Goal: Task Accomplishment & Management: Complete application form

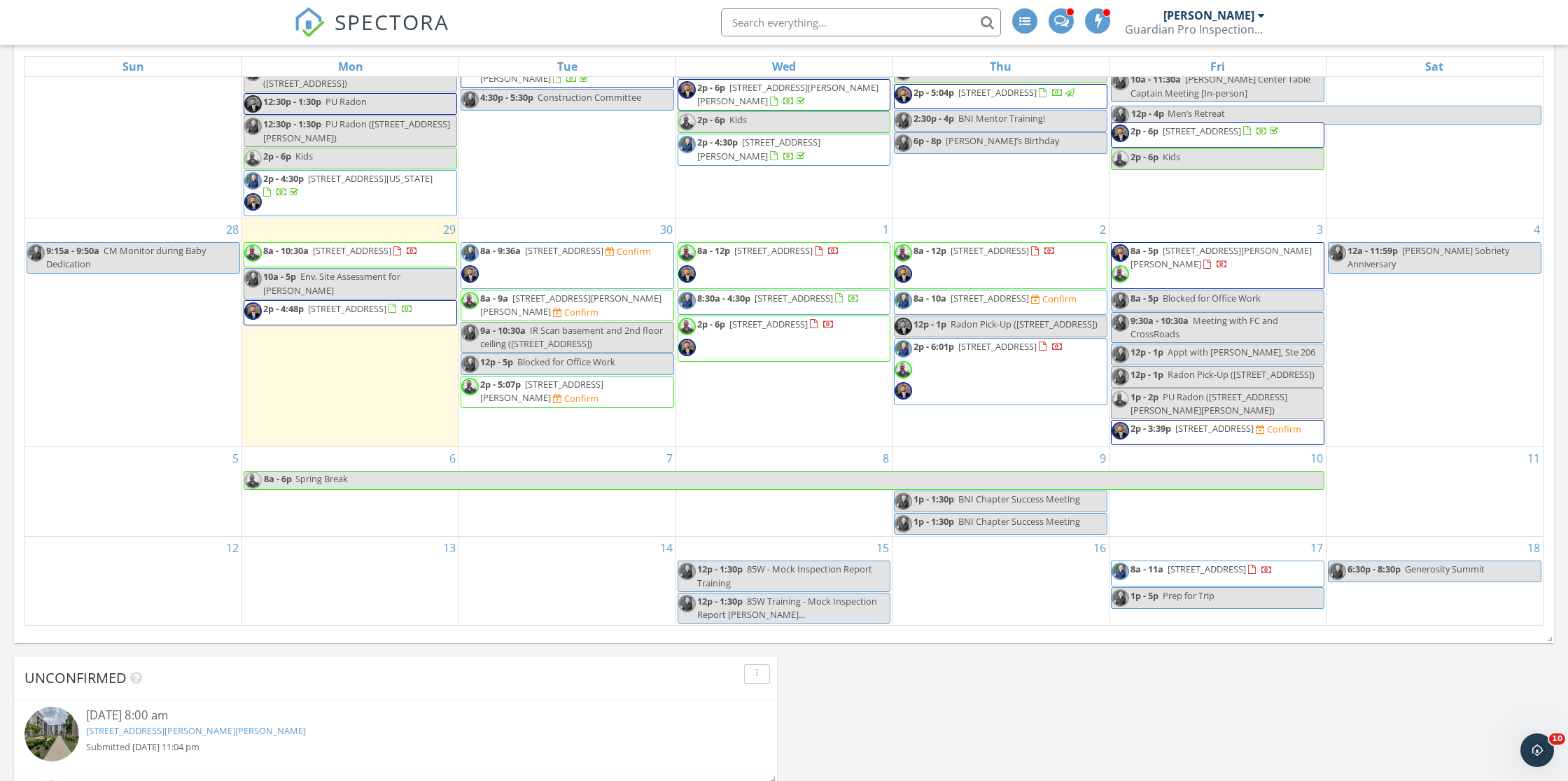
scroll to position [149, 0]
click at [566, 263] on span "8a - 9:36a 1848 Portland Ave, Louisville 40203 Confirm" at bounding box center [556, 265] width 189 height 42
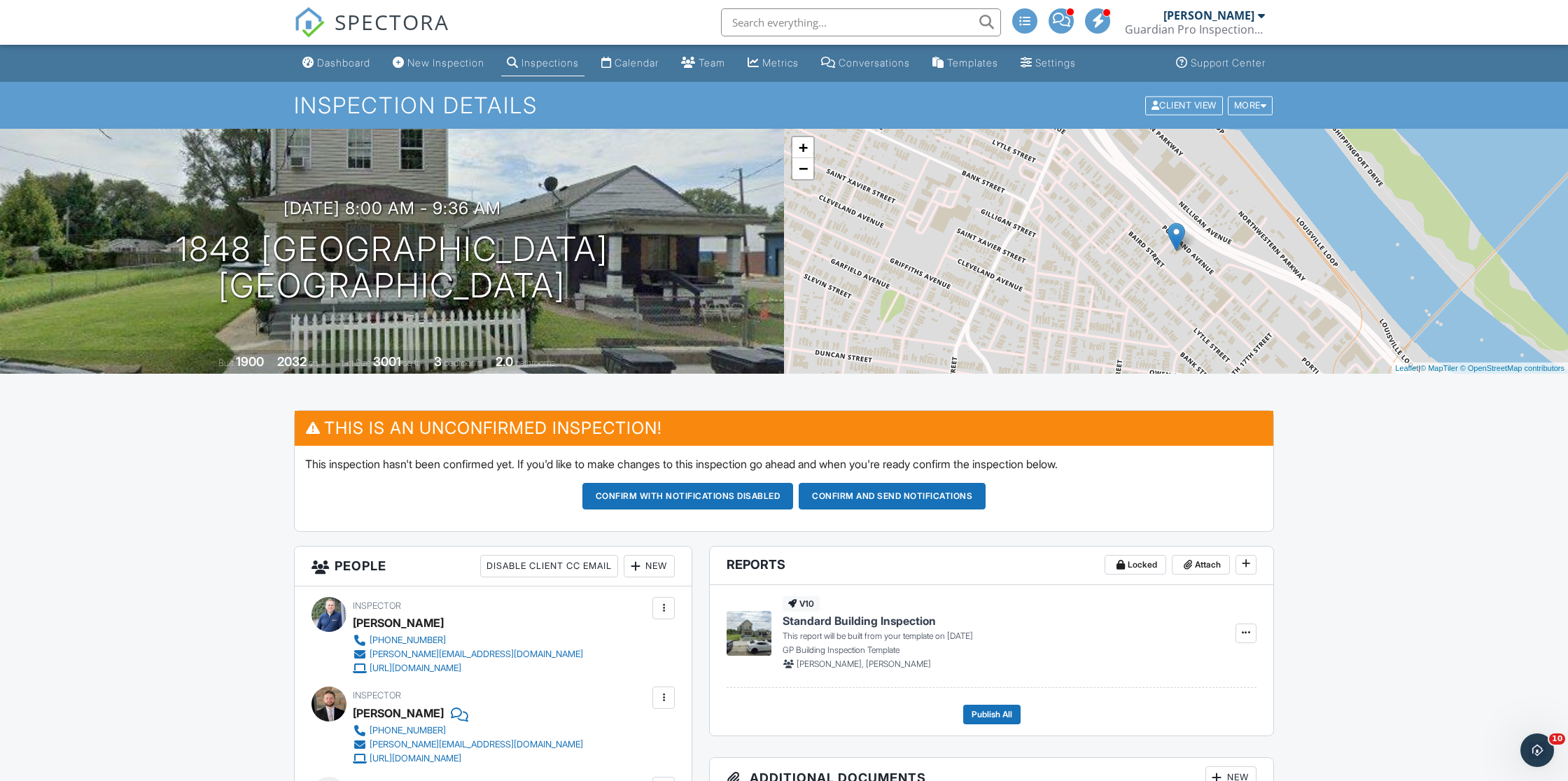
click at [765, 23] on input "text" at bounding box center [861, 22] width 280 height 28
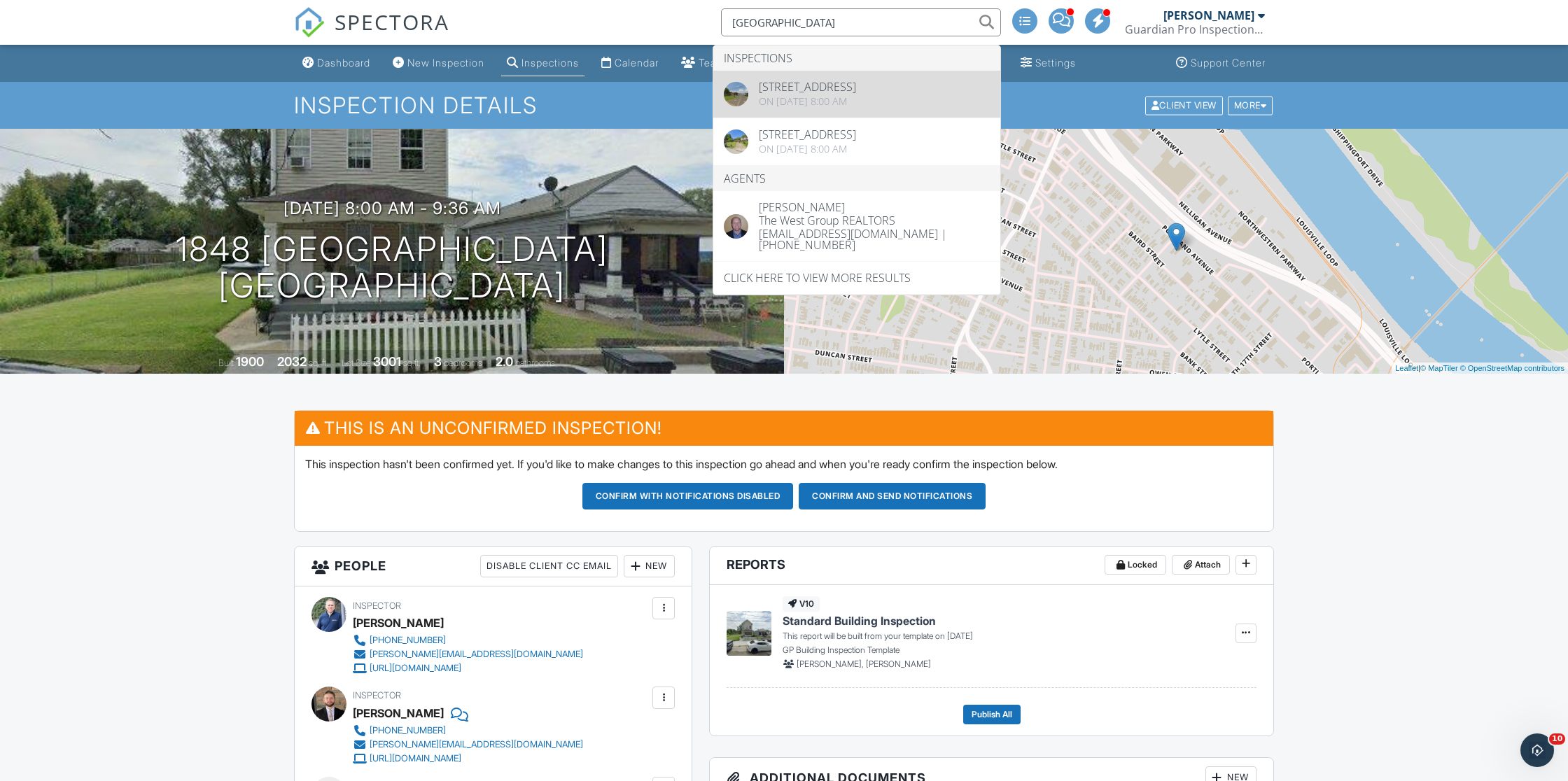
type input "oak park"
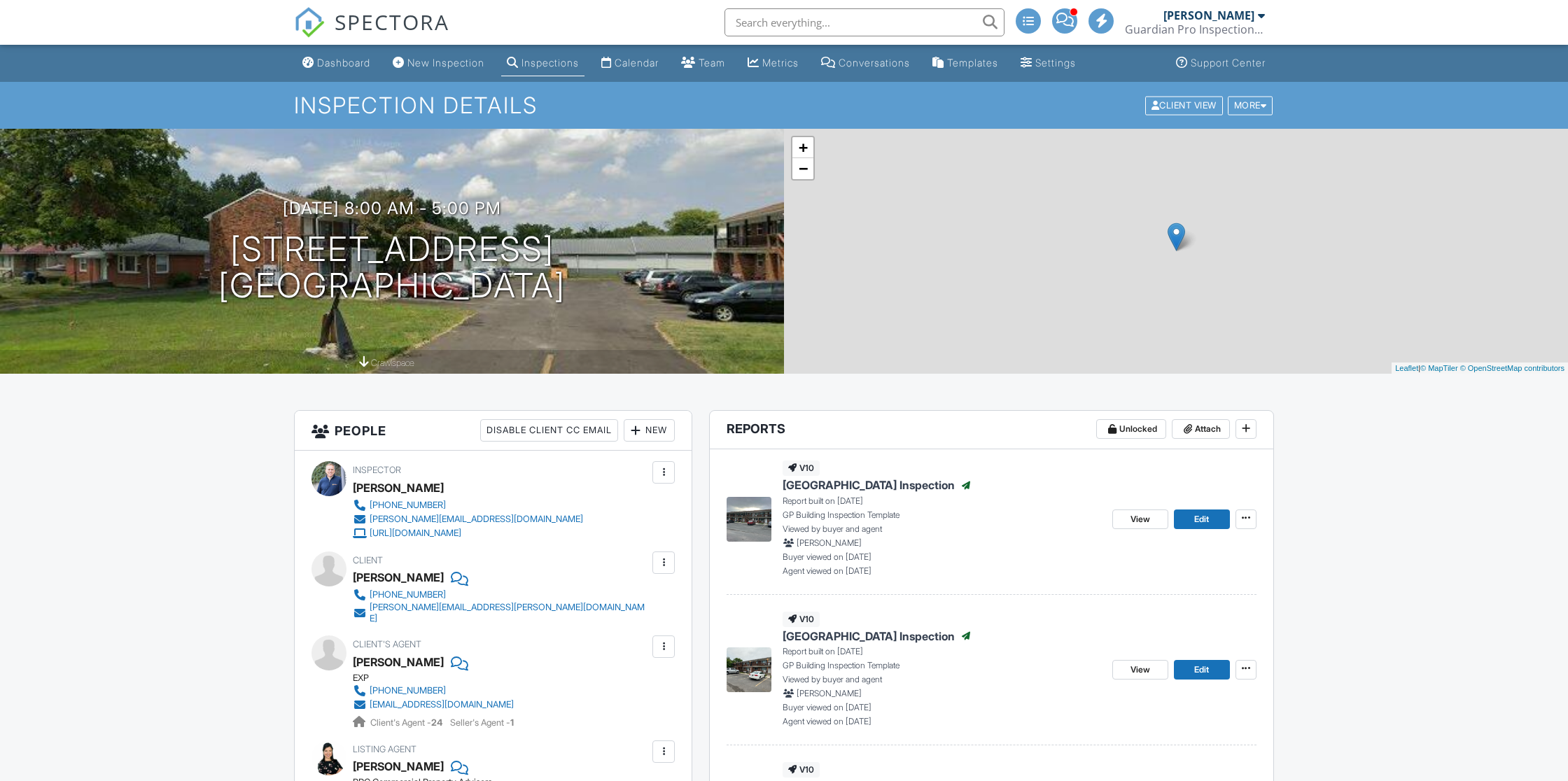
scroll to position [1015, 0]
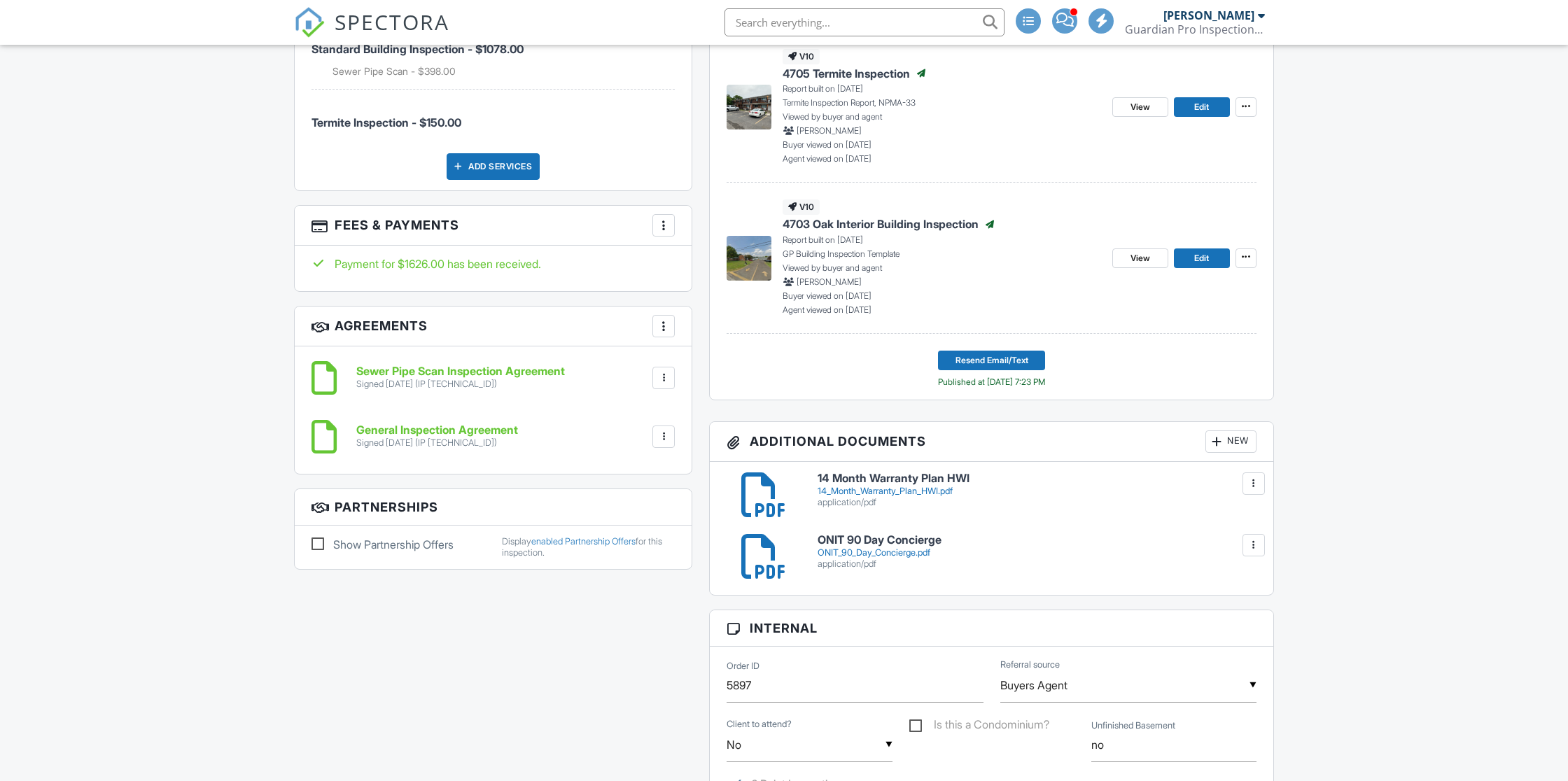
click at [665, 219] on div at bounding box center [663, 225] width 14 height 14
click at [663, 219] on div at bounding box center [663, 225] width 14 height 14
click at [706, 255] on li "Edit Fees & Payments" at bounding box center [734, 268] width 146 height 35
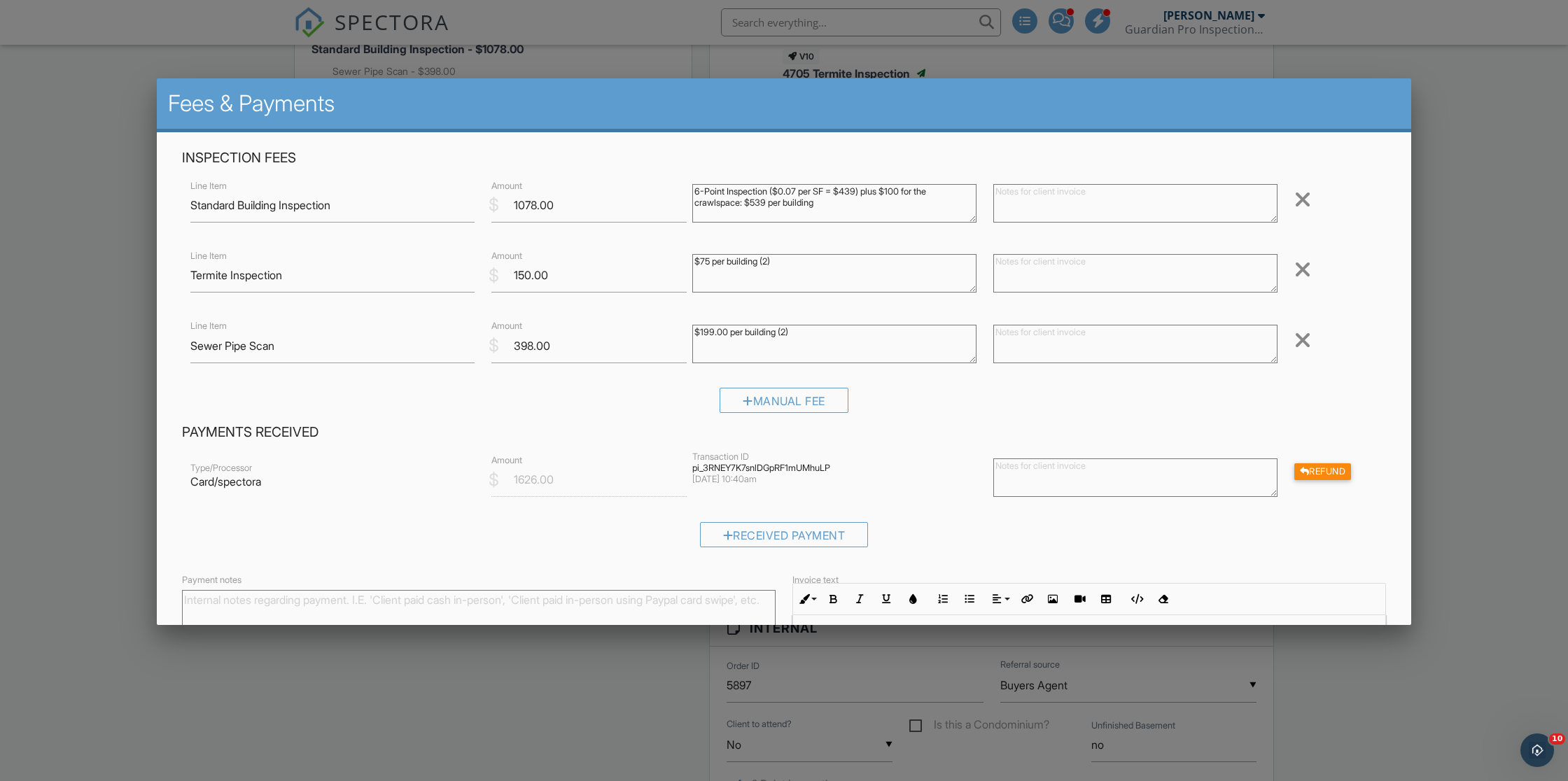
click at [127, 53] on div at bounding box center [784, 418] width 1568 height 976
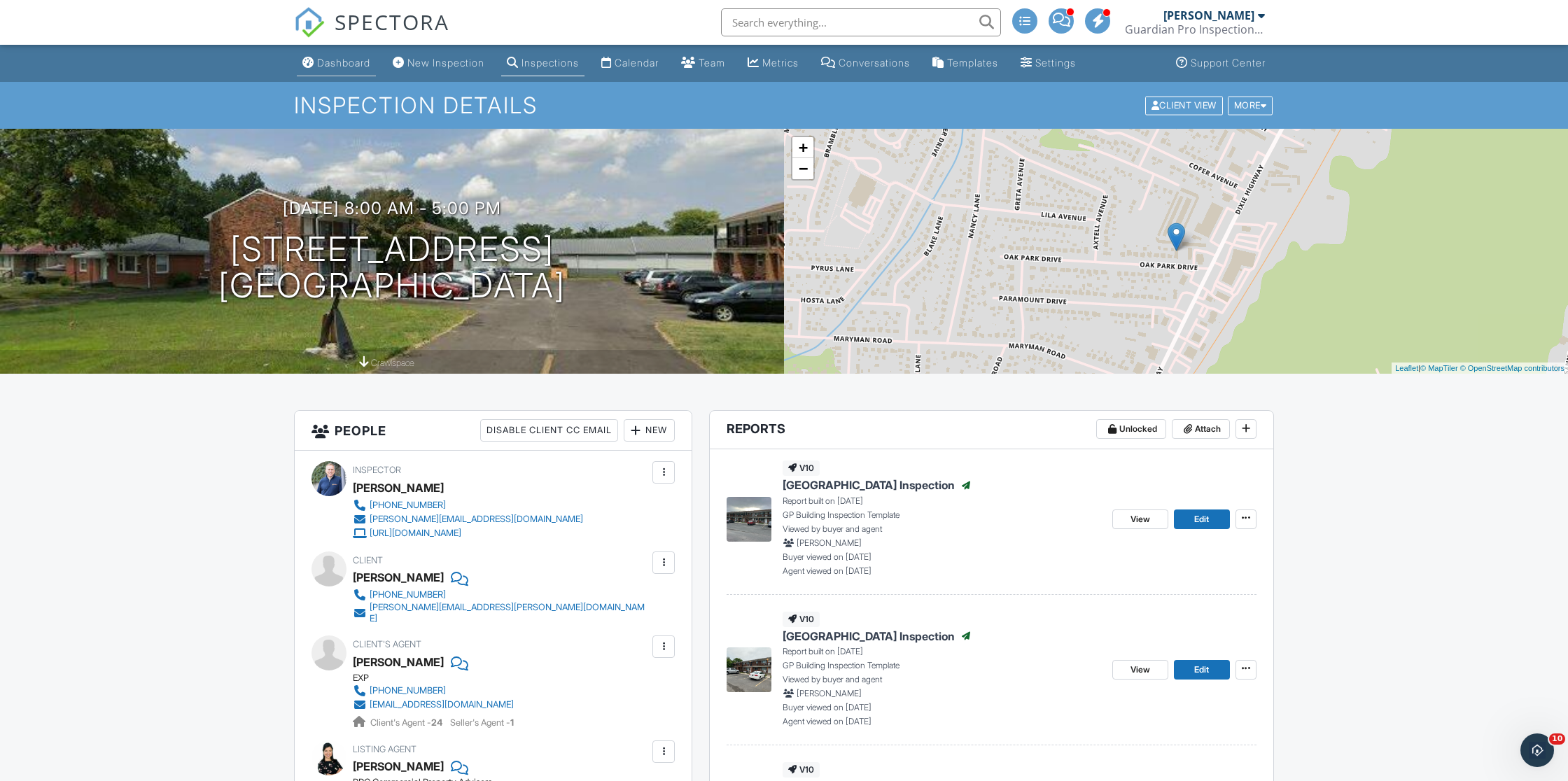
click at [333, 61] on div "Dashboard" at bounding box center [344, 63] width 53 height 12
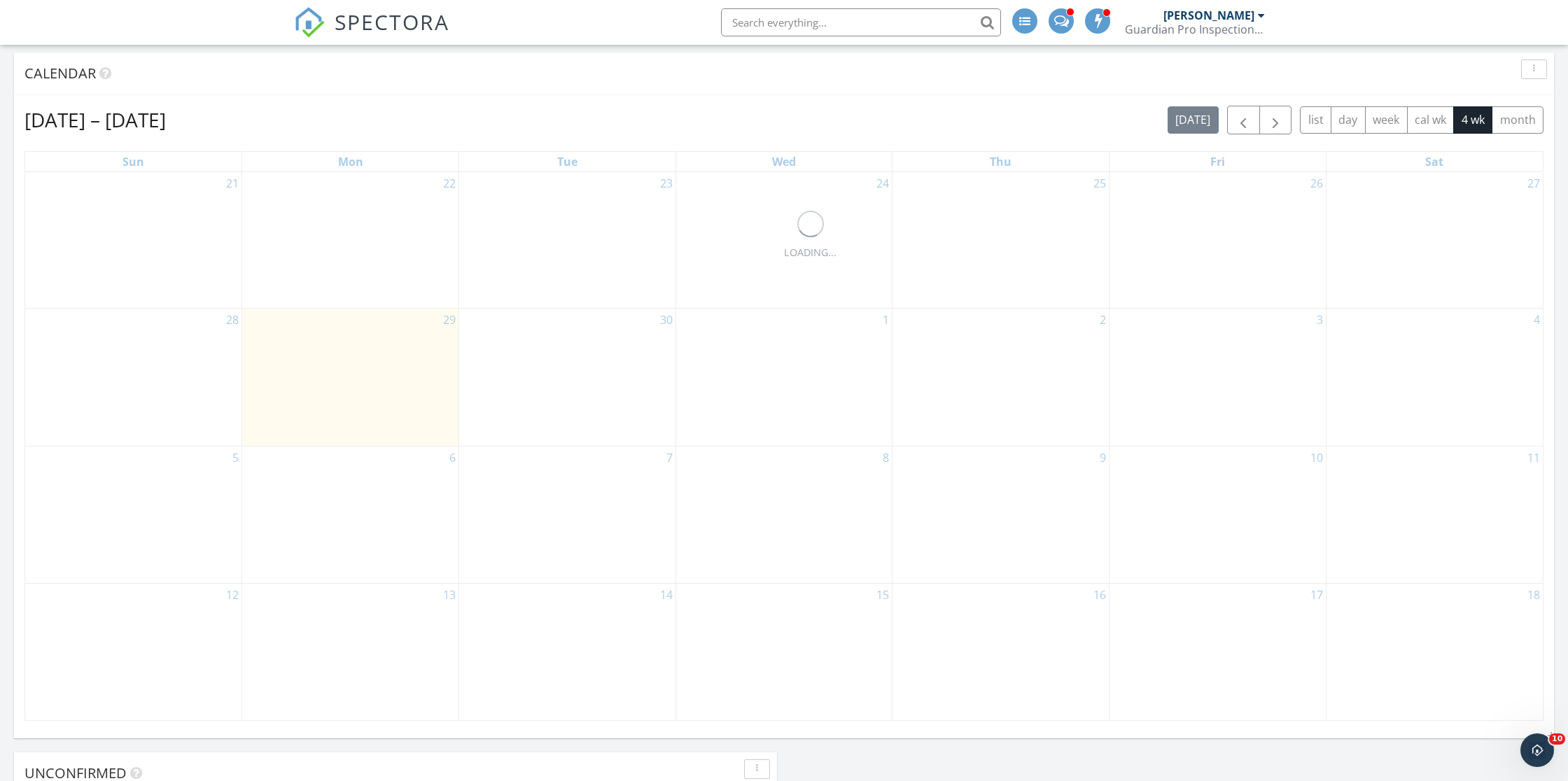
scroll to position [599, 0]
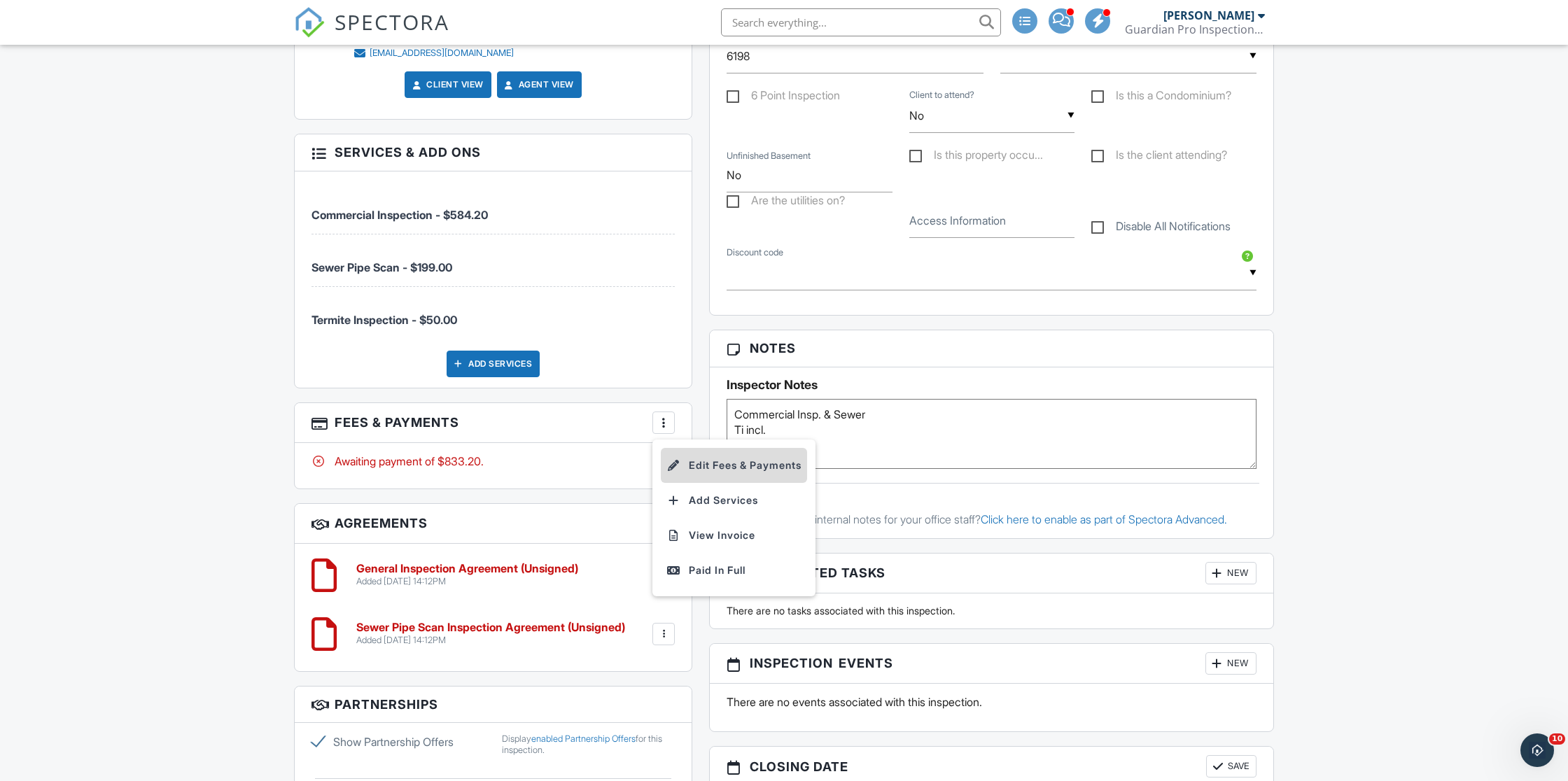
click at [703, 456] on li "Edit Fees & Payments" at bounding box center [734, 466] width 146 height 35
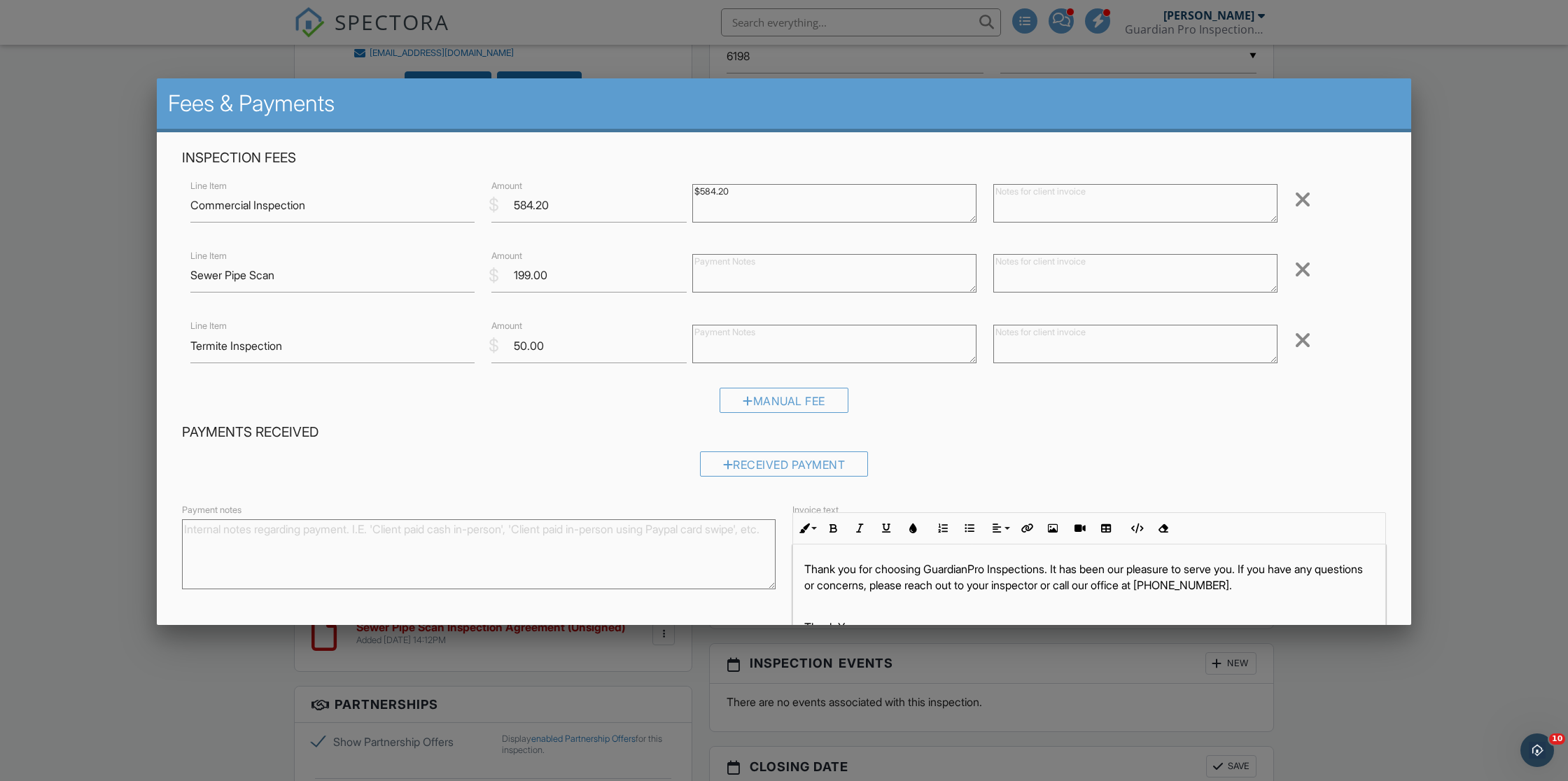
click at [108, 123] on div at bounding box center [784, 418] width 1568 height 976
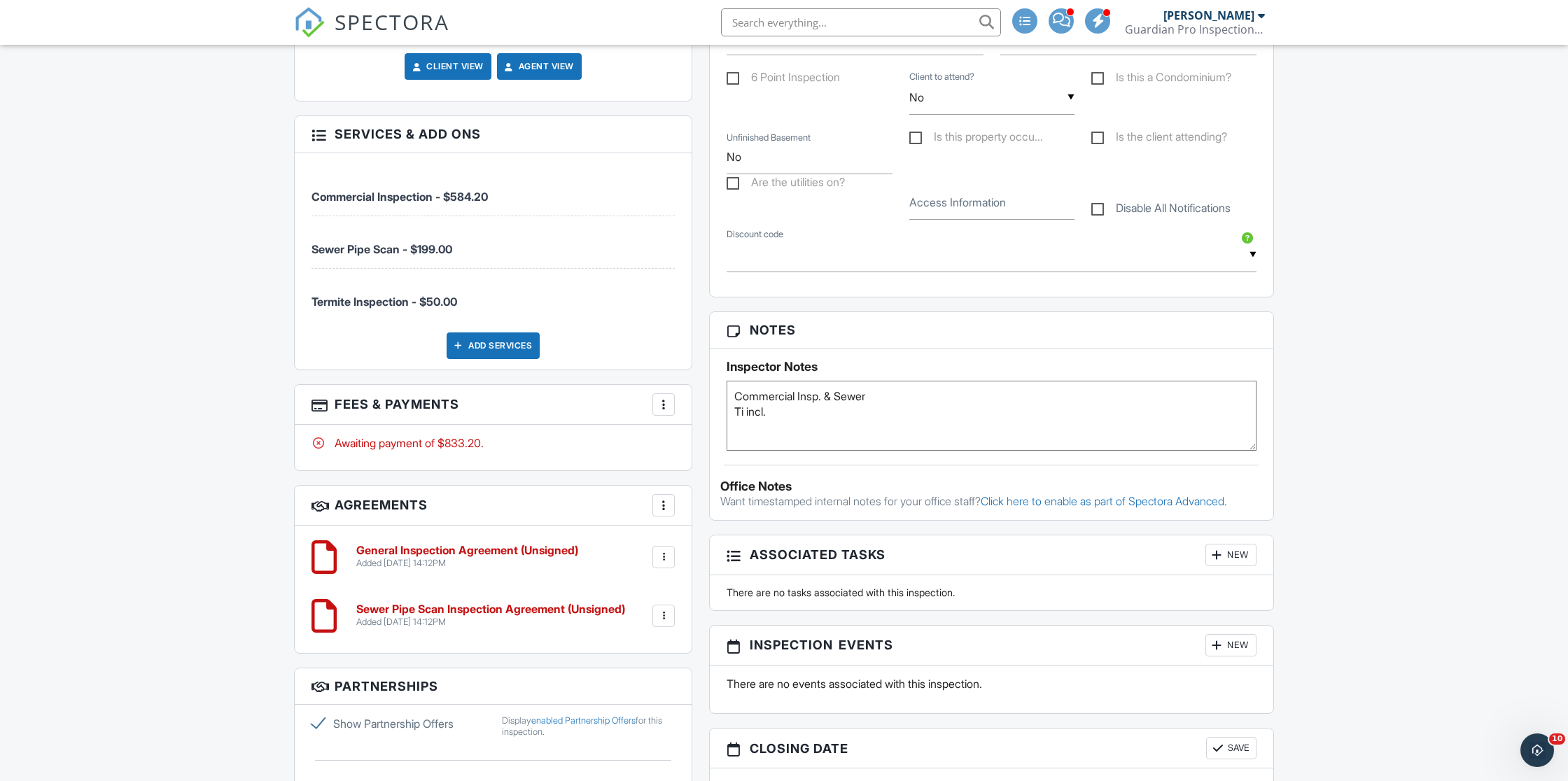
scroll to position [974, 0]
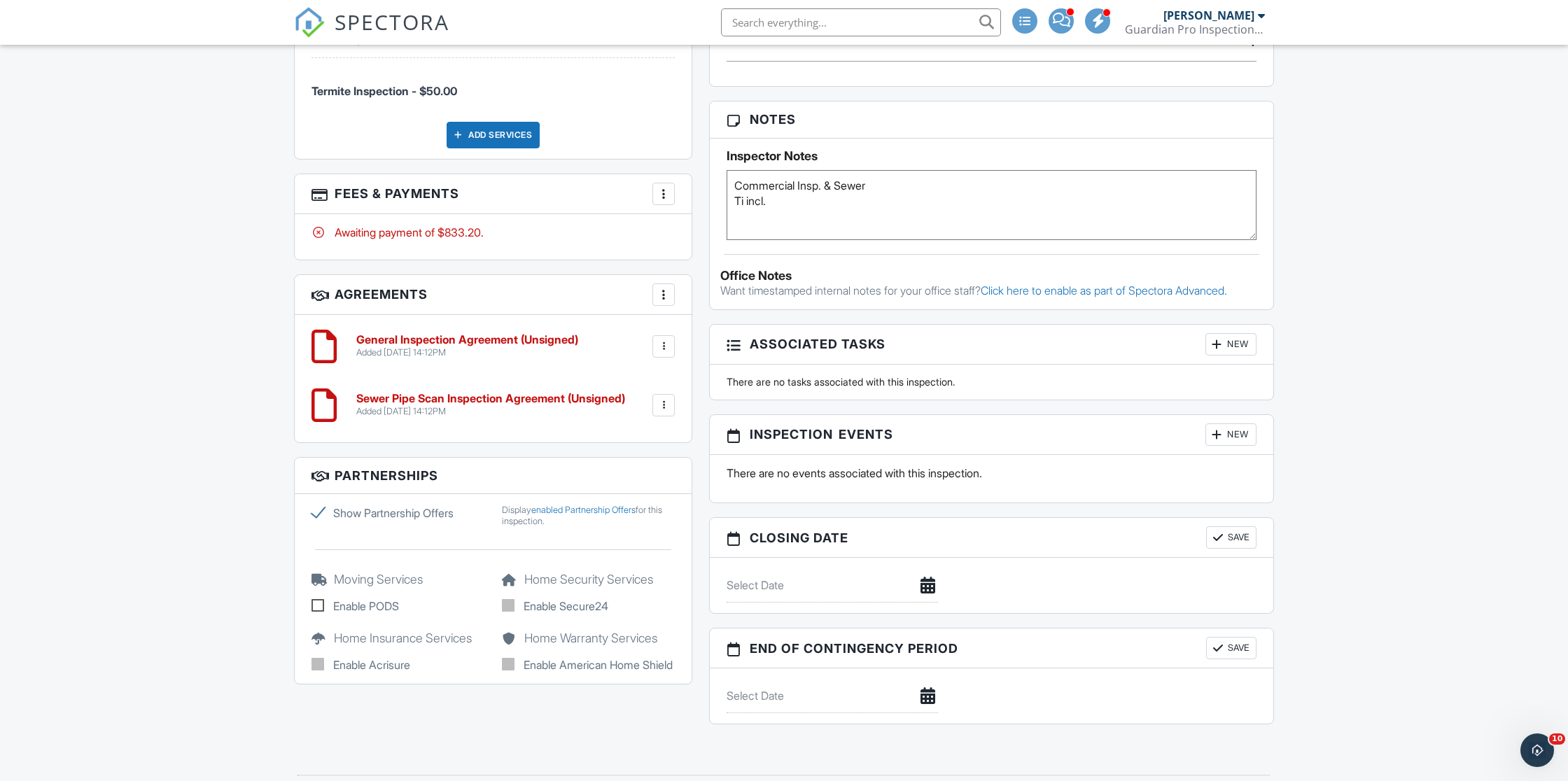
click at [672, 183] on div "More" at bounding box center [663, 194] width 23 height 23
click at [696, 225] on li "Edit Fees & Payments" at bounding box center [734, 237] width 146 height 35
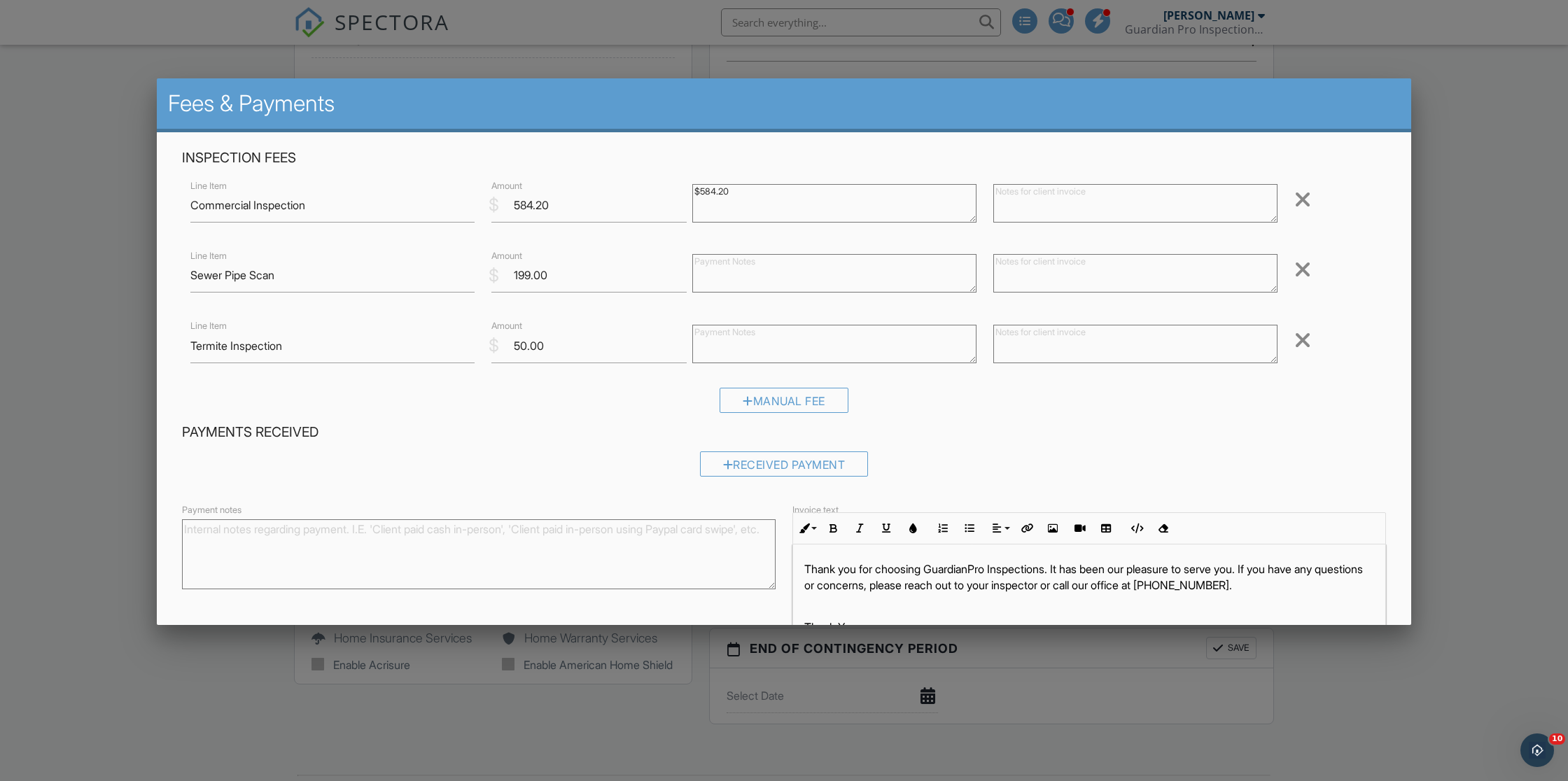
click at [248, 56] on div at bounding box center [784, 418] width 1568 height 976
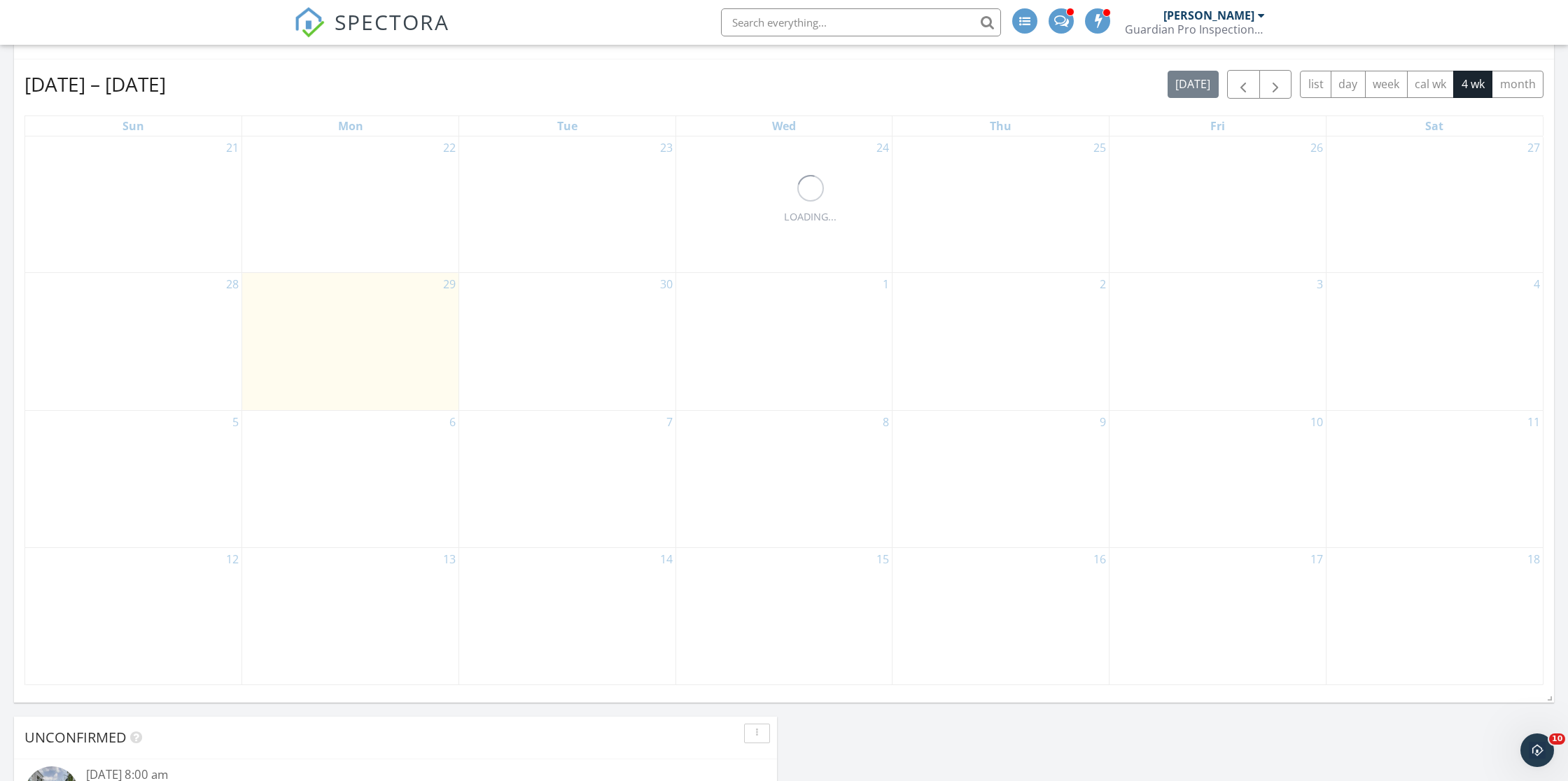
click at [745, 23] on input "text" at bounding box center [861, 22] width 280 height 28
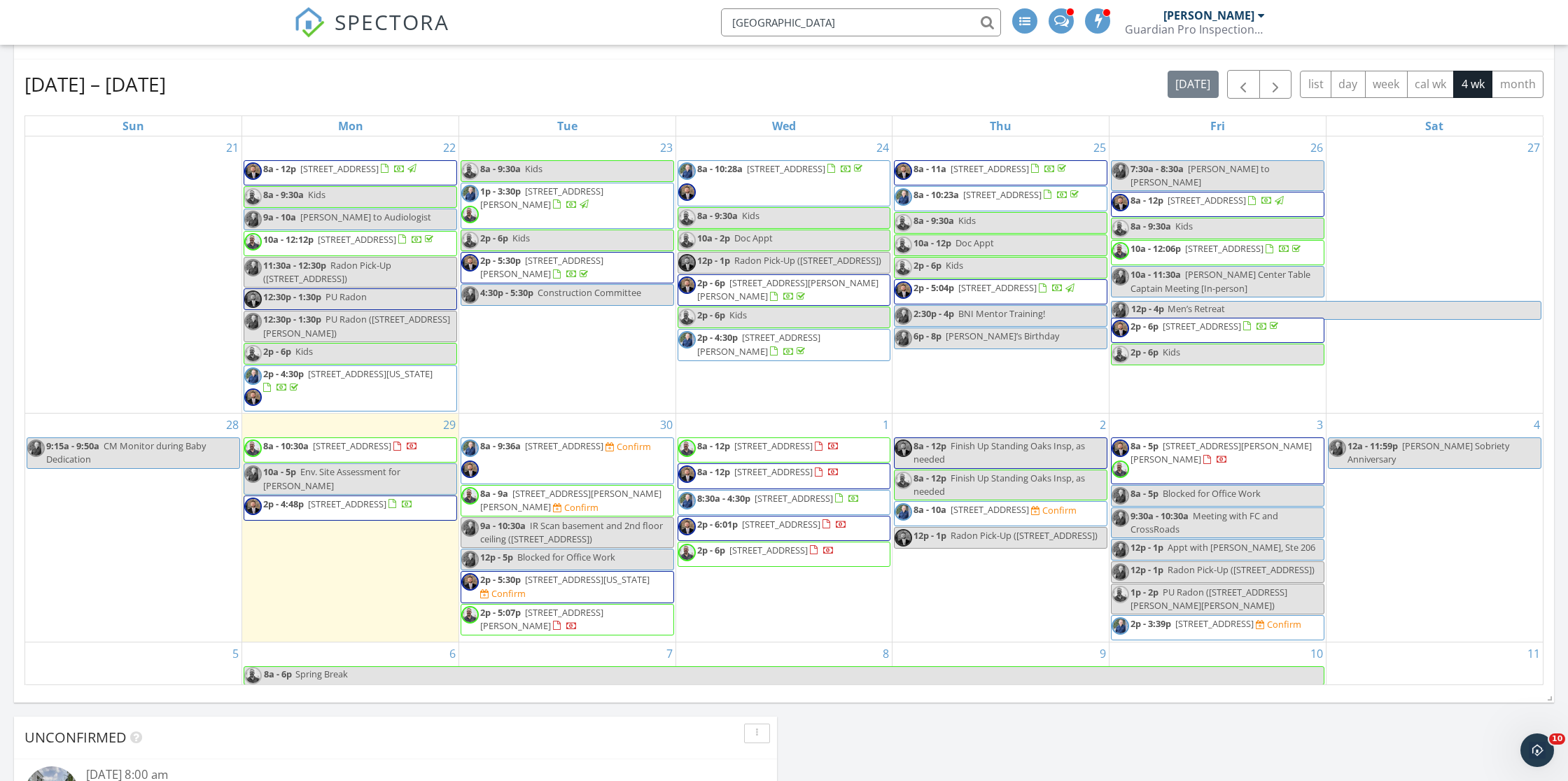
click at [780, 23] on input "oak park" at bounding box center [861, 22] width 280 height 28
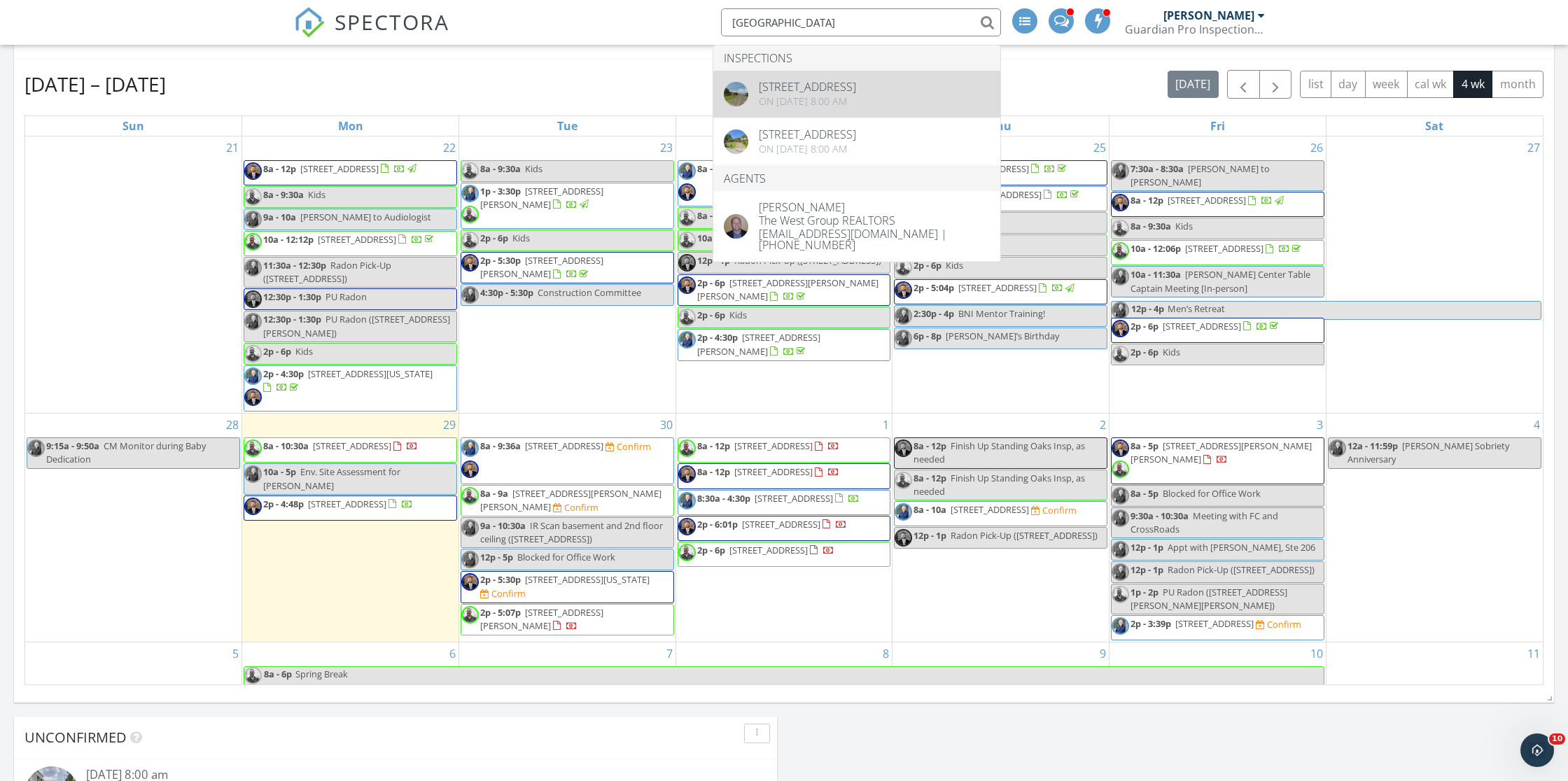
type input "oak park"
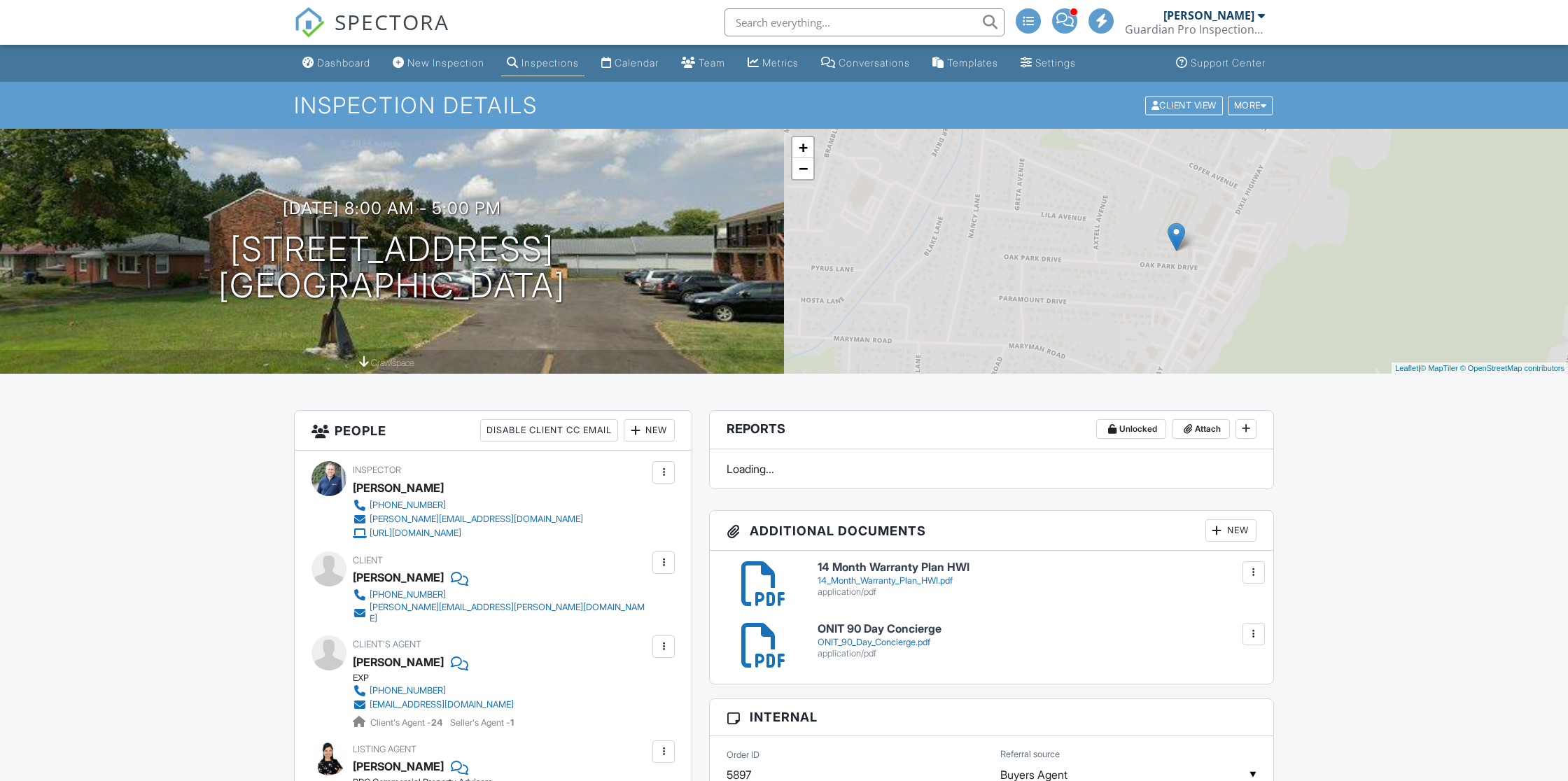
scroll to position [439, 0]
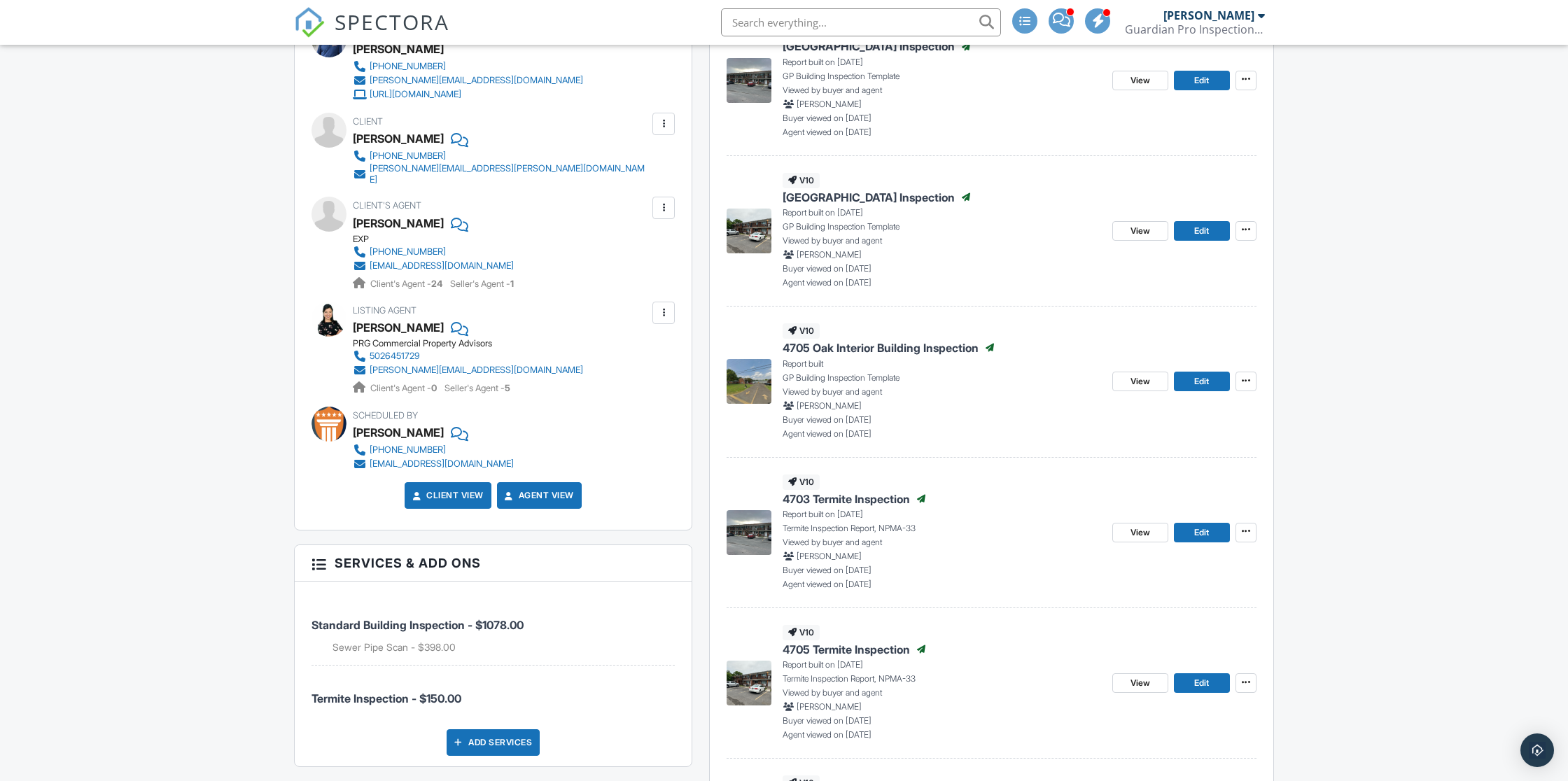
click at [349, 63] on div "Inspector Eric Gentry (502) 777-9334 eric@goguardianpro.com https://goguardianp…" at bounding box center [493, 61] width 363 height 78
click at [353, 57] on div "Inspector Eric Gentry (502) 777-9334 eric@goguardianpro.com https://goguardianp…" at bounding box center [493, 61] width 363 height 78
click at [353, 61] on div at bounding box center [359, 66] width 14 height 14
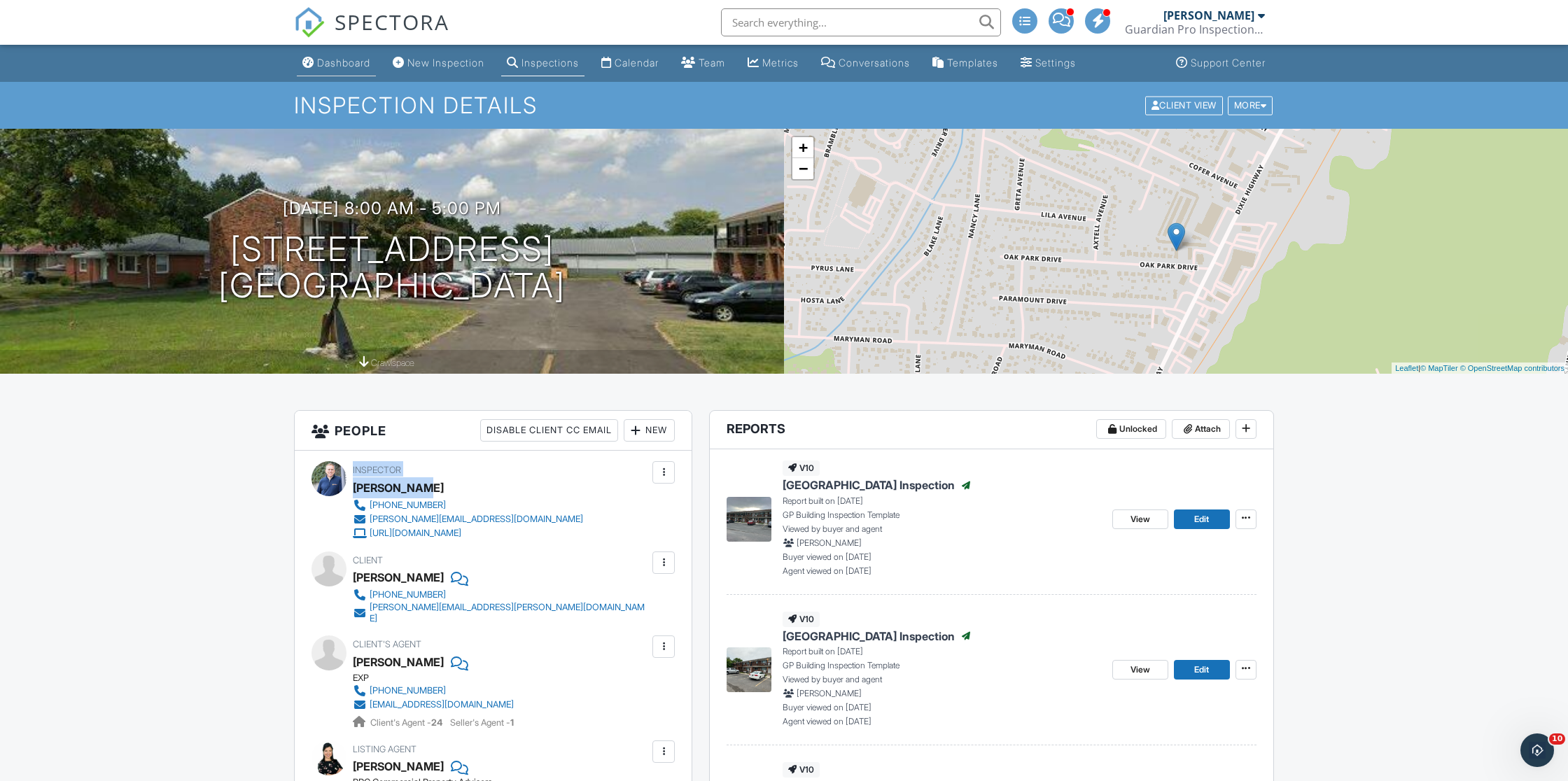
click at [351, 58] on div "Dashboard" at bounding box center [344, 63] width 53 height 12
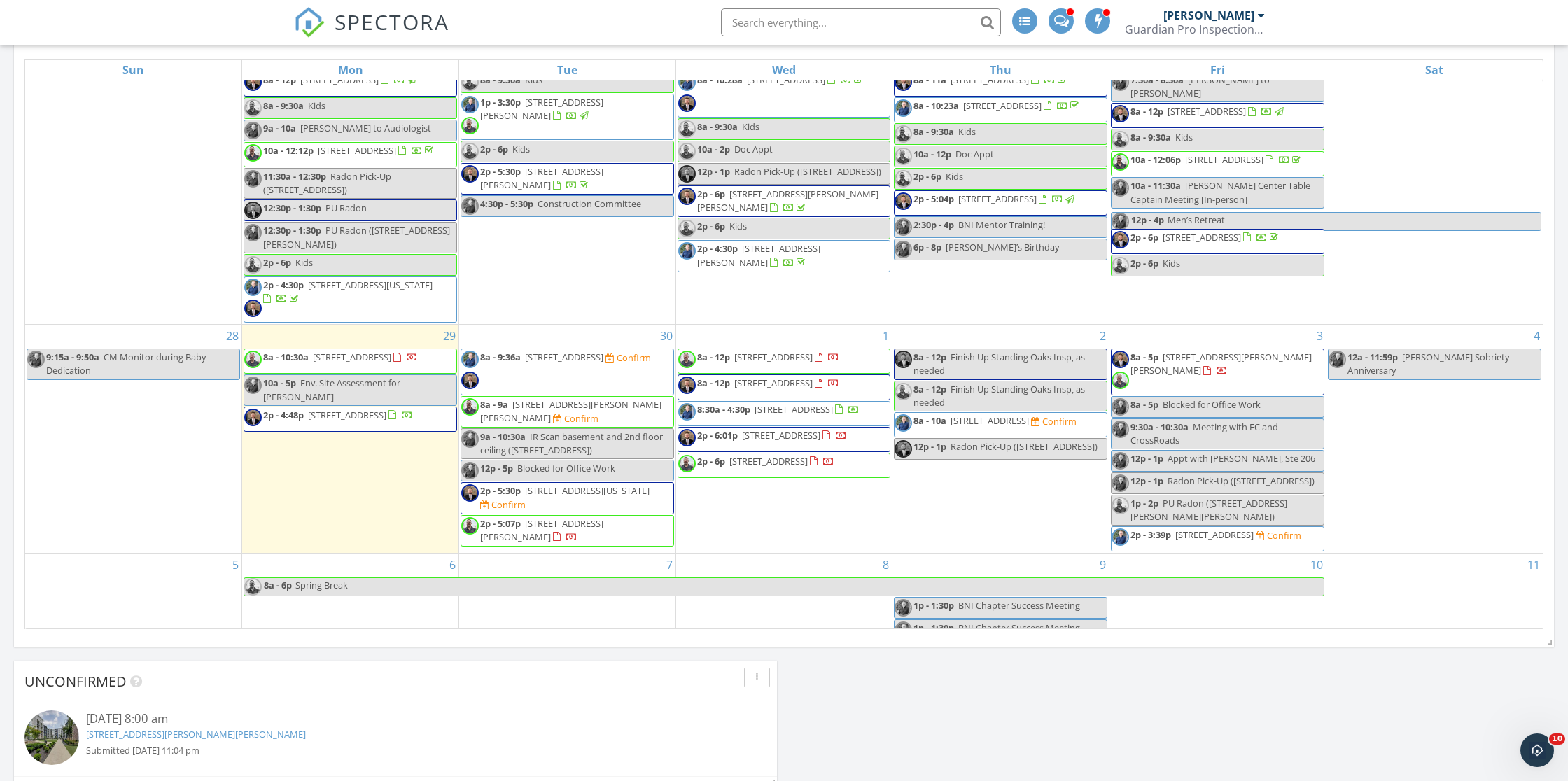
scroll to position [41, 0]
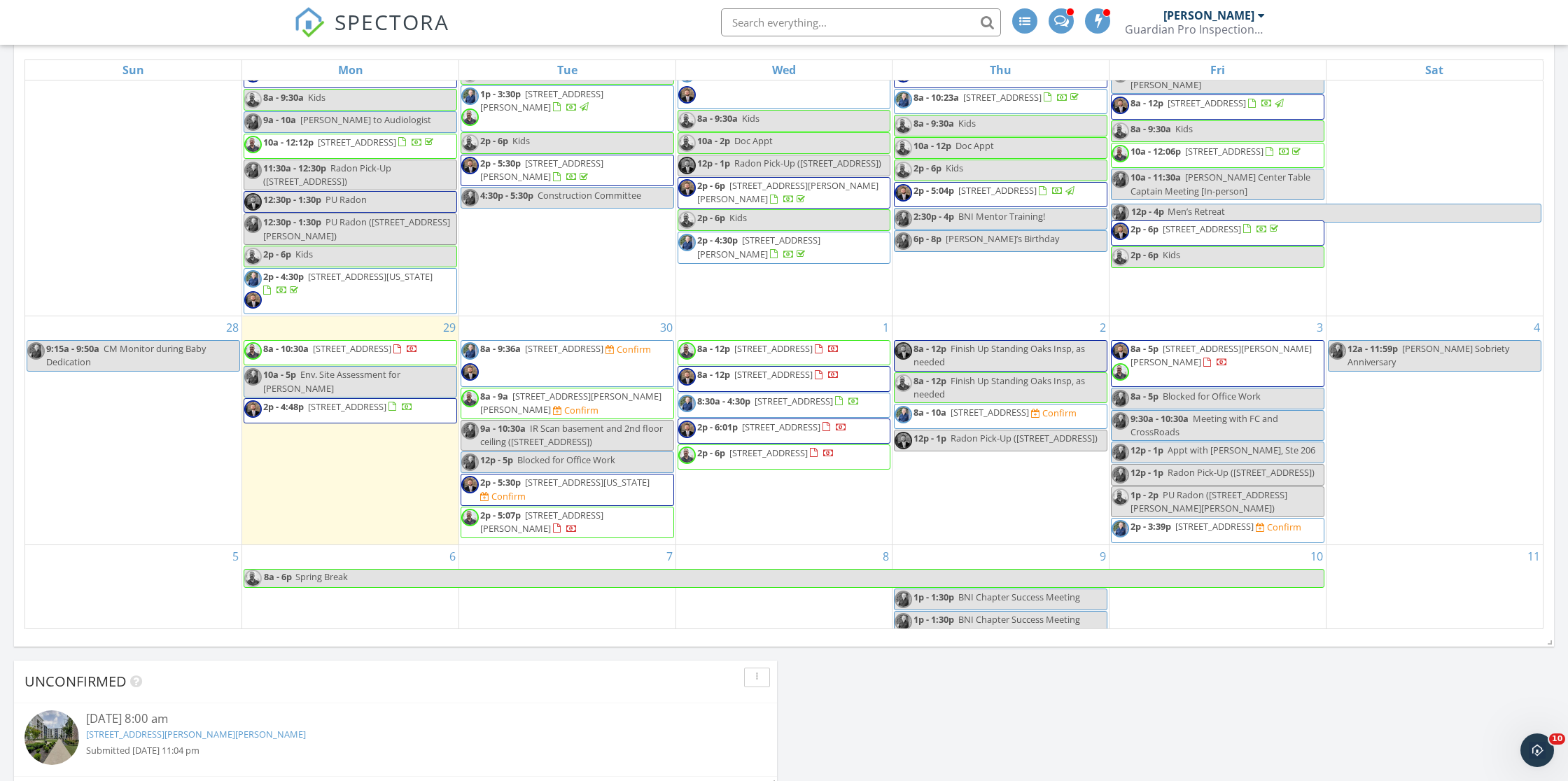
click at [754, 355] on span "8602 Standing Oak Dr, Louisville 40258" at bounding box center [773, 348] width 78 height 12
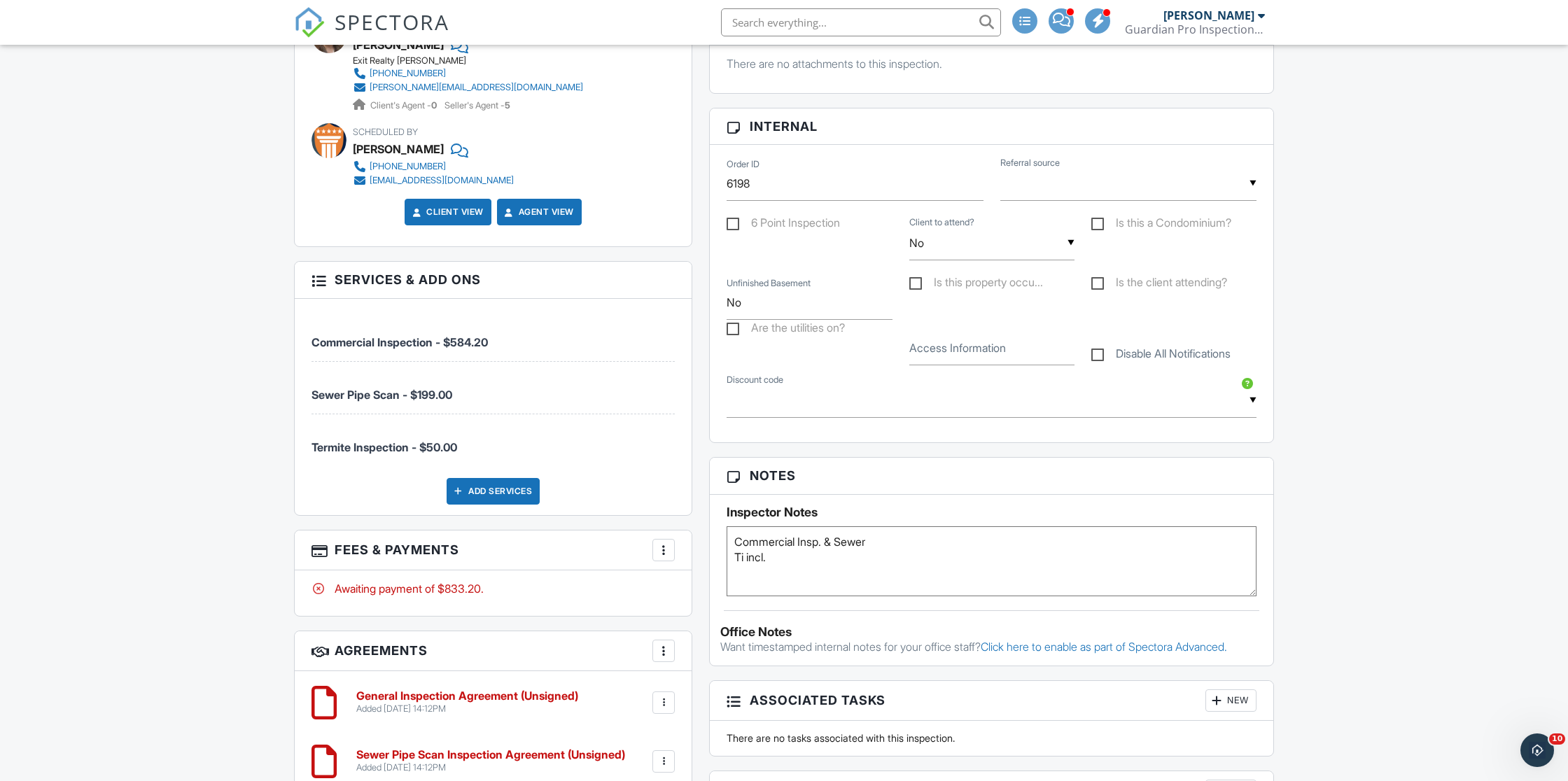
click at [669, 543] on div at bounding box center [663, 550] width 14 height 14
click at [717, 581] on li "Edit Fees & Payments" at bounding box center [734, 593] width 146 height 35
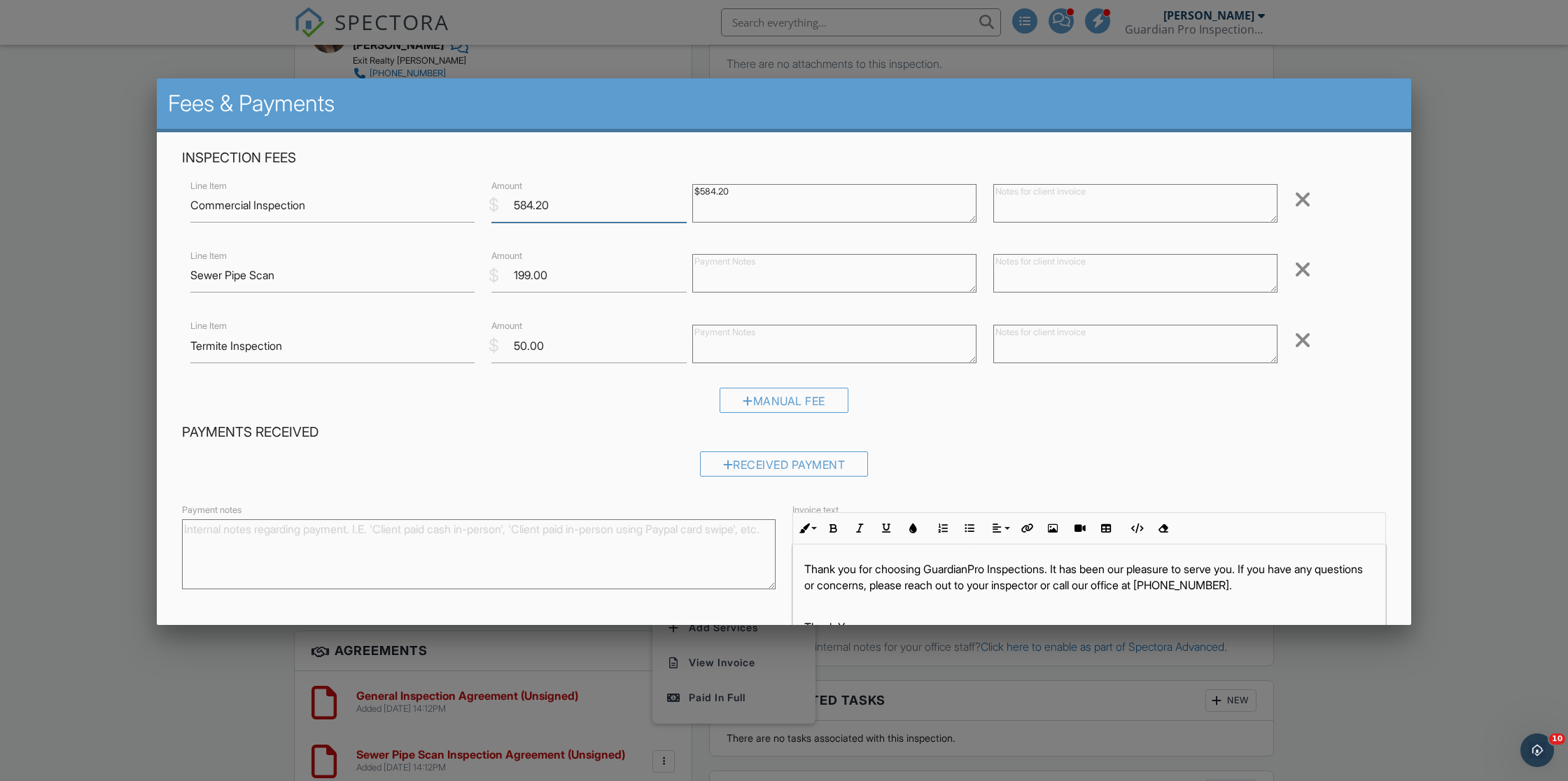
click at [518, 203] on input "584.20" at bounding box center [589, 205] width 195 height 34
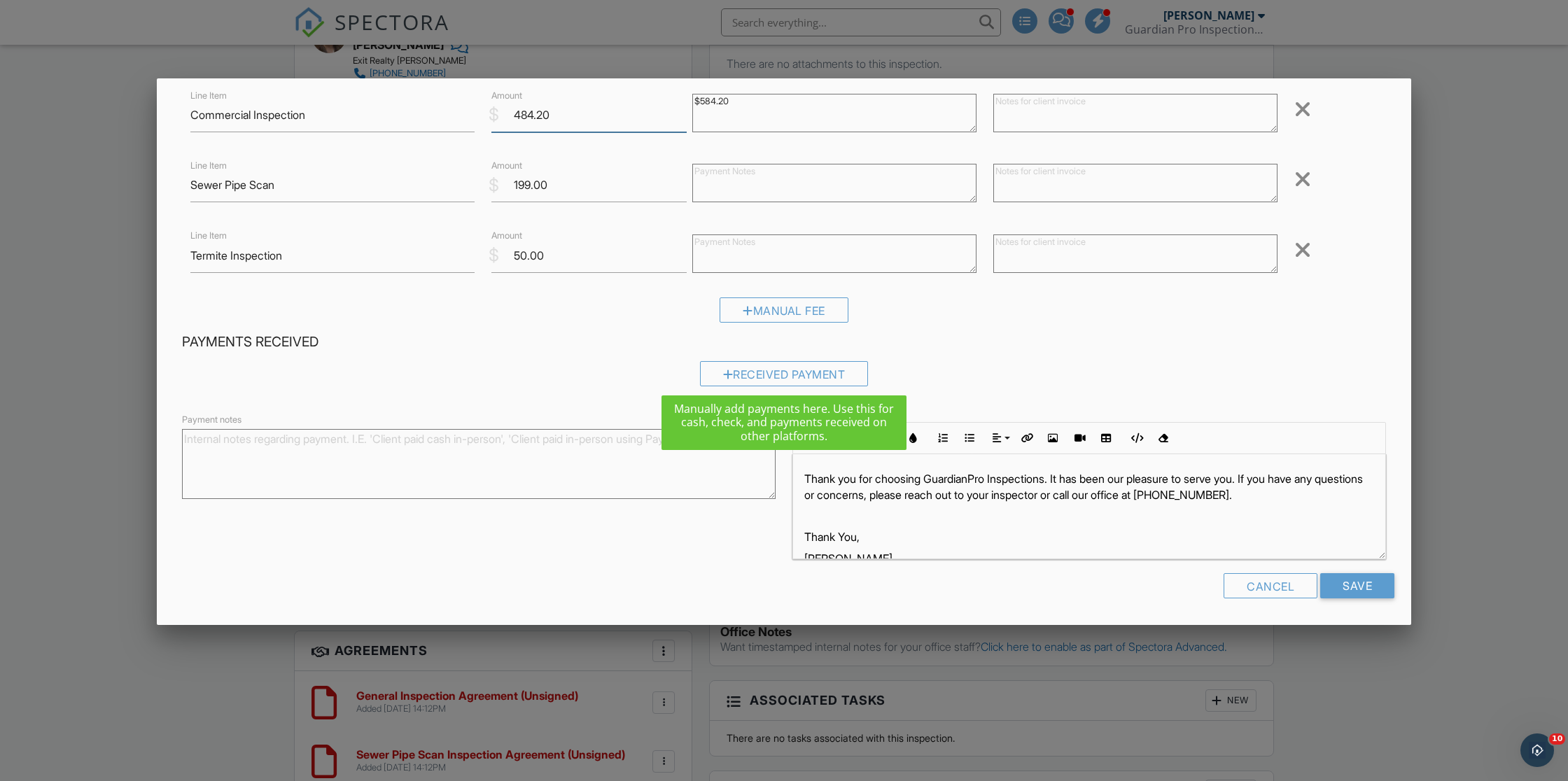
scroll to position [90, 0]
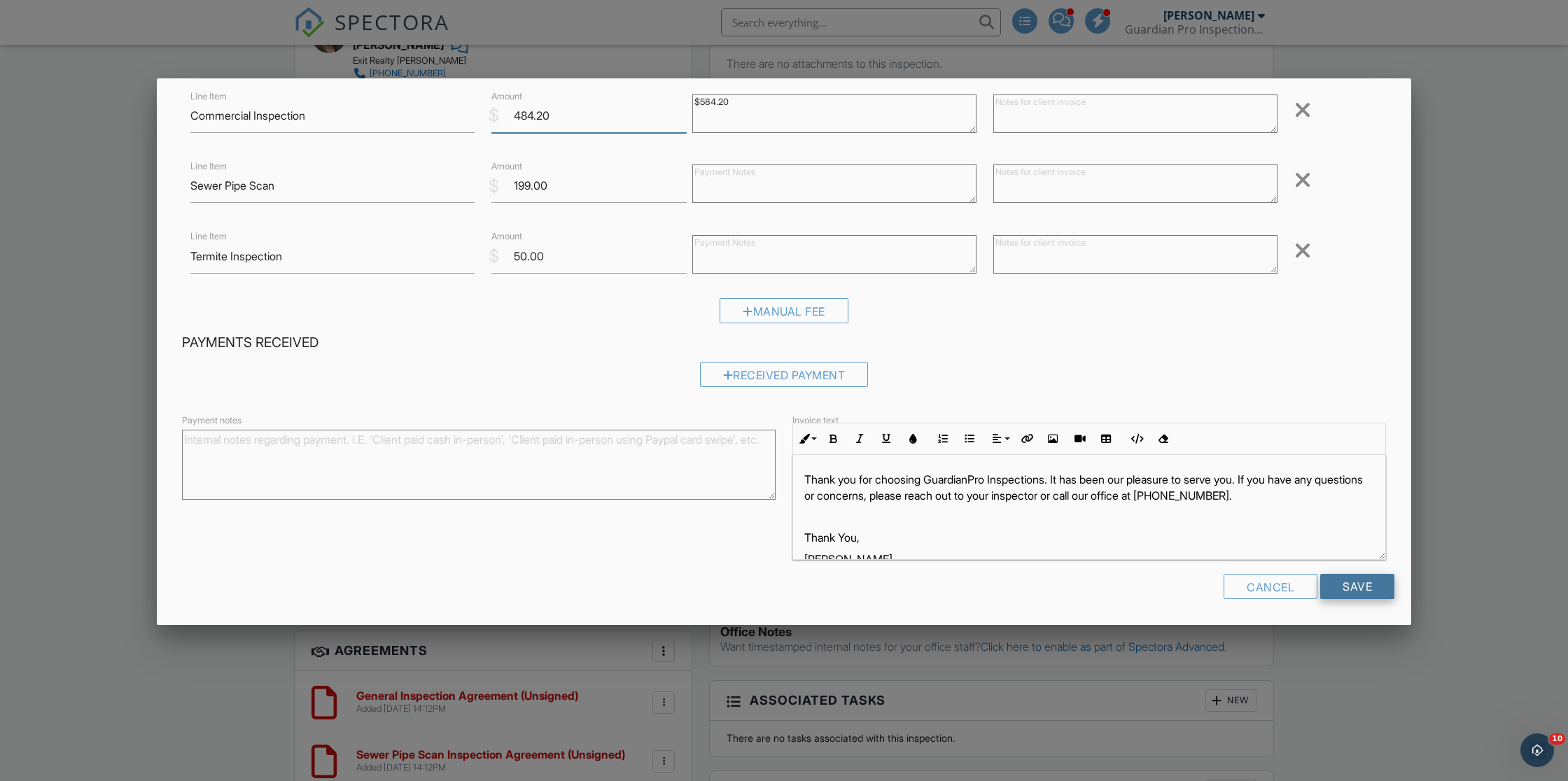
type input "484.20"
click at [1357, 586] on input "Save" at bounding box center [1357, 586] width 74 height 25
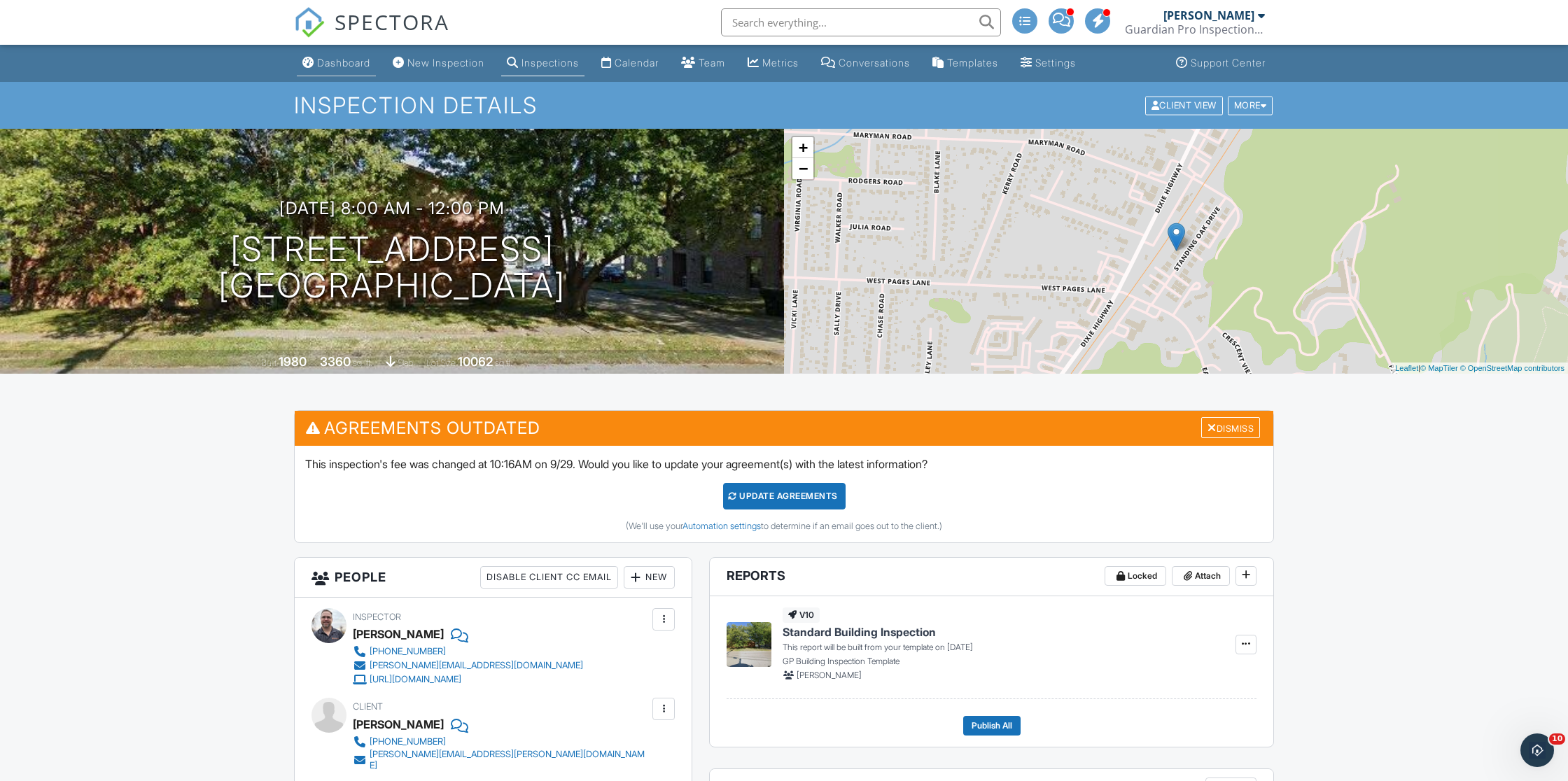
click at [338, 67] on div "Dashboard" at bounding box center [344, 63] width 53 height 12
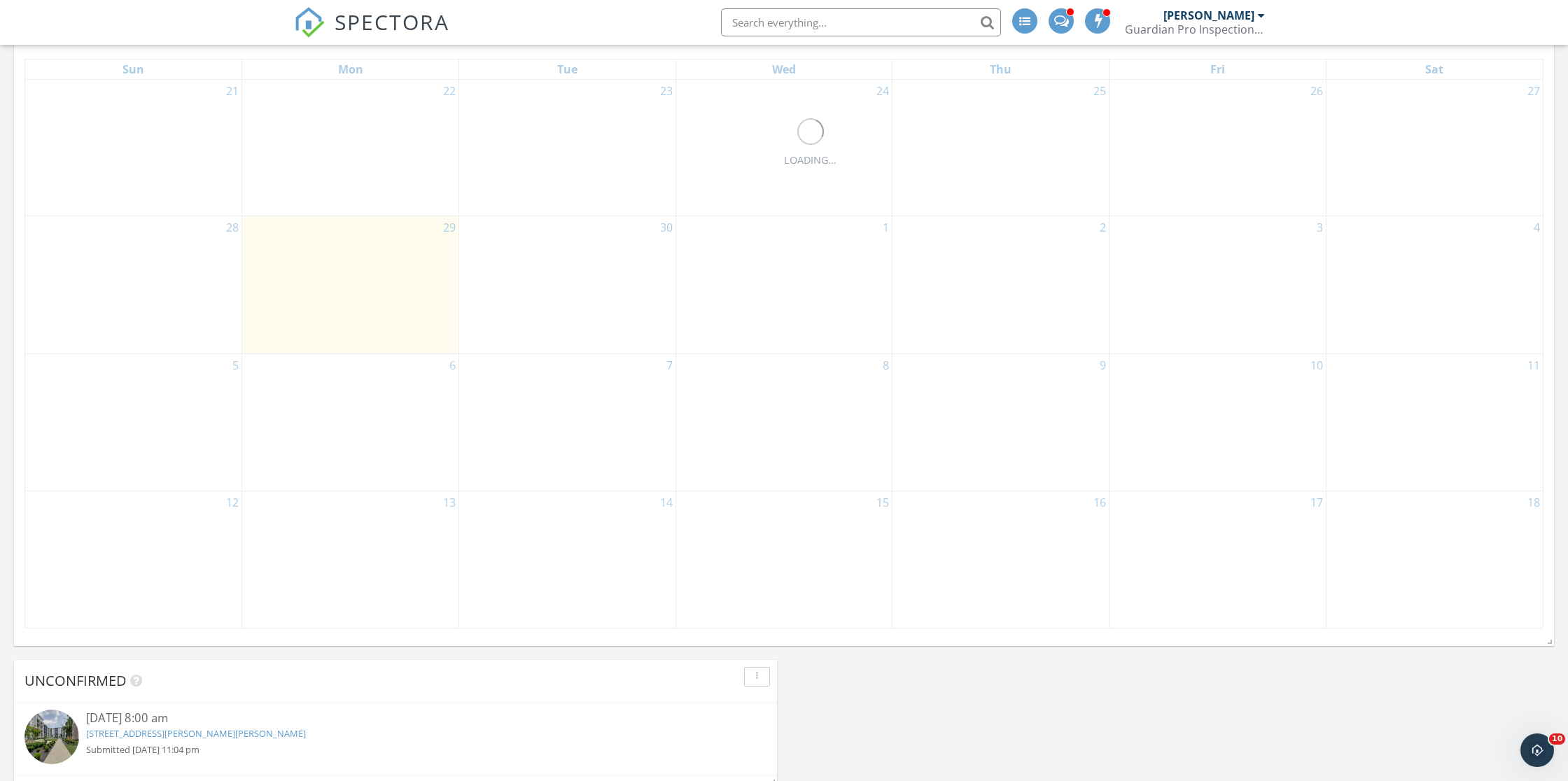
scroll to position [658, 0]
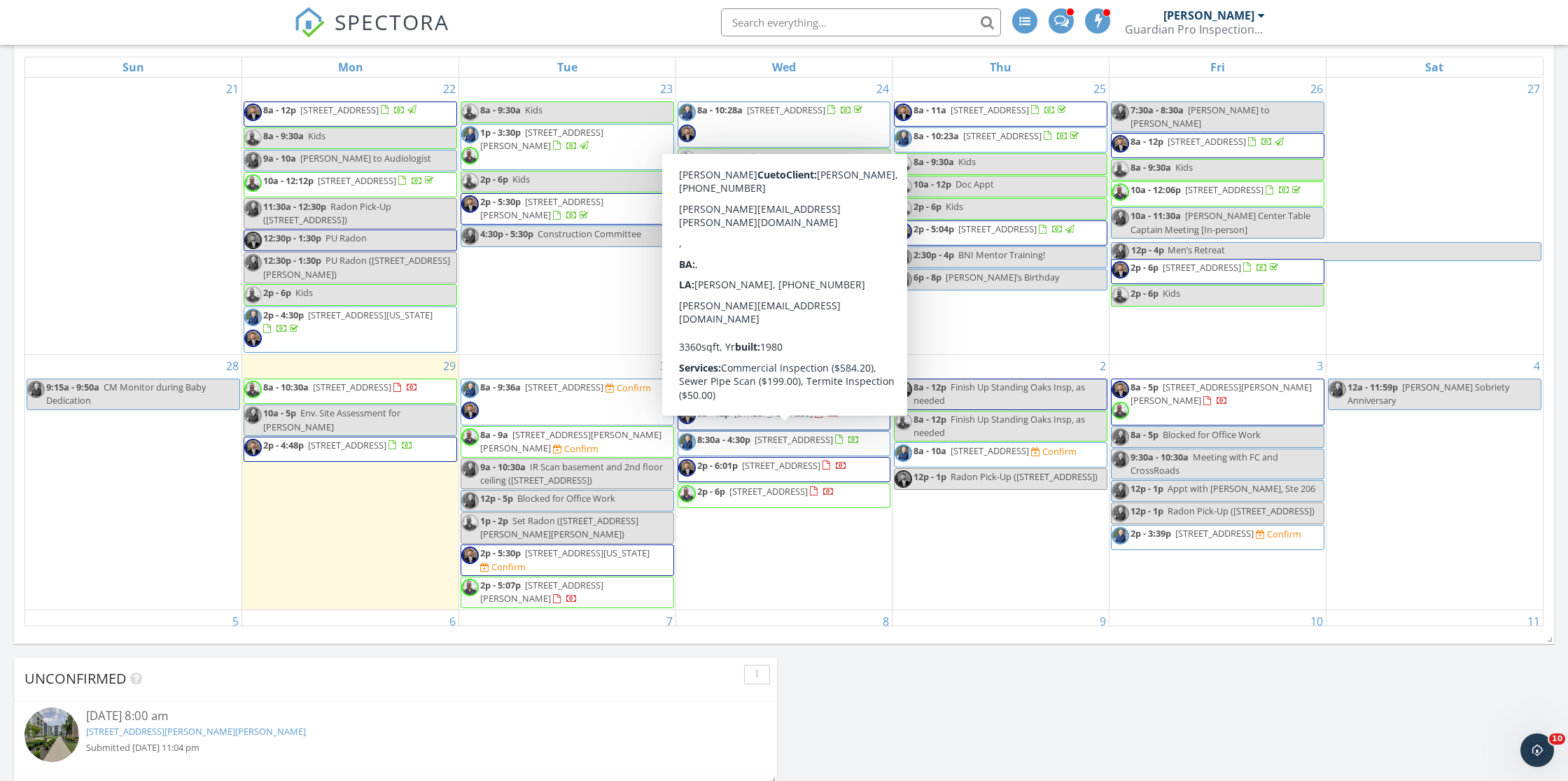
click at [786, 419] on span "8500 Standing Oak Dr, Louisville 40258" at bounding box center [773, 412] width 78 height 12
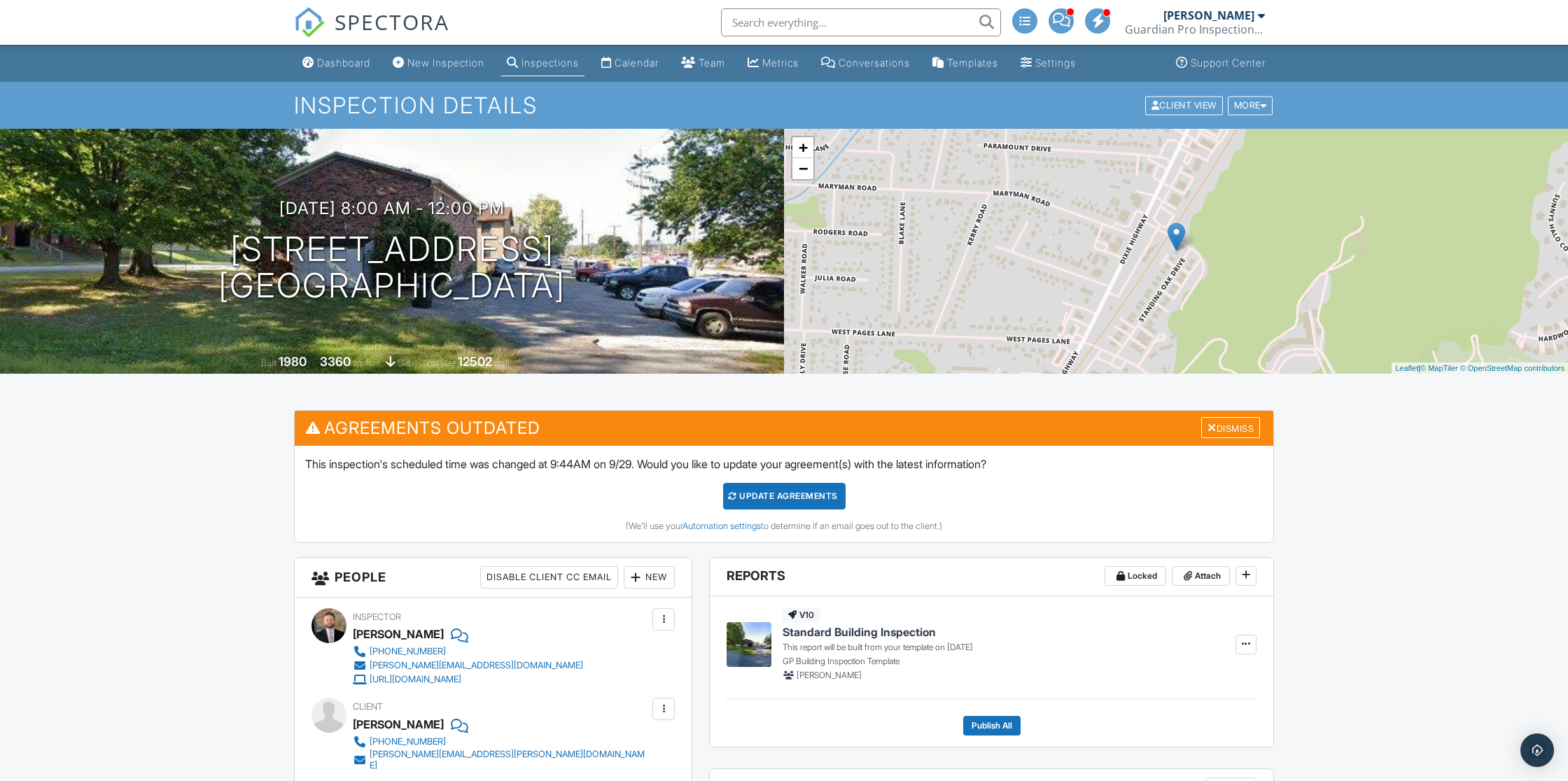
scroll to position [704, 0]
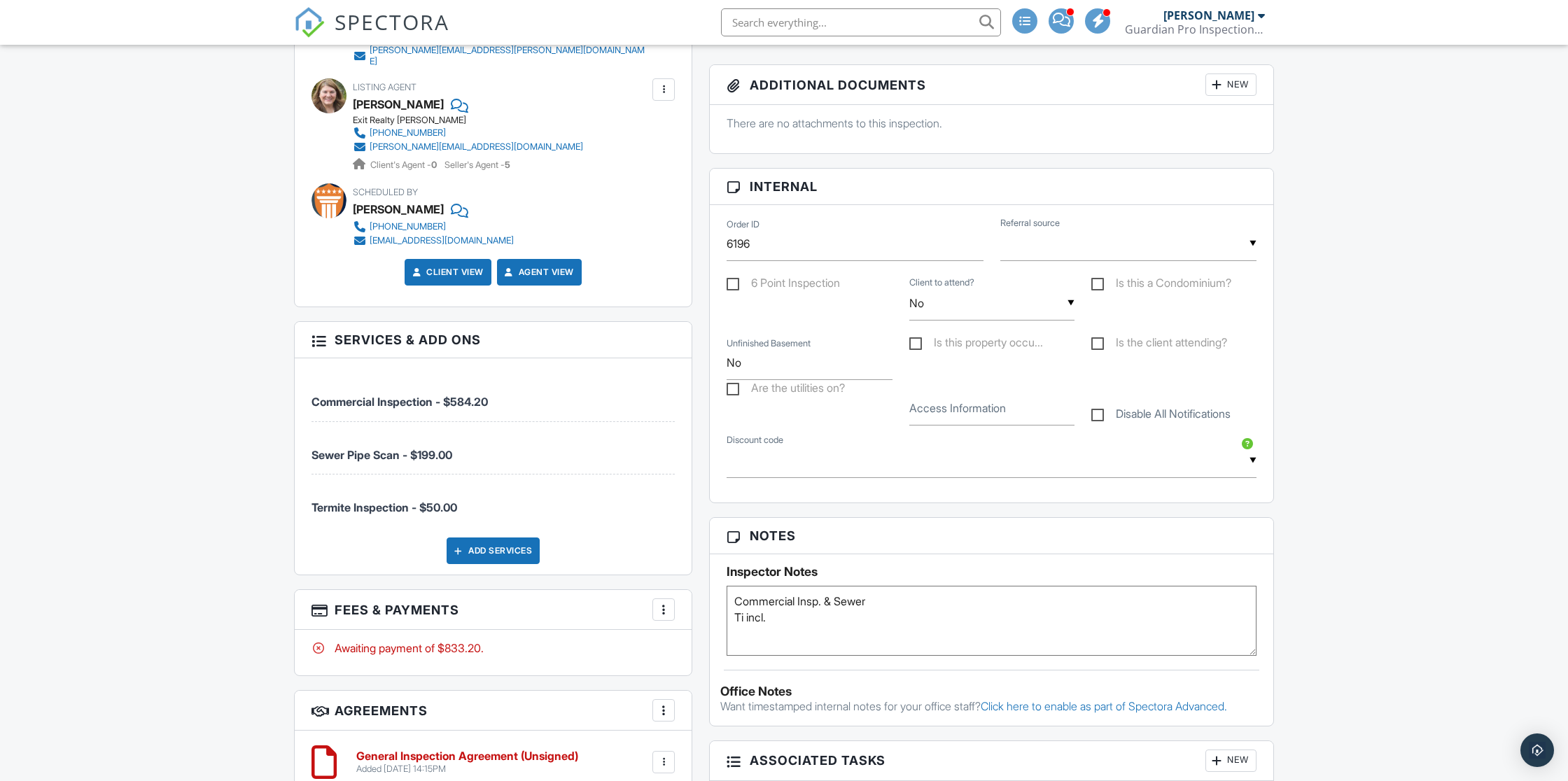
click at [668, 603] on div at bounding box center [663, 609] width 14 height 14
click at [662, 603] on div at bounding box center [663, 609] width 14 height 14
click at [665, 603] on div at bounding box center [663, 609] width 14 height 14
click at [701, 638] on li "Edit Fees & Payments" at bounding box center [734, 652] width 146 height 35
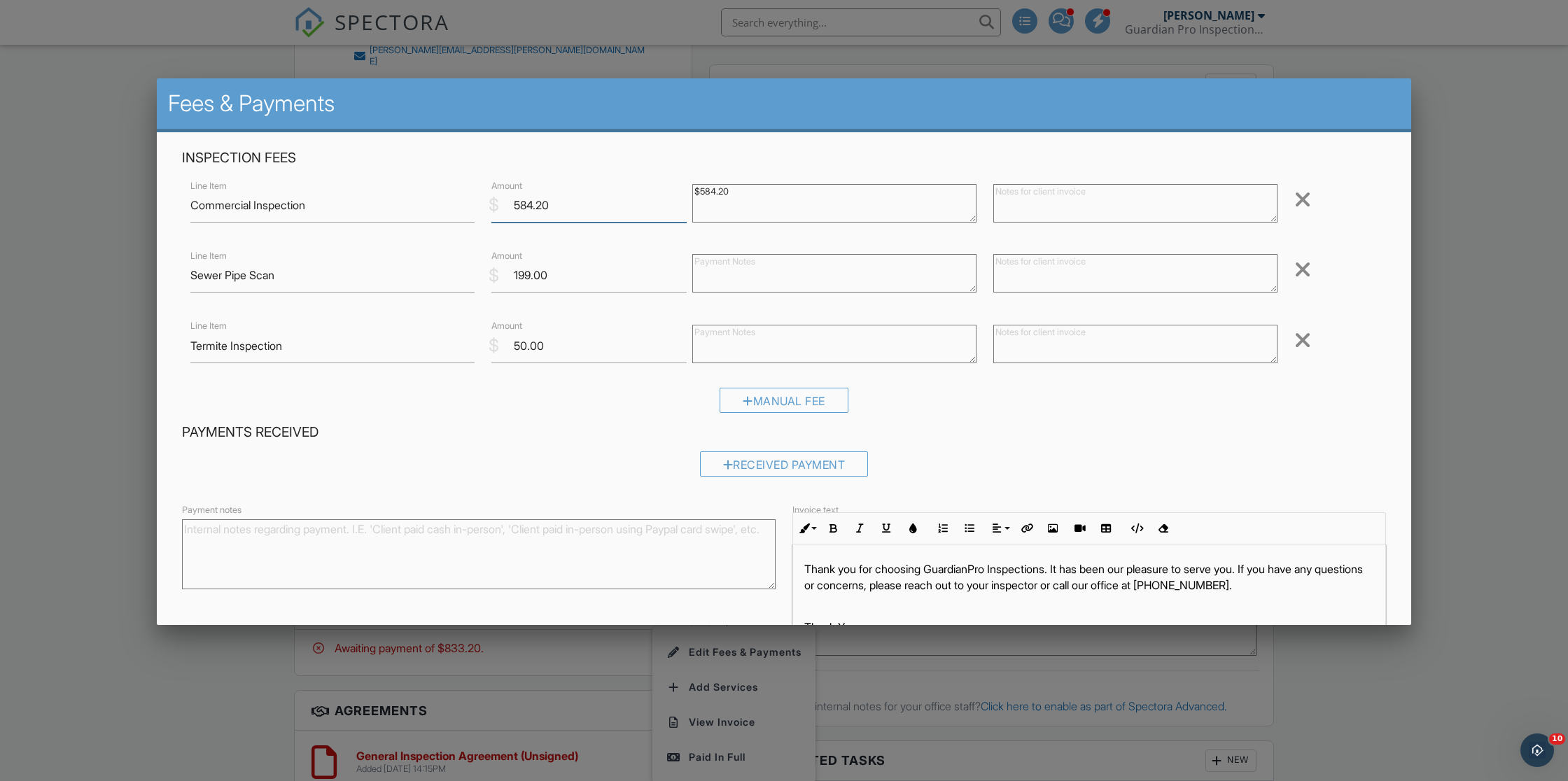
drag, startPoint x: 520, startPoint y: 203, endPoint x: 521, endPoint y: 192, distance: 11.0
click at [520, 202] on input "584.20" at bounding box center [589, 205] width 195 height 34
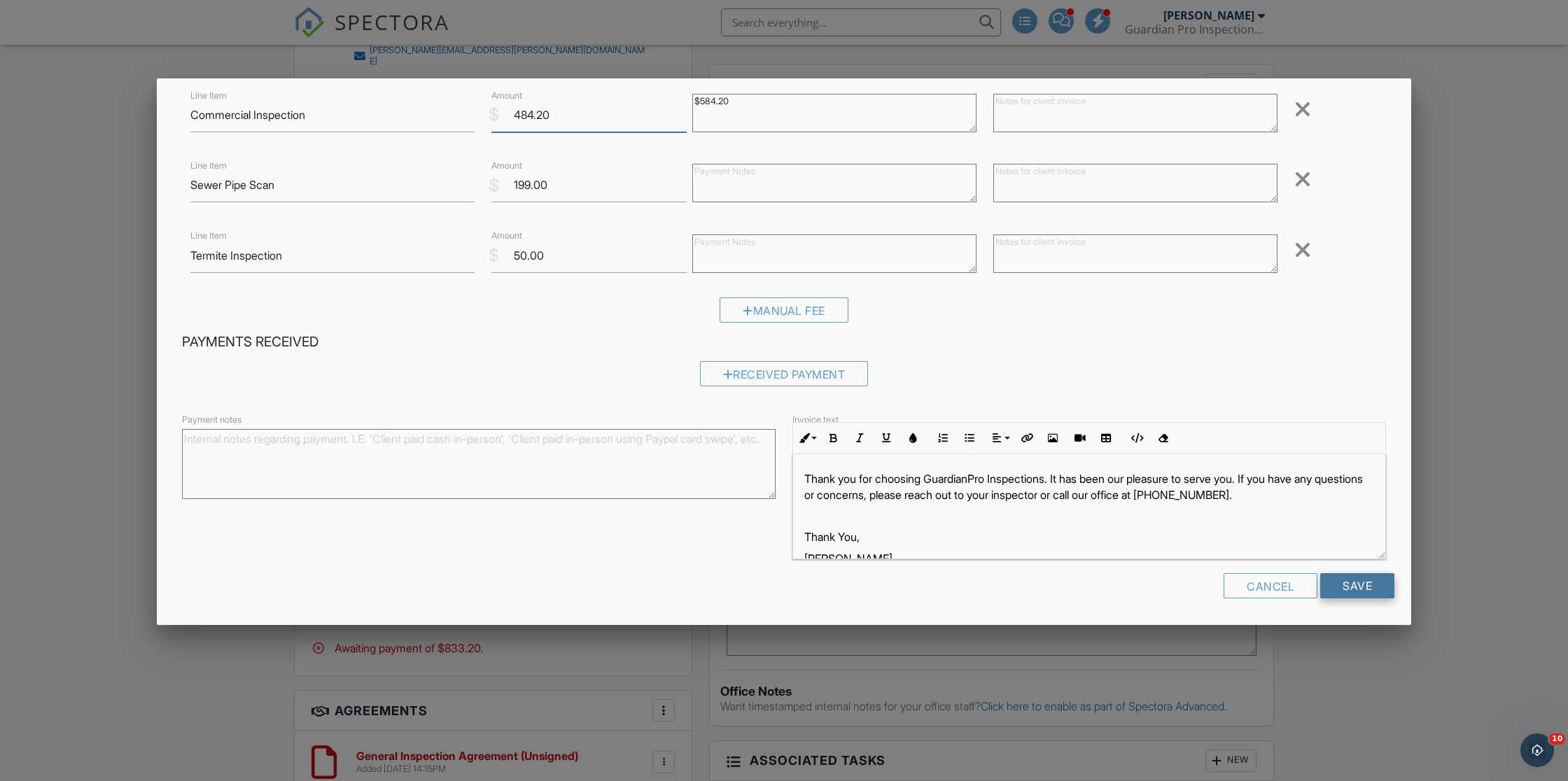
scroll to position [90, 0]
type input "484.20"
click at [1354, 581] on input "Save" at bounding box center [1357, 586] width 74 height 25
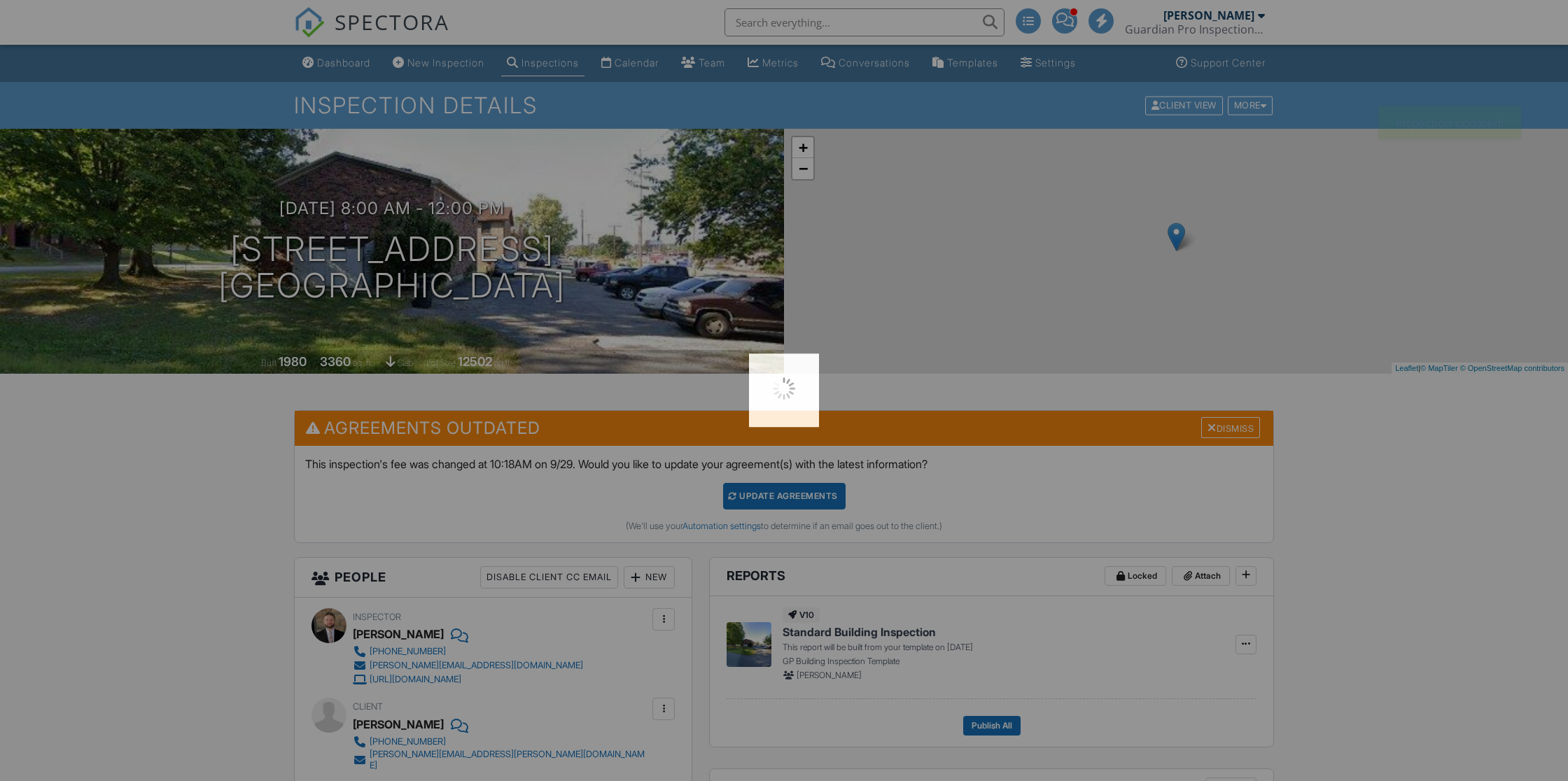
scroll to position [12, 0]
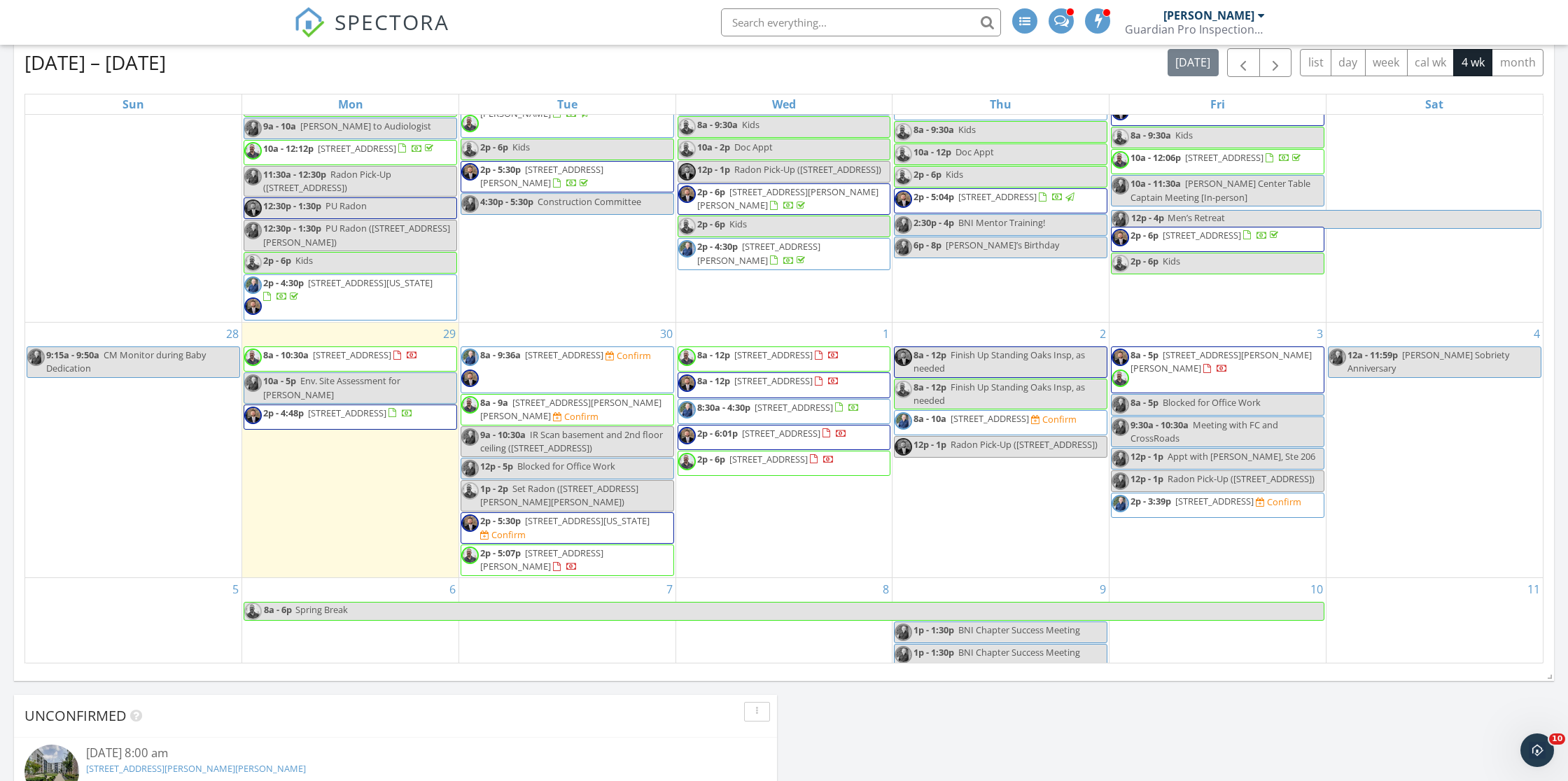
scroll to position [70, 0]
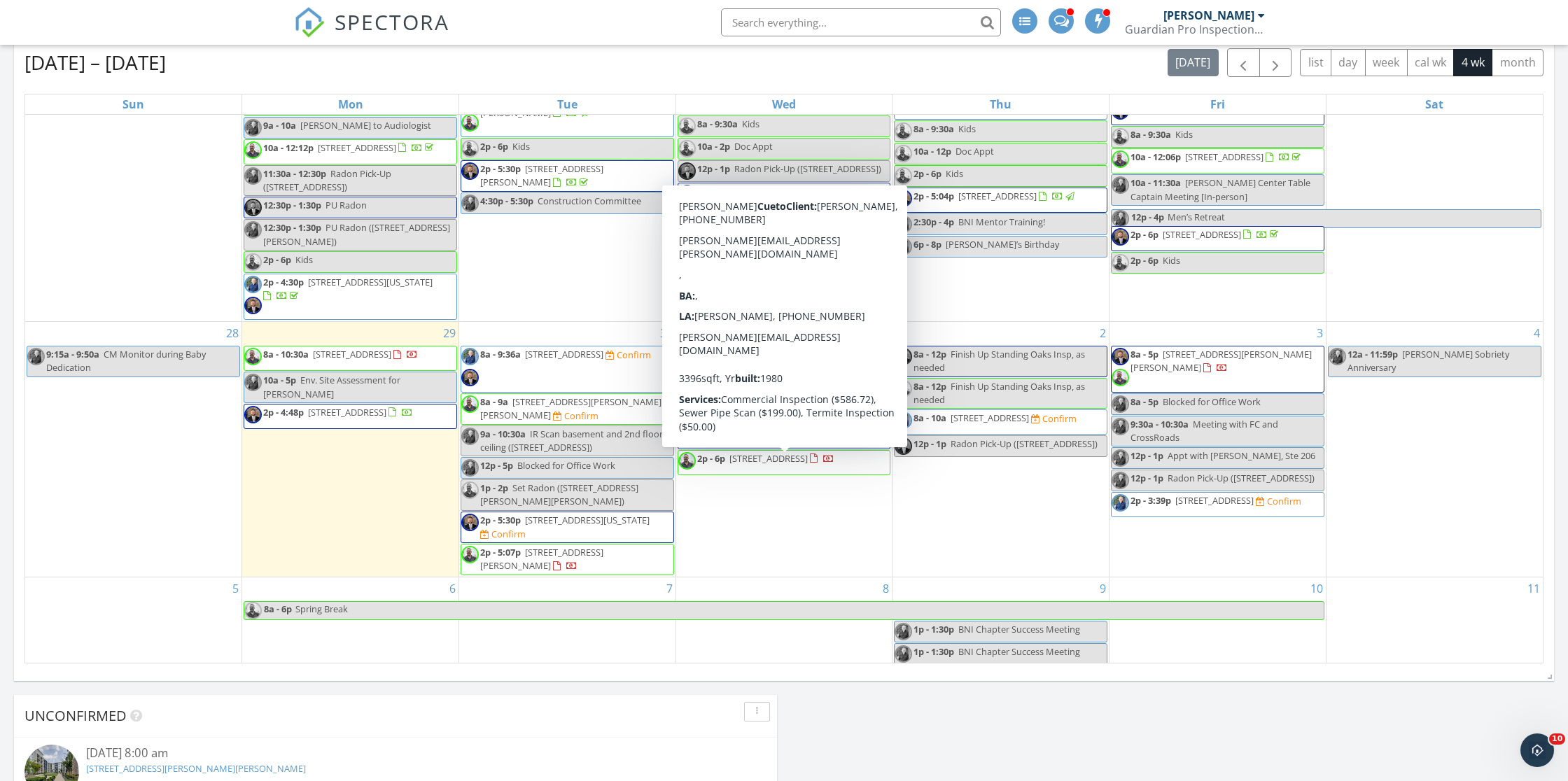
click at [763, 439] on span "[STREET_ADDRESS]" at bounding box center [781, 432] width 78 height 12
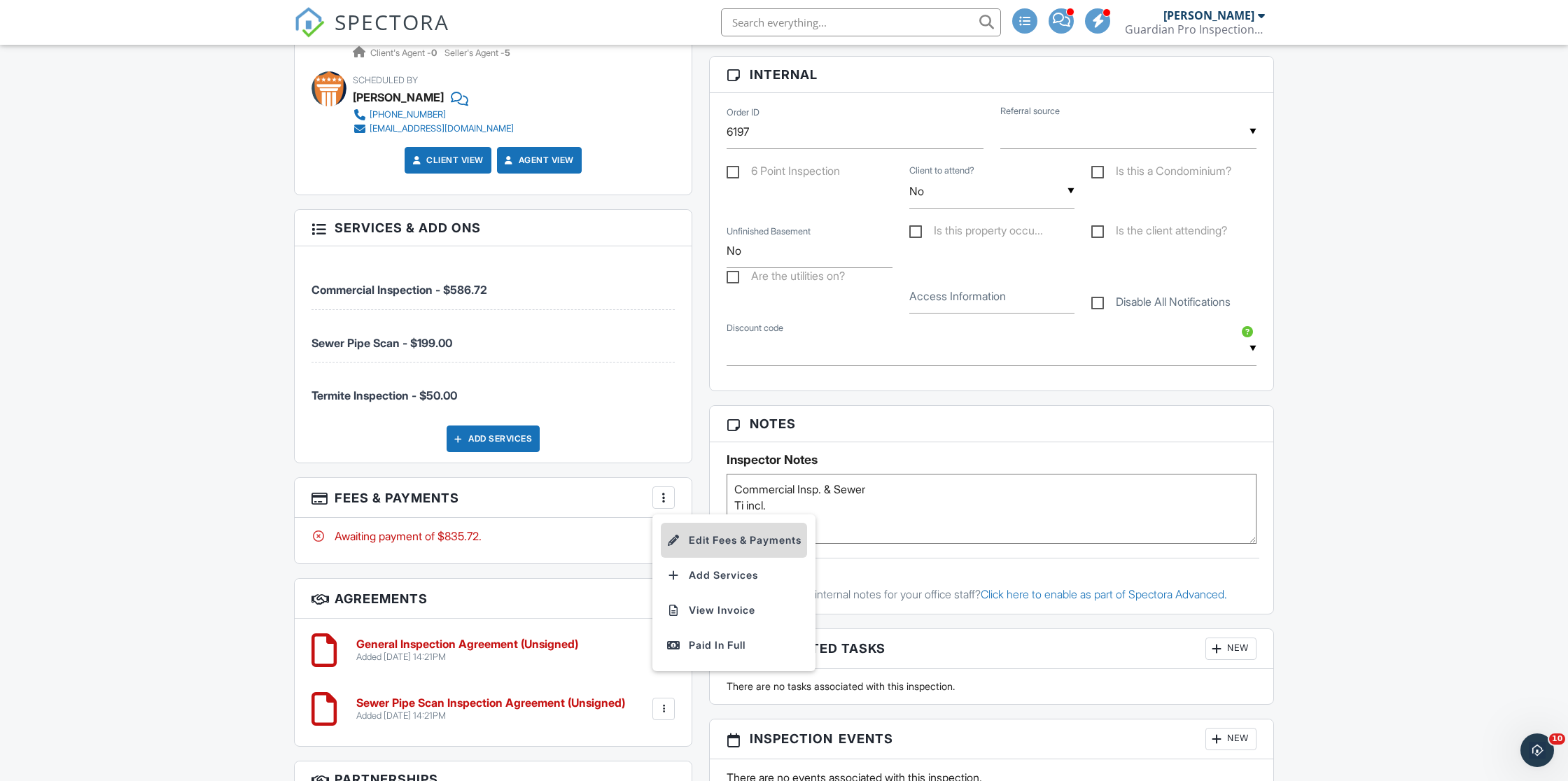
click at [698, 529] on li "Edit Fees & Payments" at bounding box center [734, 540] width 146 height 35
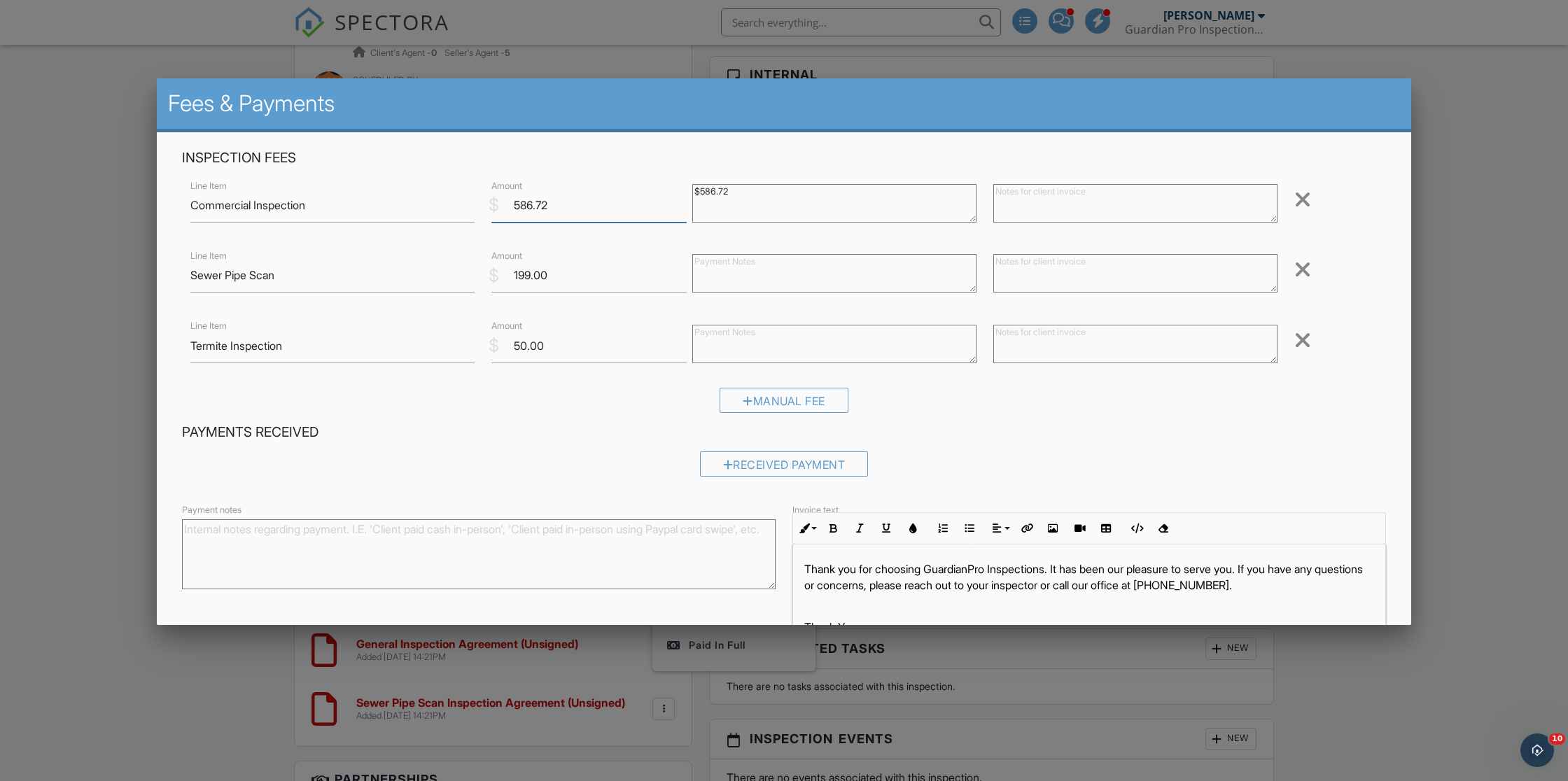
drag, startPoint x: 520, startPoint y: 205, endPoint x: 523, endPoint y: 198, distance: 7.6
click at [520, 203] on input "586.72" at bounding box center [589, 205] width 195 height 34
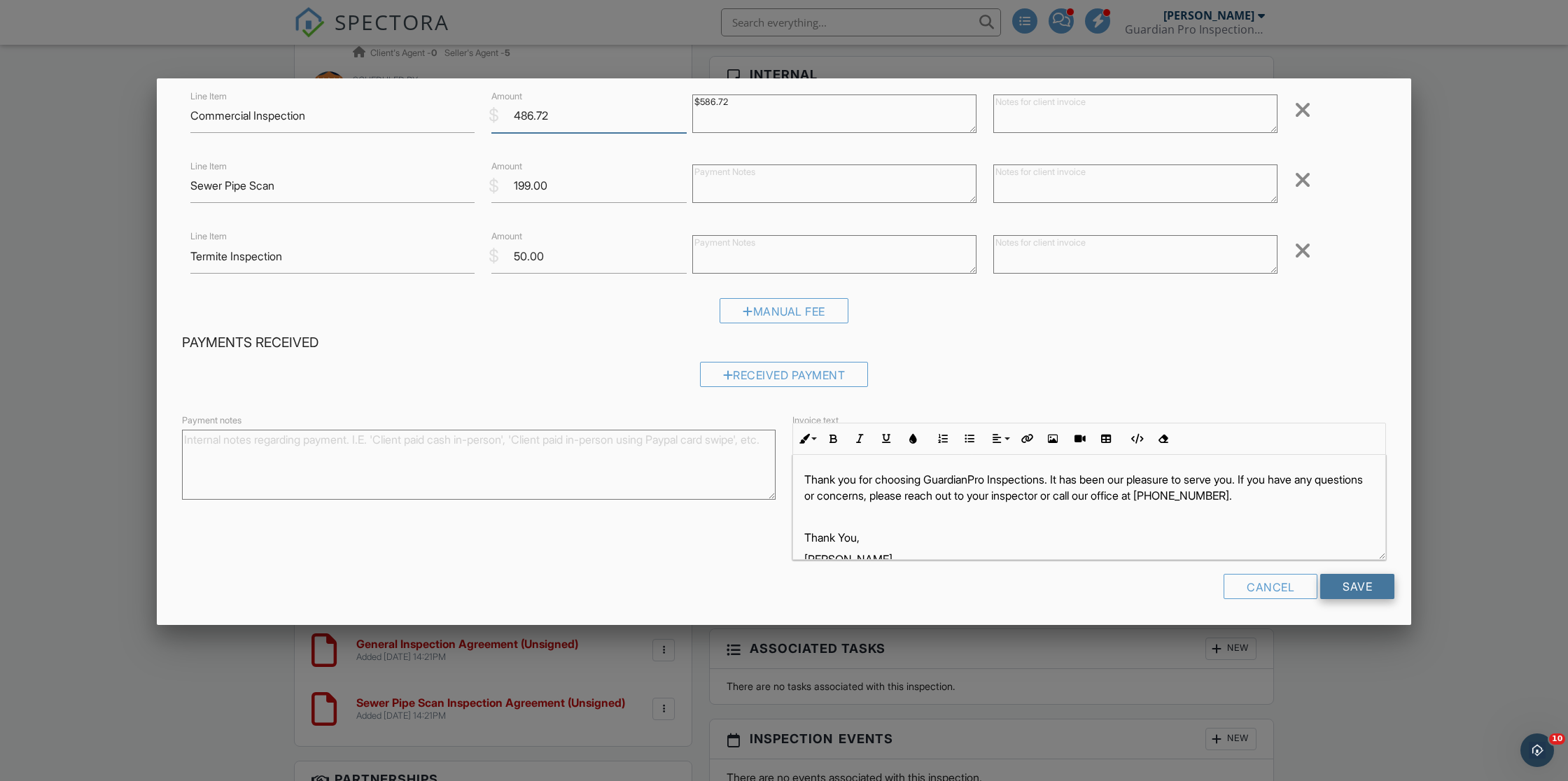
type input "486.72"
click at [1346, 579] on input "Save" at bounding box center [1357, 586] width 74 height 25
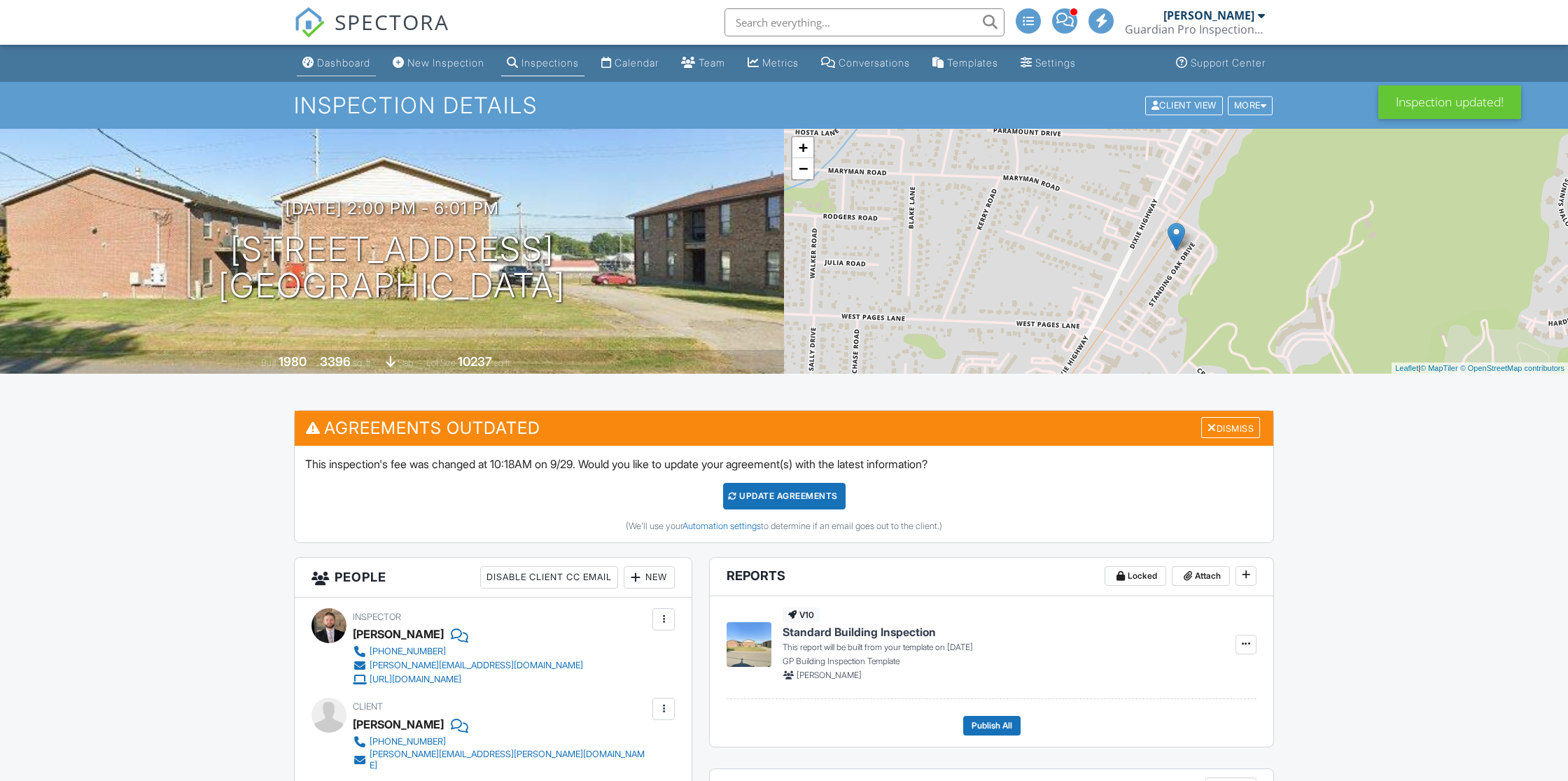
click at [339, 66] on div "Dashboard" at bounding box center [344, 63] width 53 height 12
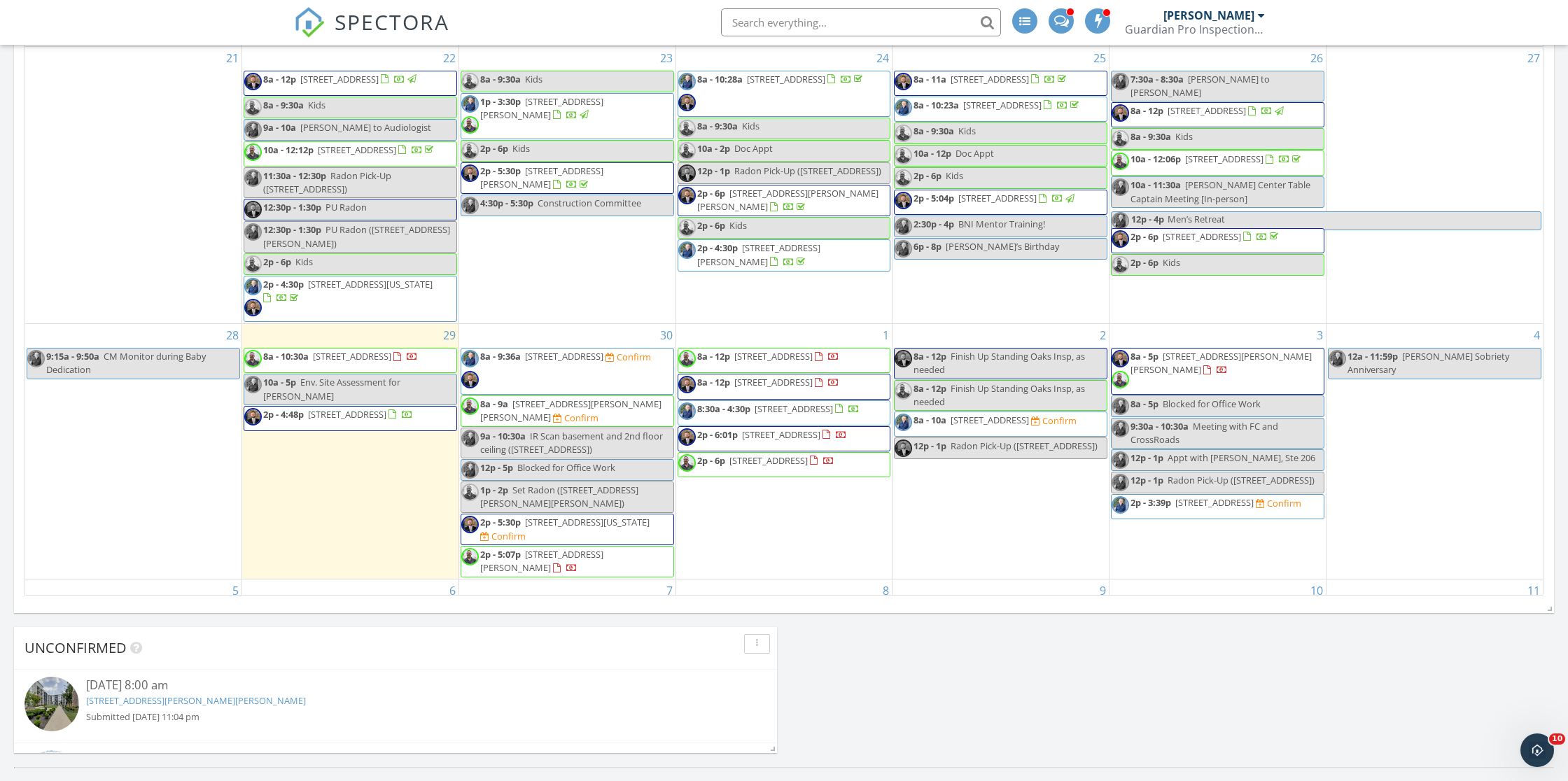
scroll to position [684, 0]
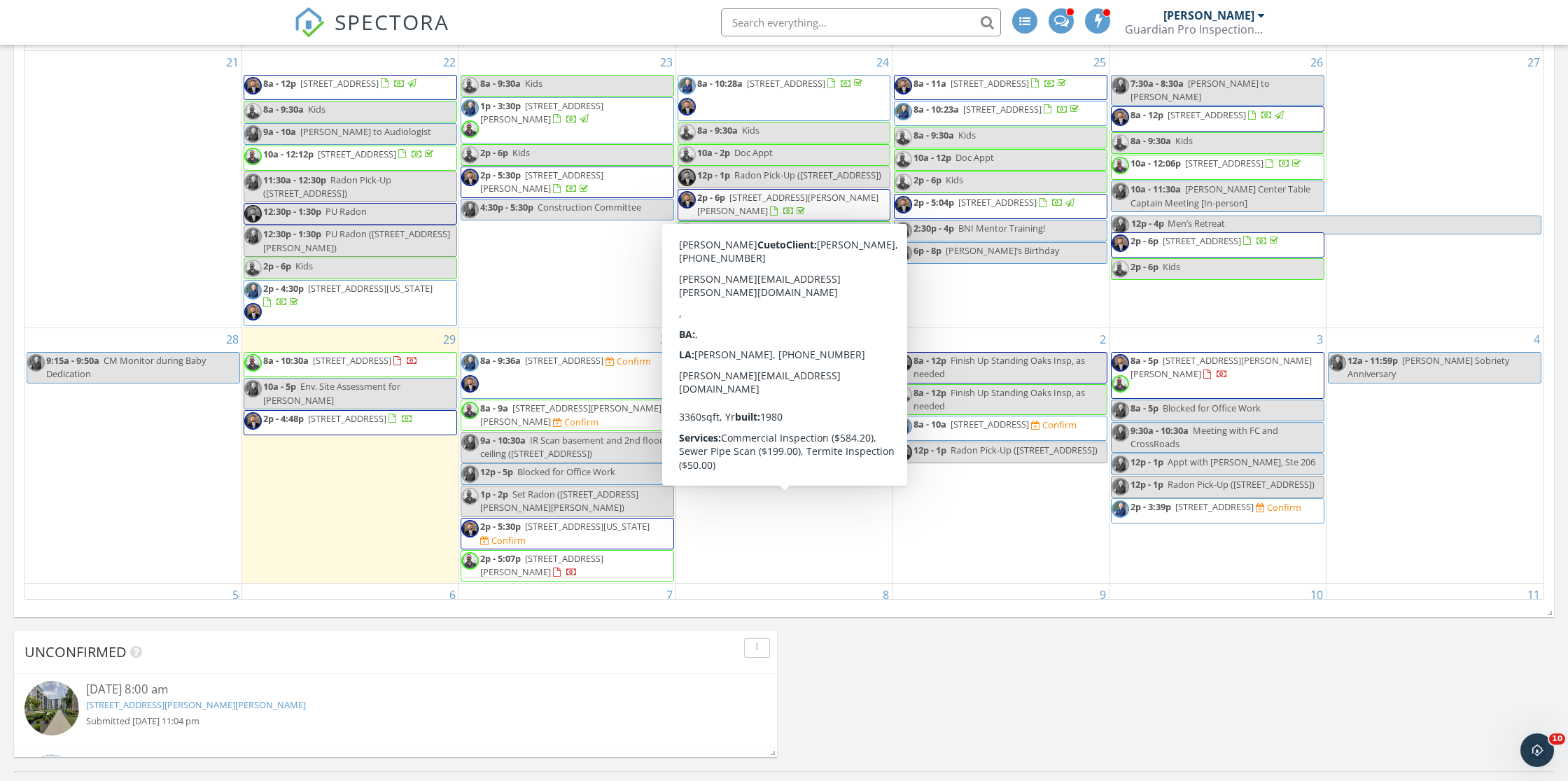
click at [756, 471] on span "8603 Standing Oak Dr, Louisville 40258" at bounding box center [769, 464] width 78 height 12
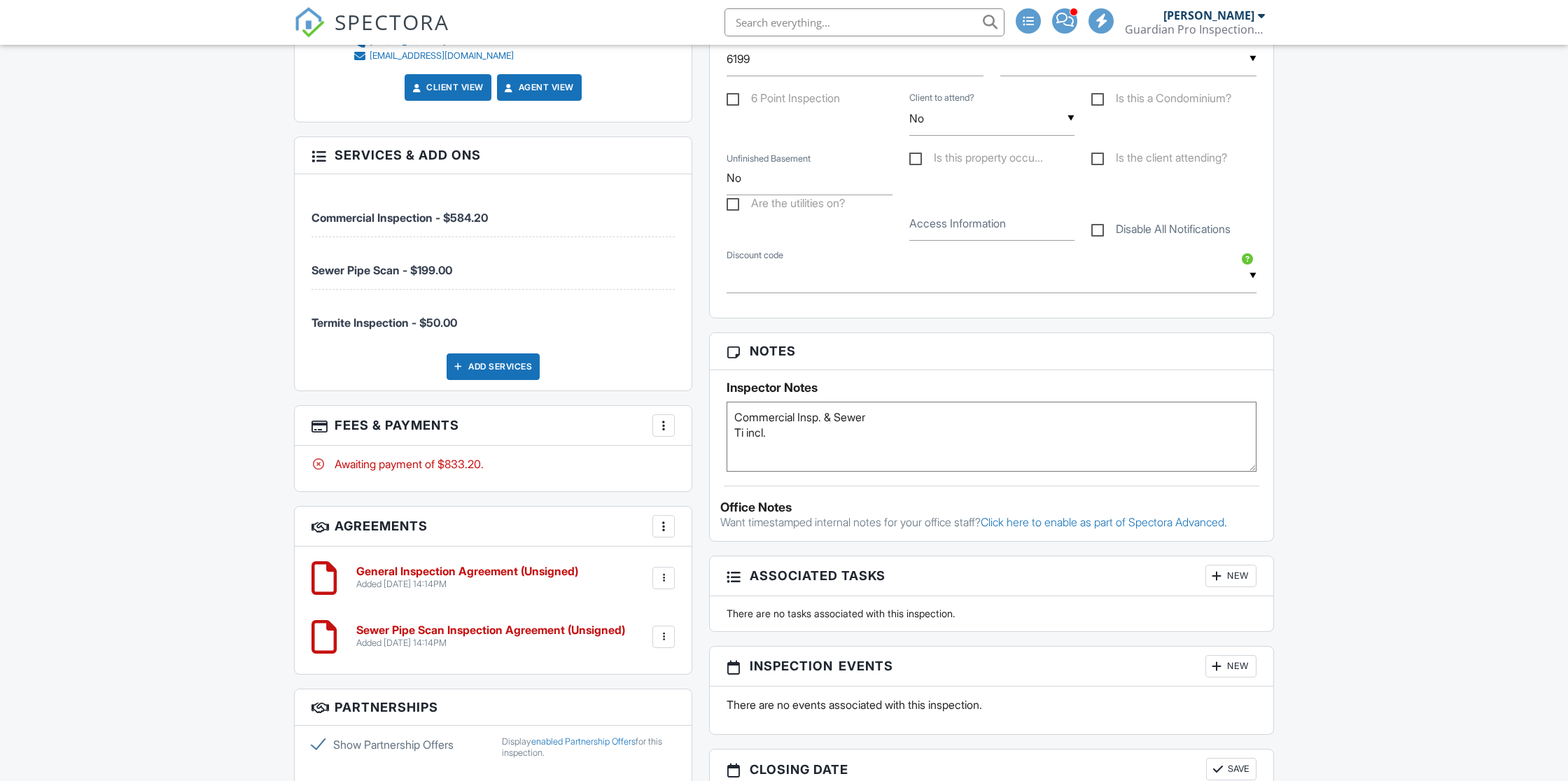
click at [666, 418] on div at bounding box center [663, 425] width 14 height 14
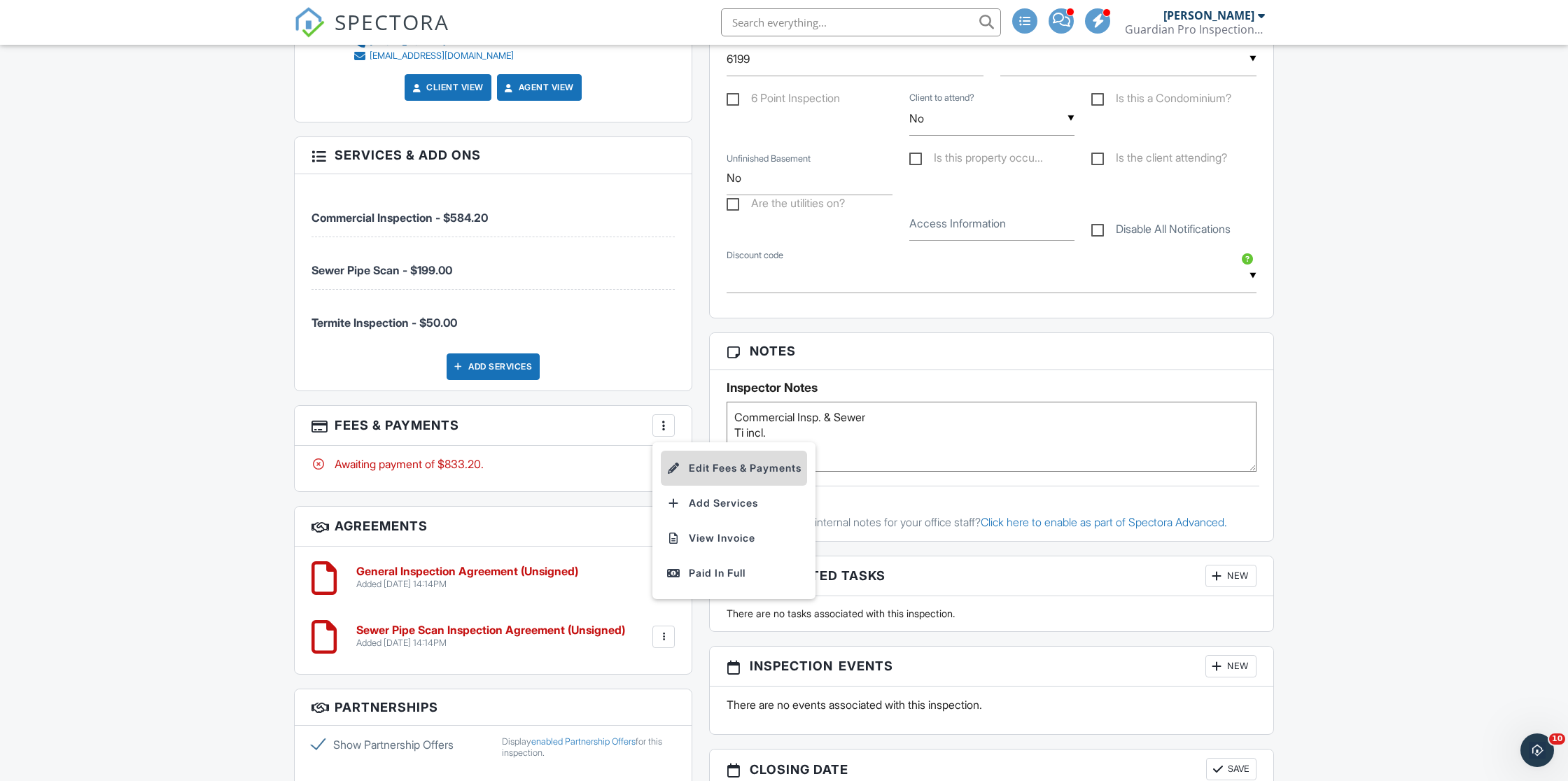
click at [698, 467] on li "Edit Fees & Payments" at bounding box center [734, 469] width 146 height 35
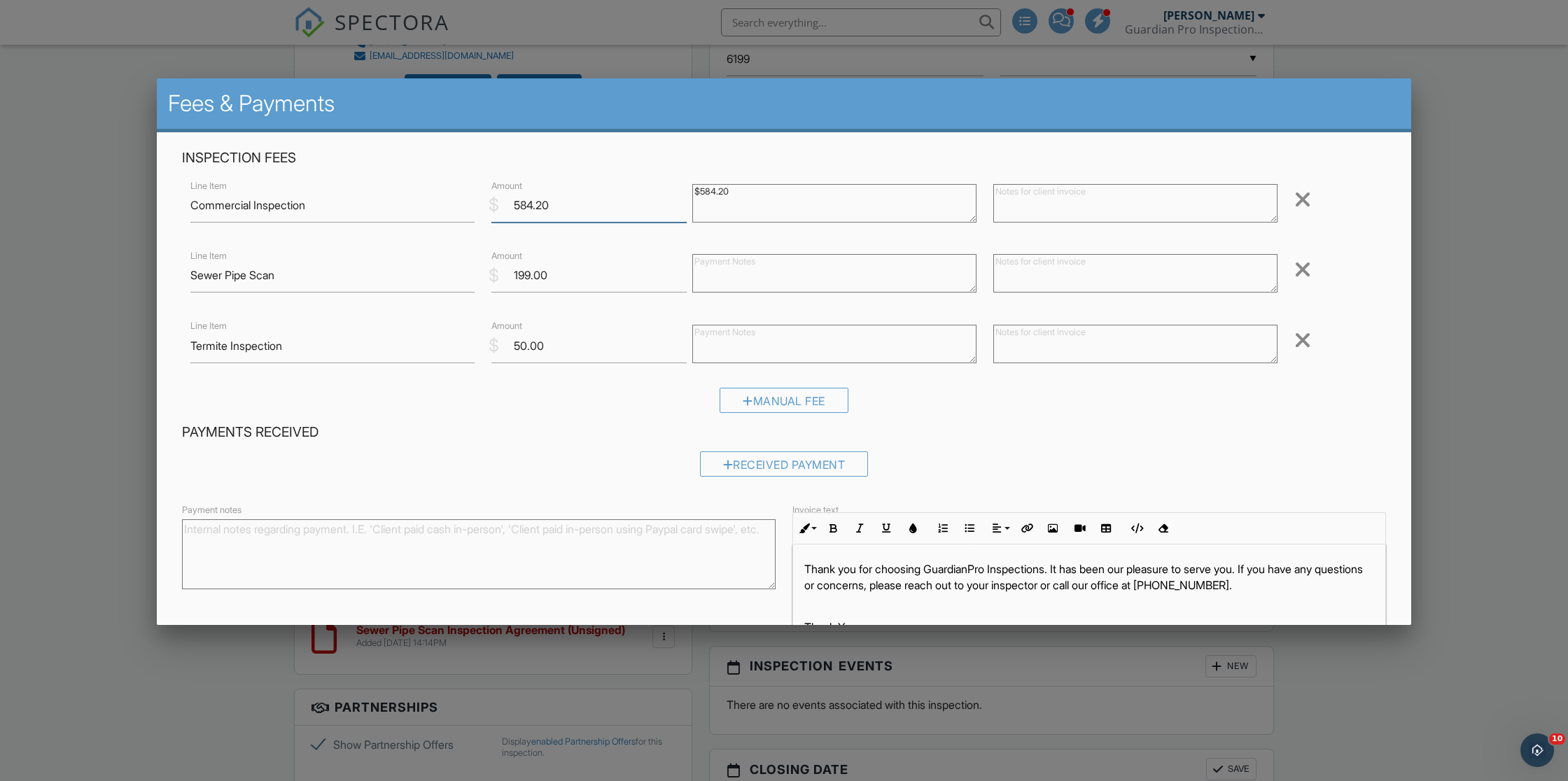
drag, startPoint x: 524, startPoint y: 203, endPoint x: 521, endPoint y: 190, distance: 13.3
click at [523, 201] on input "584.20" at bounding box center [589, 205] width 195 height 34
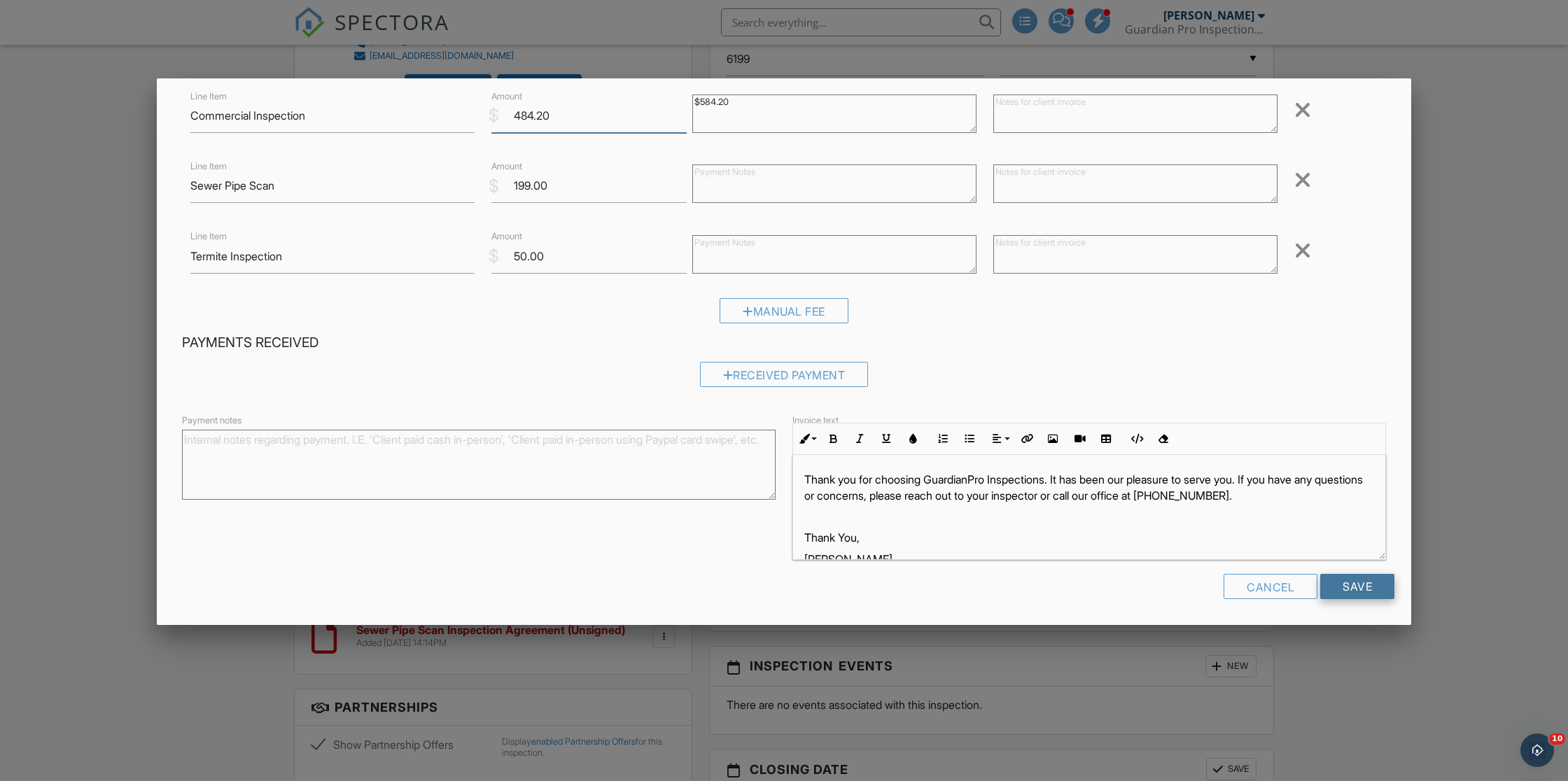
type input "484.20"
click at [1356, 578] on input "Save" at bounding box center [1357, 586] width 74 height 25
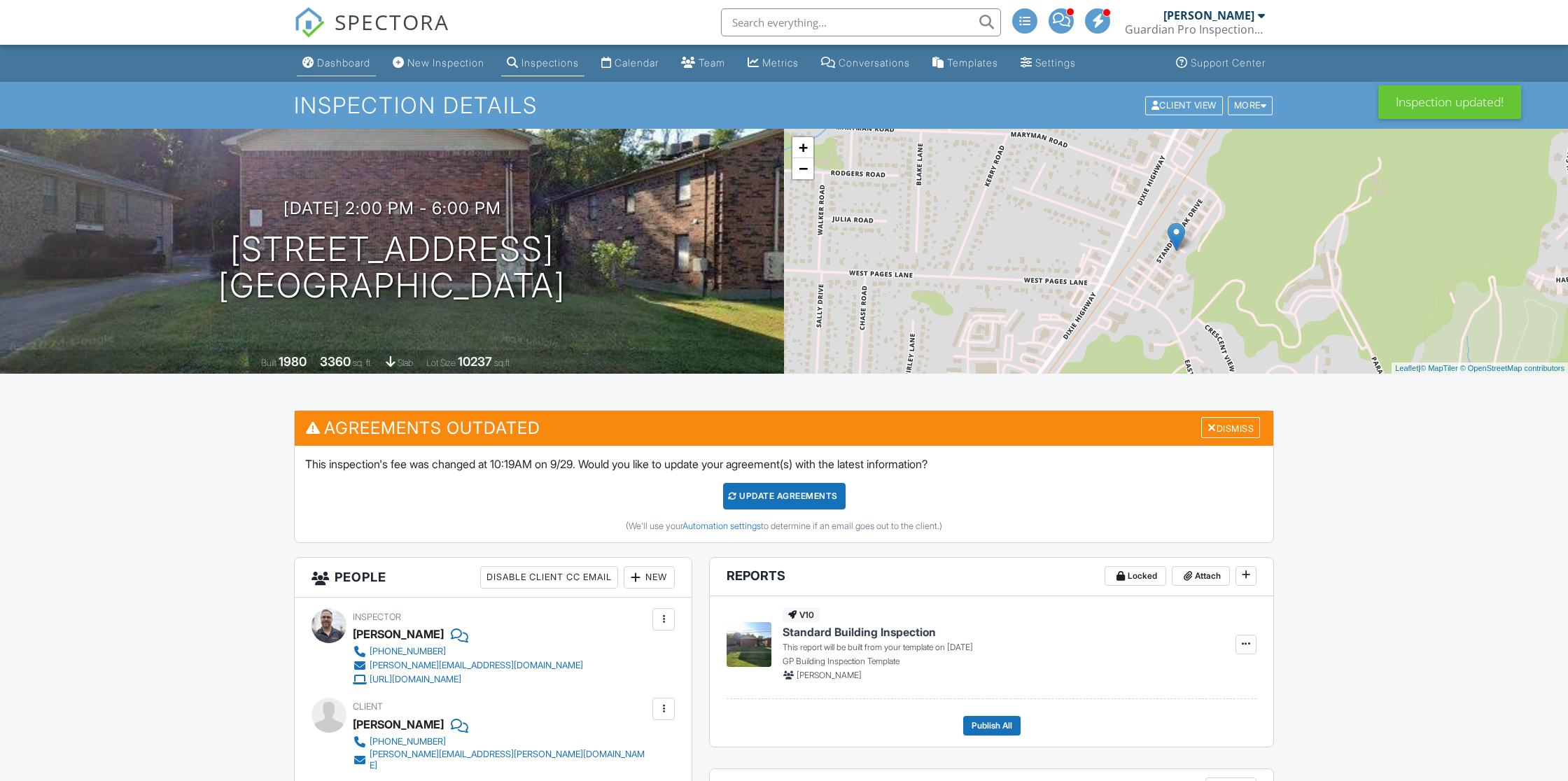
click at [337, 61] on div "Dashboard" at bounding box center [344, 63] width 53 height 12
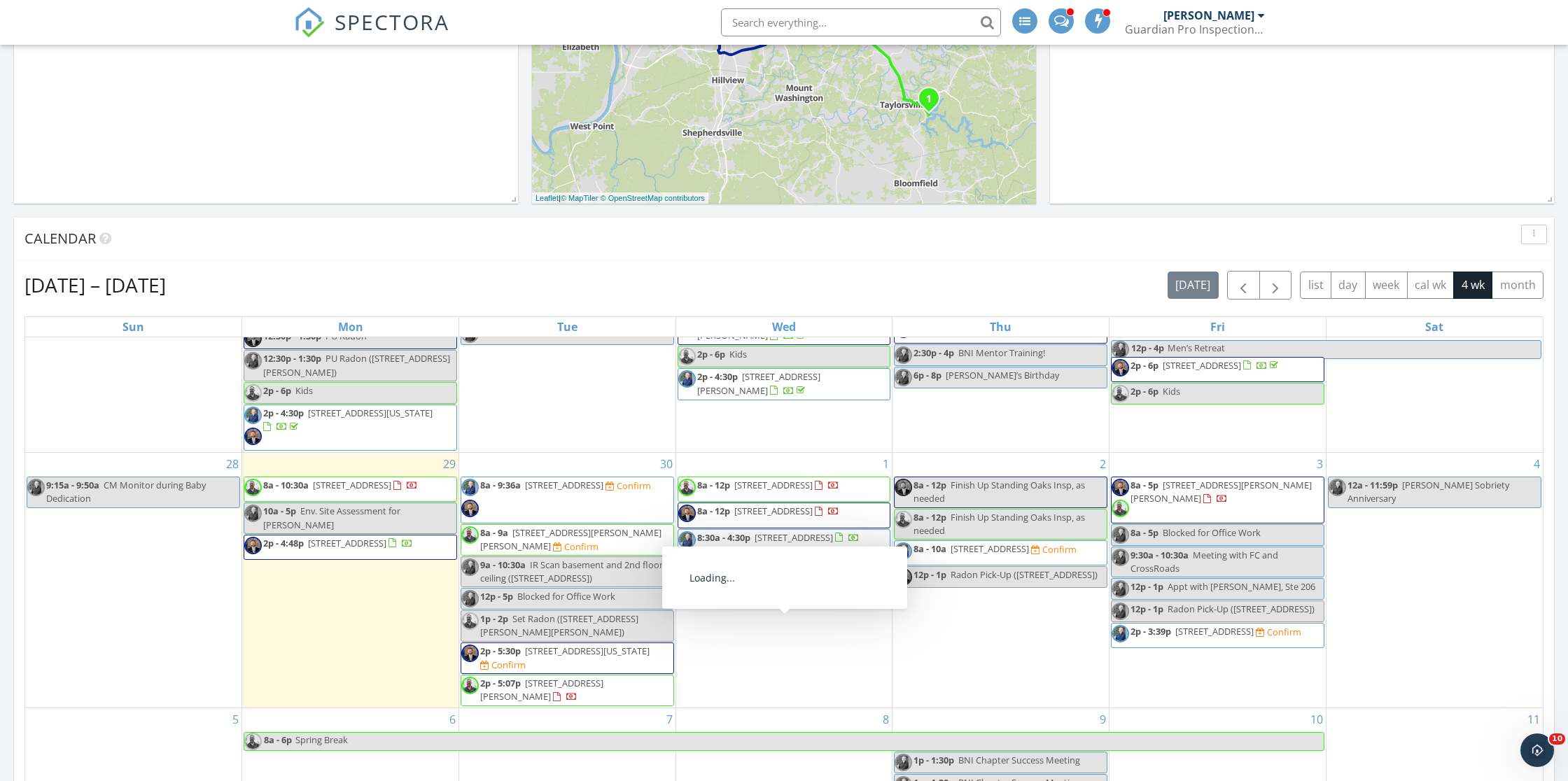
scroll to position [724, 0]
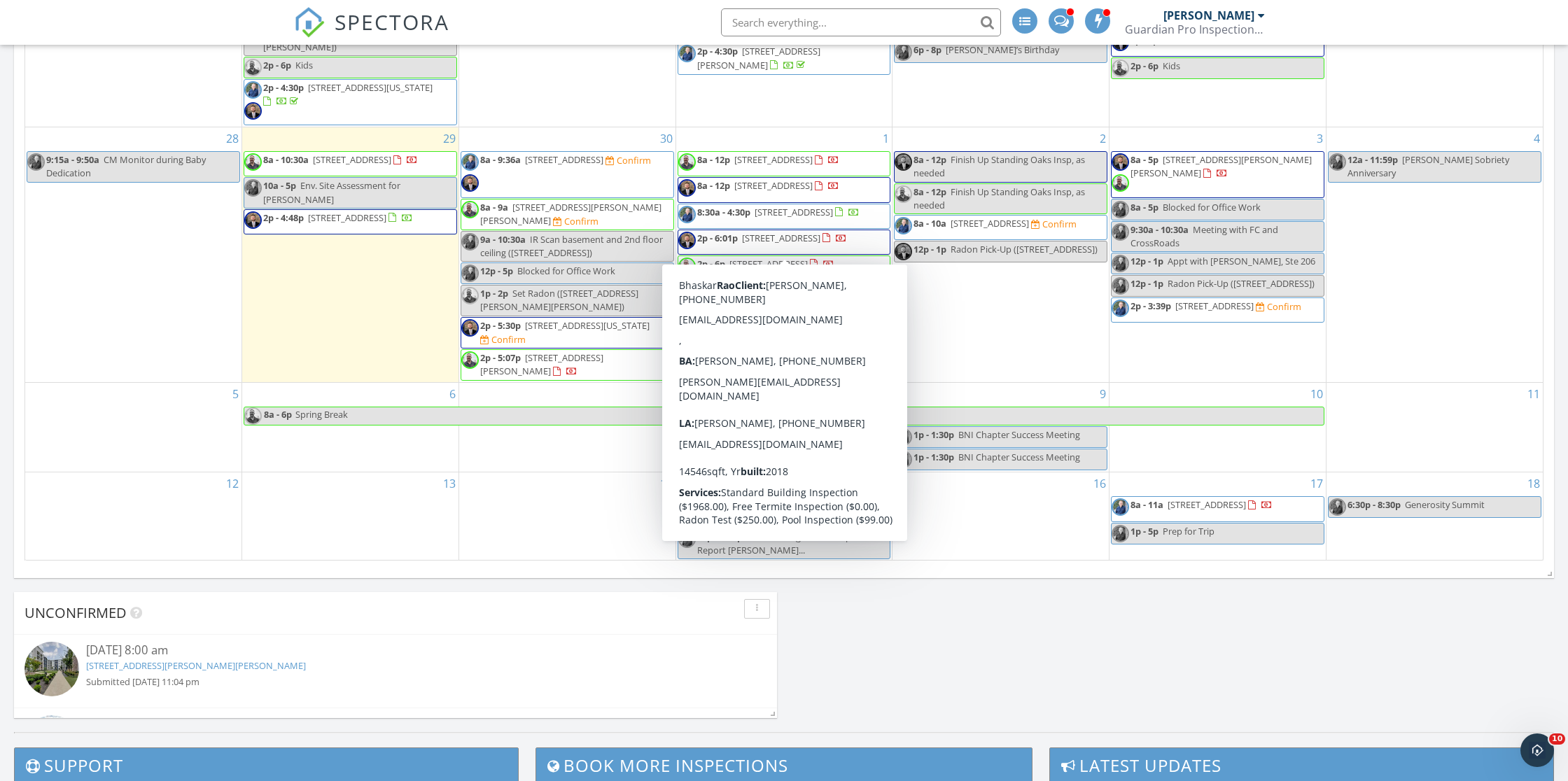
click at [766, 345] on div "1 8a - 12p 8602 Standing Oak Dr, Louisville 40258 8a - 12p 8500 Standing Oak Dr…" at bounding box center [785, 254] width 216 height 254
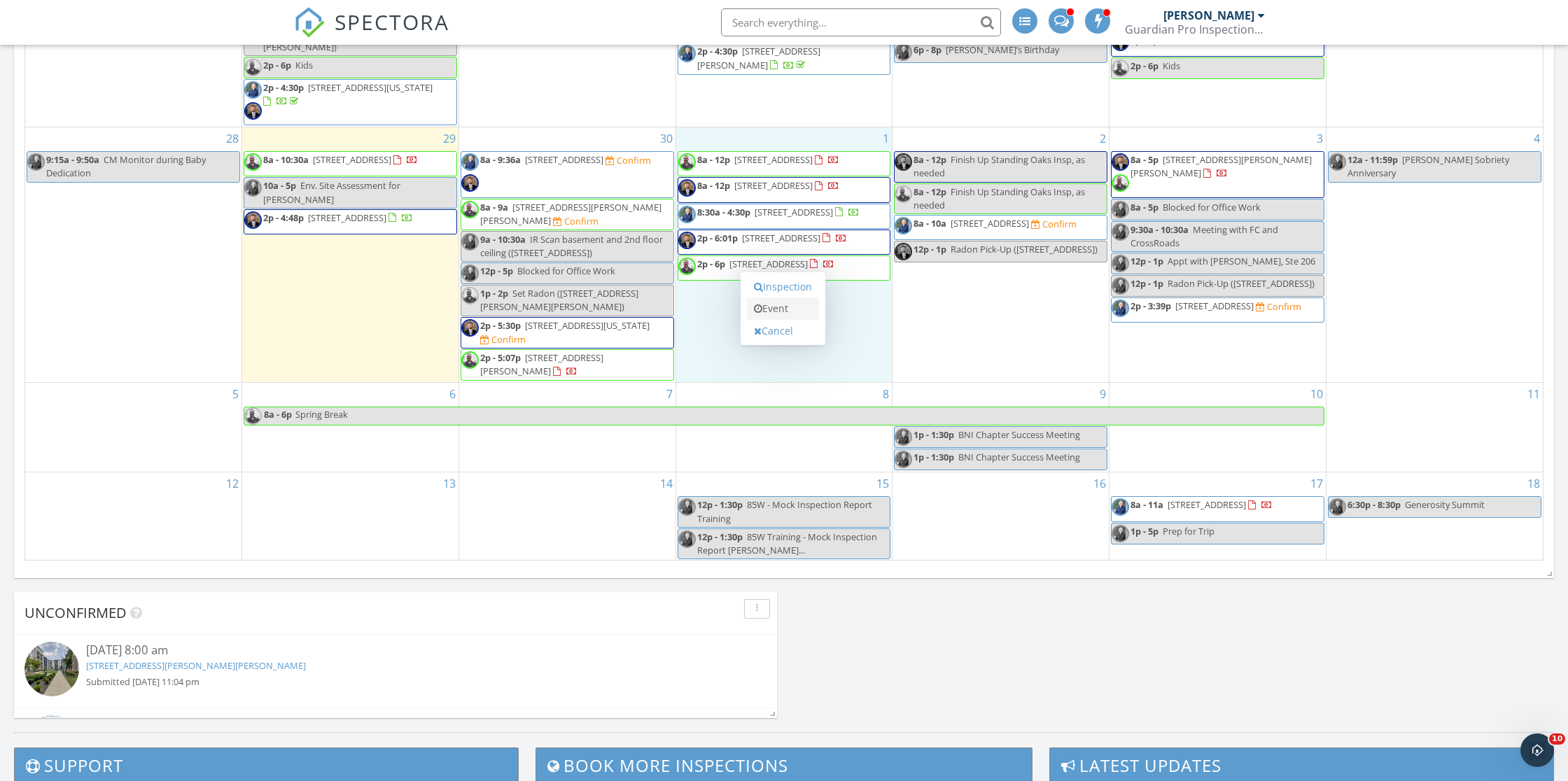
click at [766, 306] on link "Event" at bounding box center [783, 309] width 72 height 23
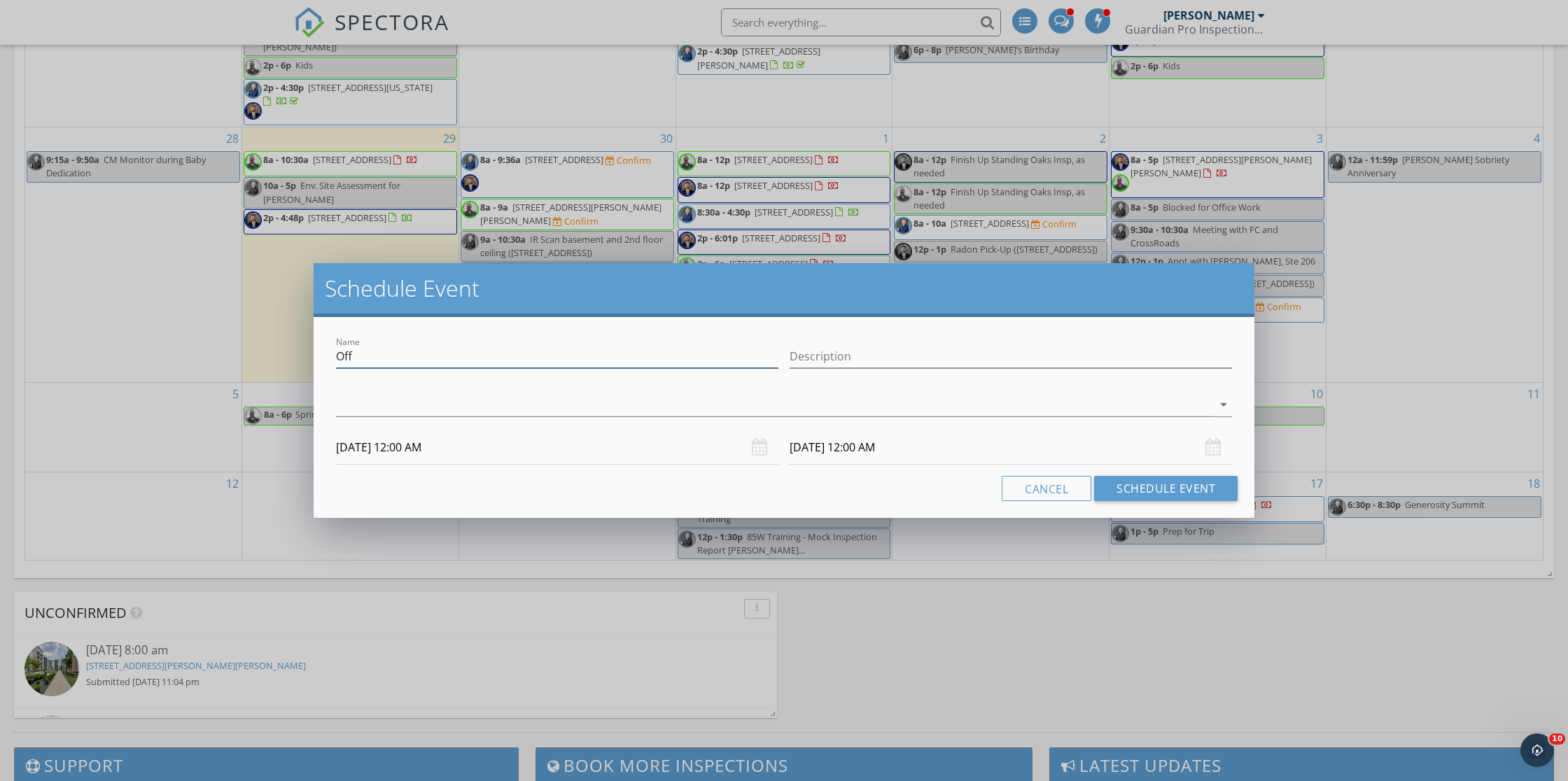
click at [458, 357] on input "Off" at bounding box center [557, 357] width 442 height 23
type input "O"
type input "Visit 8500 Standing Oak with Client"
click at [434, 419] on div "arrow_drop_down" at bounding box center [784, 412] width 896 height 37
click at [433, 406] on div at bounding box center [774, 405] width 877 height 23
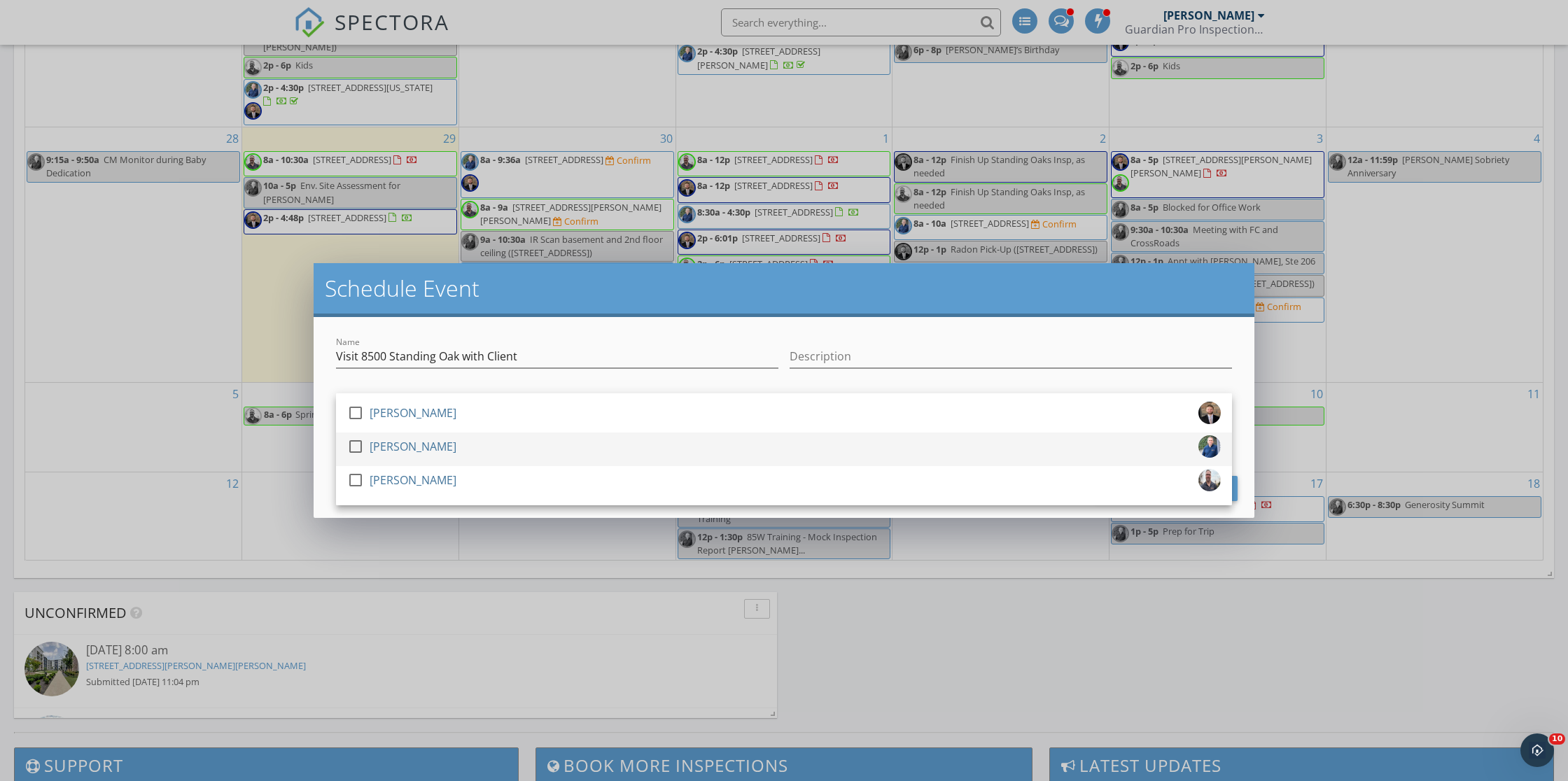
click at [375, 445] on div "[PERSON_NAME]" at bounding box center [412, 446] width 87 height 23
click at [461, 322] on div "Name Visit 8500 Standing Oak with Client Description check_box_outline_blank No…" at bounding box center [784, 418] width 941 height 201
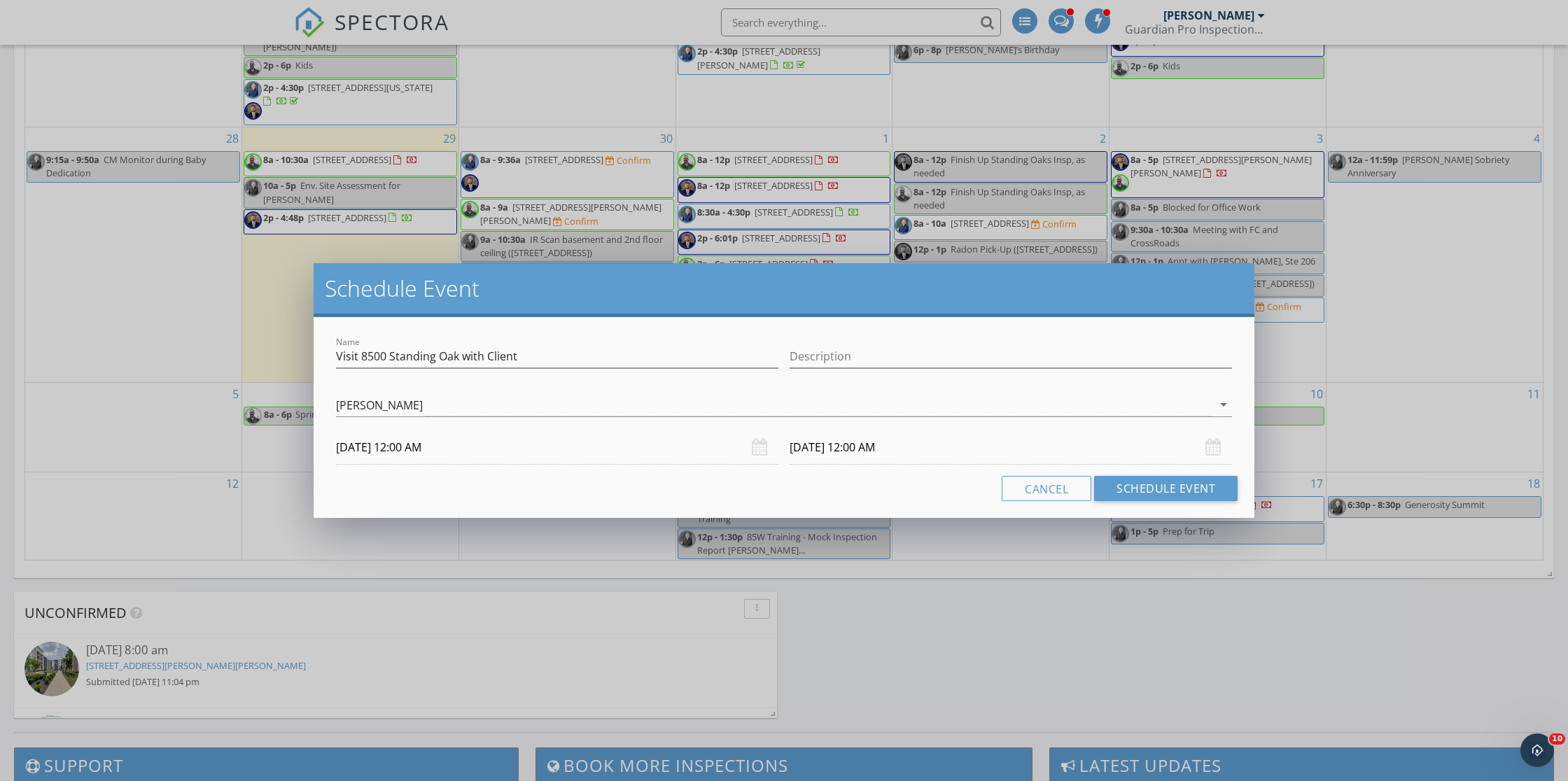
click at [412, 445] on input "10/01/2025 12:00 AM" at bounding box center [557, 448] width 442 height 34
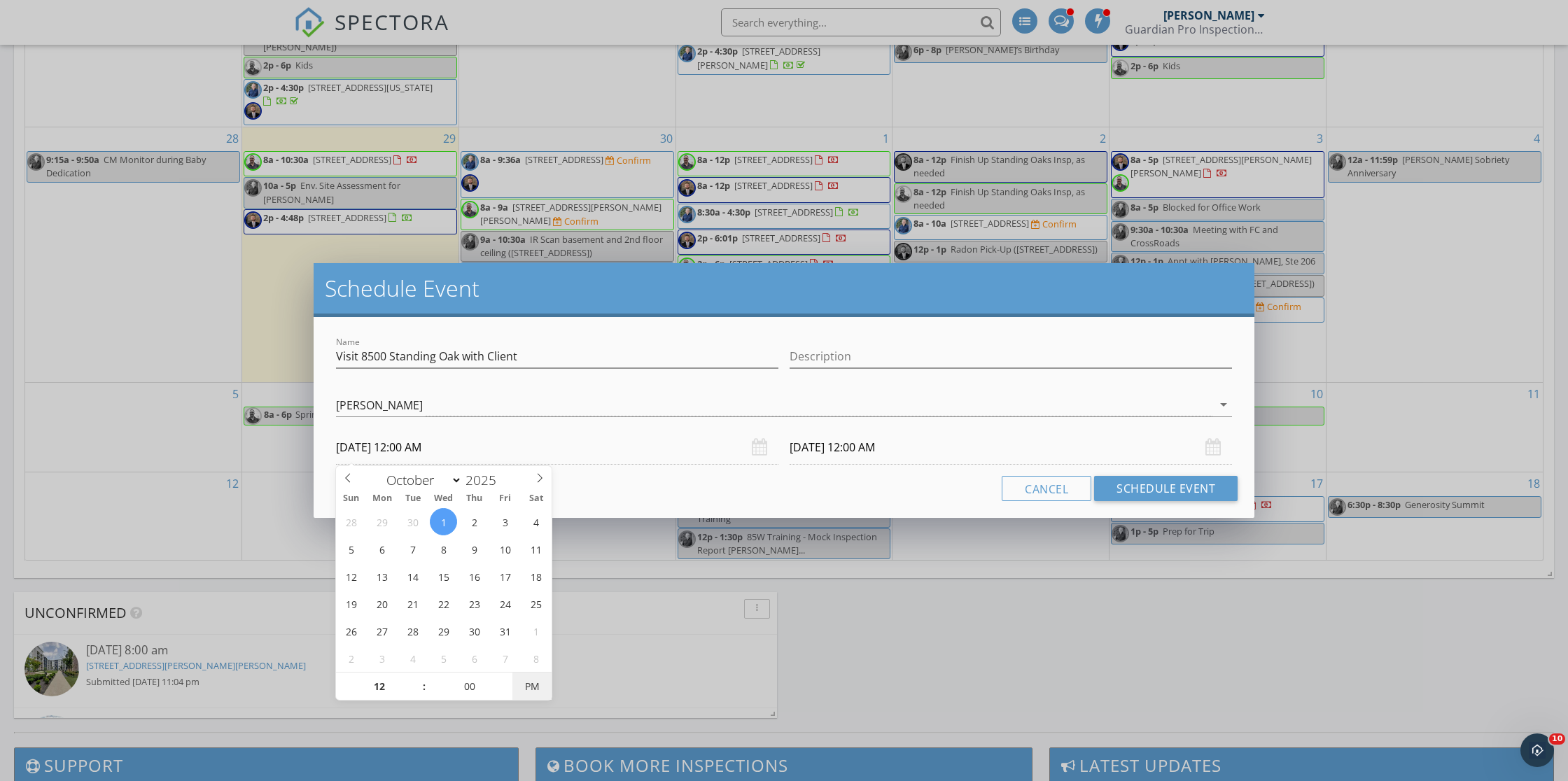
type input "10/01/2025 12:00 PM"
type input "10/02/2025 12:00 PM"
drag, startPoint x: 537, startPoint y: 682, endPoint x: 482, endPoint y: 681, distance: 55.0
type input "11"
type input "10/01/2025 11:00 AM"
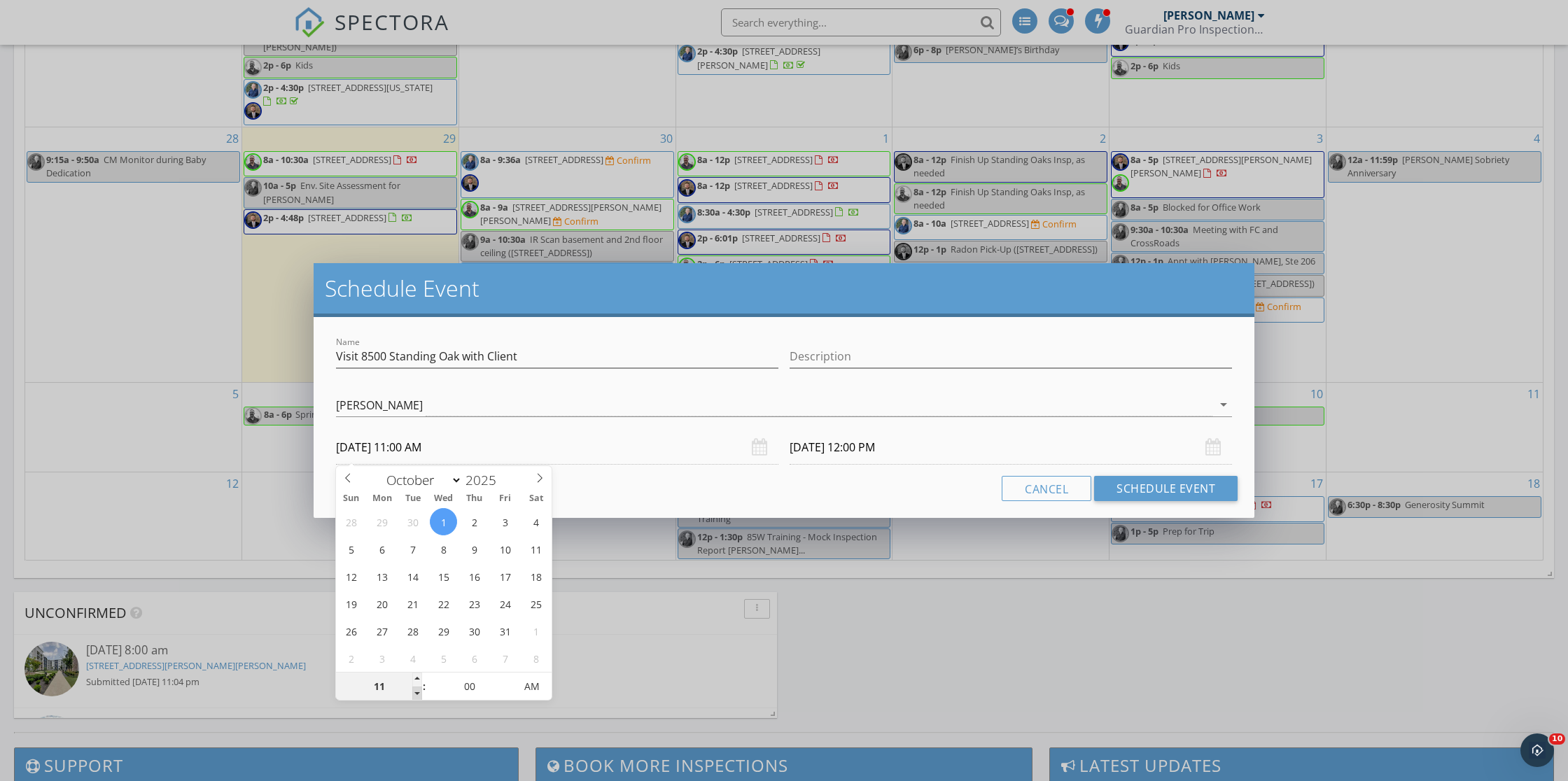
click at [418, 691] on span at bounding box center [417, 693] width 10 height 14
type input "11"
type input "10/02/2025 11:00 AM"
type input "12"
type input "10/01/2025 12:00 PM"
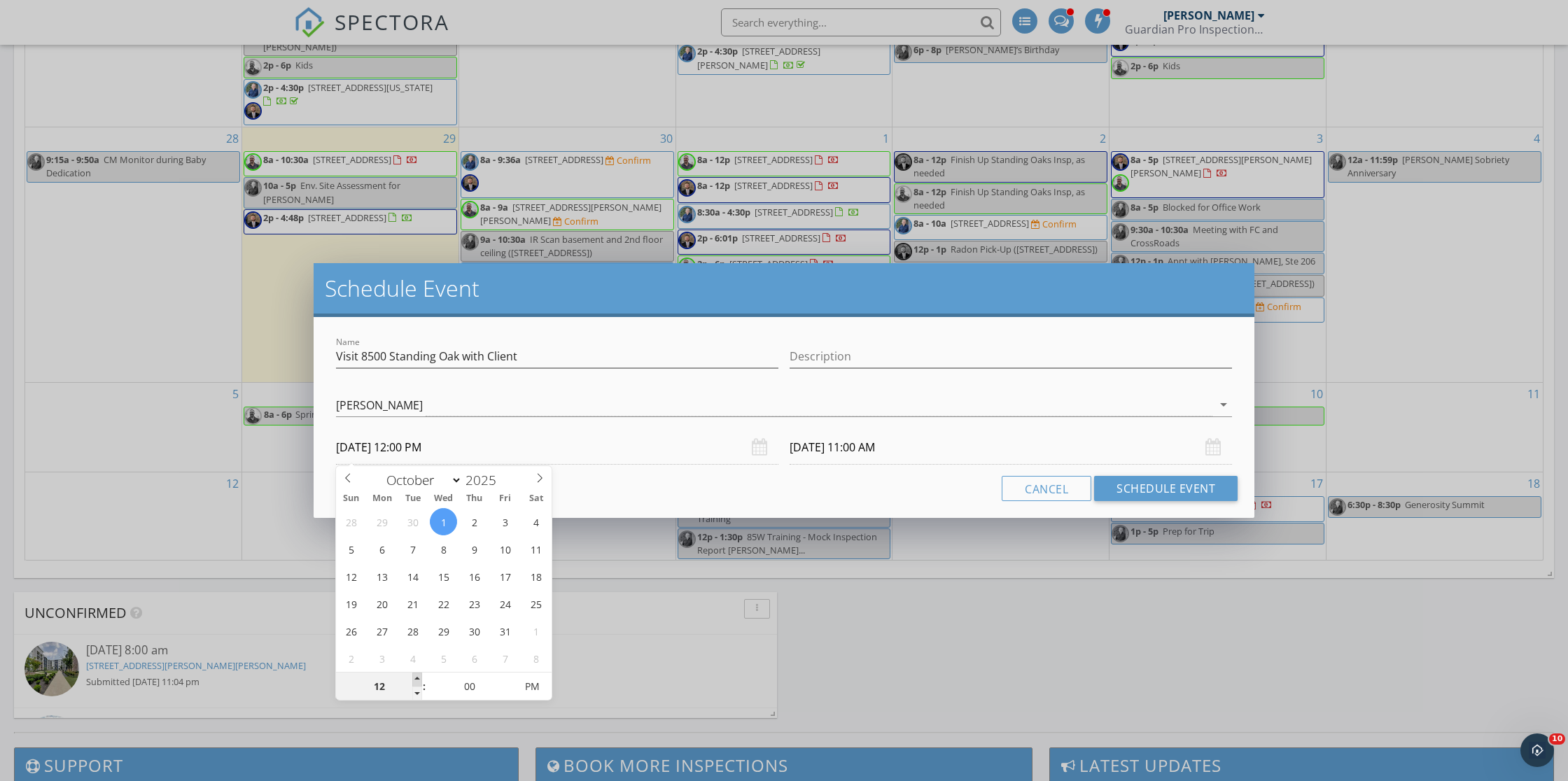
click at [418, 677] on span at bounding box center [417, 679] width 10 height 14
type input "01"
type input "10/01/2025 1:00 PM"
click at [418, 677] on span at bounding box center [417, 679] width 10 height 14
type input "01"
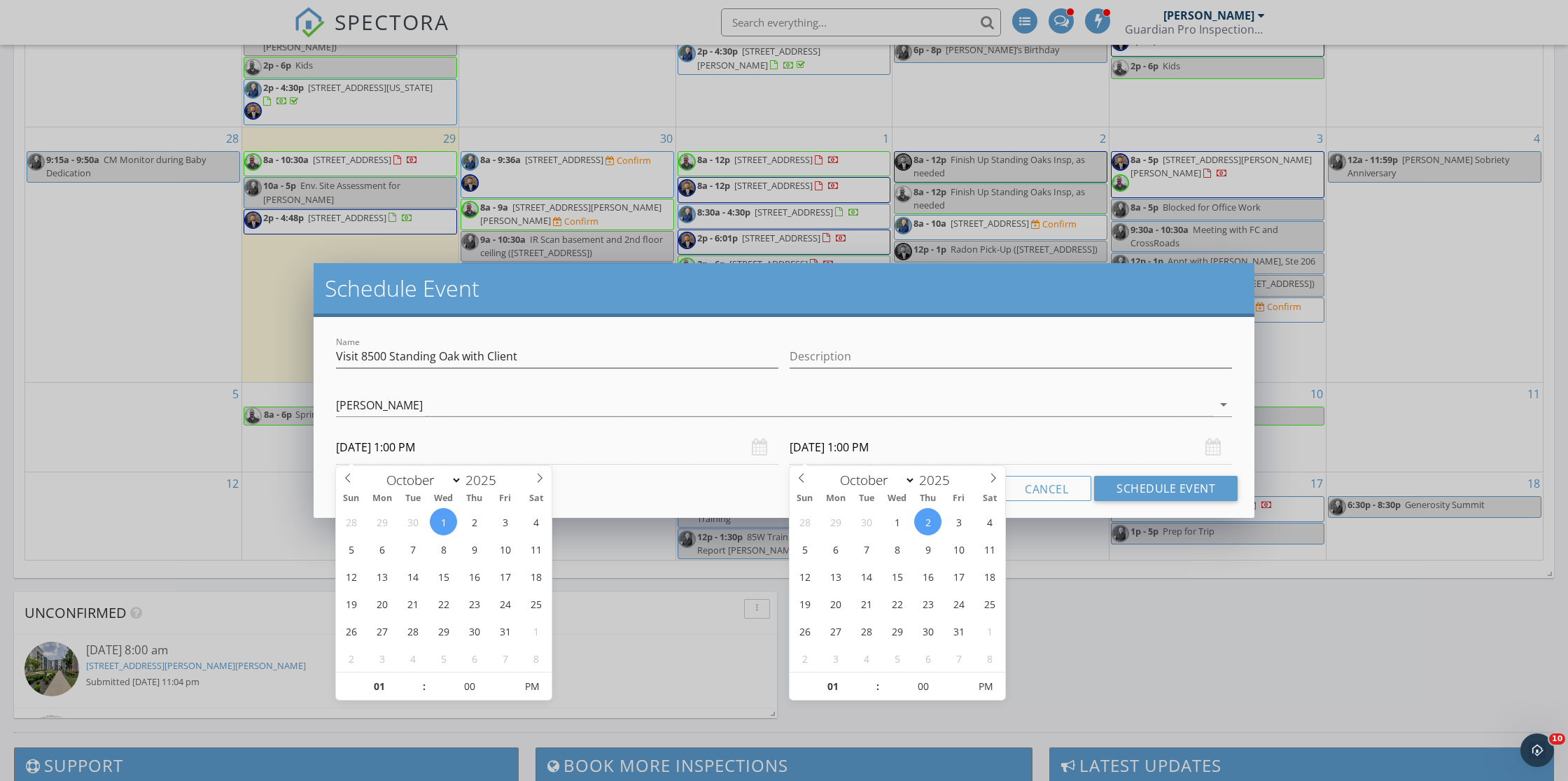
click at [824, 448] on input "10/02/2025 1:00 PM" at bounding box center [1011, 448] width 442 height 34
type input "10/01/2025 1:00 PM"
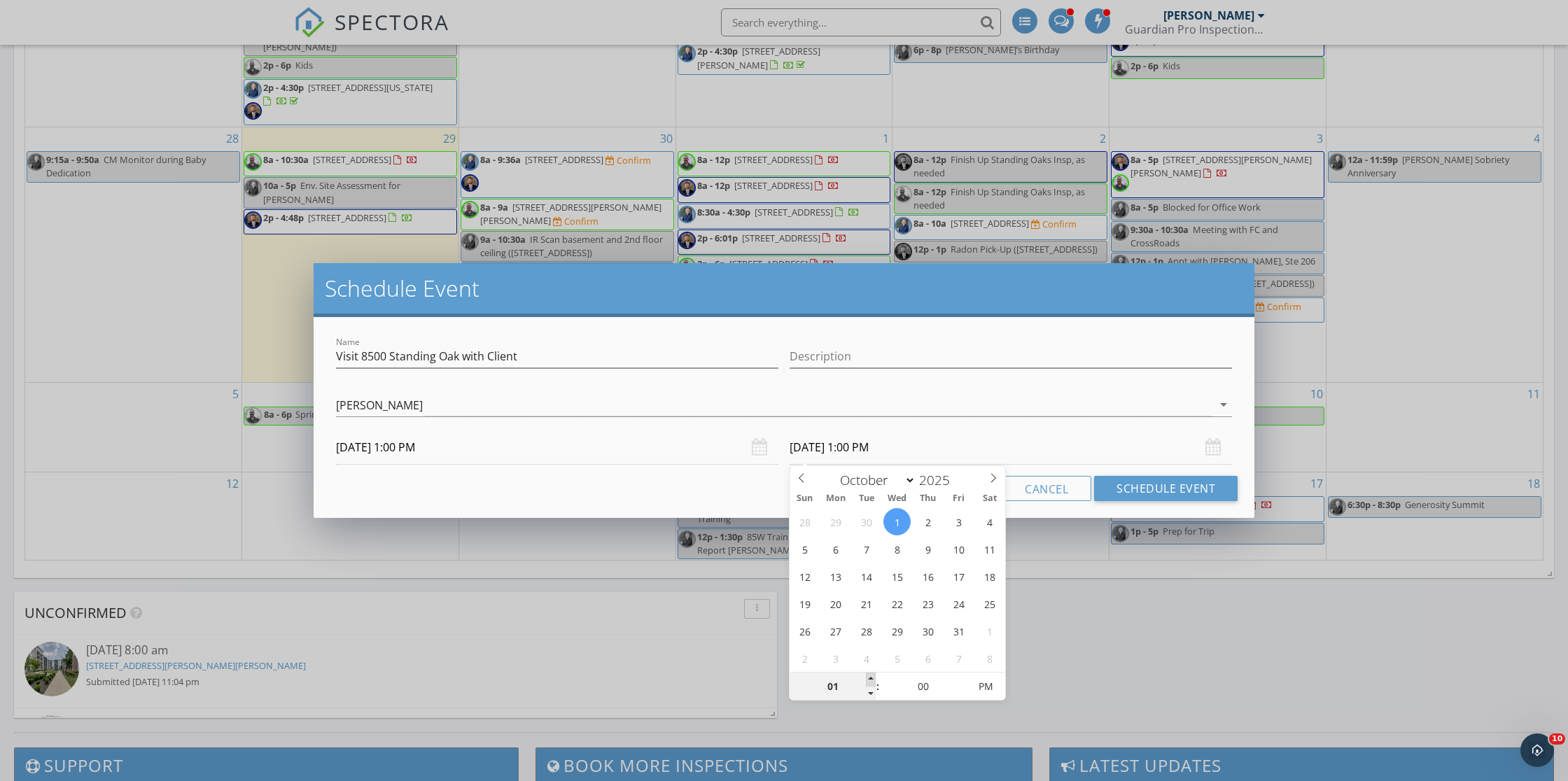
type input "02"
type input "10/01/2025 2:00 PM"
click at [870, 679] on span at bounding box center [870, 679] width 10 height 14
click at [769, 398] on div "[PERSON_NAME]" at bounding box center [774, 405] width 877 height 23
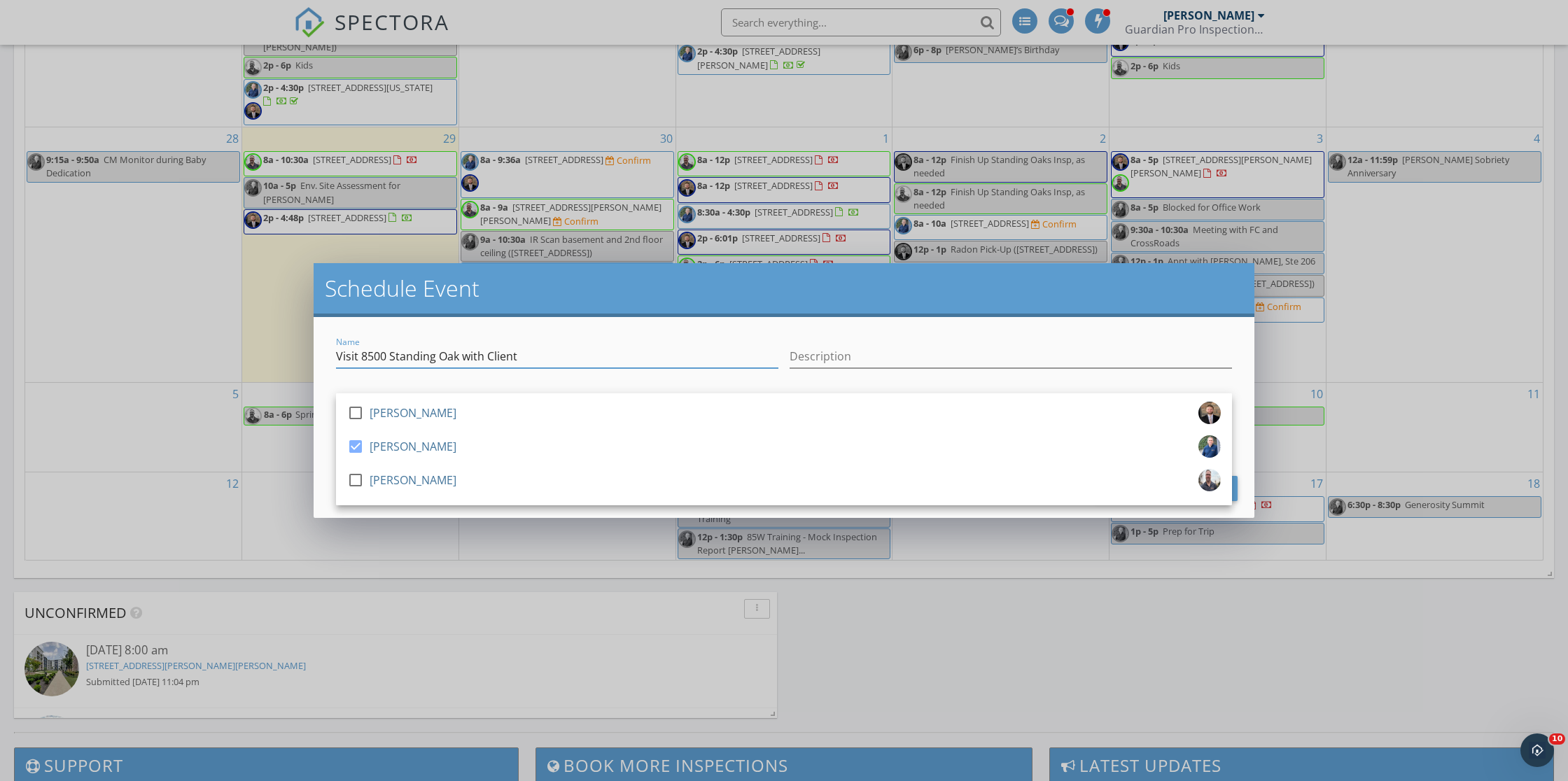
click at [717, 347] on input "Visit 8500 Standing Oak with Client" at bounding box center [557, 357] width 442 height 23
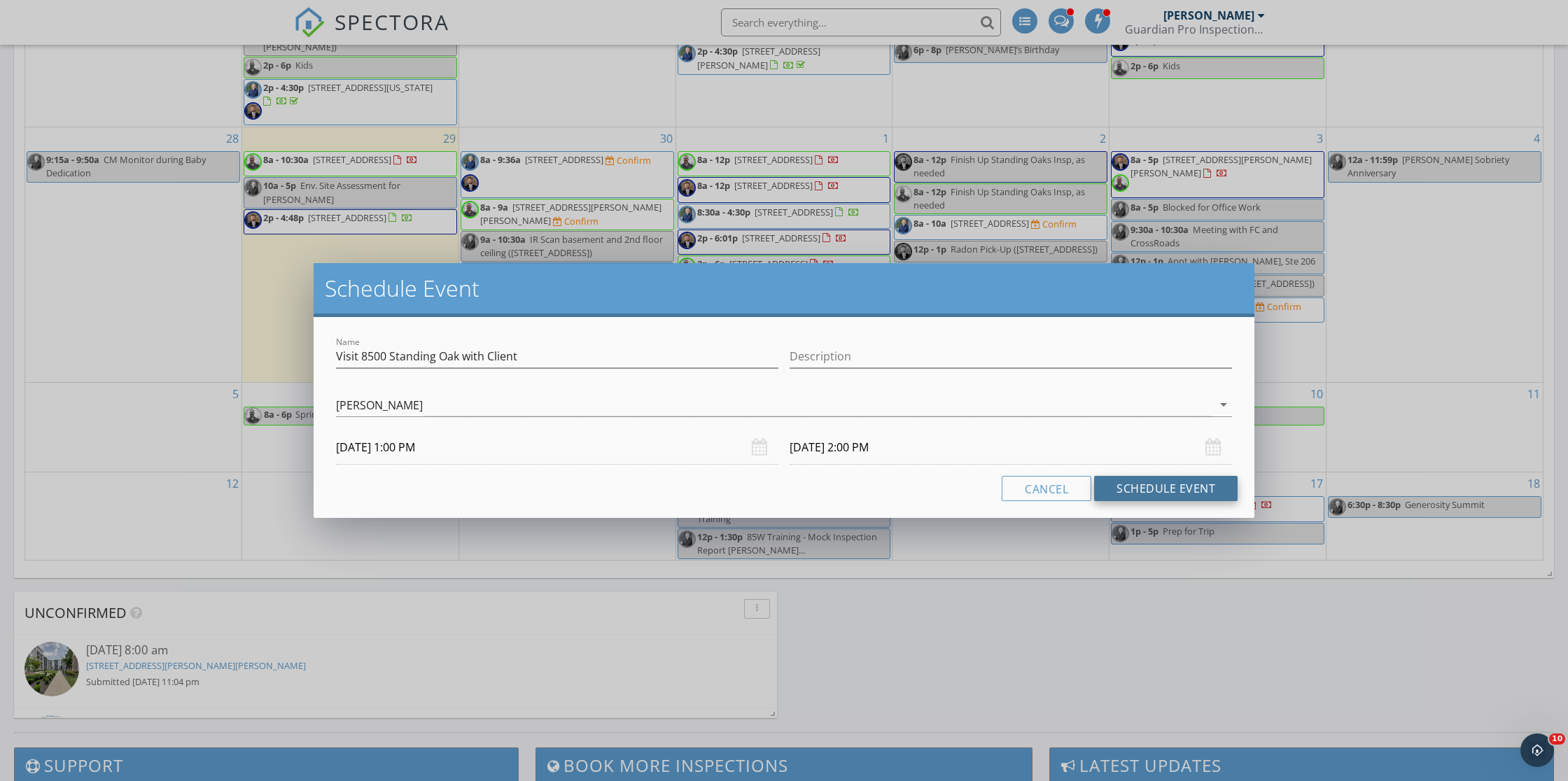
click at [1173, 481] on button "Schedule Event" at bounding box center [1166, 488] width 143 height 25
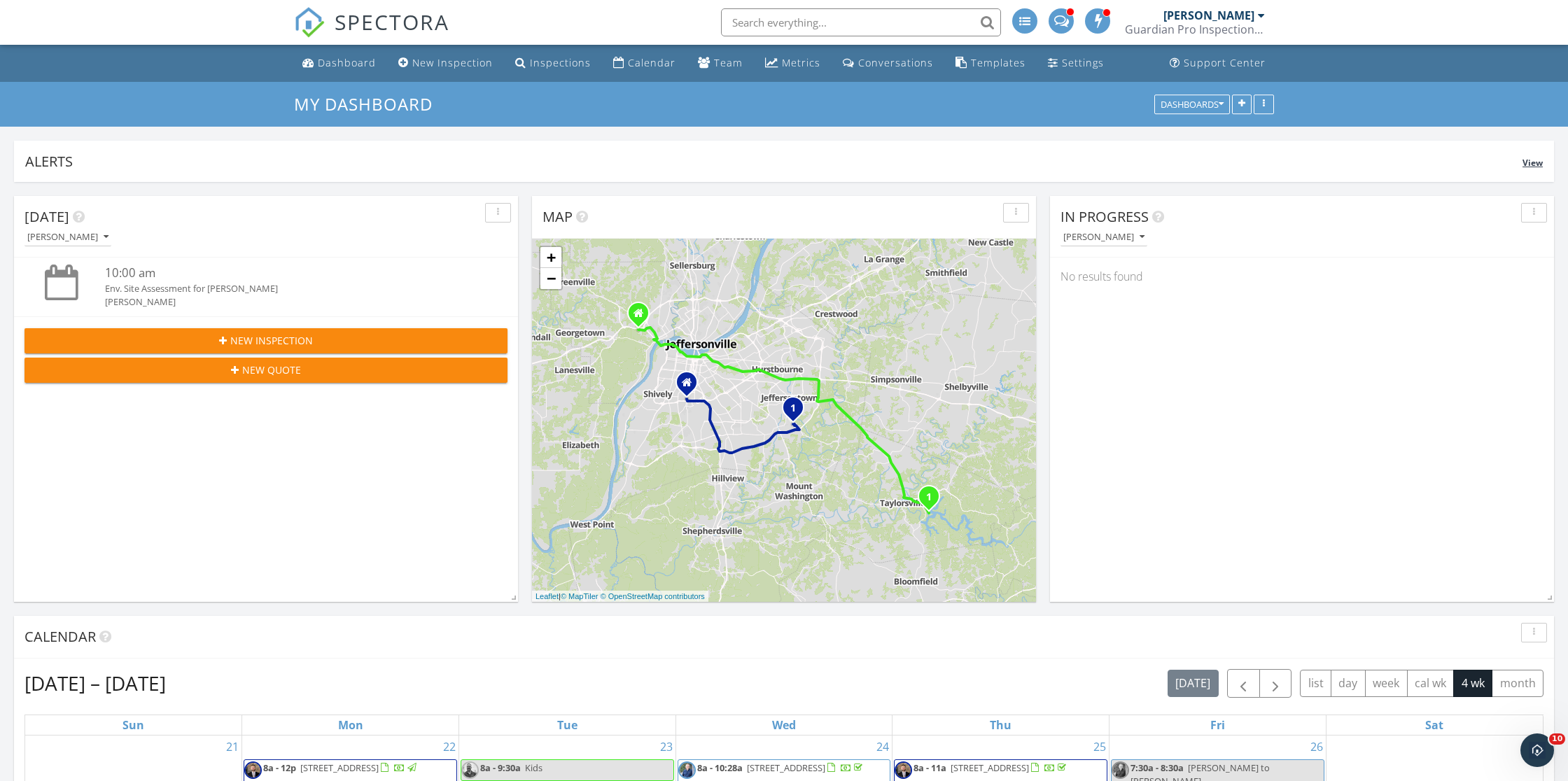
scroll to position [0, 0]
click at [336, 63] on div "Dashboard" at bounding box center [347, 63] width 58 height 13
click at [1062, 61] on div "Settings" at bounding box center [1082, 63] width 42 height 13
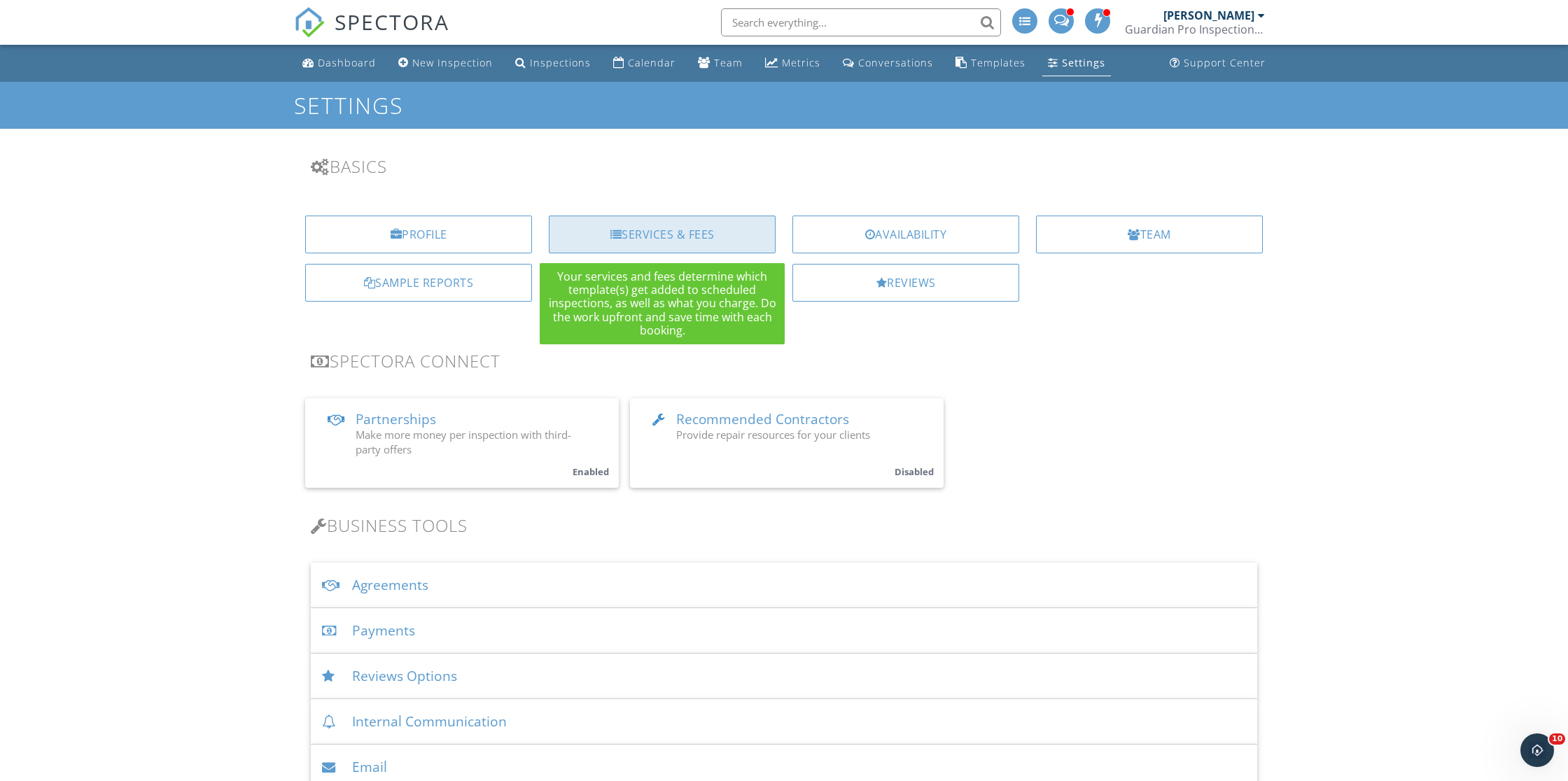
click at [626, 235] on div "Services & Fees" at bounding box center [663, 235] width 227 height 38
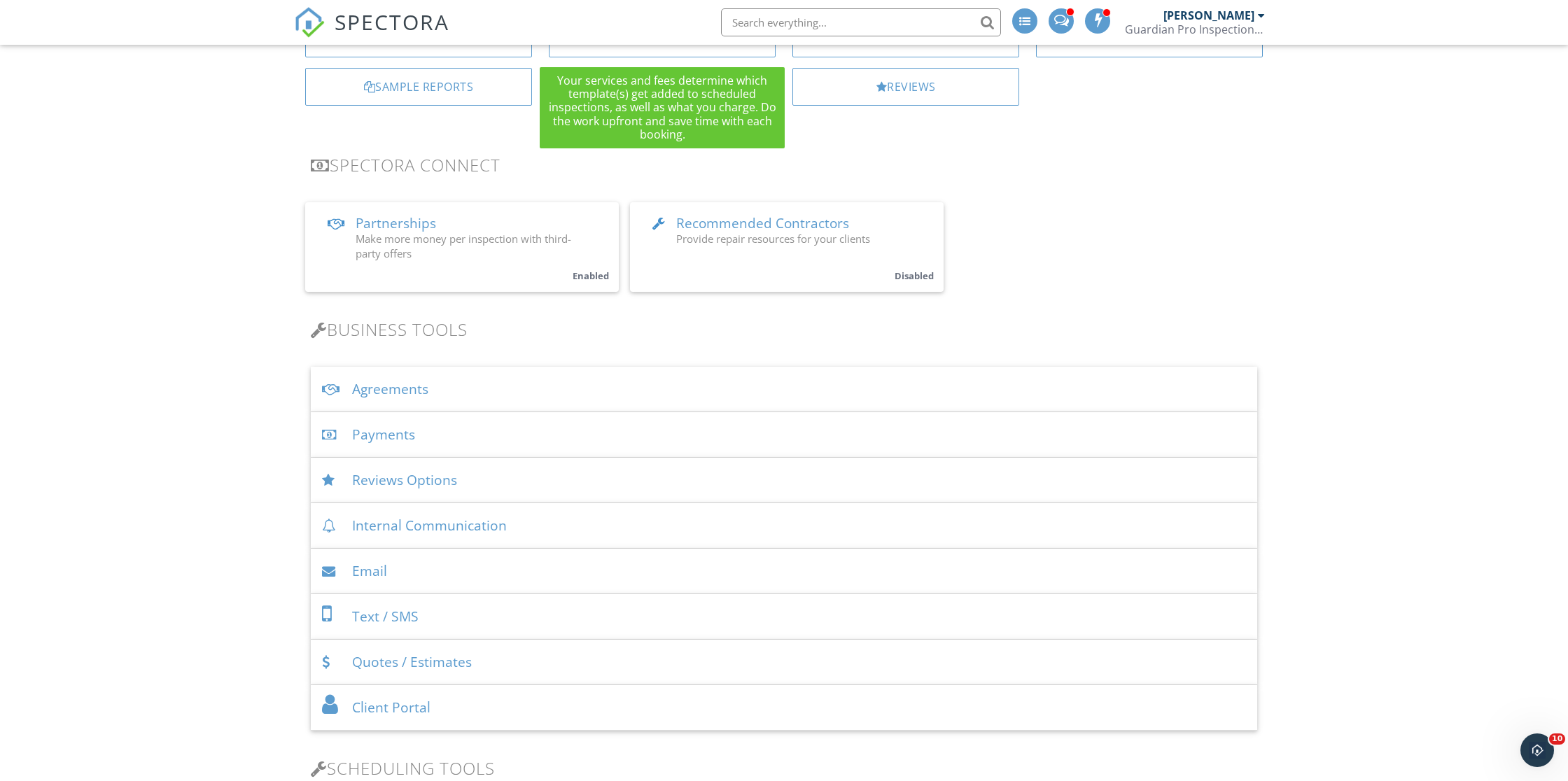
click at [385, 389] on div "Agreements" at bounding box center [784, 390] width 946 height 45
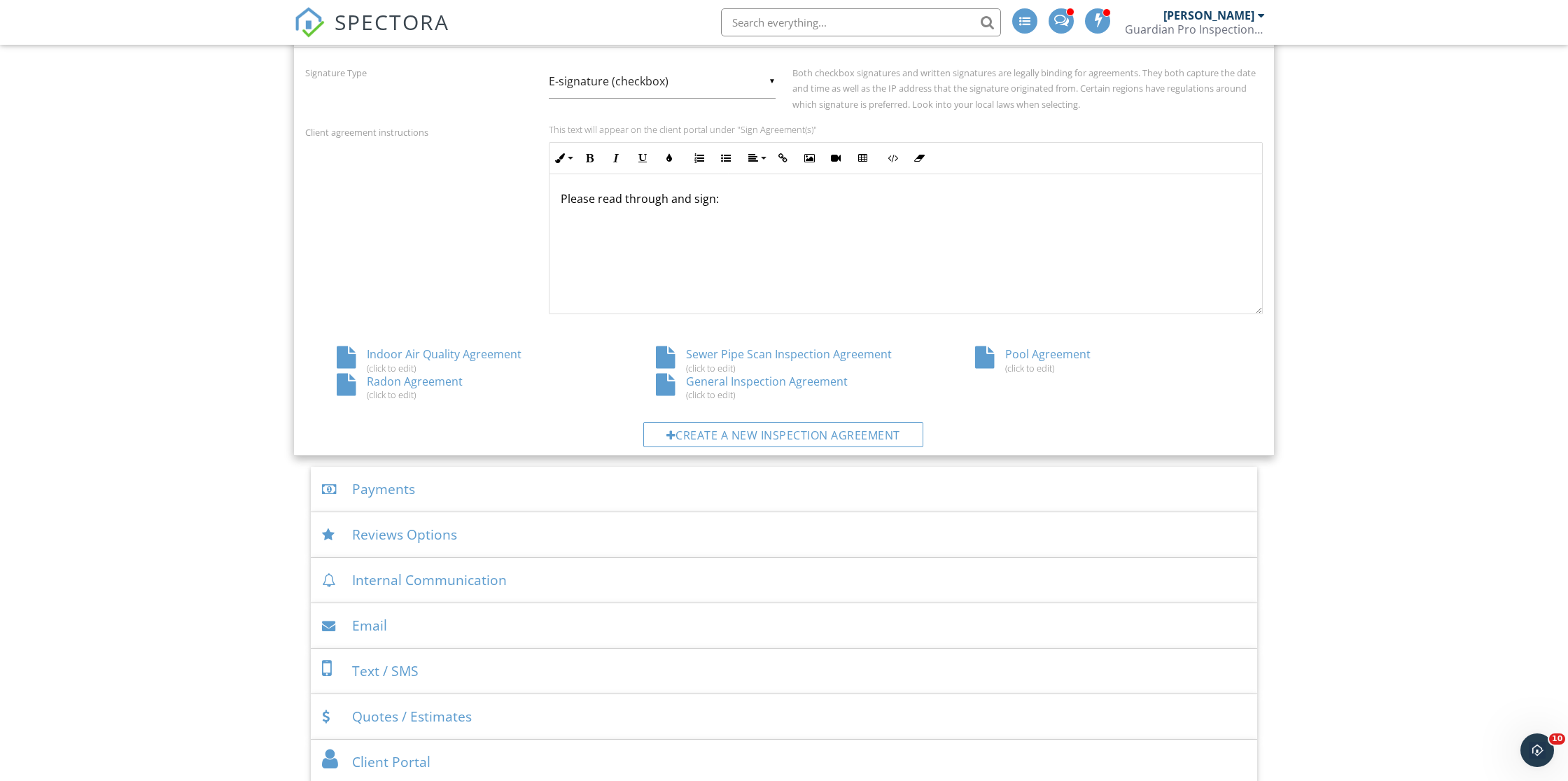
scroll to position [450, 0]
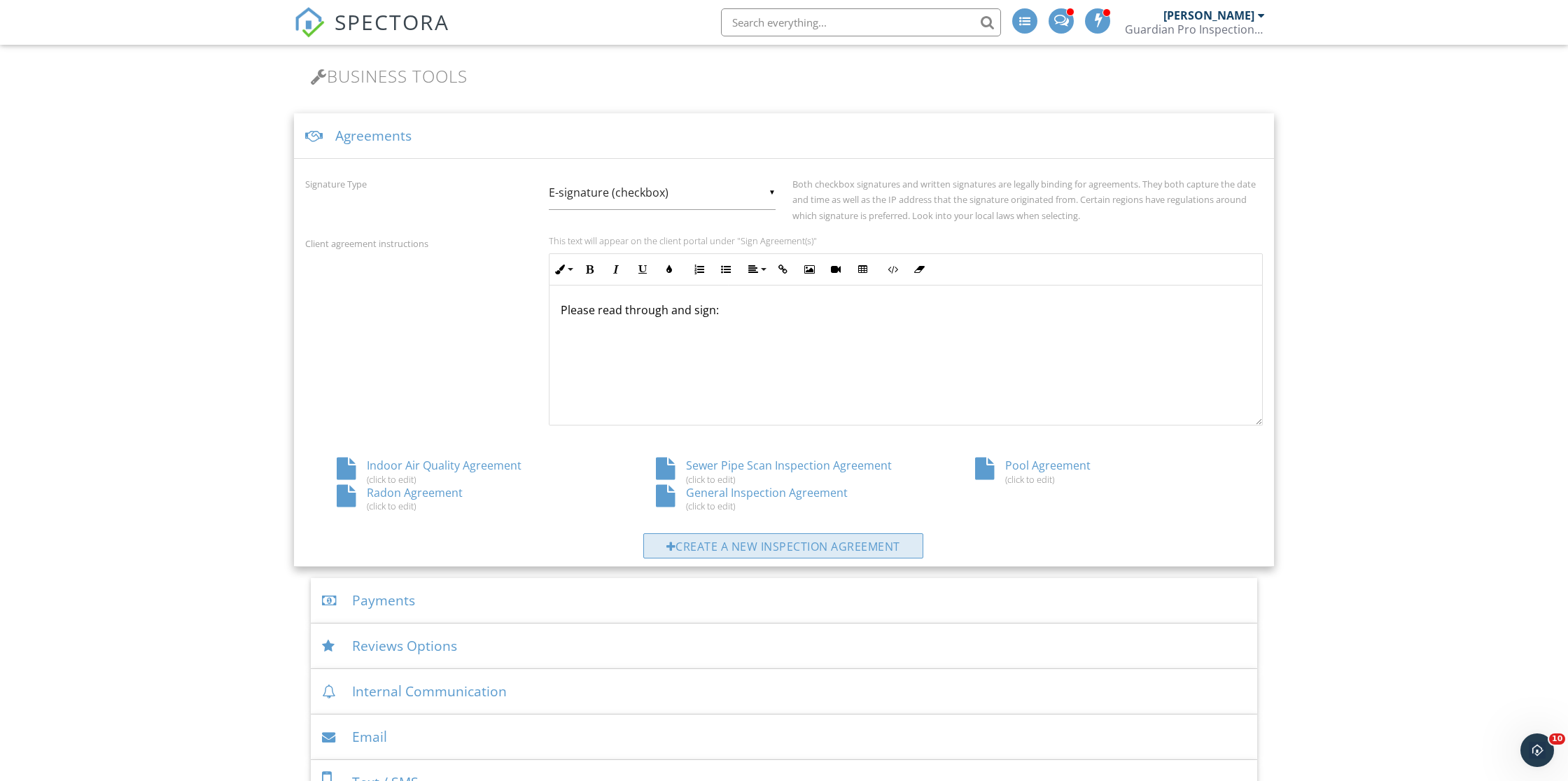
click at [728, 540] on div "Create a new inspection agreement" at bounding box center [783, 546] width 280 height 25
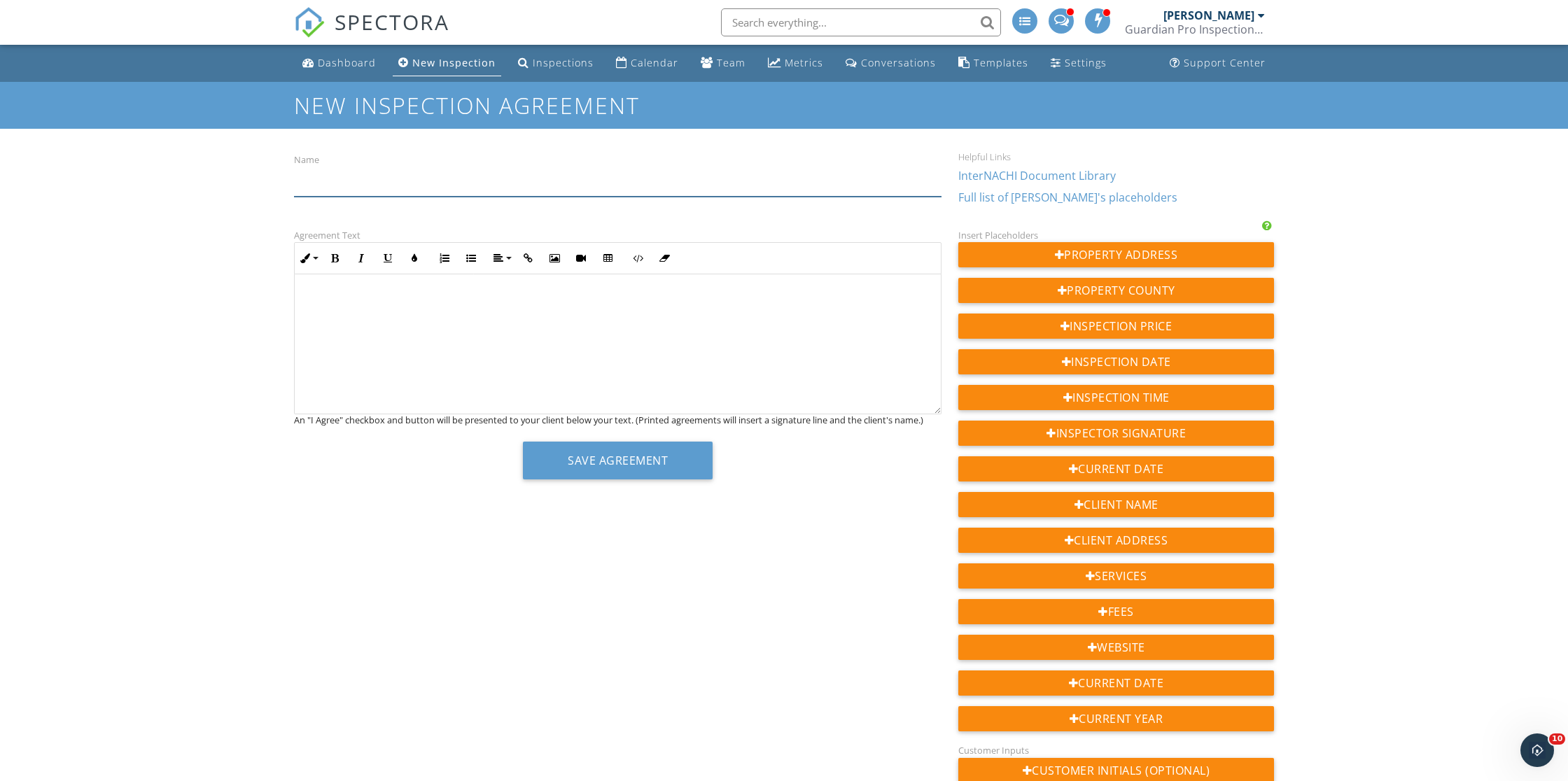
click at [361, 188] on input "Name" at bounding box center [618, 179] width 648 height 34
click at [516, 178] on input "Environmental Sight Assessment Phase 1" at bounding box center [618, 179] width 648 height 34
type input "Environmental Sight Assessment Phase 1 Agreement"
click at [325, 282] on div at bounding box center [618, 344] width 647 height 140
click at [321, 288] on div at bounding box center [618, 344] width 647 height 140
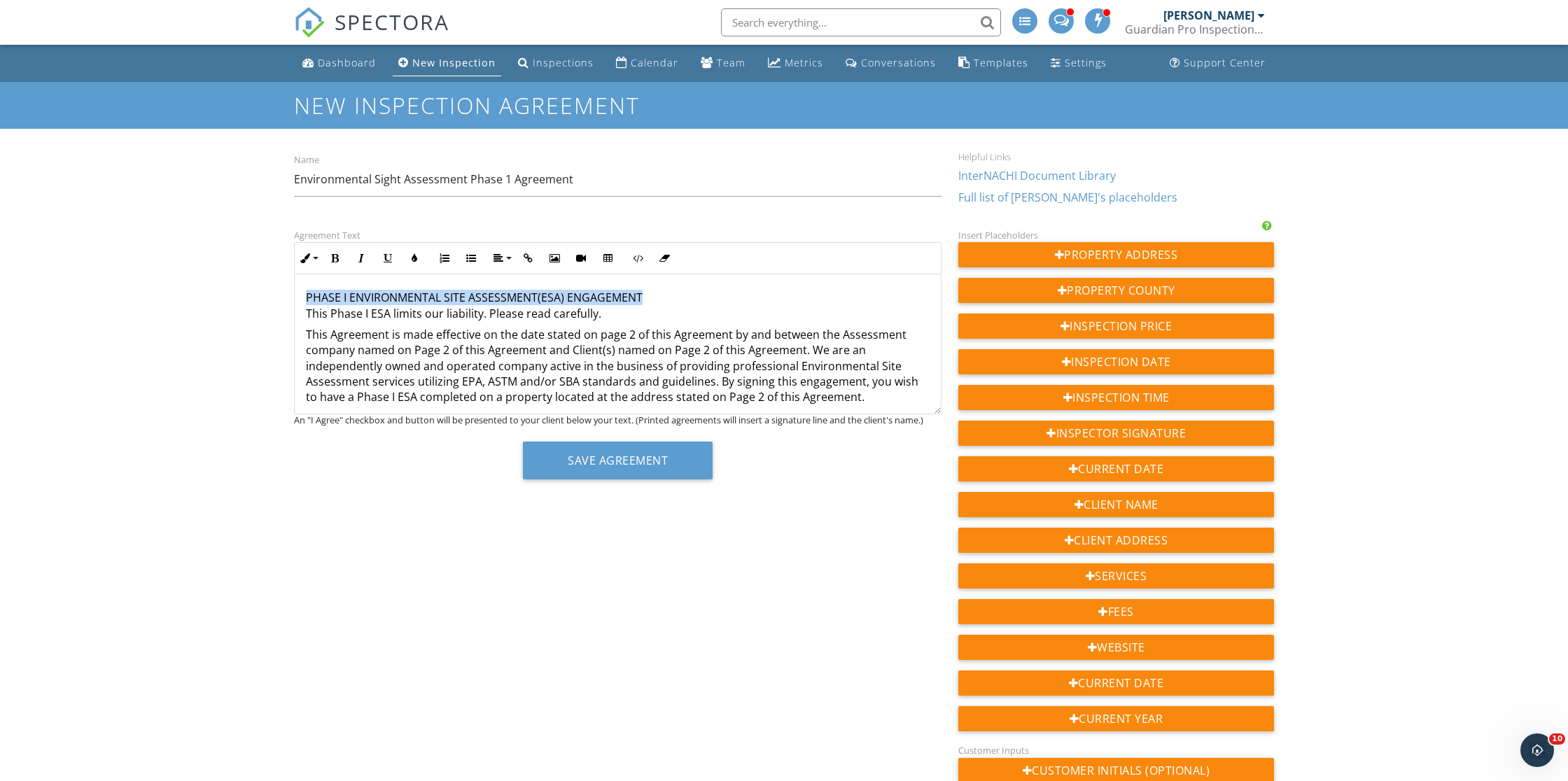
drag, startPoint x: 641, startPoint y: 295, endPoint x: 298, endPoint y: 292, distance: 343.0
click at [333, 257] on icon "button" at bounding box center [334, 258] width 10 height 10
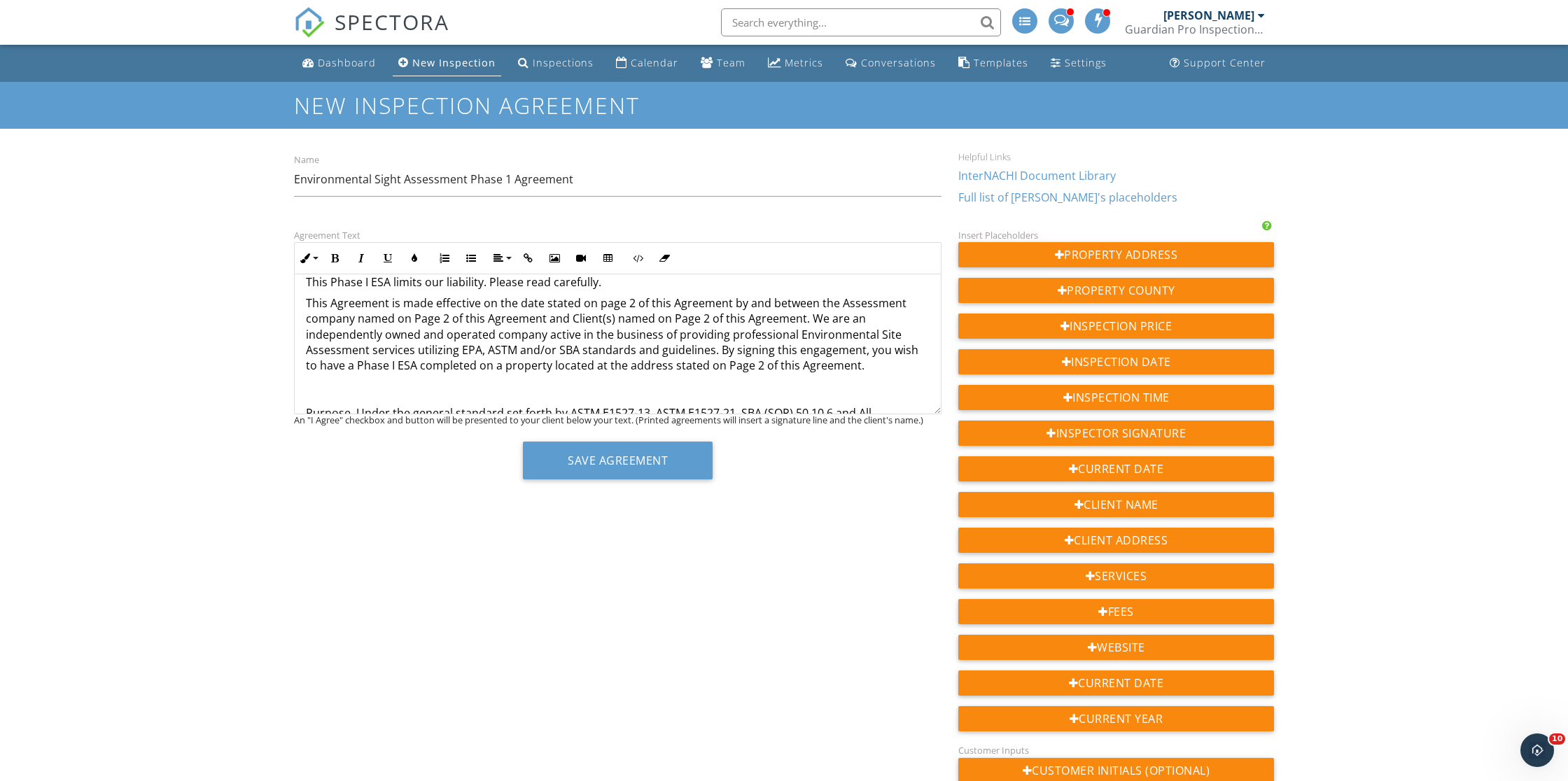
scroll to position [35, 0]
drag, startPoint x: 632, startPoint y: 300, endPoint x: 517, endPoint y: 303, distance: 115.0
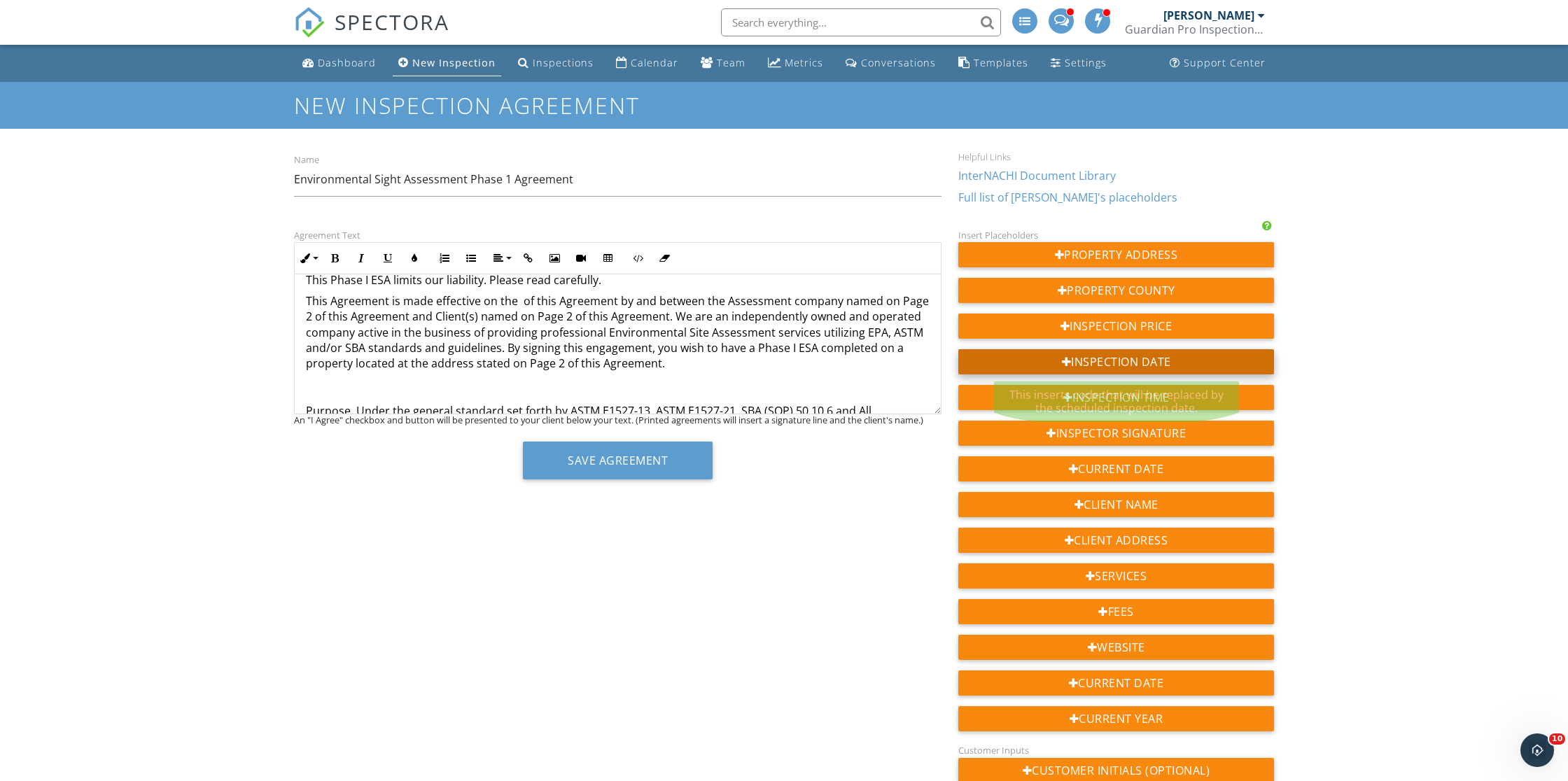
click at [1030, 362] on div "Inspection Date" at bounding box center [1117, 362] width 316 height 25
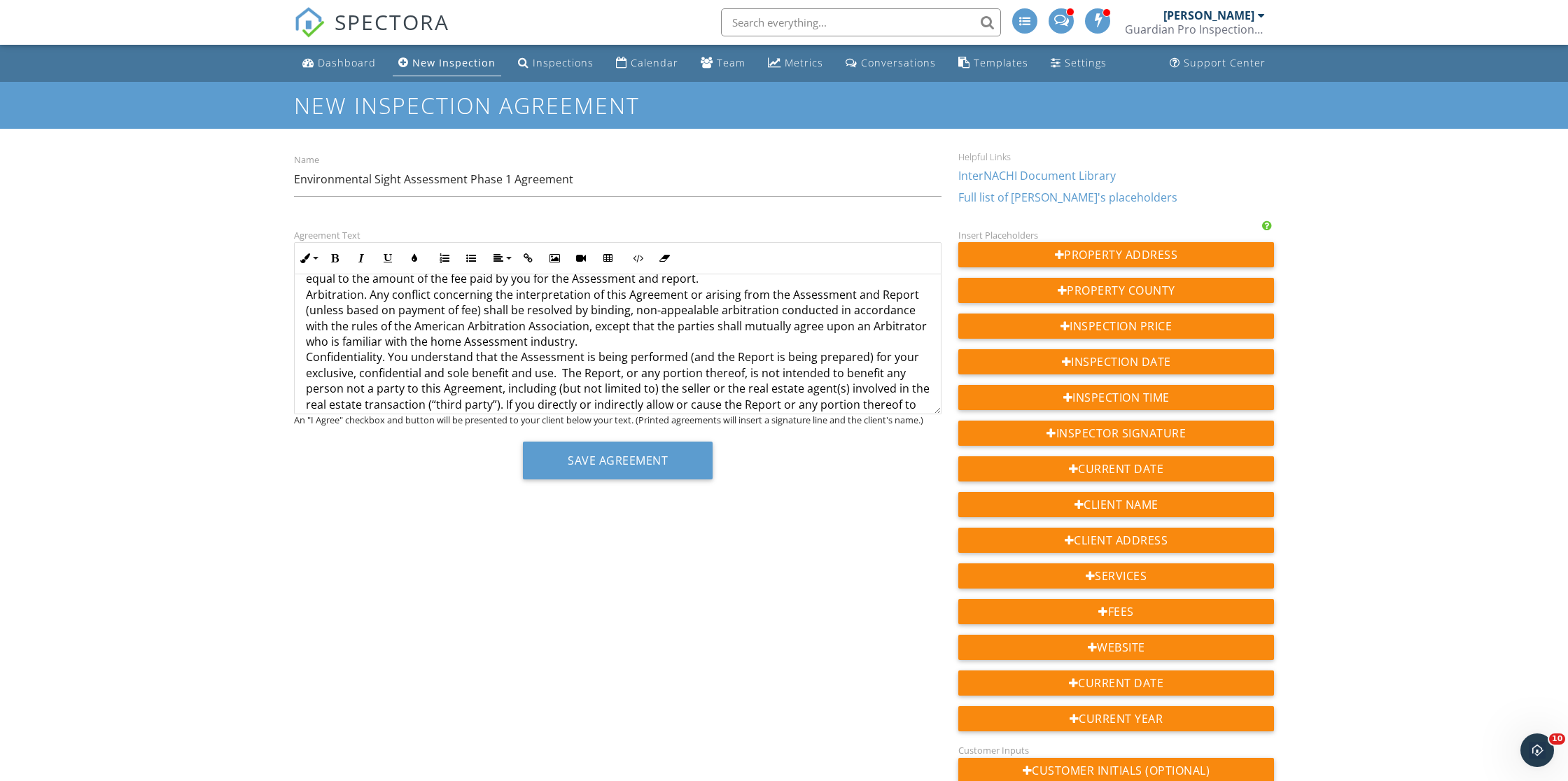
scroll to position [1123, 0]
drag, startPoint x: 417, startPoint y: 385, endPoint x: 291, endPoint y: 385, distance: 126.0
click at [292, 385] on div "Agreement Text Inline Style XLarge Large Normal Small Light Small/Light Bold It…" at bounding box center [618, 358] width 665 height 263
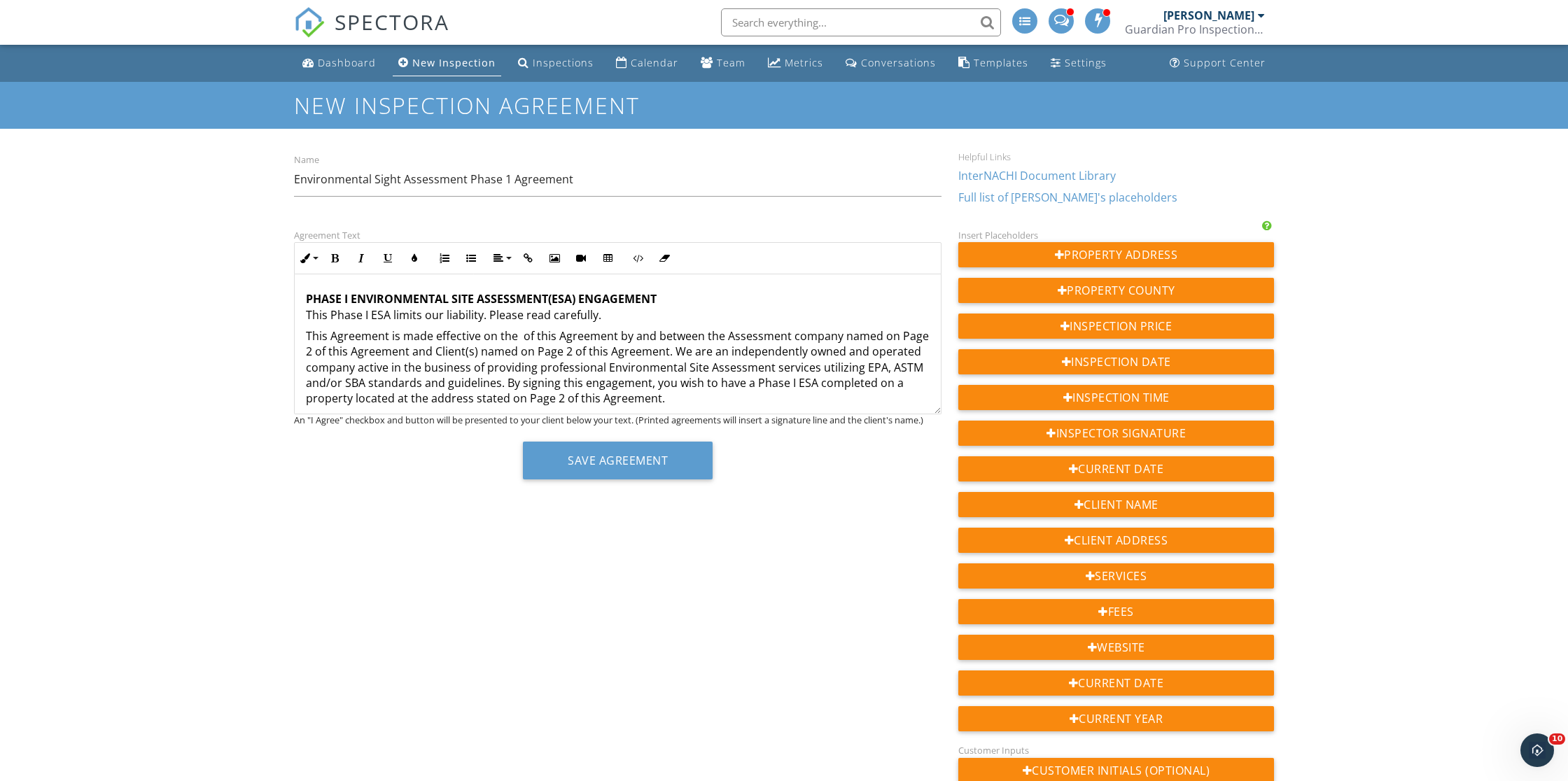
scroll to position [0, 0]
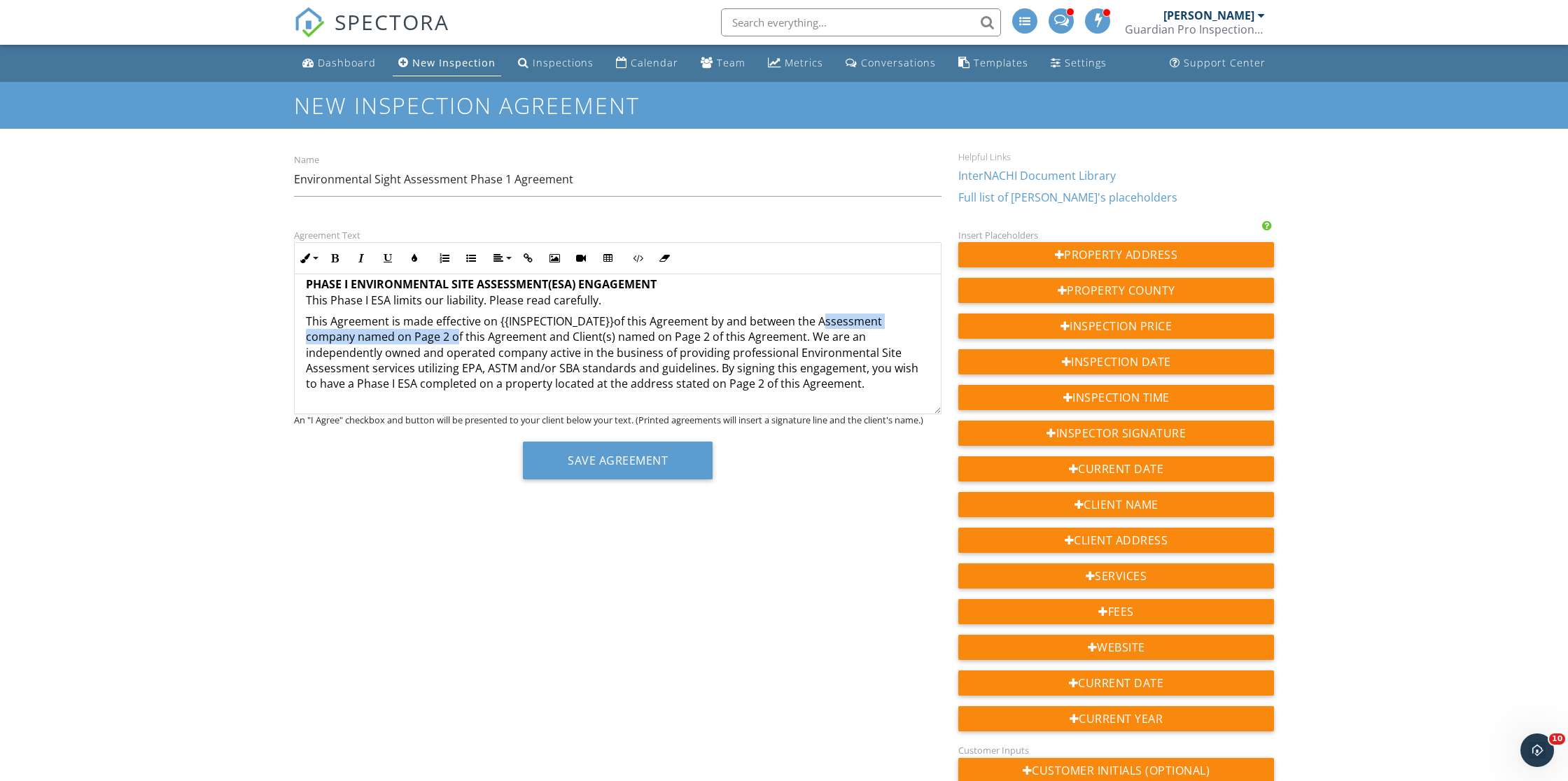
scroll to position [18, 0]
drag, startPoint x: 447, startPoint y: 340, endPoint x: 823, endPoint y: 321, distance: 376.5
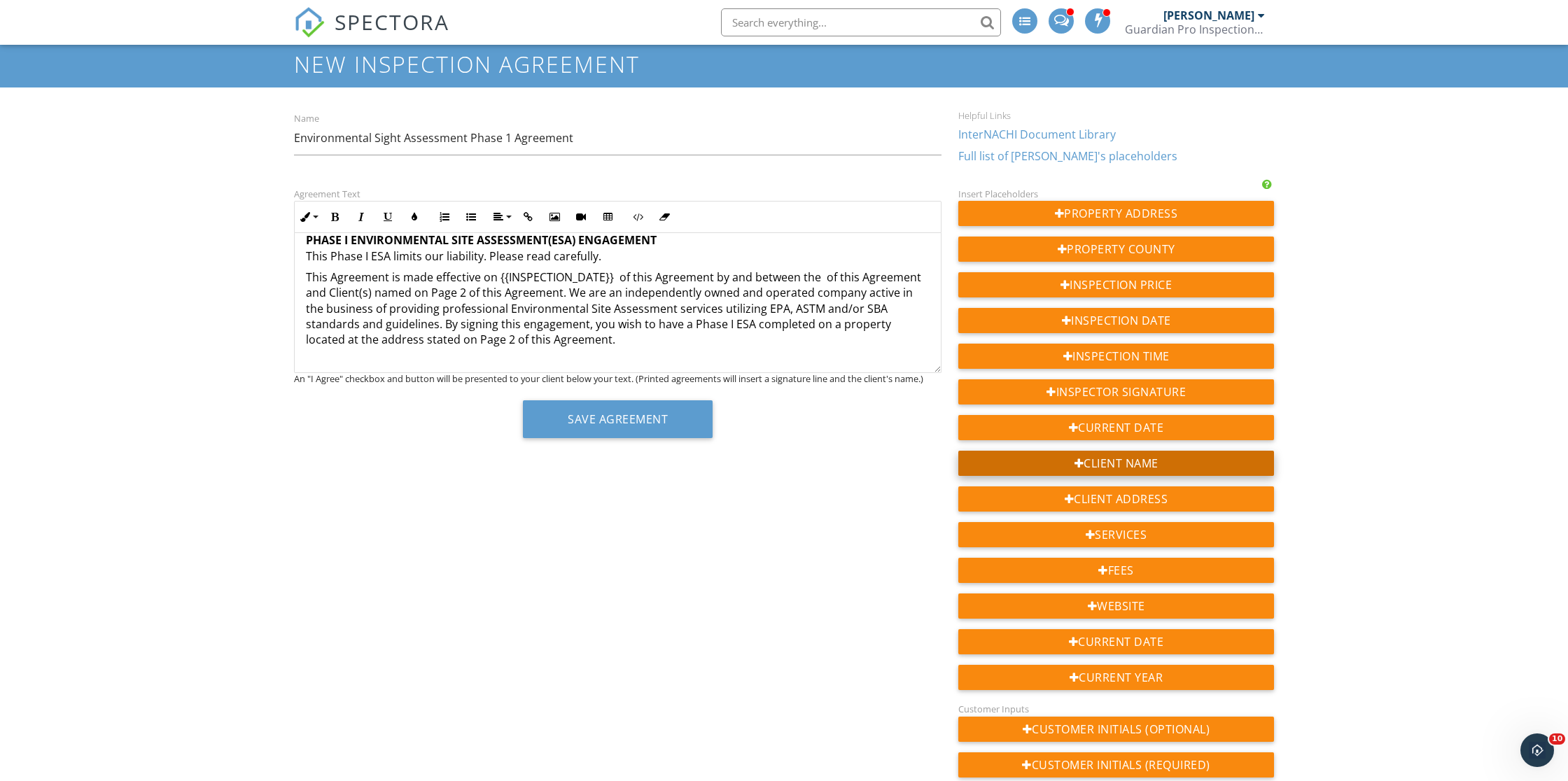
scroll to position [45, 0]
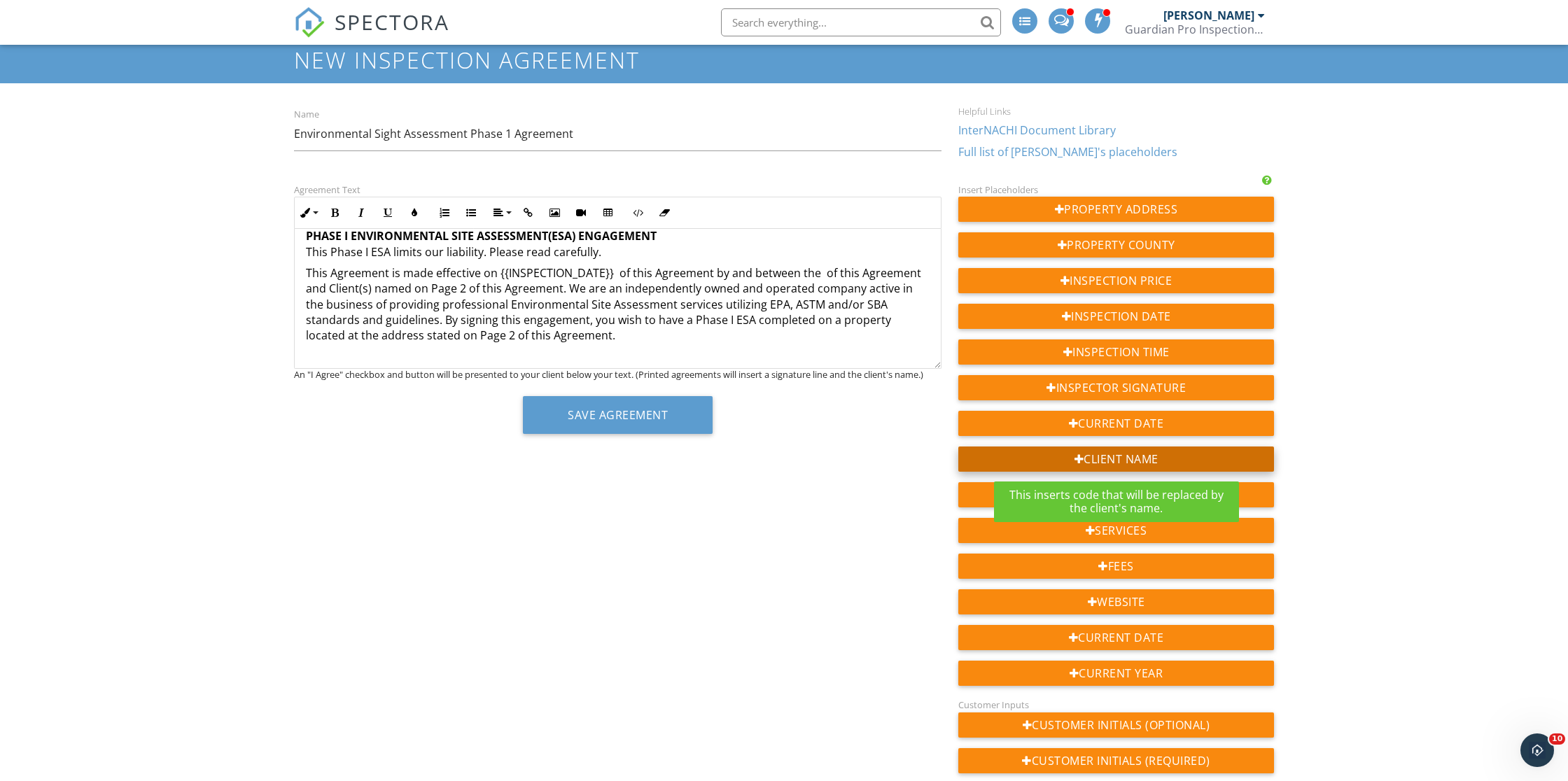
click at [1027, 452] on div "Client Name" at bounding box center [1117, 459] width 316 height 25
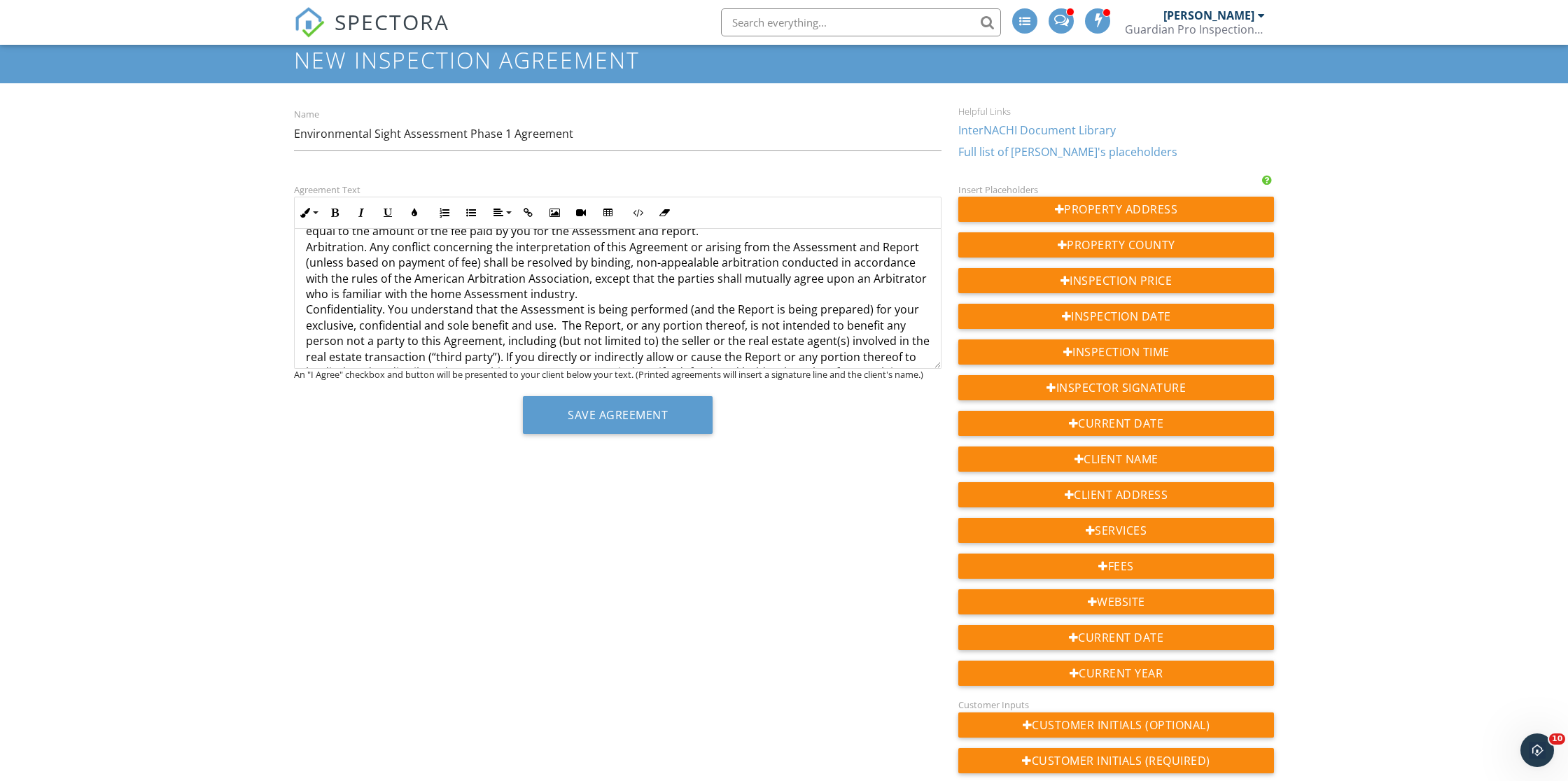
drag, startPoint x: 404, startPoint y: 363, endPoint x: 299, endPoint y: 362, distance: 105.0
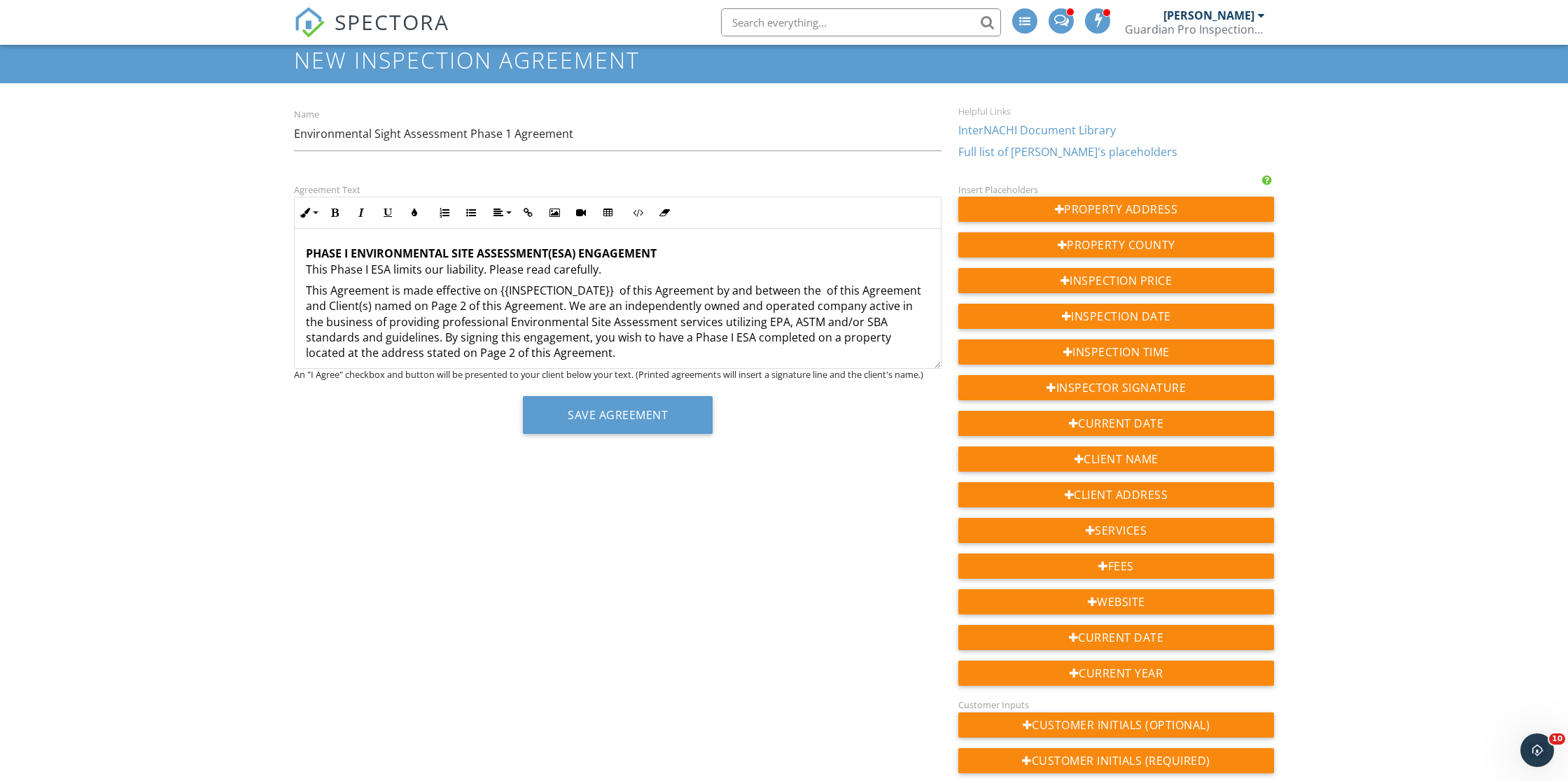
scroll to position [0, 0]
drag, startPoint x: 818, startPoint y: 290, endPoint x: 816, endPoint y: 282, distance: 8.2
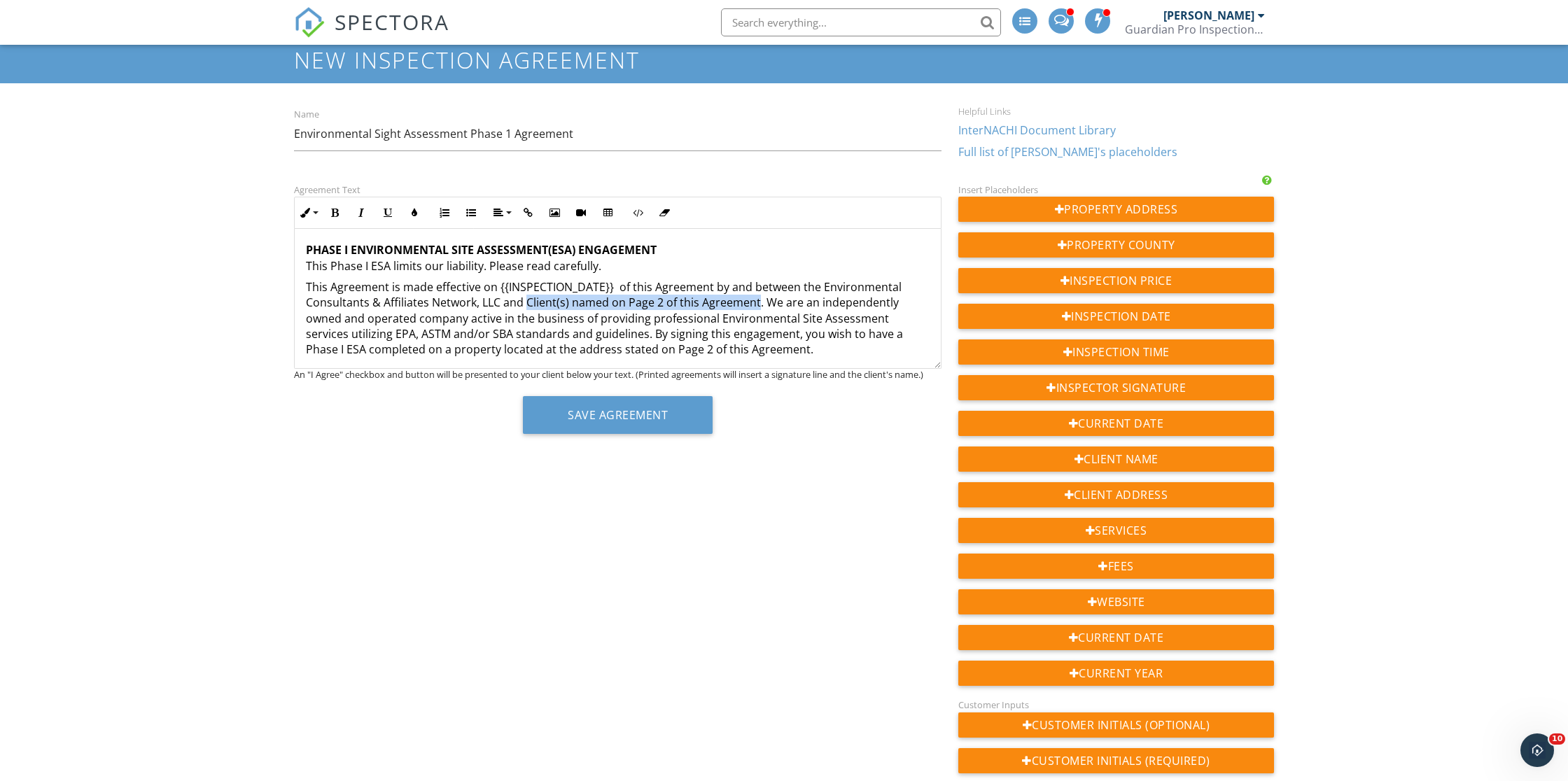
drag, startPoint x: 756, startPoint y: 302, endPoint x: 527, endPoint y: 301, distance: 229.0
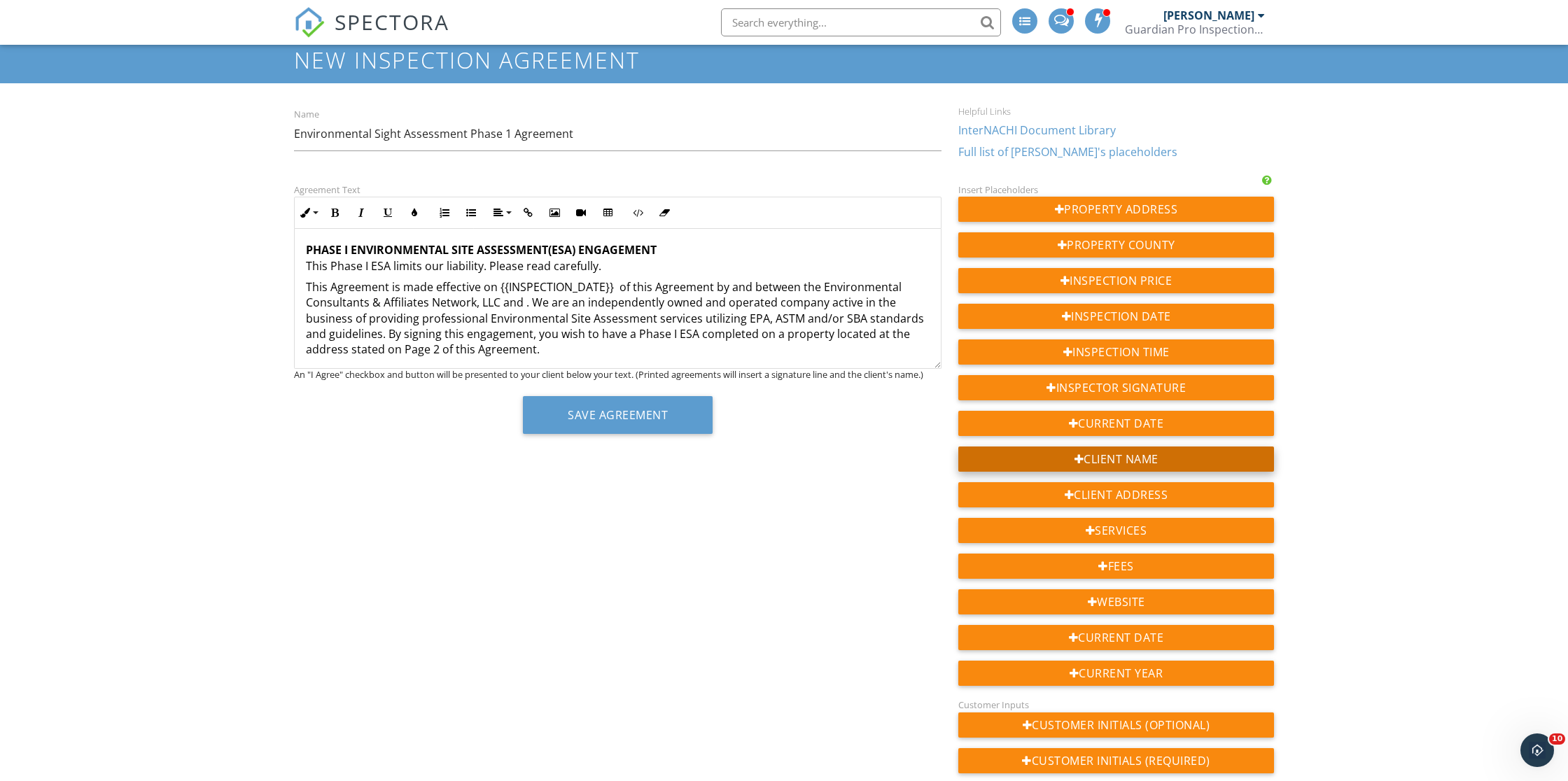
click at [1059, 456] on div "Client Name" at bounding box center [1117, 459] width 316 height 25
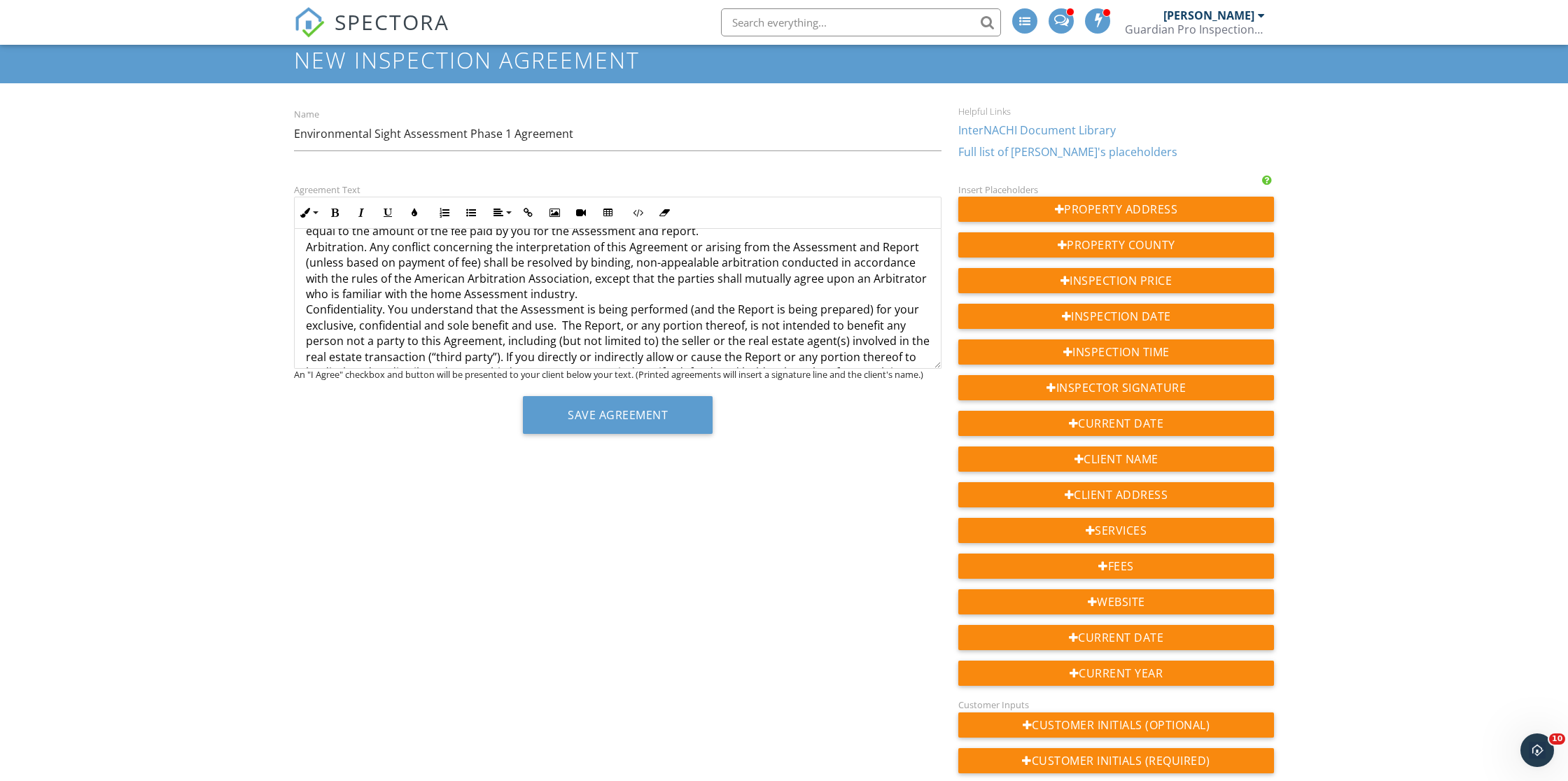
drag, startPoint x: 415, startPoint y: 357, endPoint x: 303, endPoint y: 361, distance: 112.1
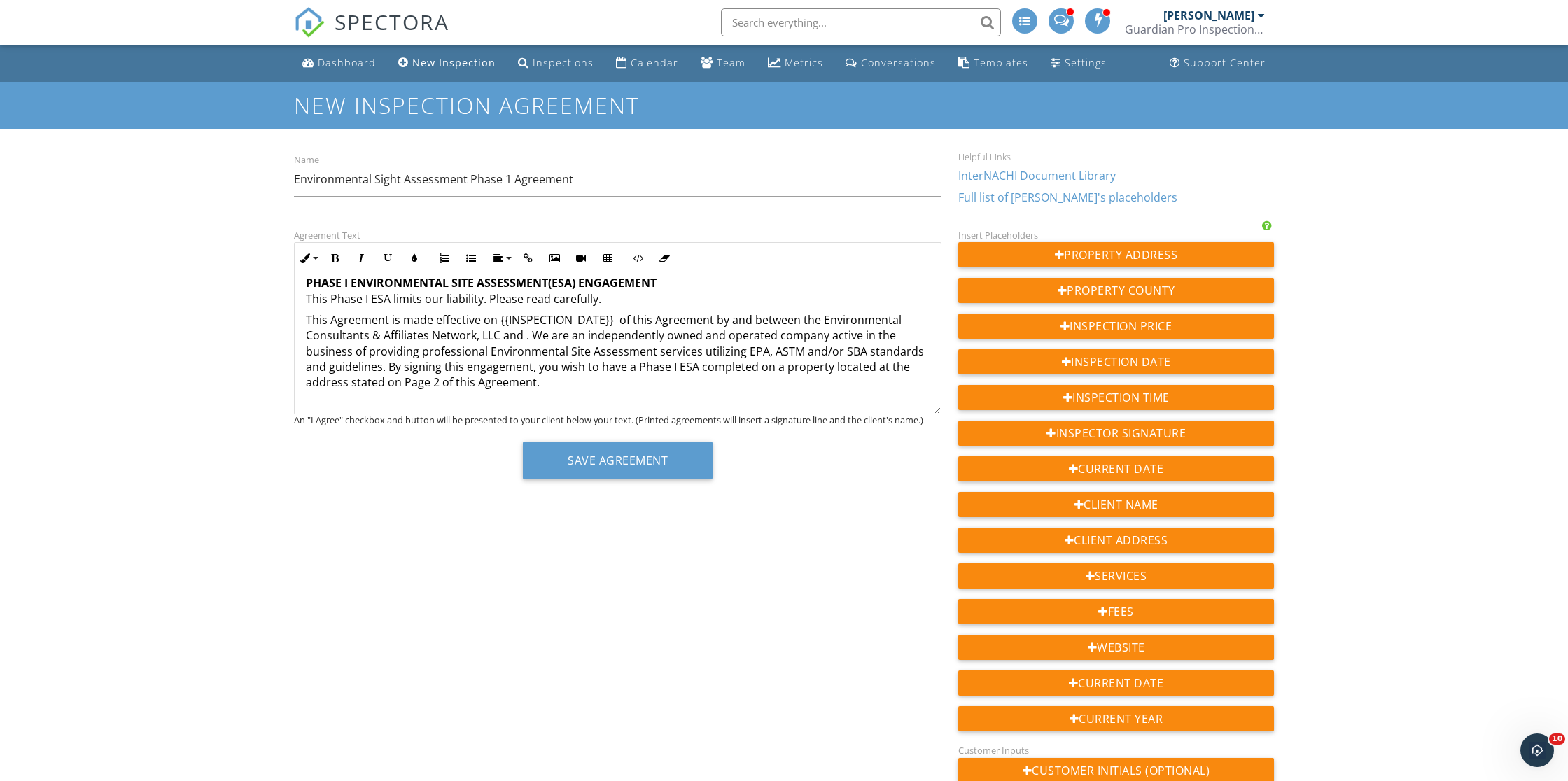
scroll to position [15, 0]
drag, startPoint x: 523, startPoint y: 336, endPoint x: 528, endPoint y: 315, distance: 21.6
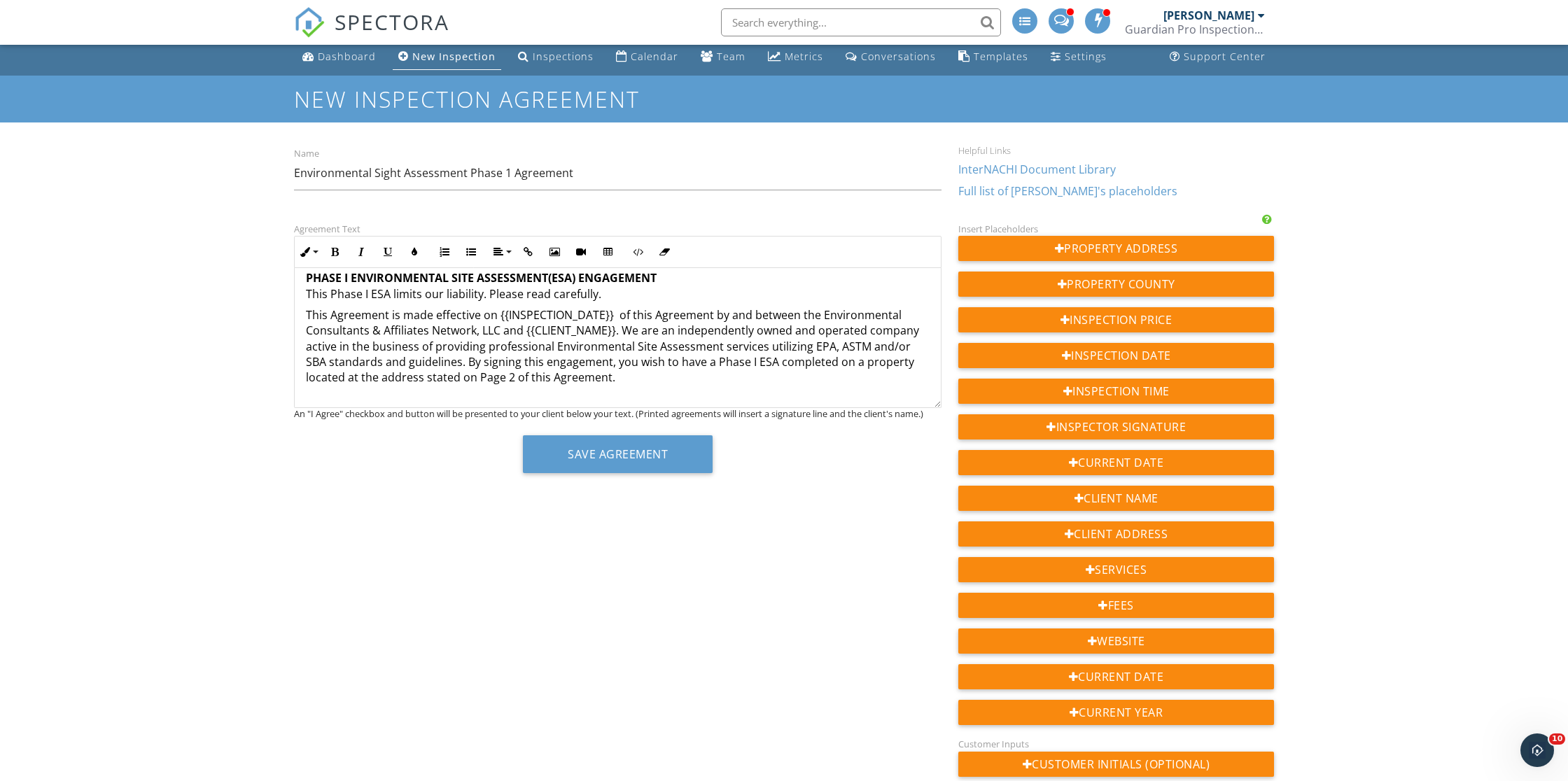
scroll to position [14, 0]
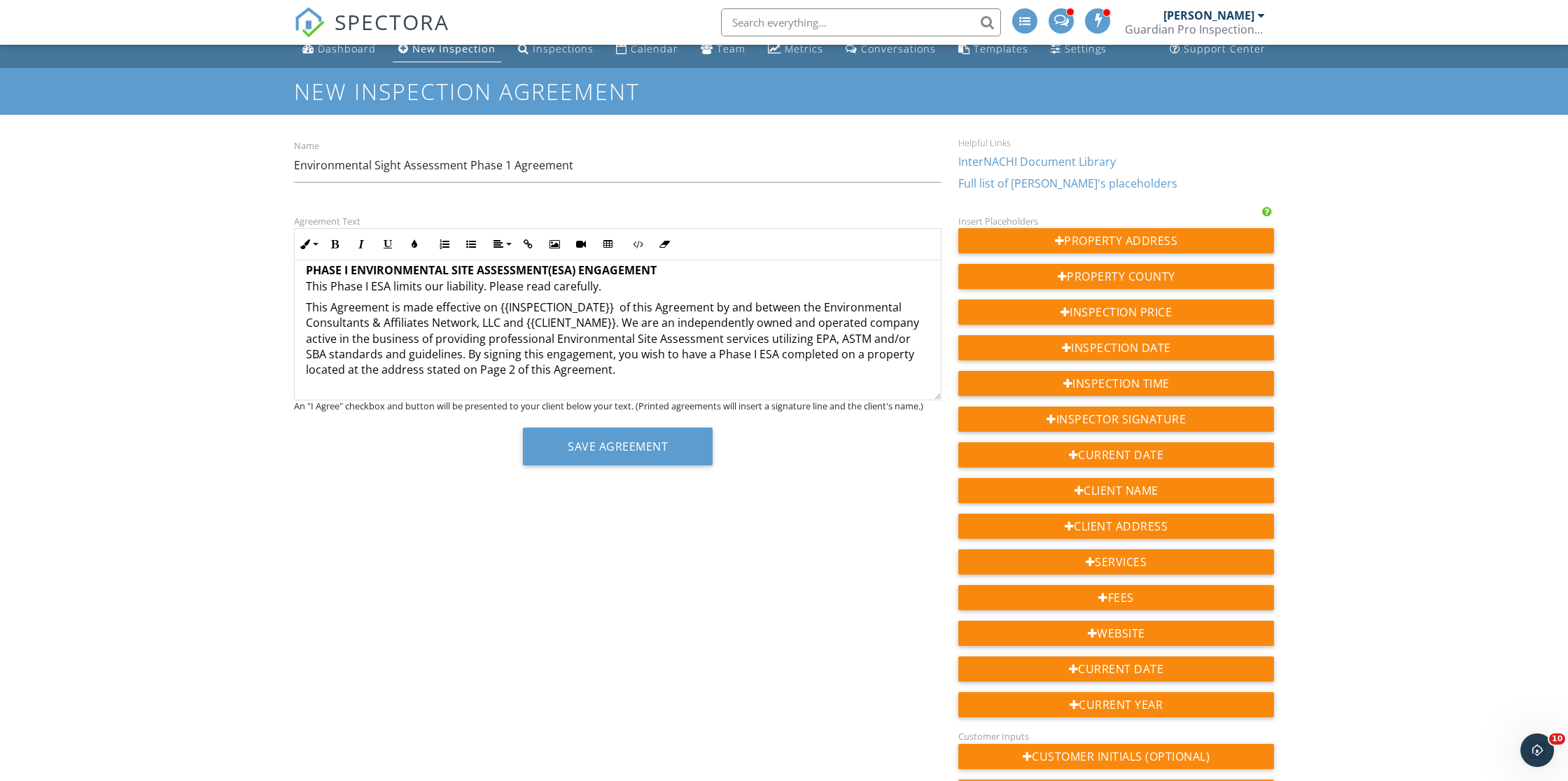
drag, startPoint x: 500, startPoint y: 322, endPoint x: 498, endPoint y: 300, distance: 22.1
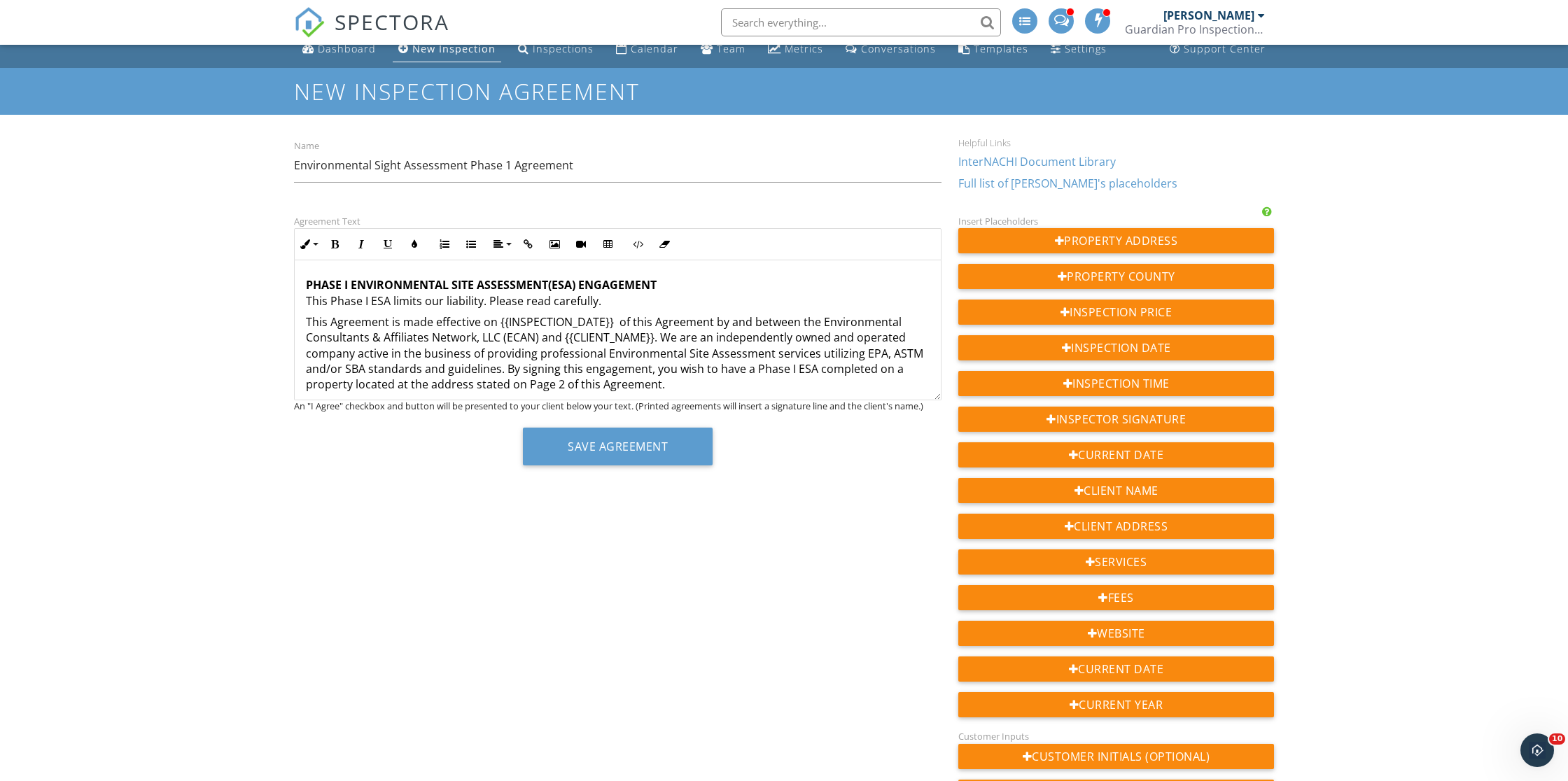
scroll to position [0, 0]
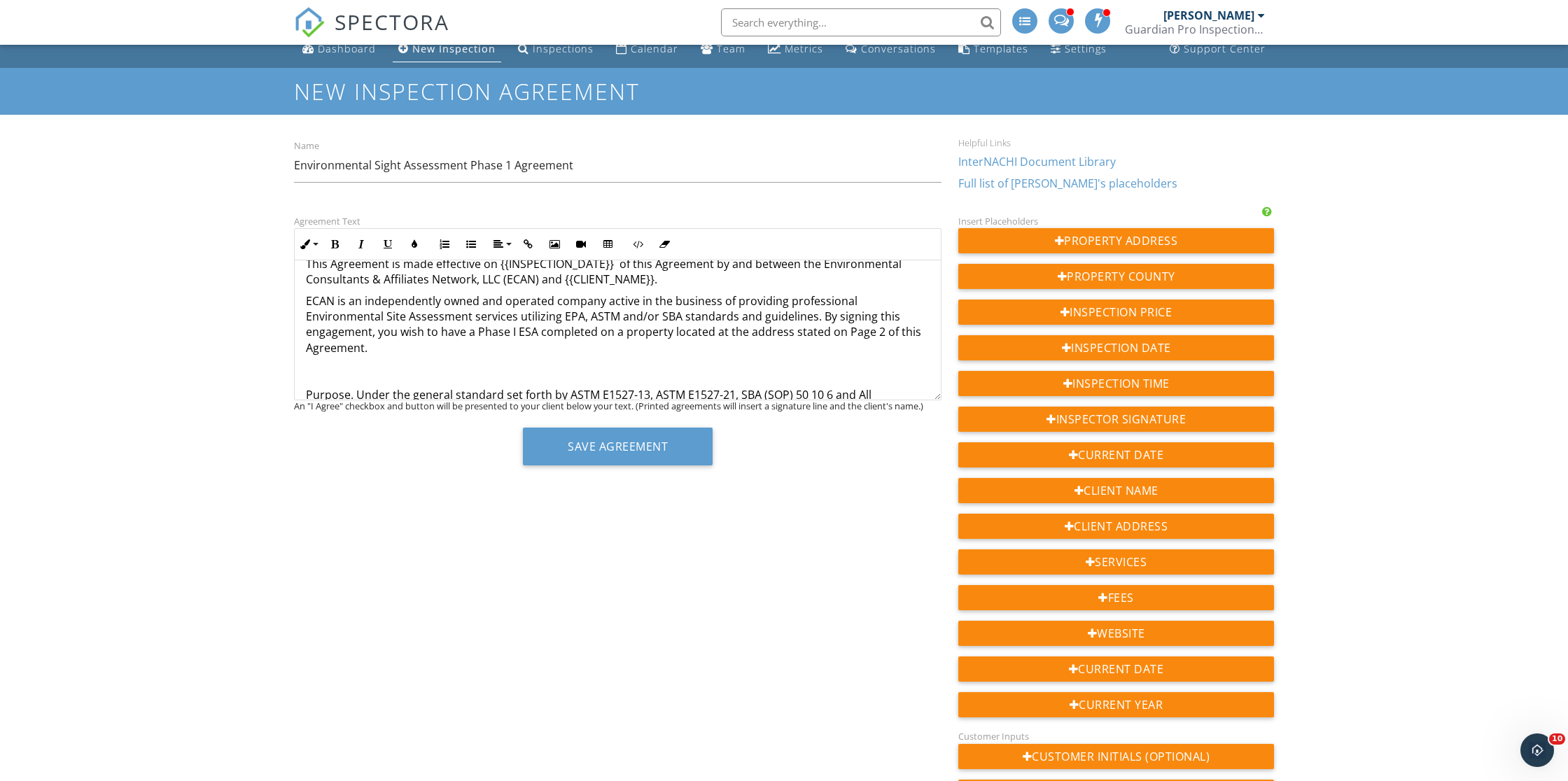
scroll to position [59, 0]
drag, startPoint x: 906, startPoint y: 316, endPoint x: 905, endPoint y: 296, distance: 20.0
drag, startPoint x: 914, startPoint y: 329, endPoint x: 668, endPoint y: 333, distance: 246.0
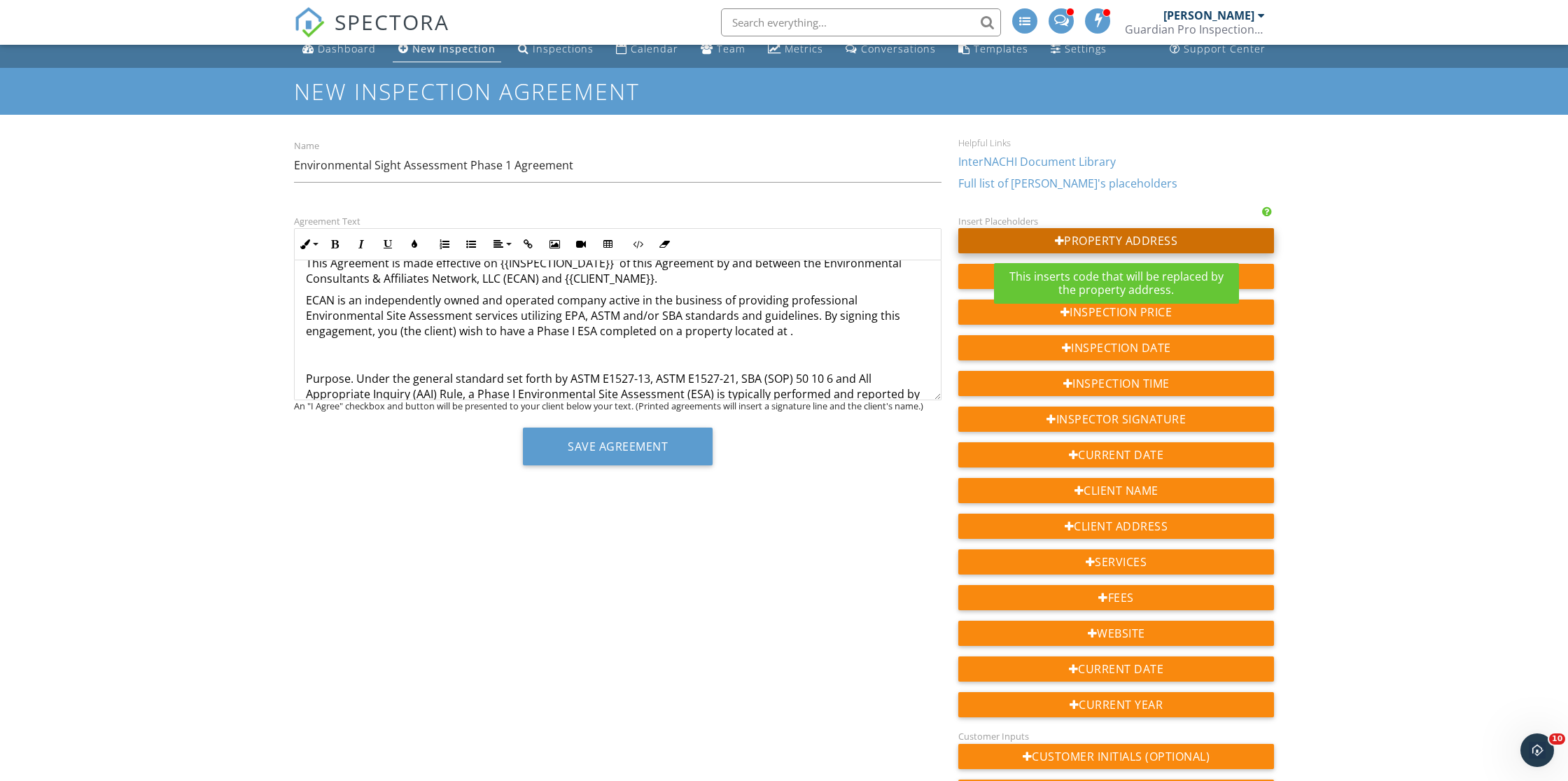
click at [1085, 236] on div "Property Address" at bounding box center [1117, 241] width 316 height 25
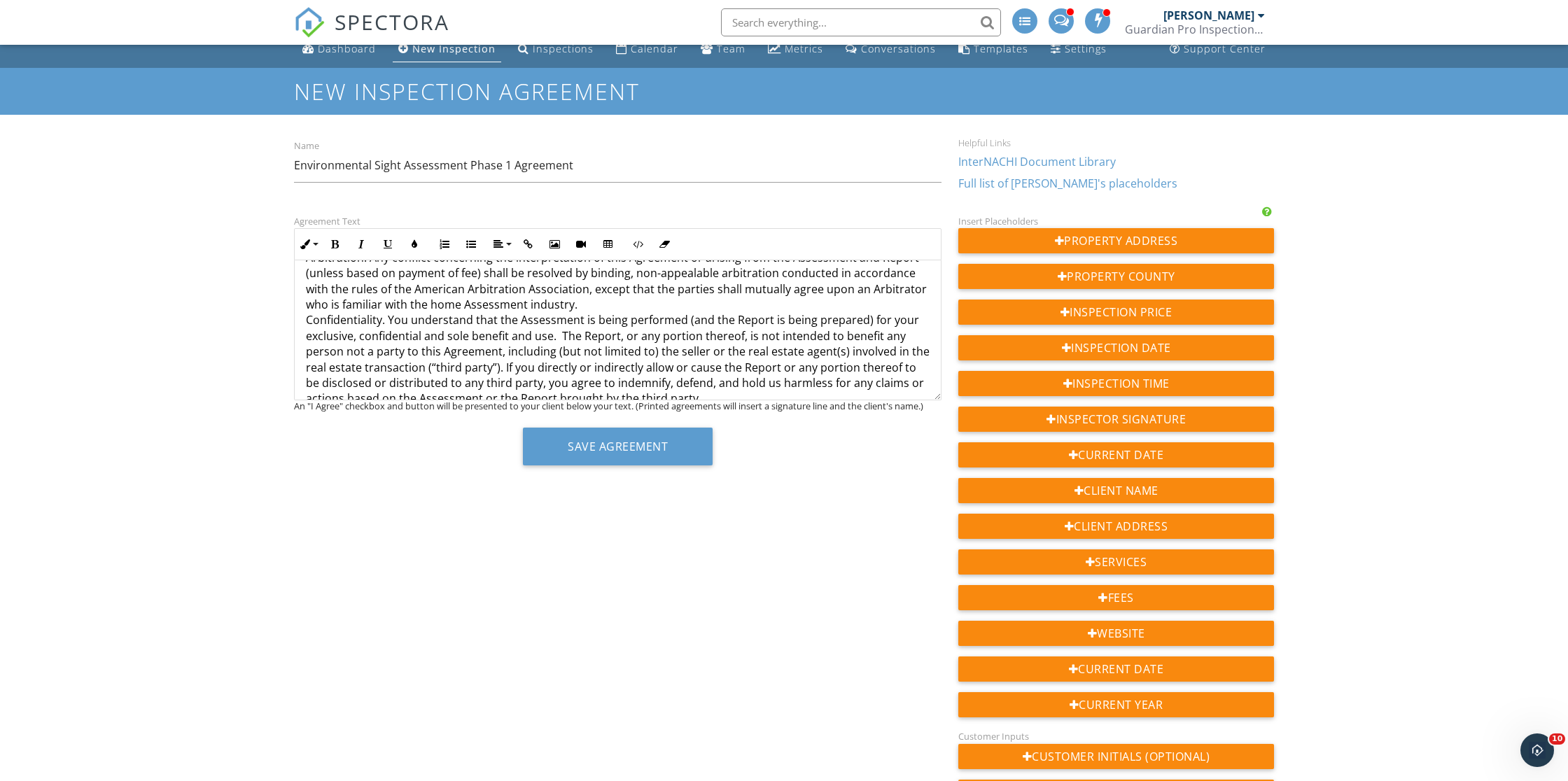
drag, startPoint x: 366, startPoint y: 394, endPoint x: 274, endPoint y: 380, distance: 93.1
drag, startPoint x: 390, startPoint y: 399, endPoint x: 291, endPoint y: 384, distance: 100.1
click at [291, 384] on div "Agreement Text Inline Style XLarge Large Normal Small Light Small/Light Bold It…" at bounding box center [618, 344] width 665 height 263
copy p "{{ADDRESS}}"
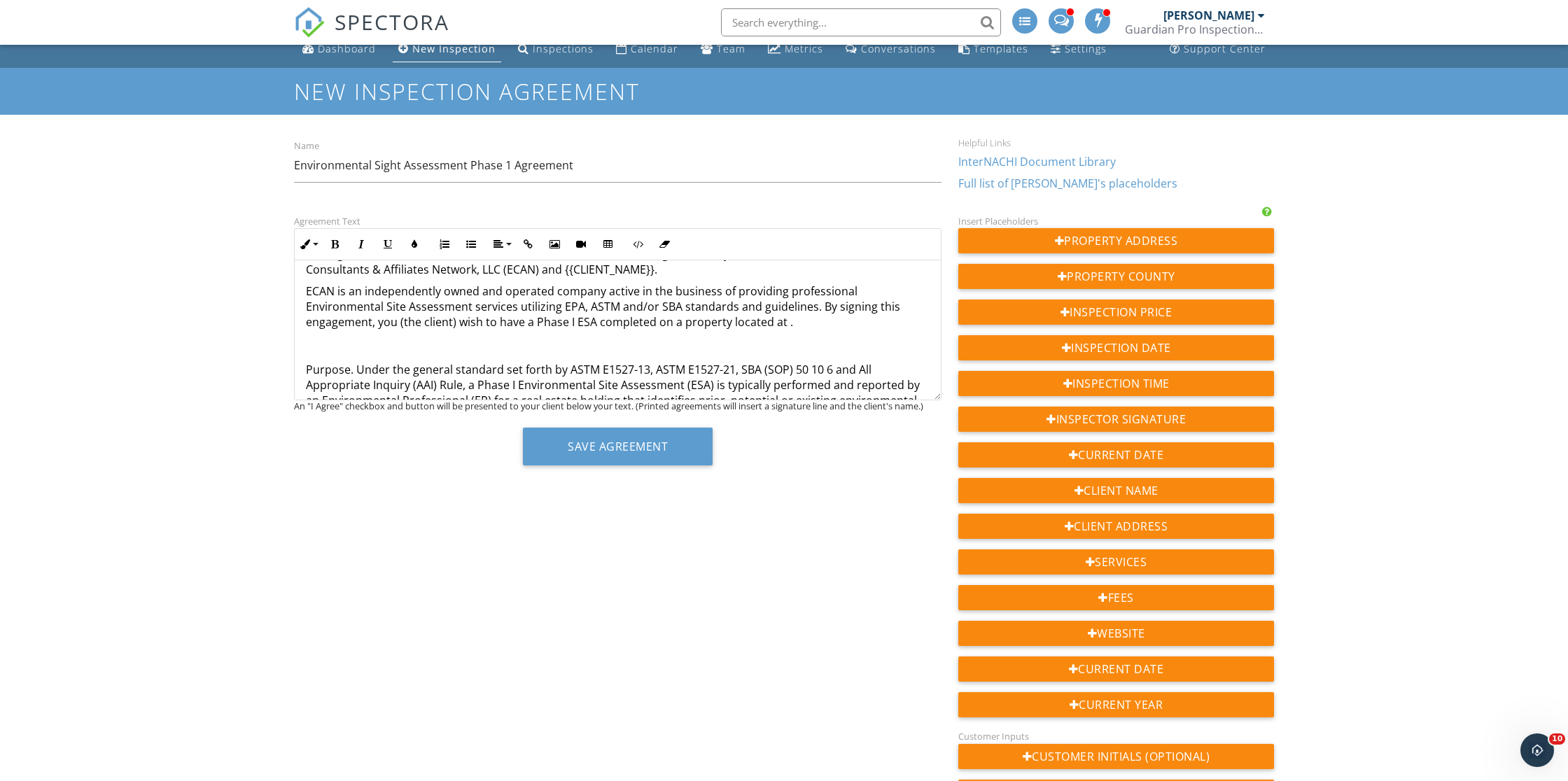
scroll to position [72, 0]
drag, startPoint x: 666, startPoint y: 317, endPoint x: 676, endPoint y: 303, distance: 17.2
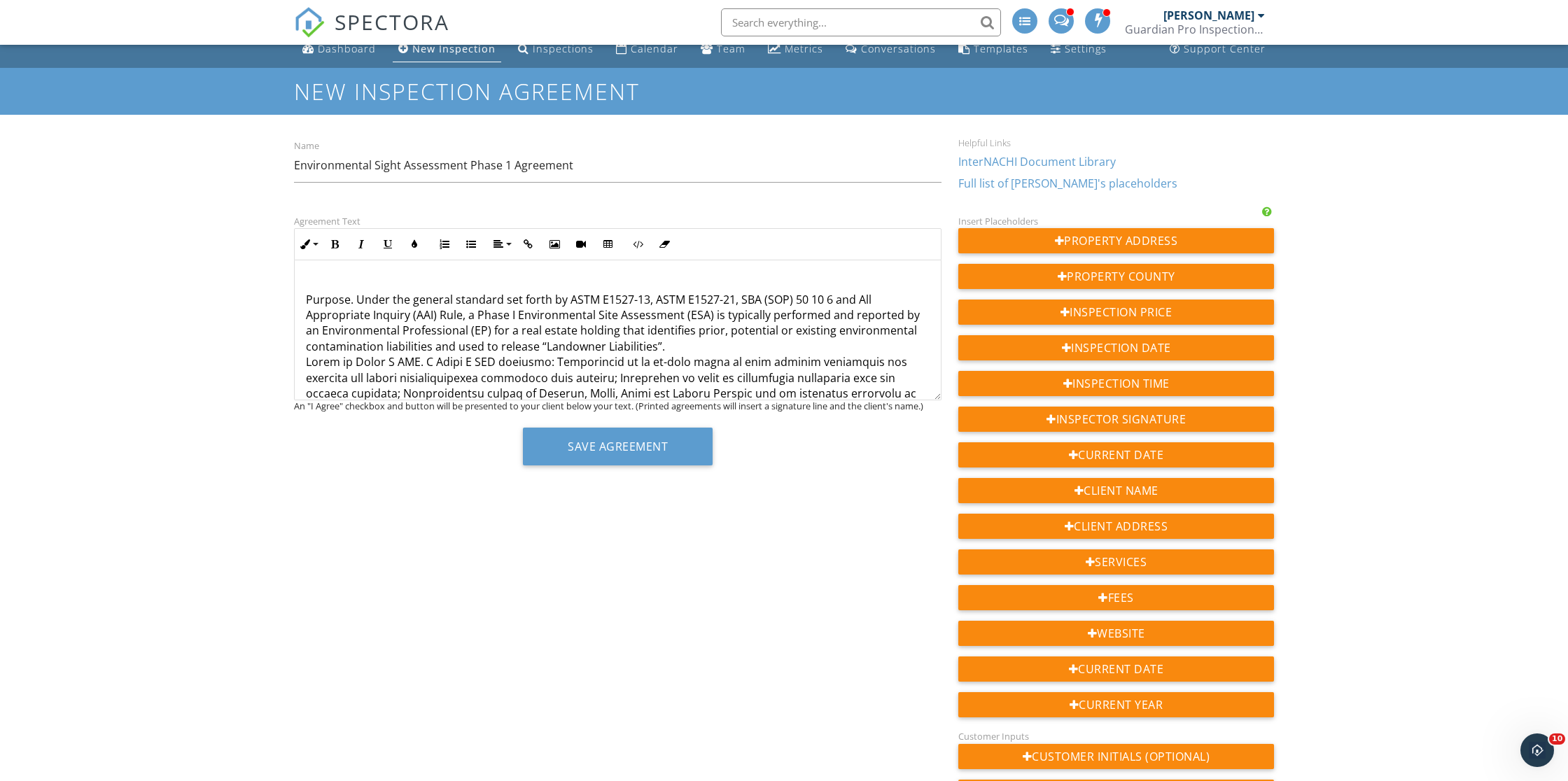
scroll to position [107, 0]
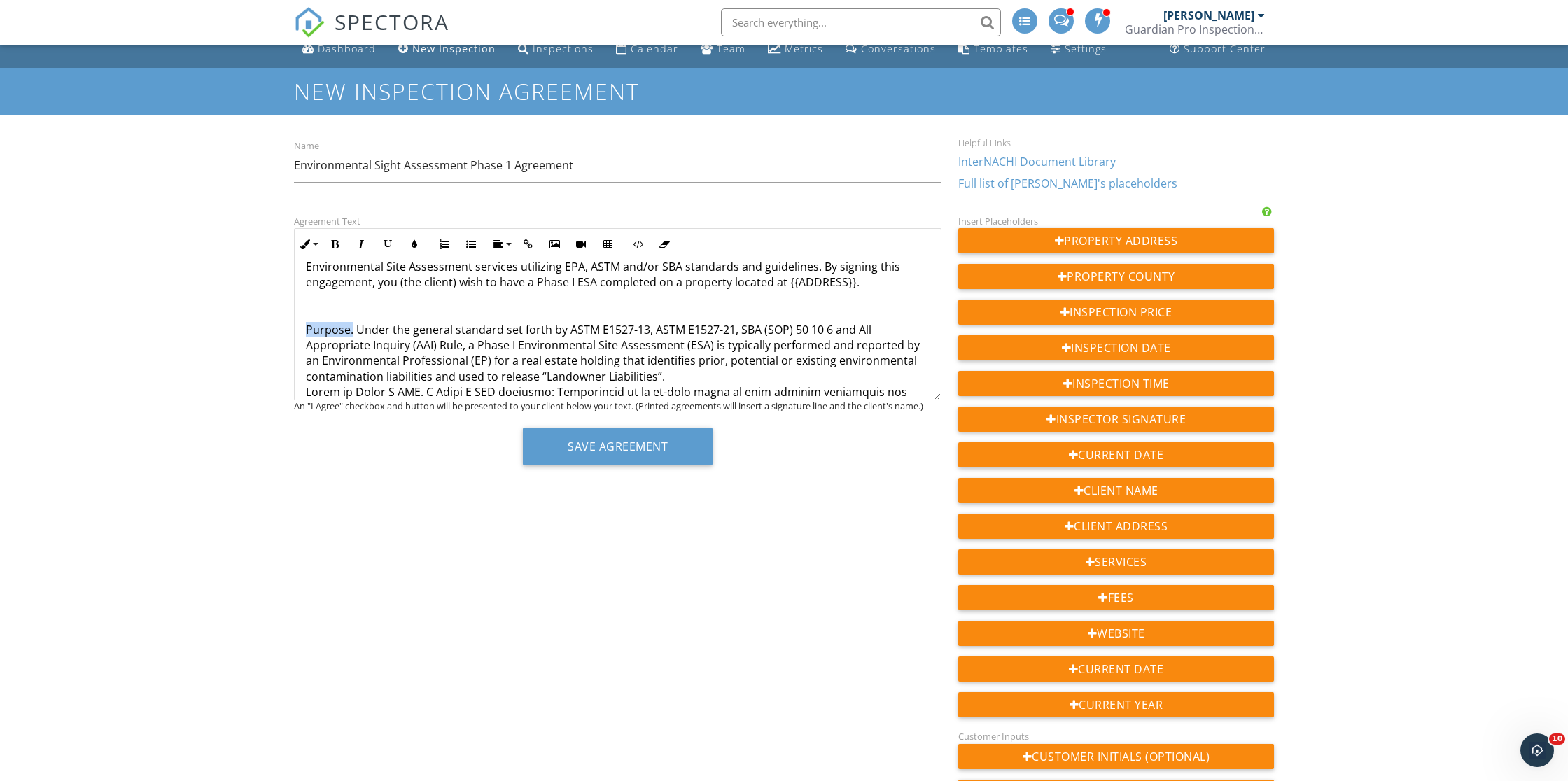
drag, startPoint x: 353, startPoint y: 327, endPoint x: 298, endPoint y: 327, distance: 55.0
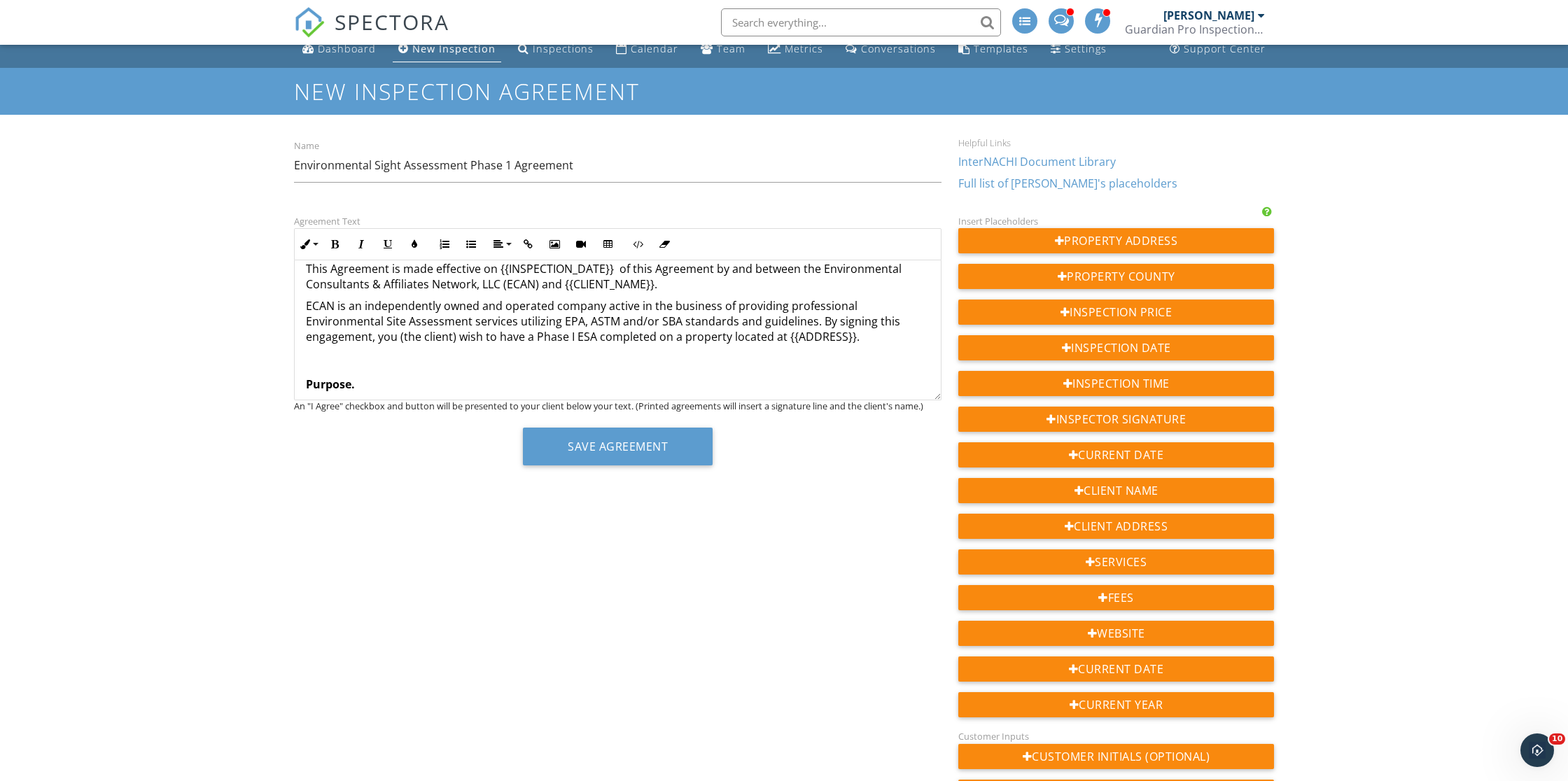
scroll to position [63, 0]
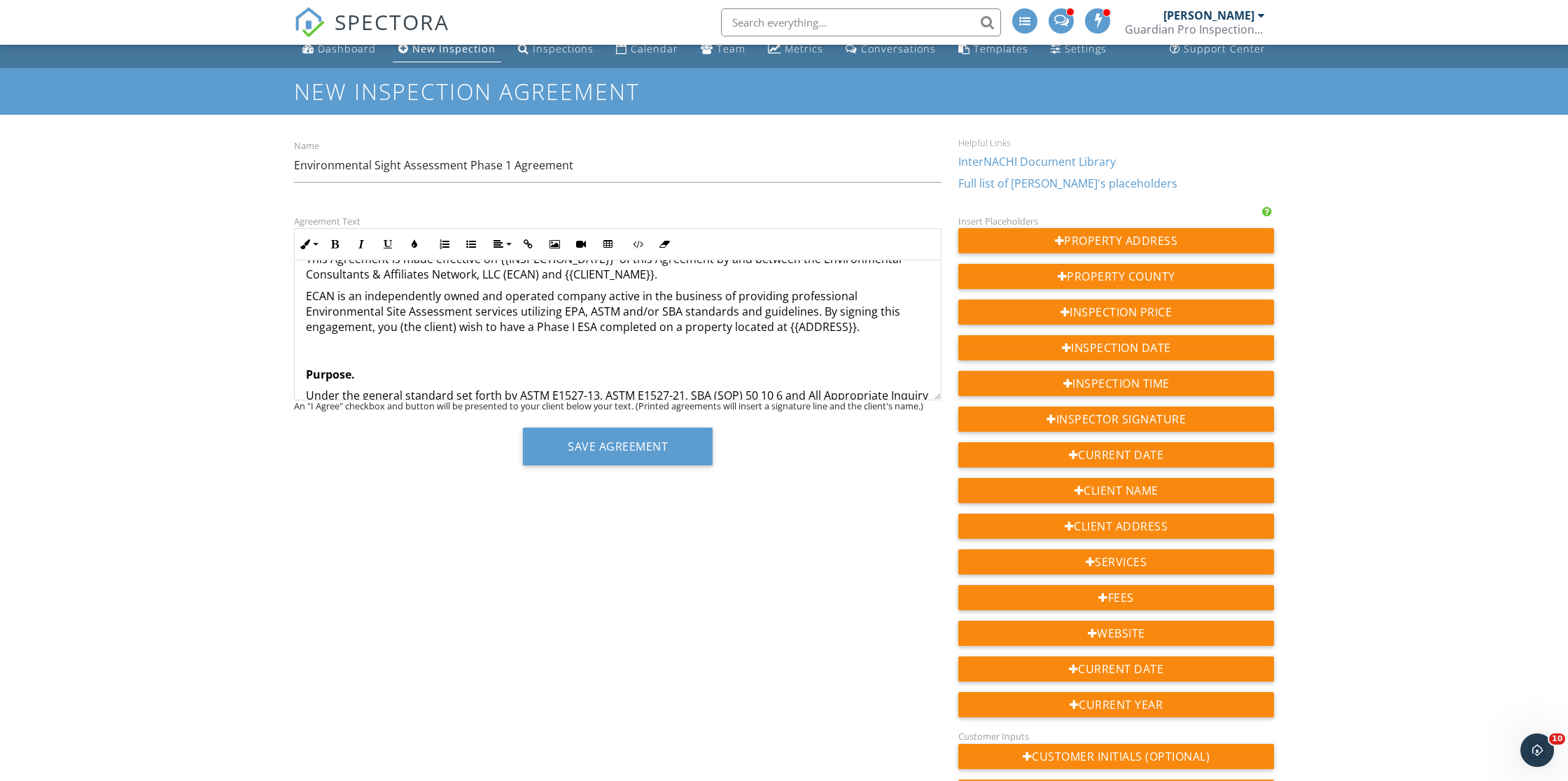
click at [314, 354] on p "ECAN is an independently owned and operated company active in the business of p…" at bounding box center [617, 335] width 624 height 94
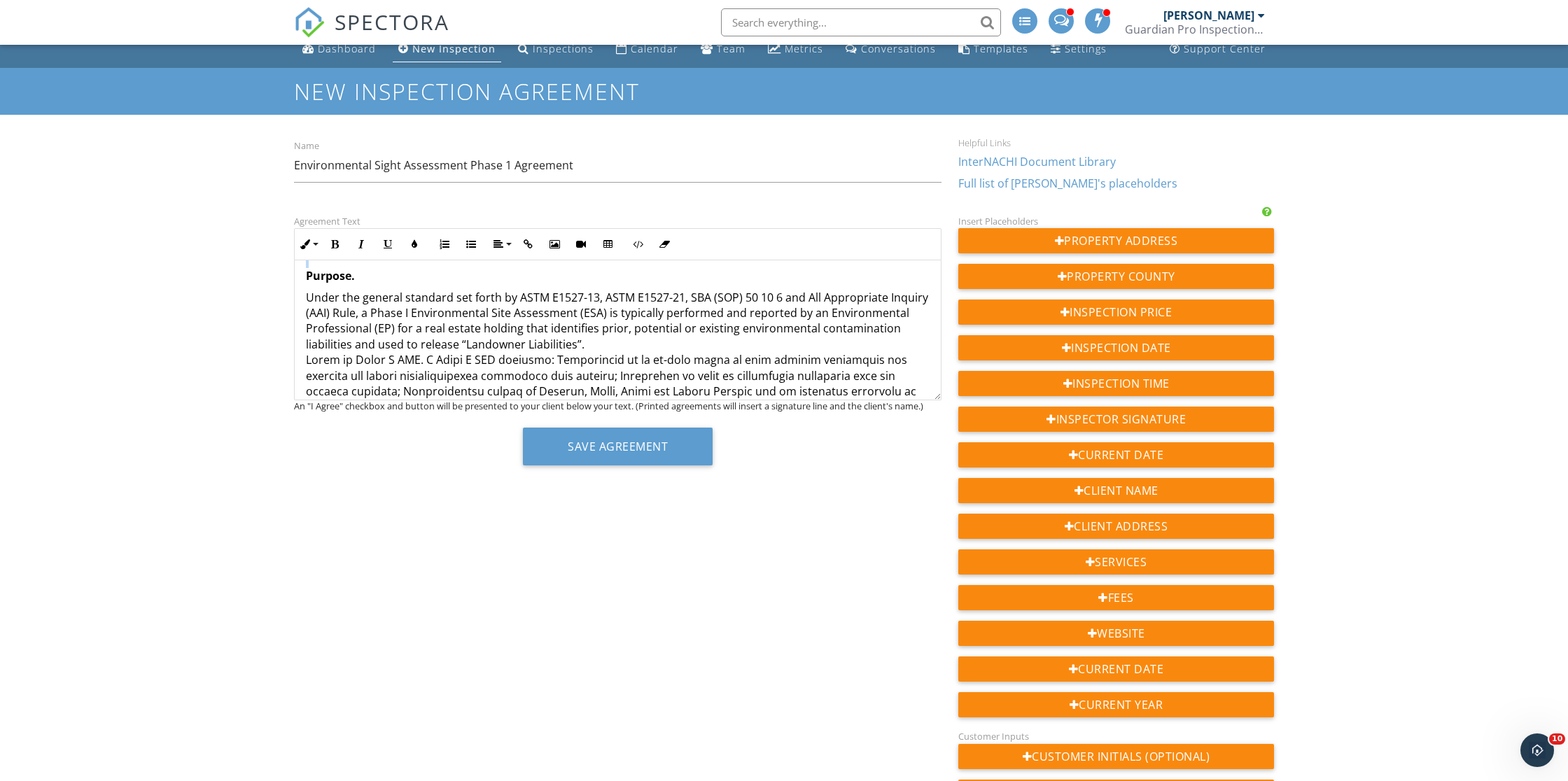
scroll to position [144, 0]
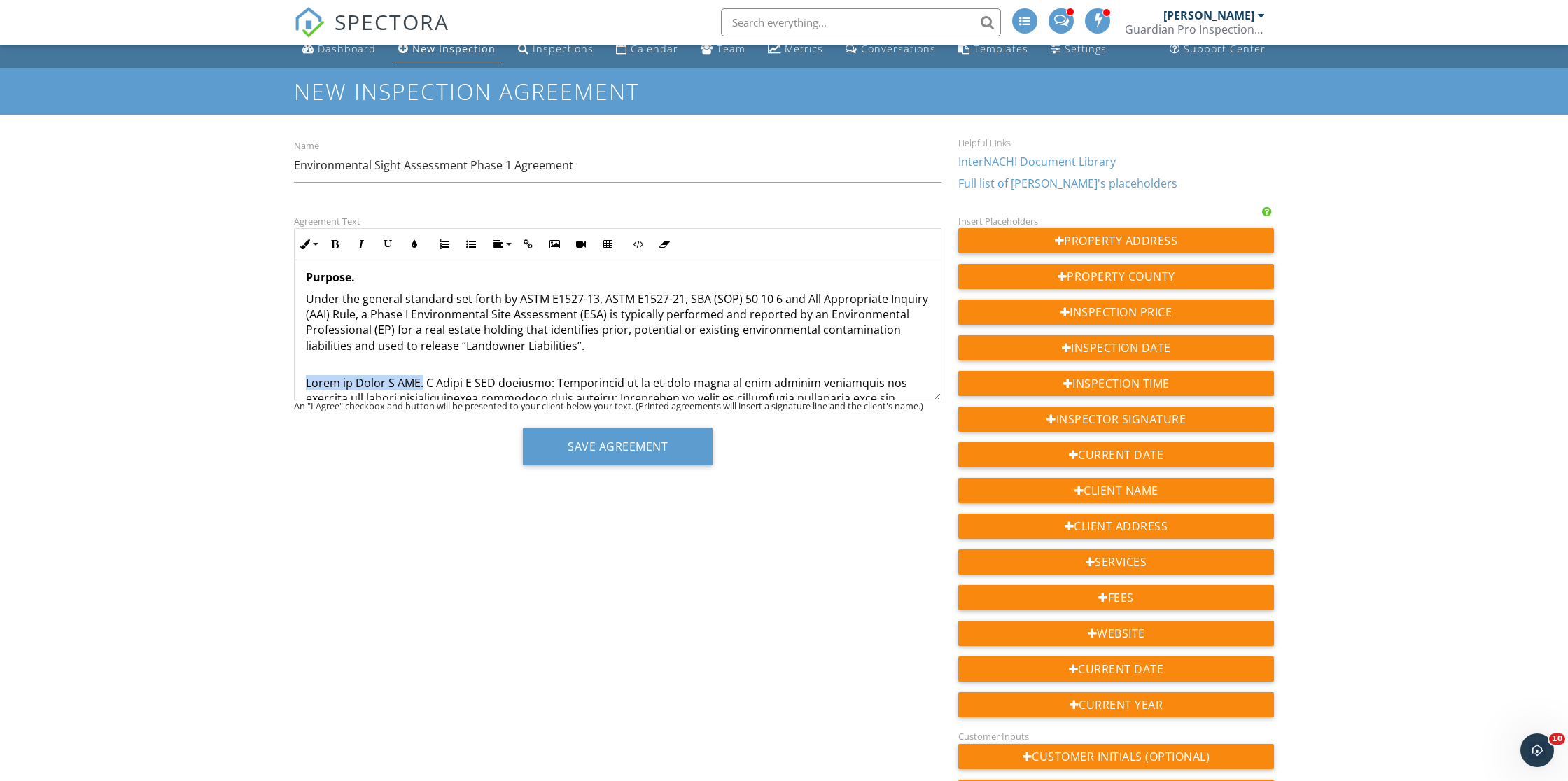
drag, startPoint x: 416, startPoint y: 379, endPoint x: 299, endPoint y: 378, distance: 117.0
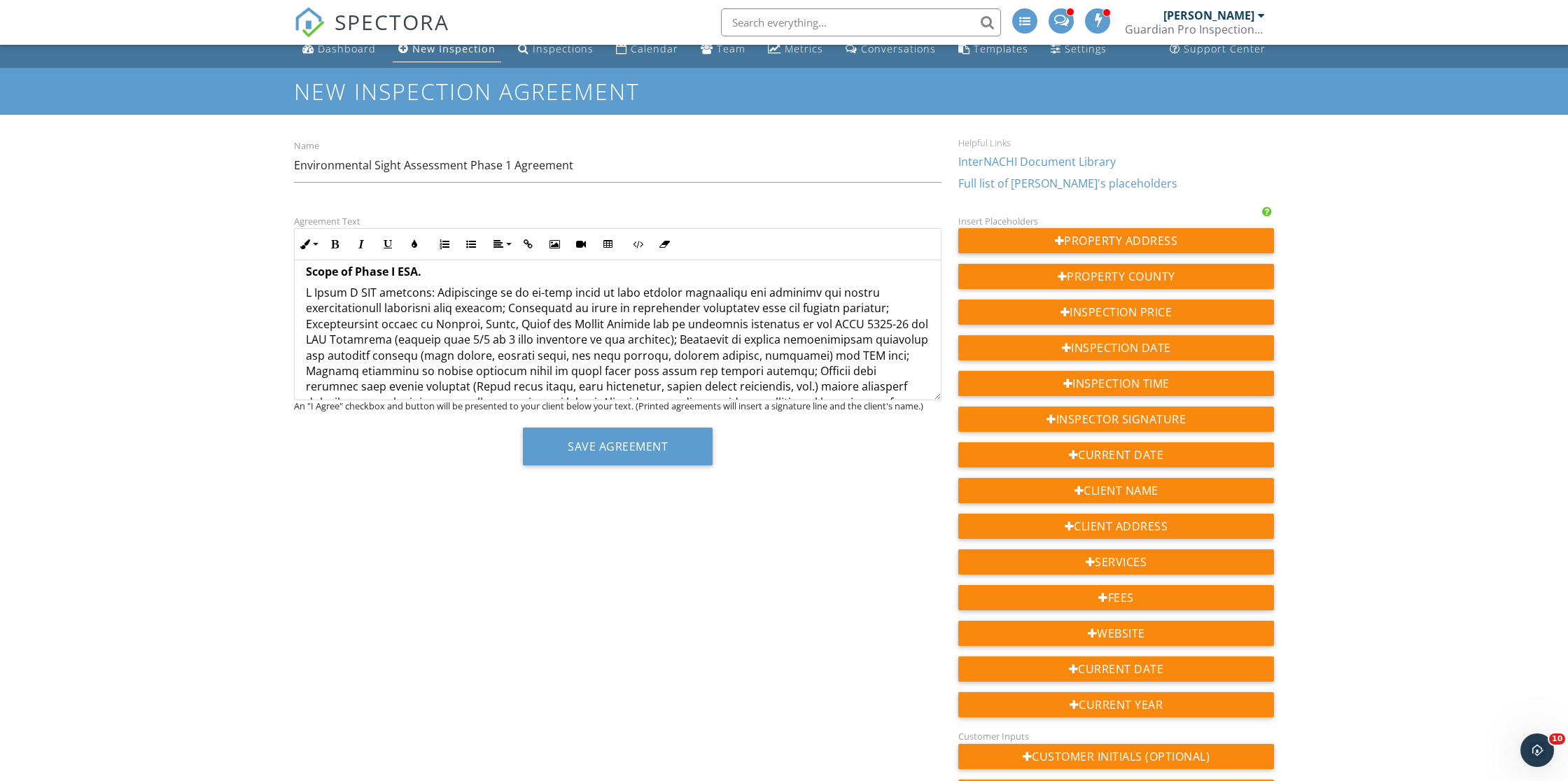
scroll to position [256, 0]
drag, startPoint x: 426, startPoint y: 287, endPoint x: 427, endPoint y: 279, distance: 8.1
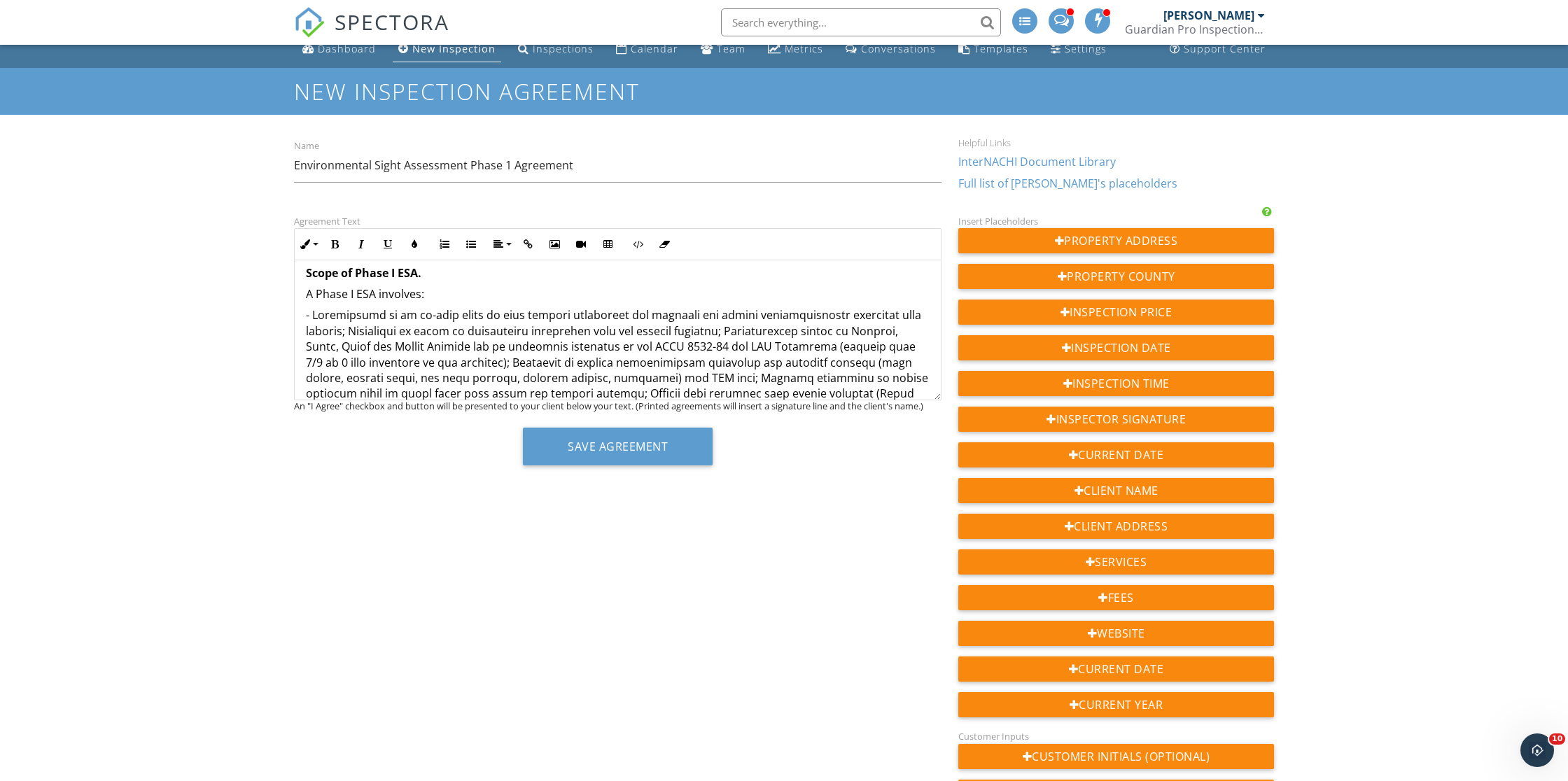
scroll to position [251, 0]
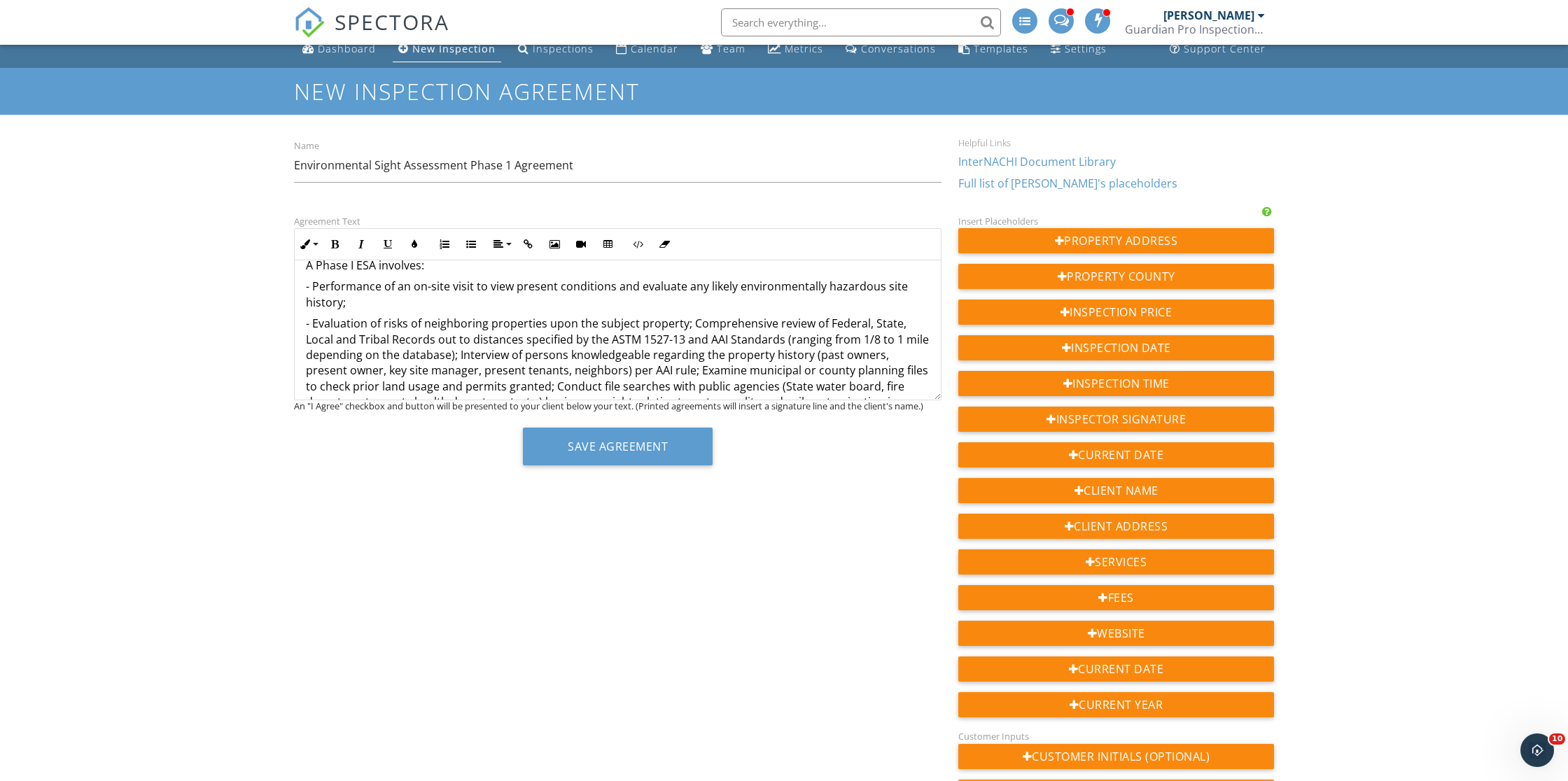
scroll to position [298, 0]
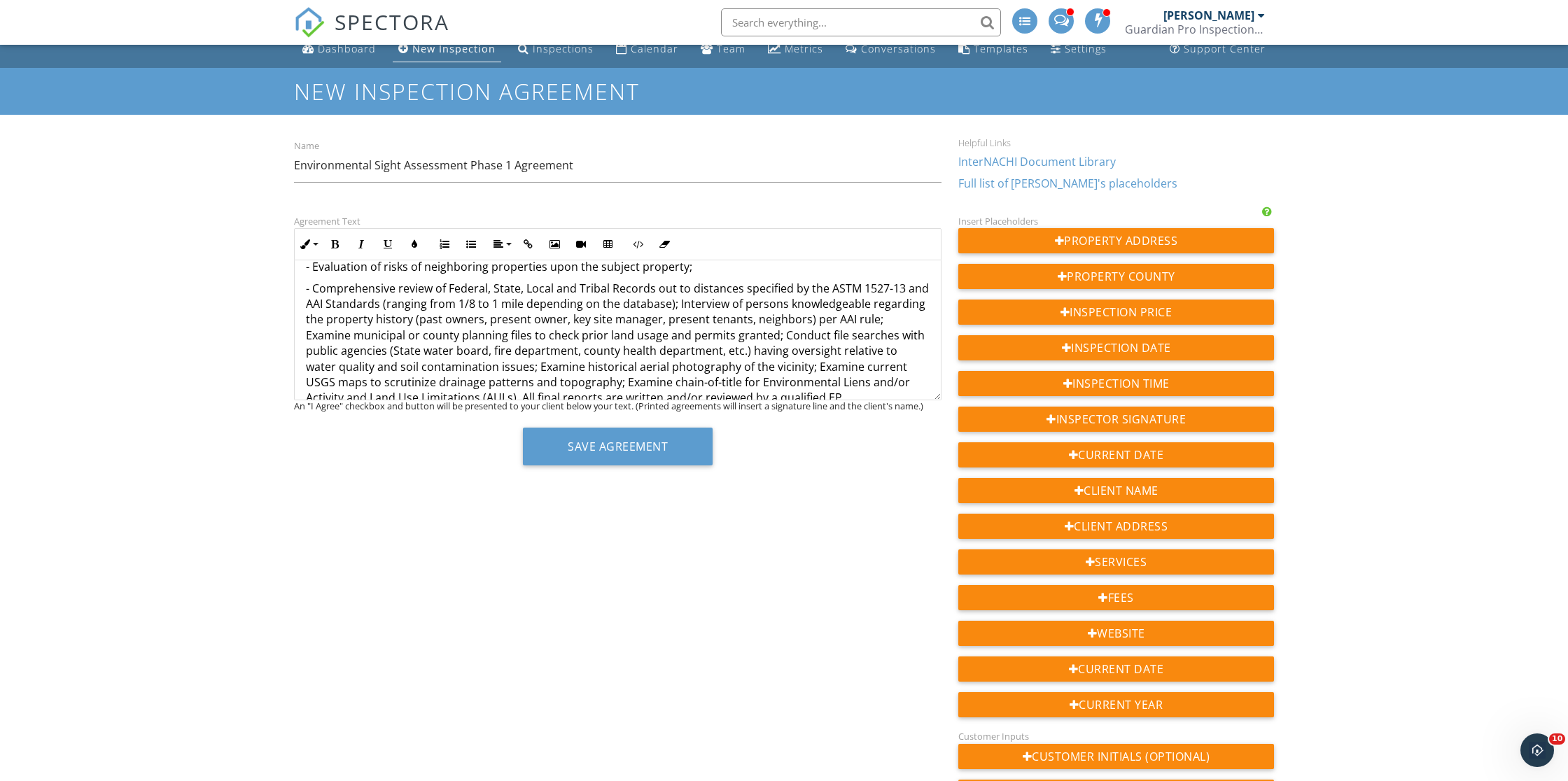
scroll to position [336, 0]
drag, startPoint x: 677, startPoint y: 301, endPoint x: 676, endPoint y: 285, distance: 16.0
click at [676, 301] on p "- Comprehensive review of Federal, State, Local and Tribal Records out to dista…" at bounding box center [617, 793] width 624 height 1019
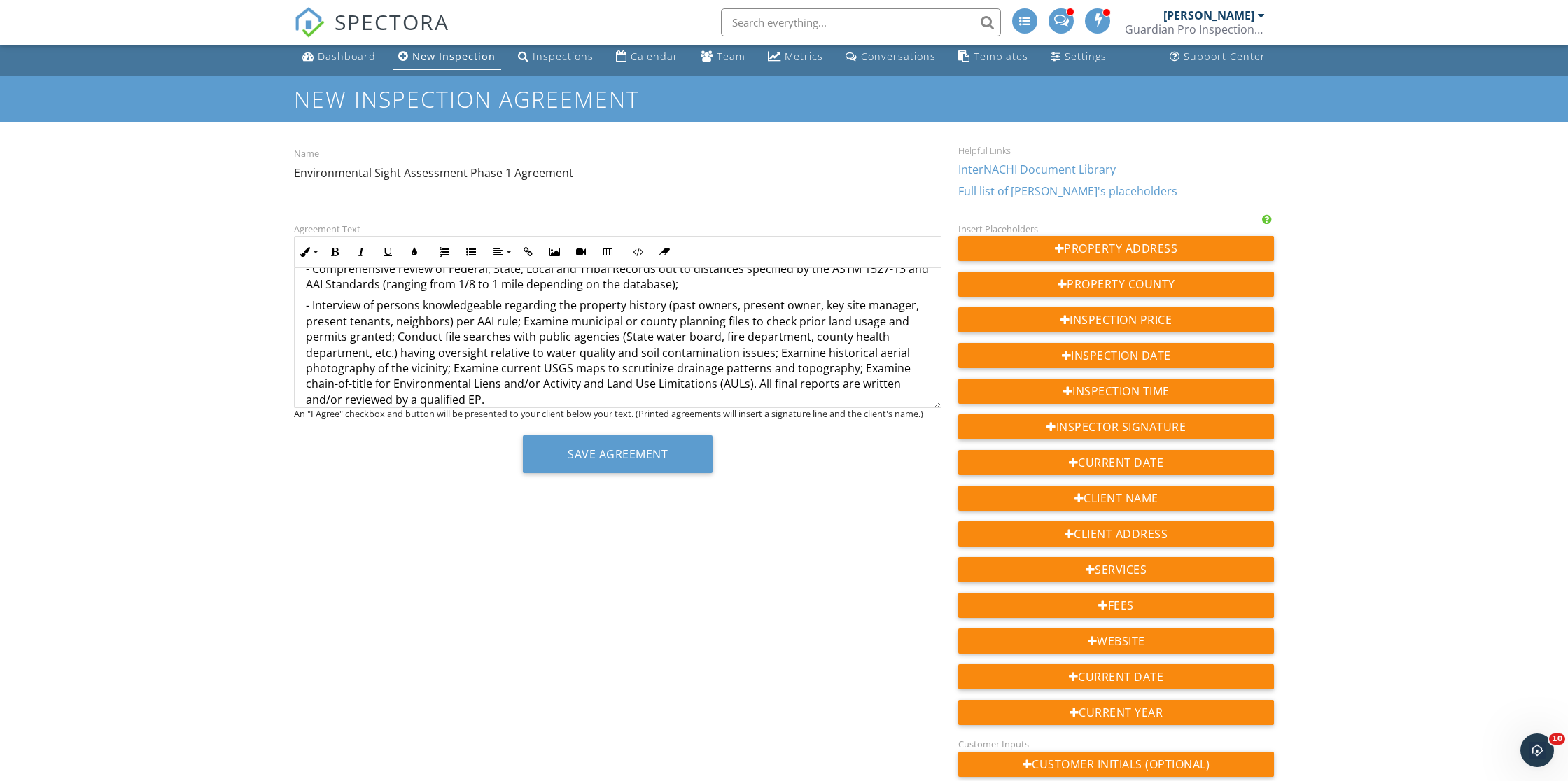
scroll to position [360, 0]
drag, startPoint x: 519, startPoint y: 321, endPoint x: 530, endPoint y: 301, distance: 22.8
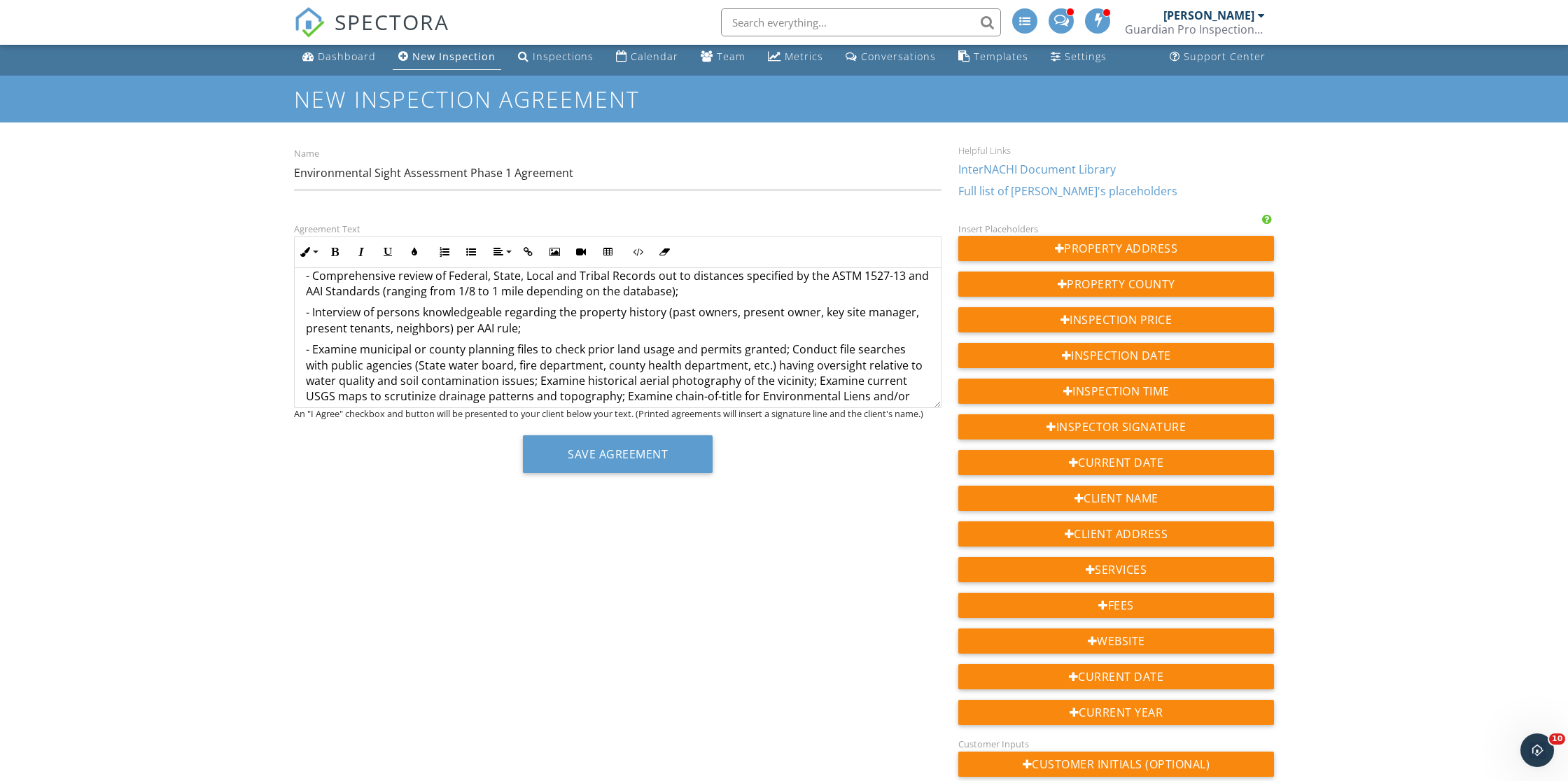
scroll to position [374, 0]
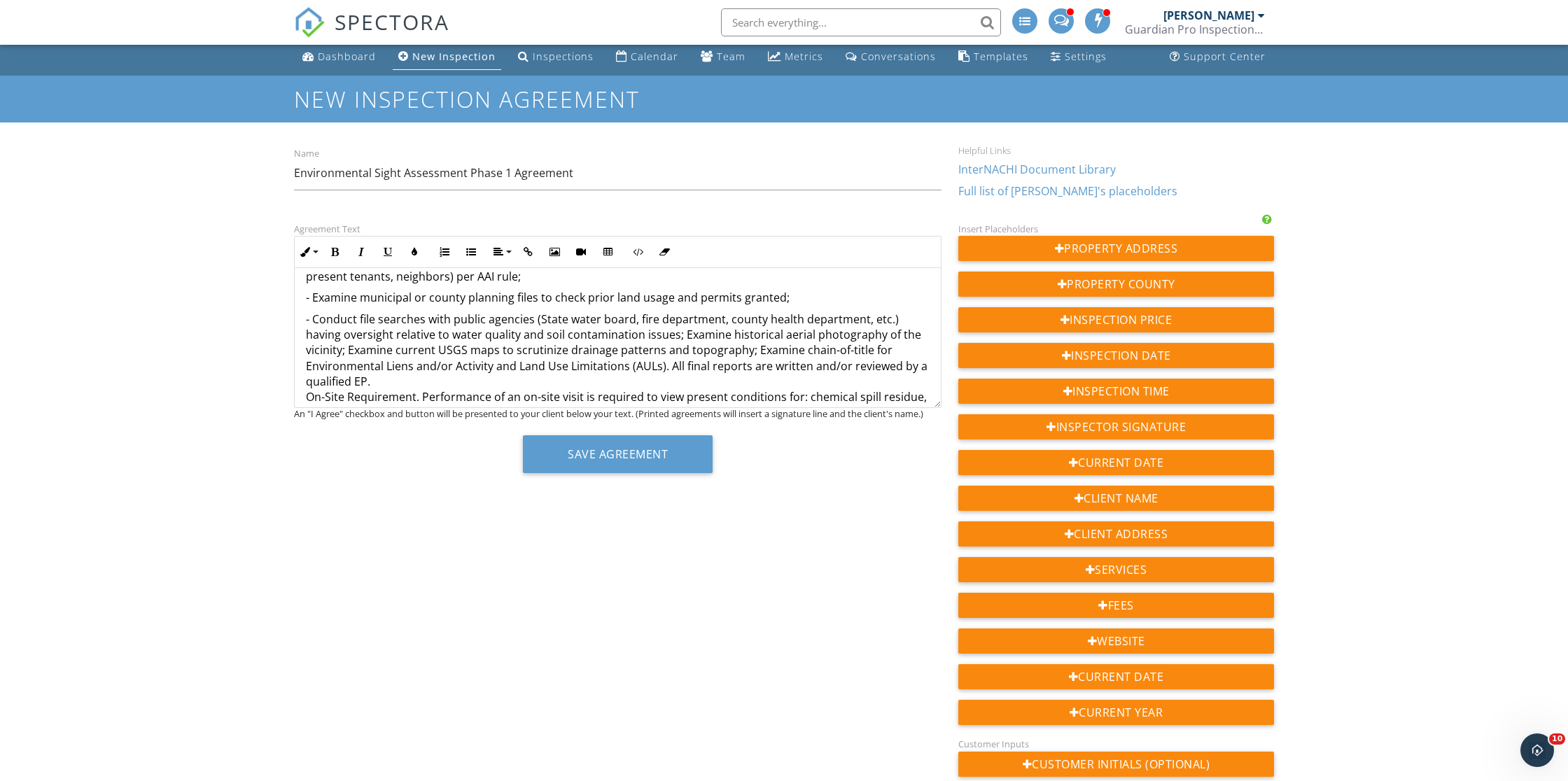
scroll to position [408, 0]
drag, startPoint x: 644, startPoint y: 331, endPoint x: 644, endPoint y: 315, distance: 16.0
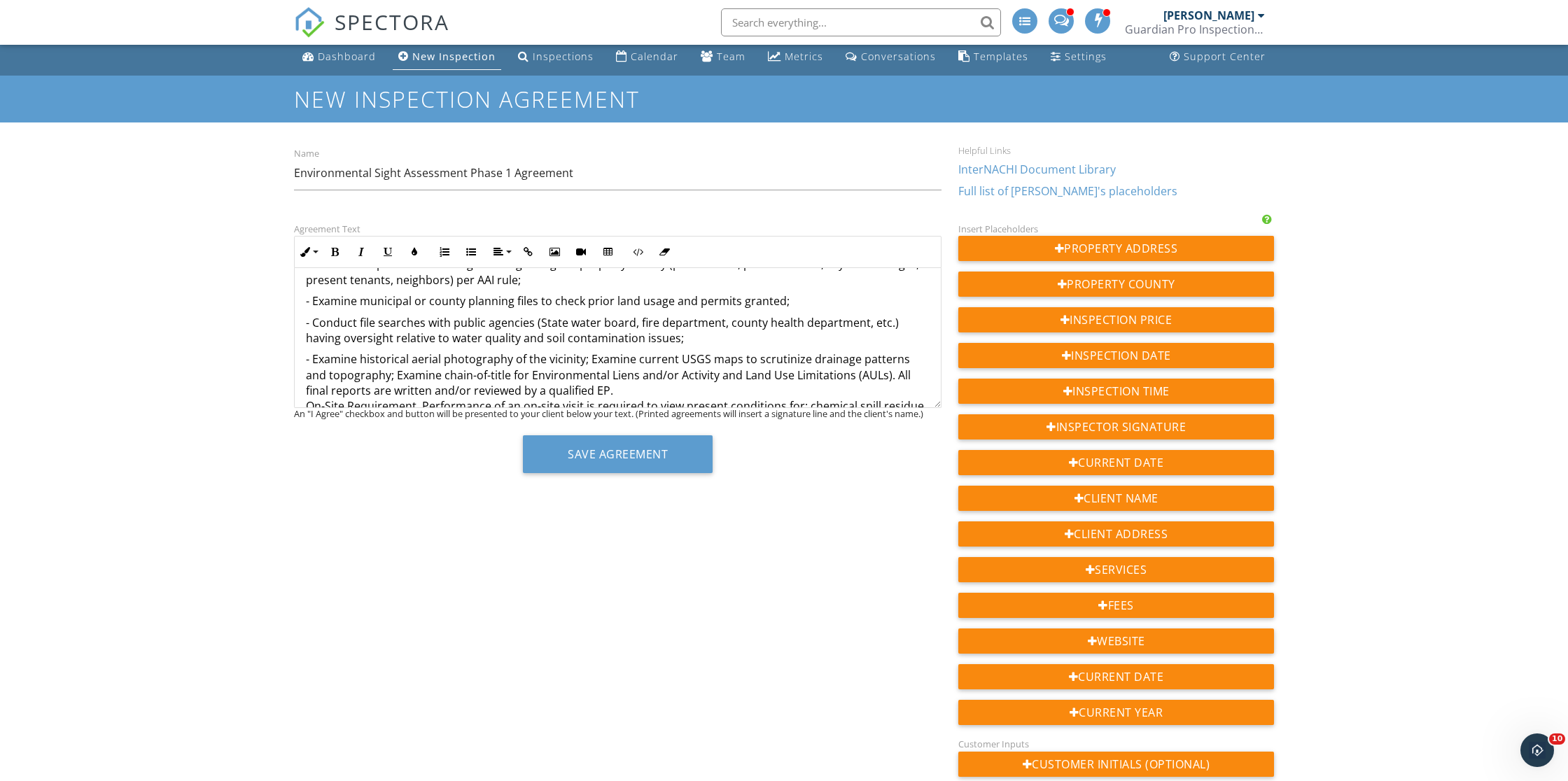
scroll to position [406, 0]
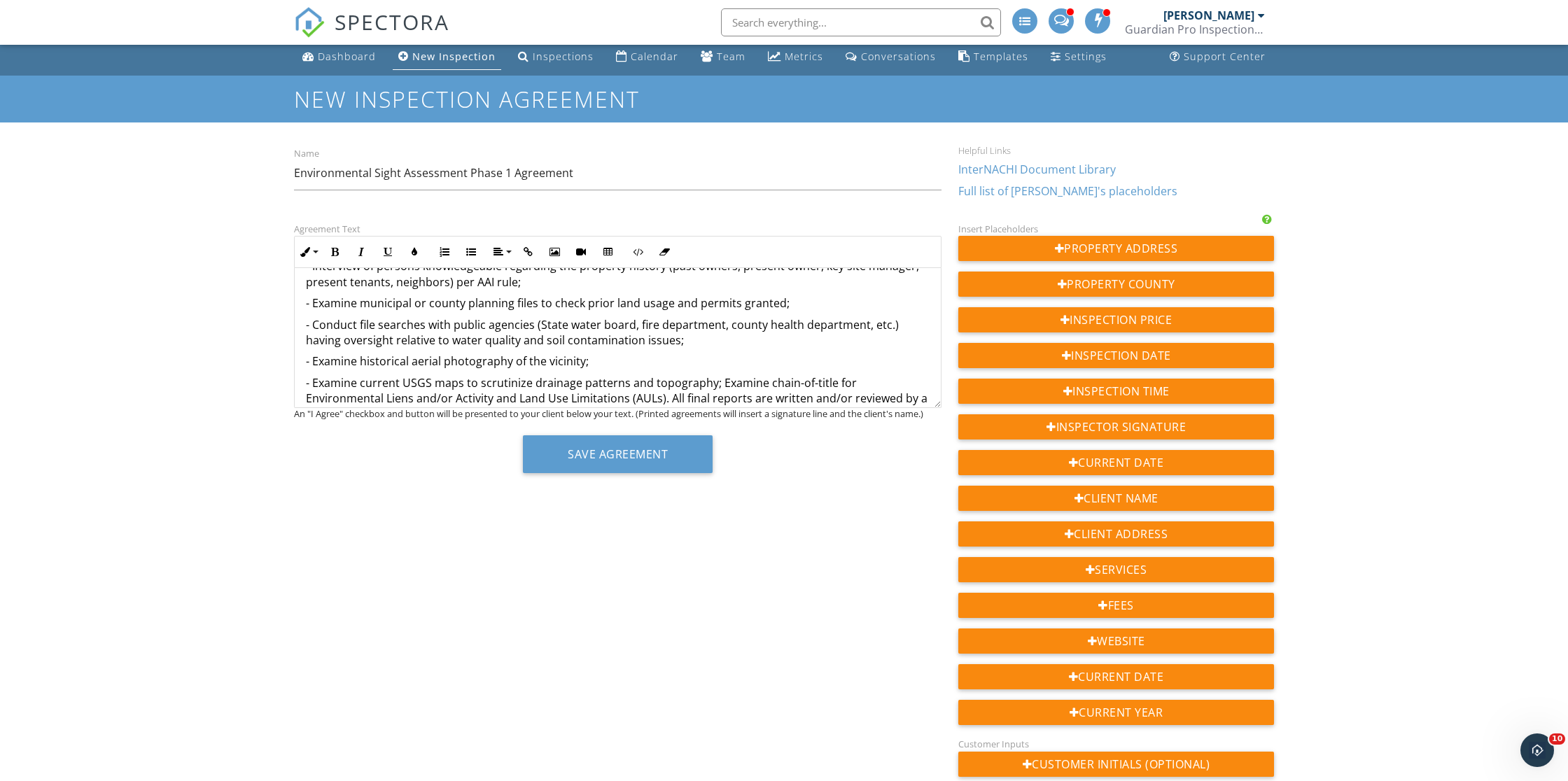
scroll to position [428, 0]
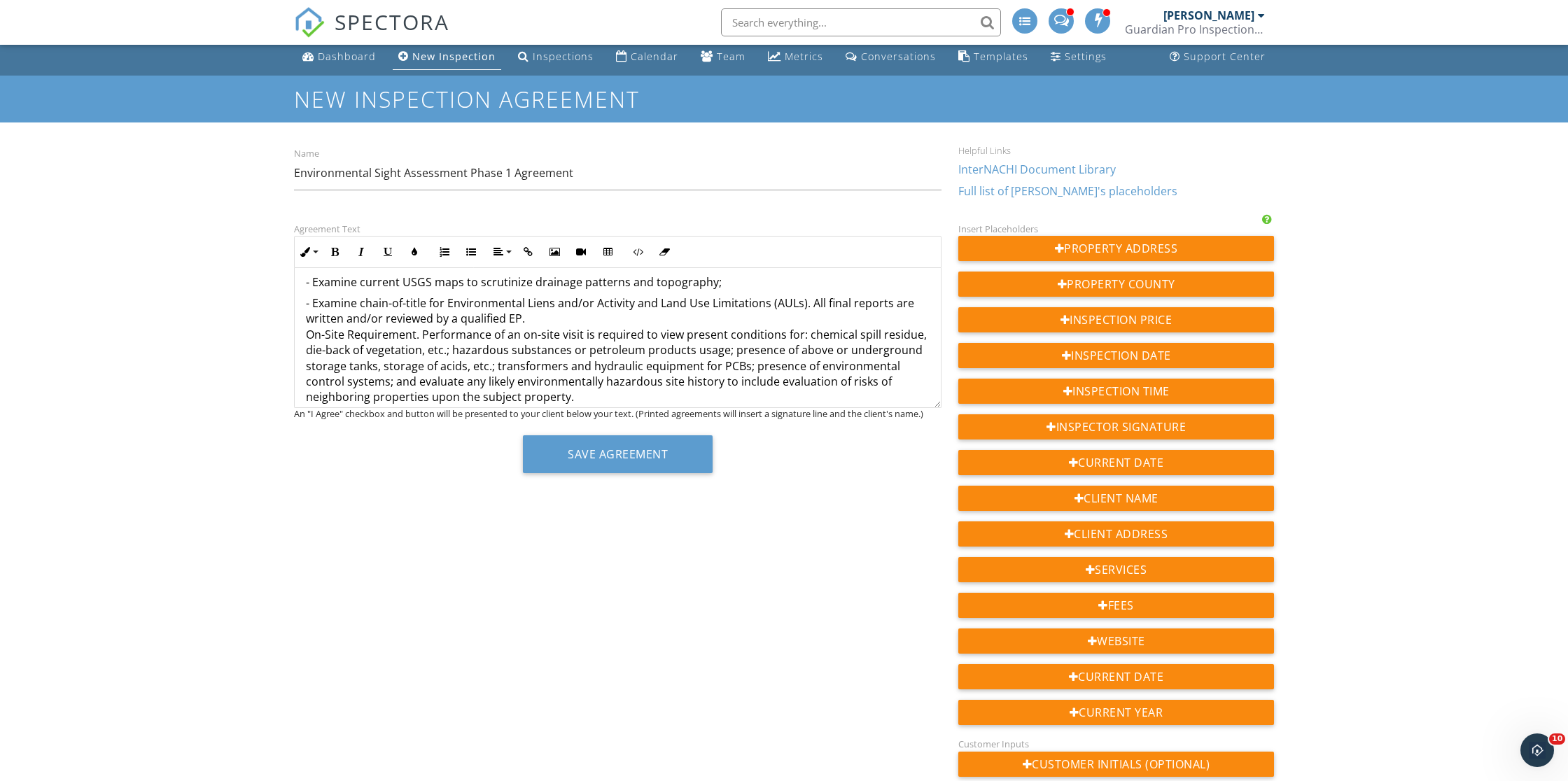
scroll to position [507, 0]
click at [306, 326] on p "- Examine chain-of-title for Environmental Liens and/or Activity and Land Use L…" at bounding box center [617, 758] width 624 height 925
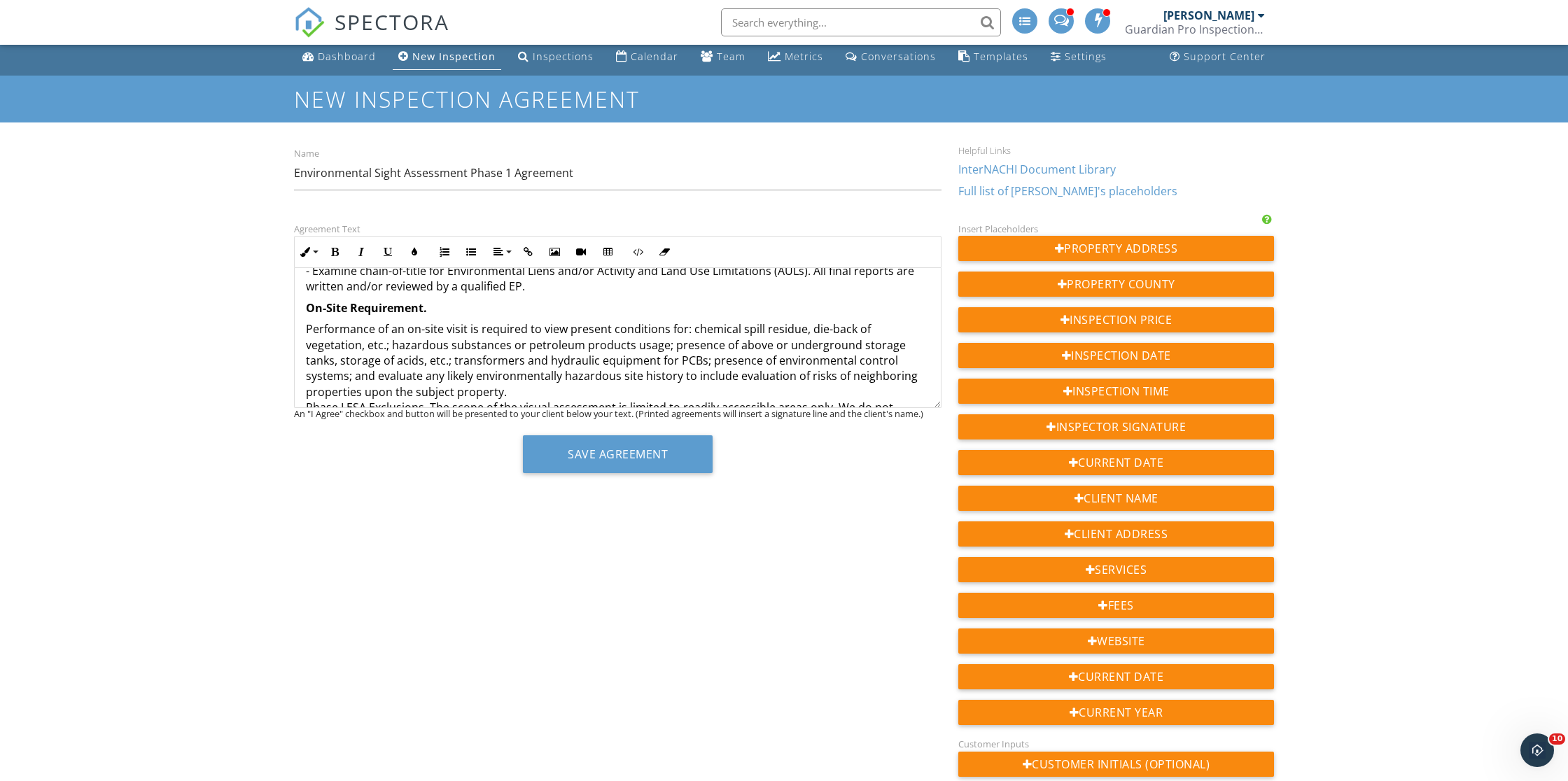
scroll to position [524, 0]
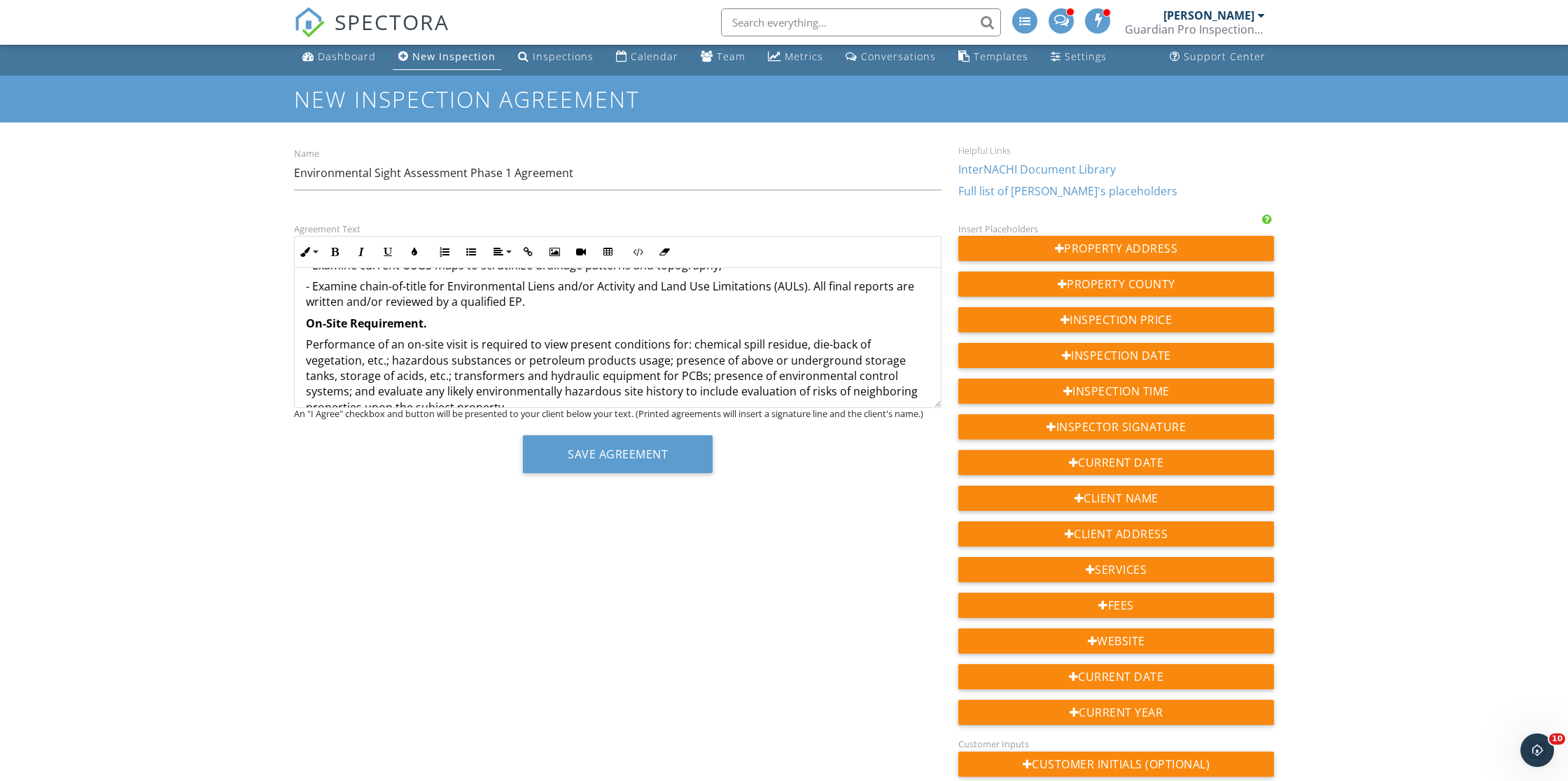
click at [306, 316] on strong "On-Site Requirement." at bounding box center [366, 323] width 121 height 15
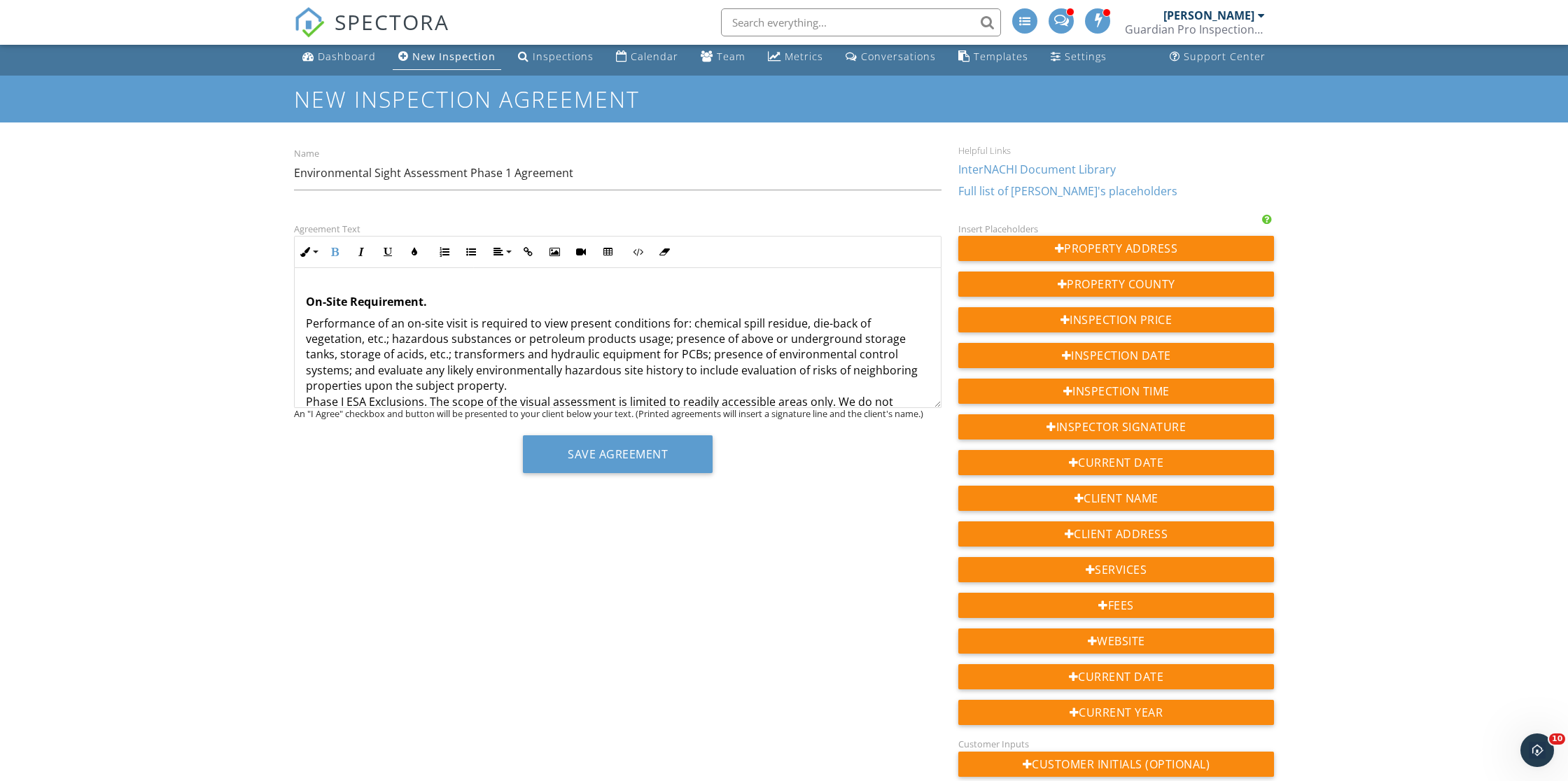
scroll to position [575, 0]
click at [690, 307] on p "Performance of an on-site visit is required to view present conditions for: che…" at bounding box center [617, 754] width 624 height 894
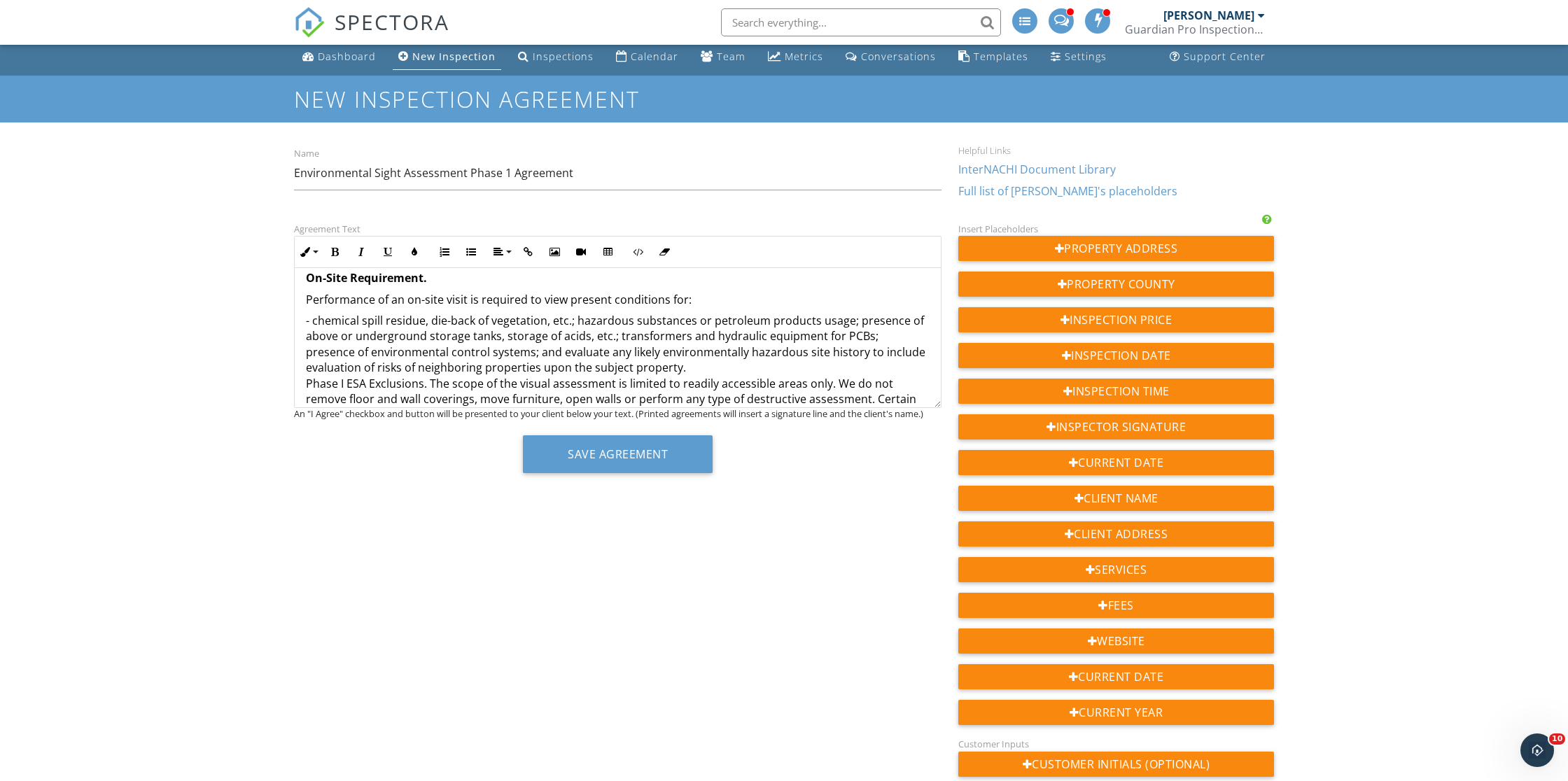
scroll to position [596, 0]
click at [432, 307] on p "- chemical spill residue, die-back of vegetation, etc.; hazardous substances or…" at bounding box center [617, 746] width 624 height 878
click at [312, 307] on p "- chemical spill residue, die-back of vegetation, etc.; hazardous substances or…" at bounding box center [617, 746] width 624 height 878
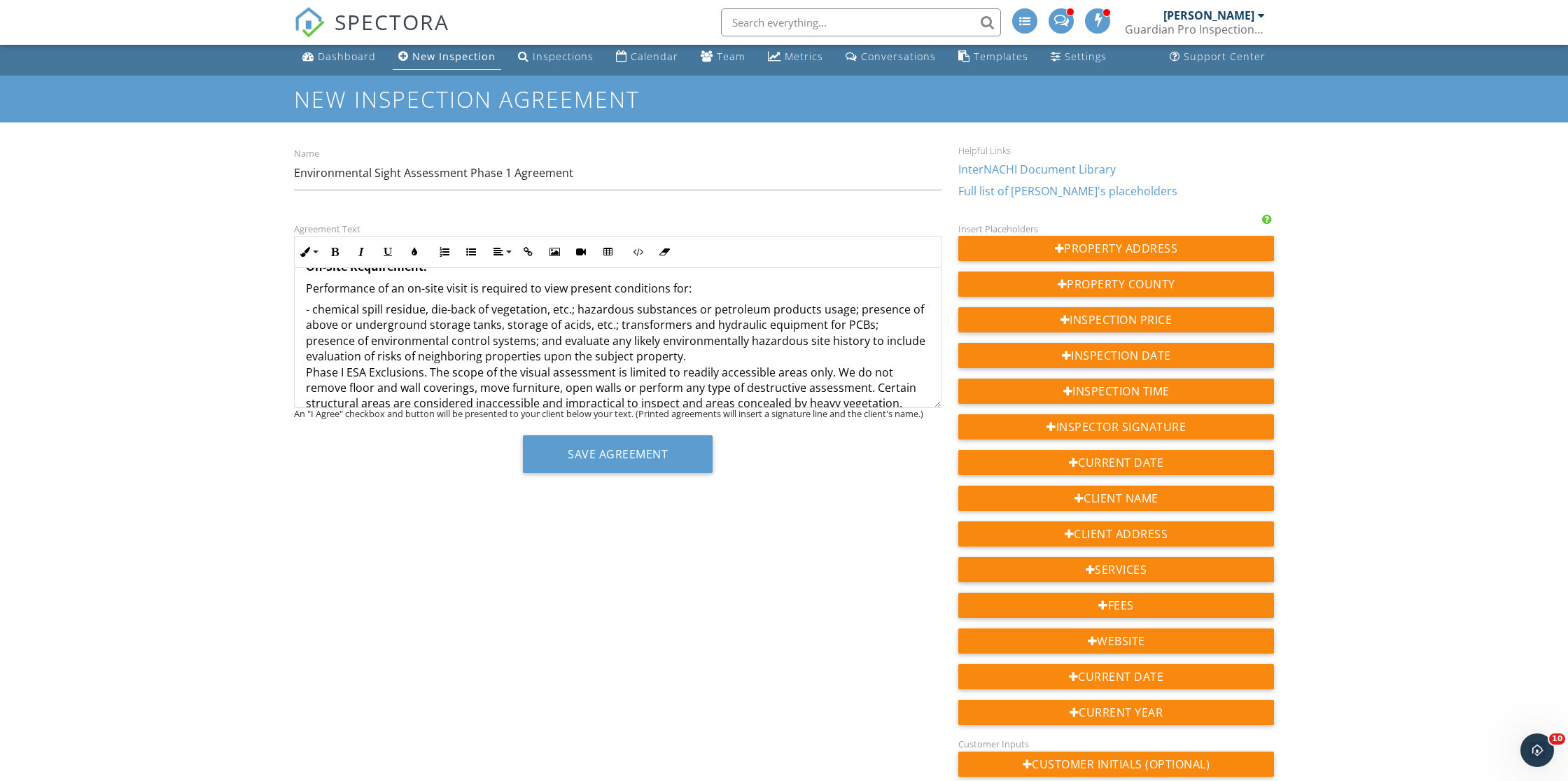
scroll to position [600, 0]
click at [576, 303] on p "- chemical spill residue, die-back of vegetation, etc.; hazardous substances or…" at bounding box center [617, 742] width 624 height 878
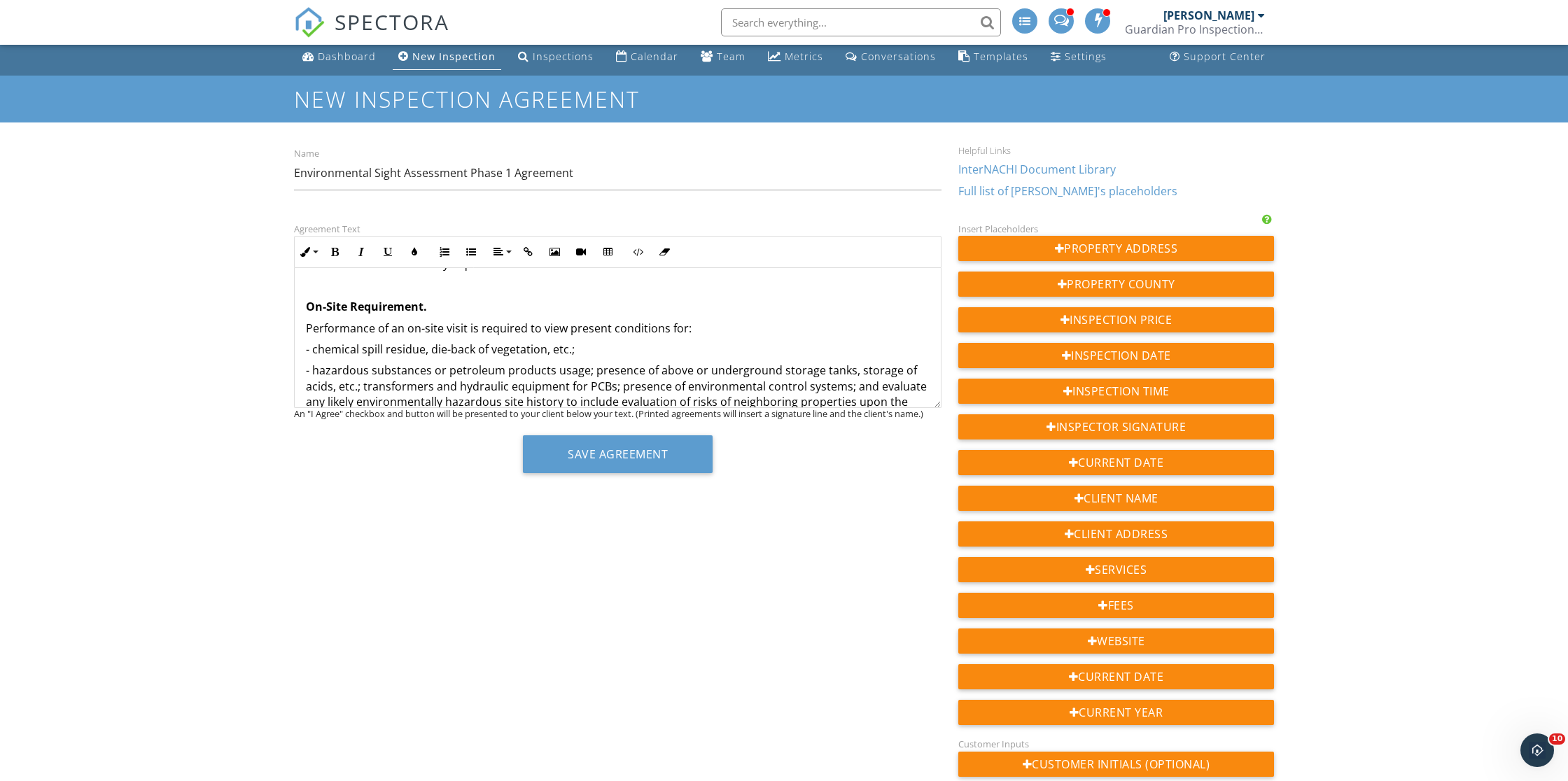
scroll to position [559, 0]
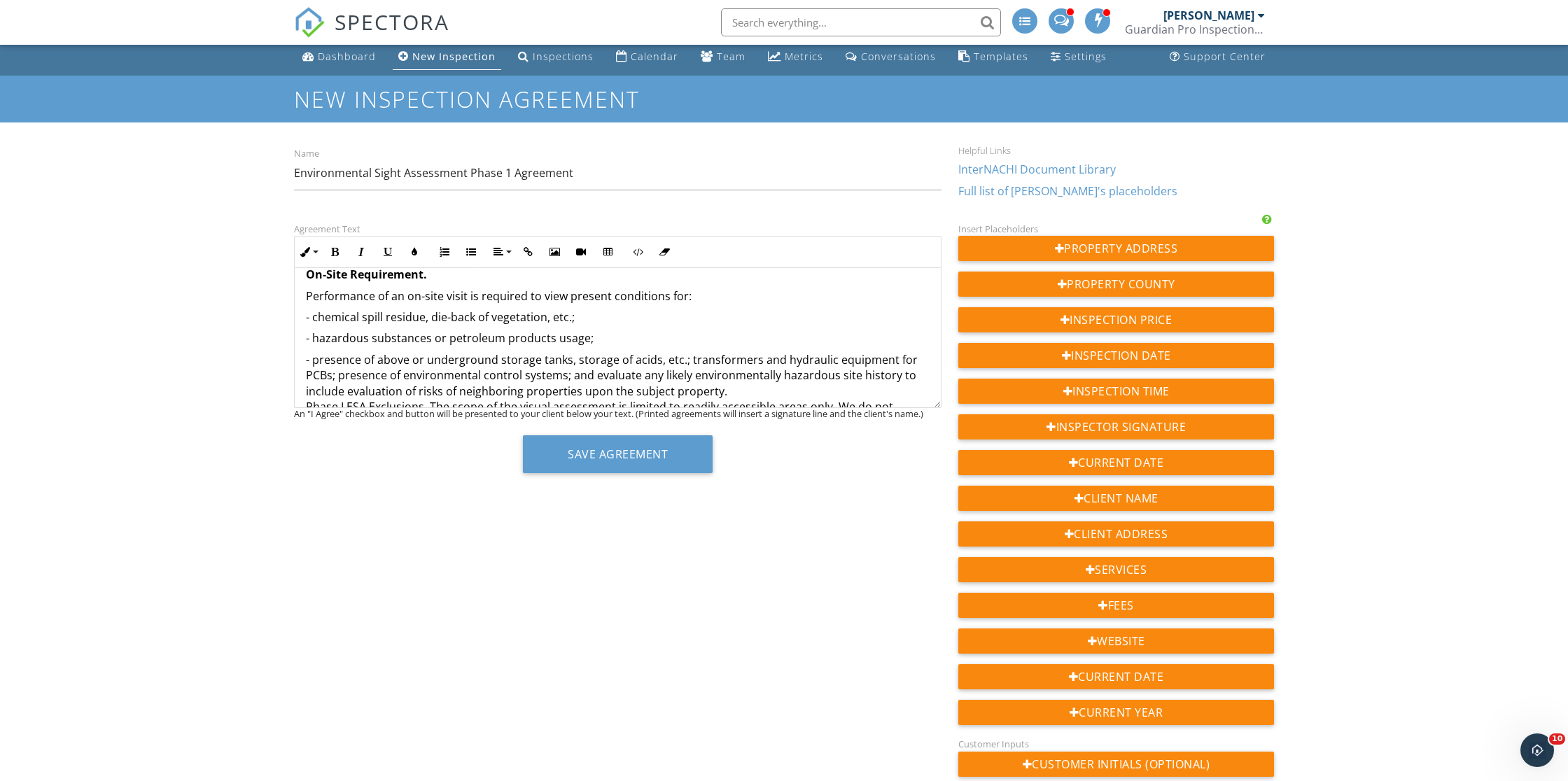
scroll to position [613, 0]
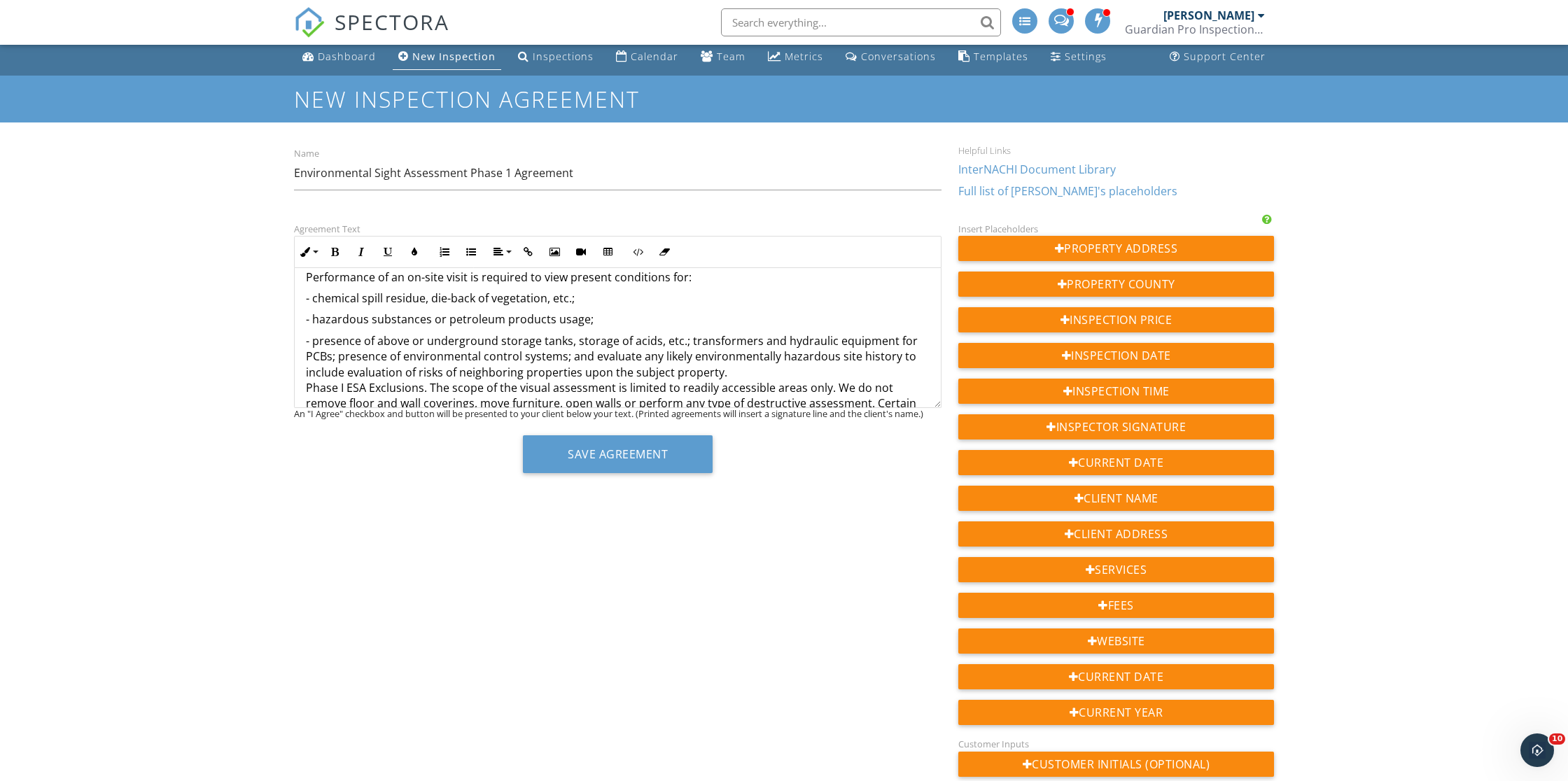
click at [687, 333] on p "- presence of above or underground storage tanks, storage of acids, etc.; trans…" at bounding box center [617, 764] width 624 height 861
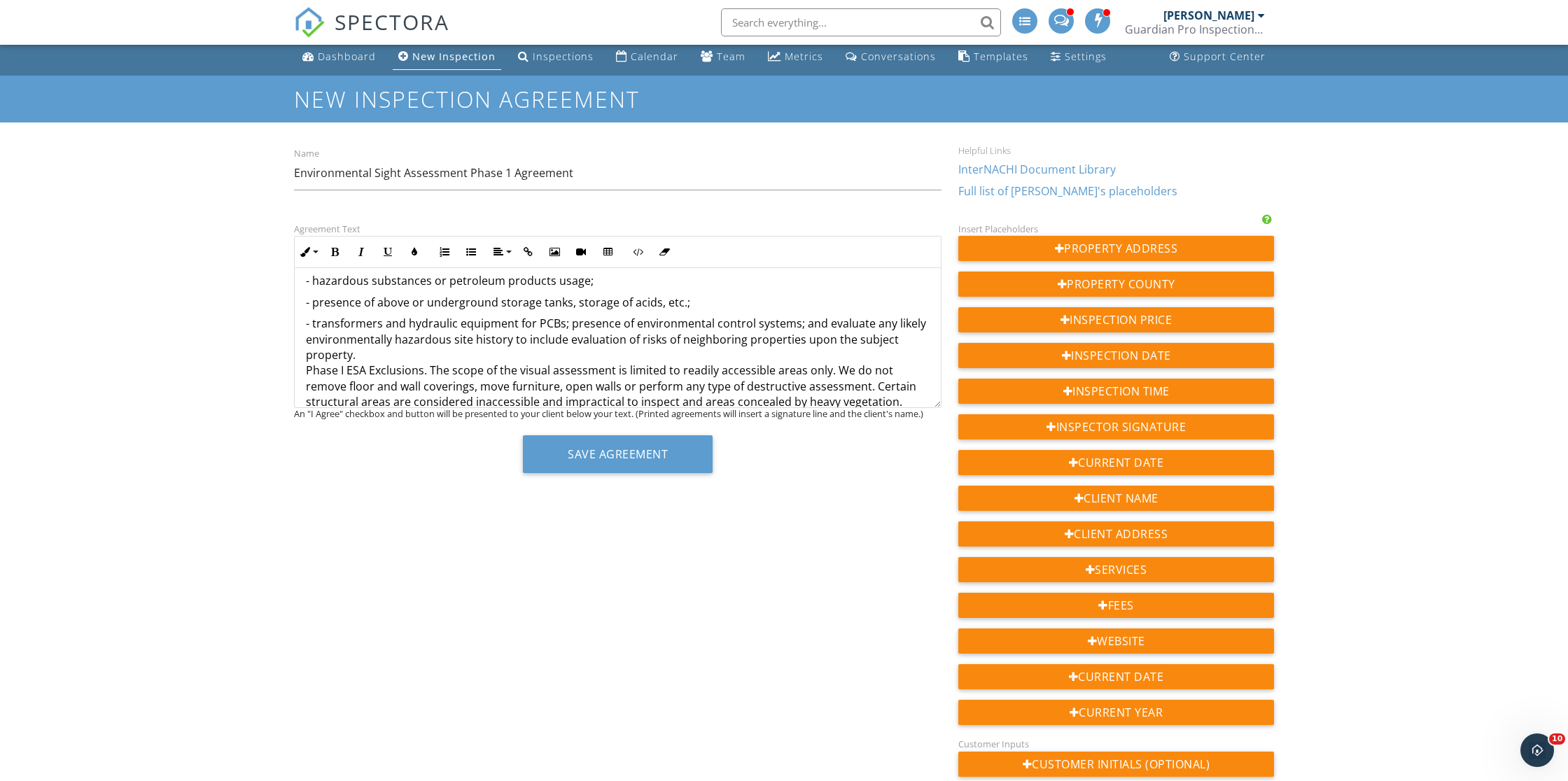
scroll to position [650, 0]
click at [569, 317] on p "- transformers and hydraulic equipment for PCBs; presence of environmental cont…" at bounding box center [617, 747] width 624 height 861
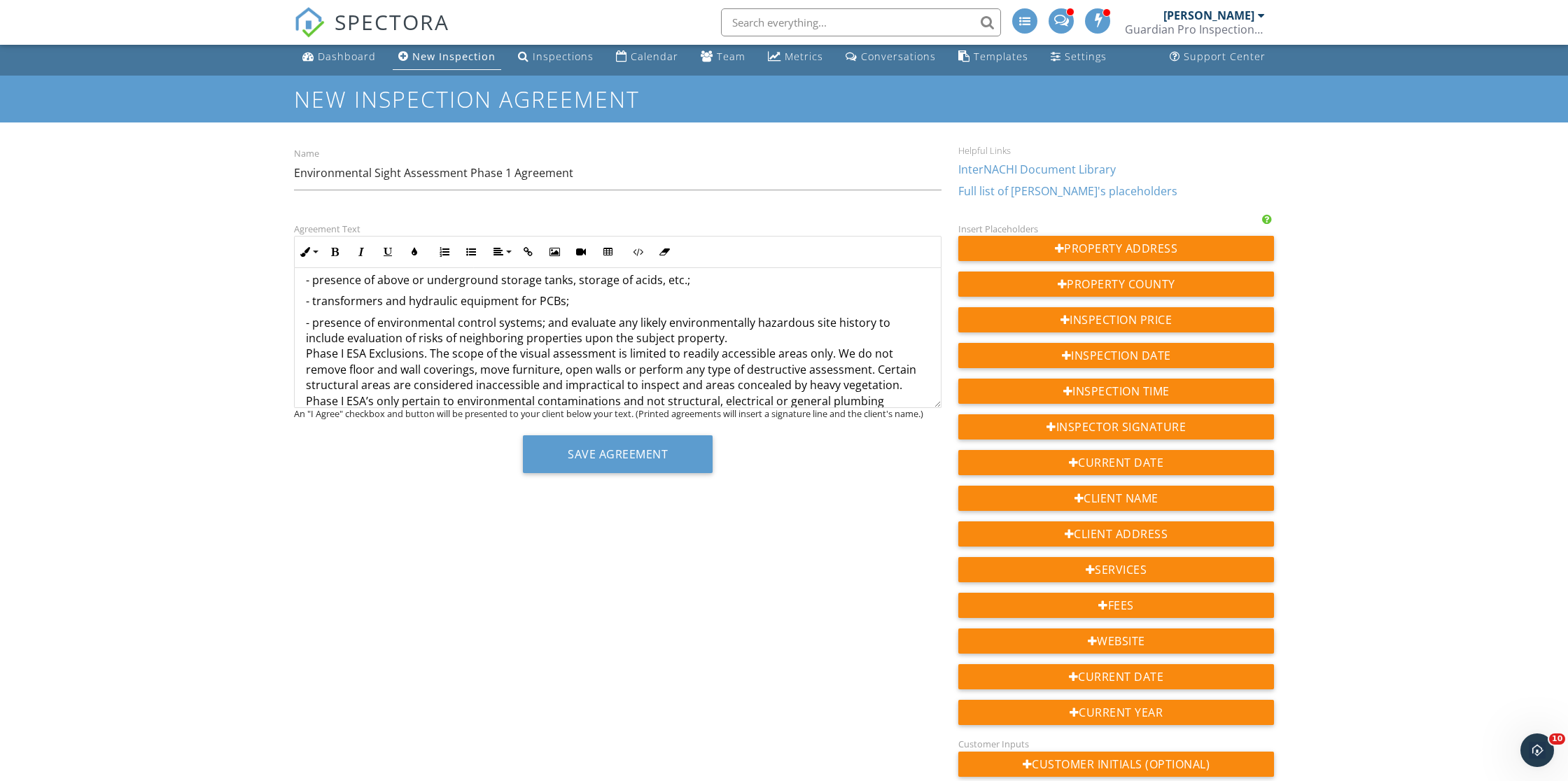
scroll to position [673, 0]
click at [567, 316] on p "- presence of environmental control systems; and evaluate any likely environmen…" at bounding box center [617, 739] width 624 height 846
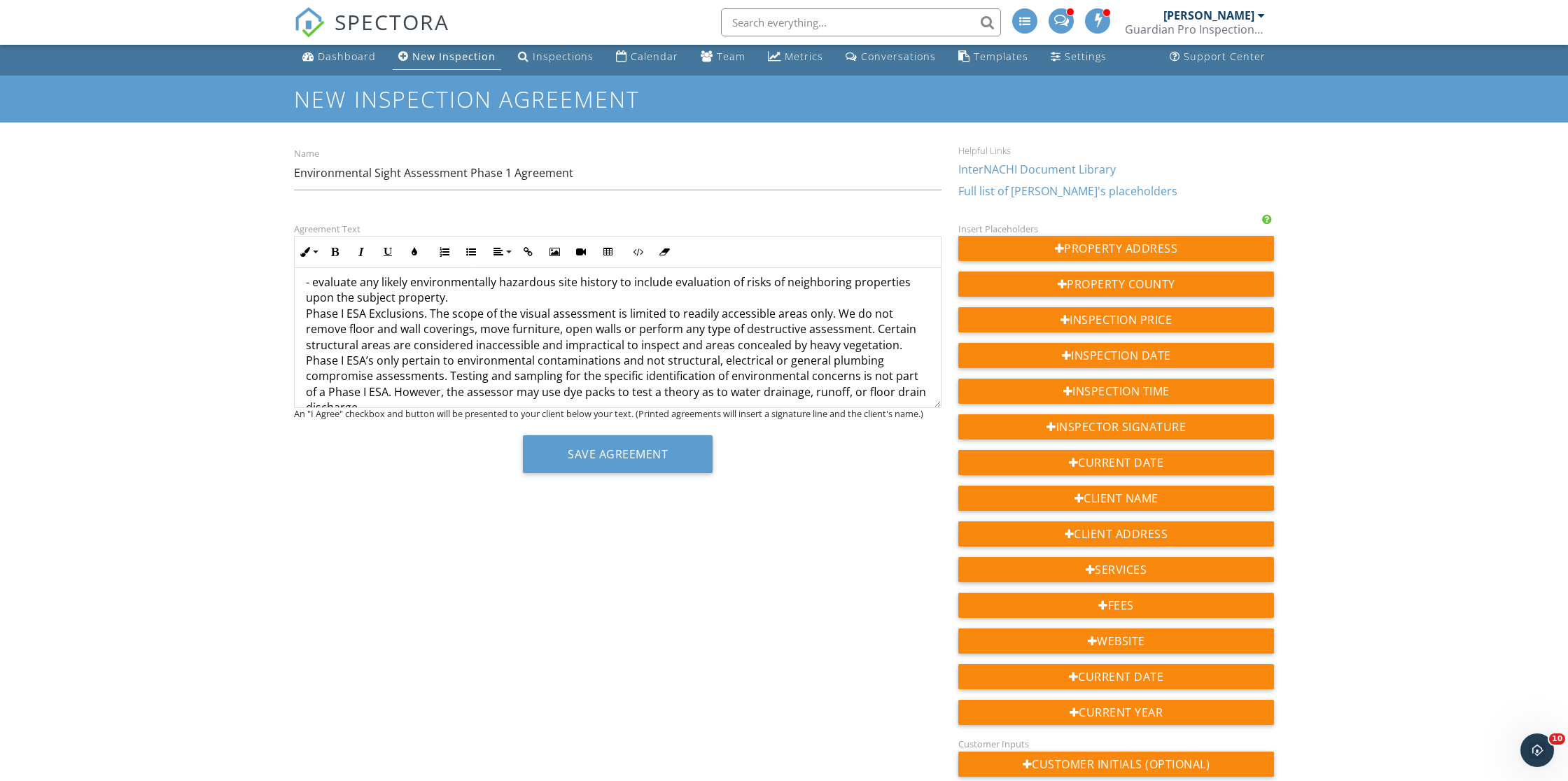
scroll to position [740, 0]
click at [456, 285] on p "- evaluate any likely environmentally hazardous site history to include evaluat…" at bounding box center [617, 693] width 624 height 846
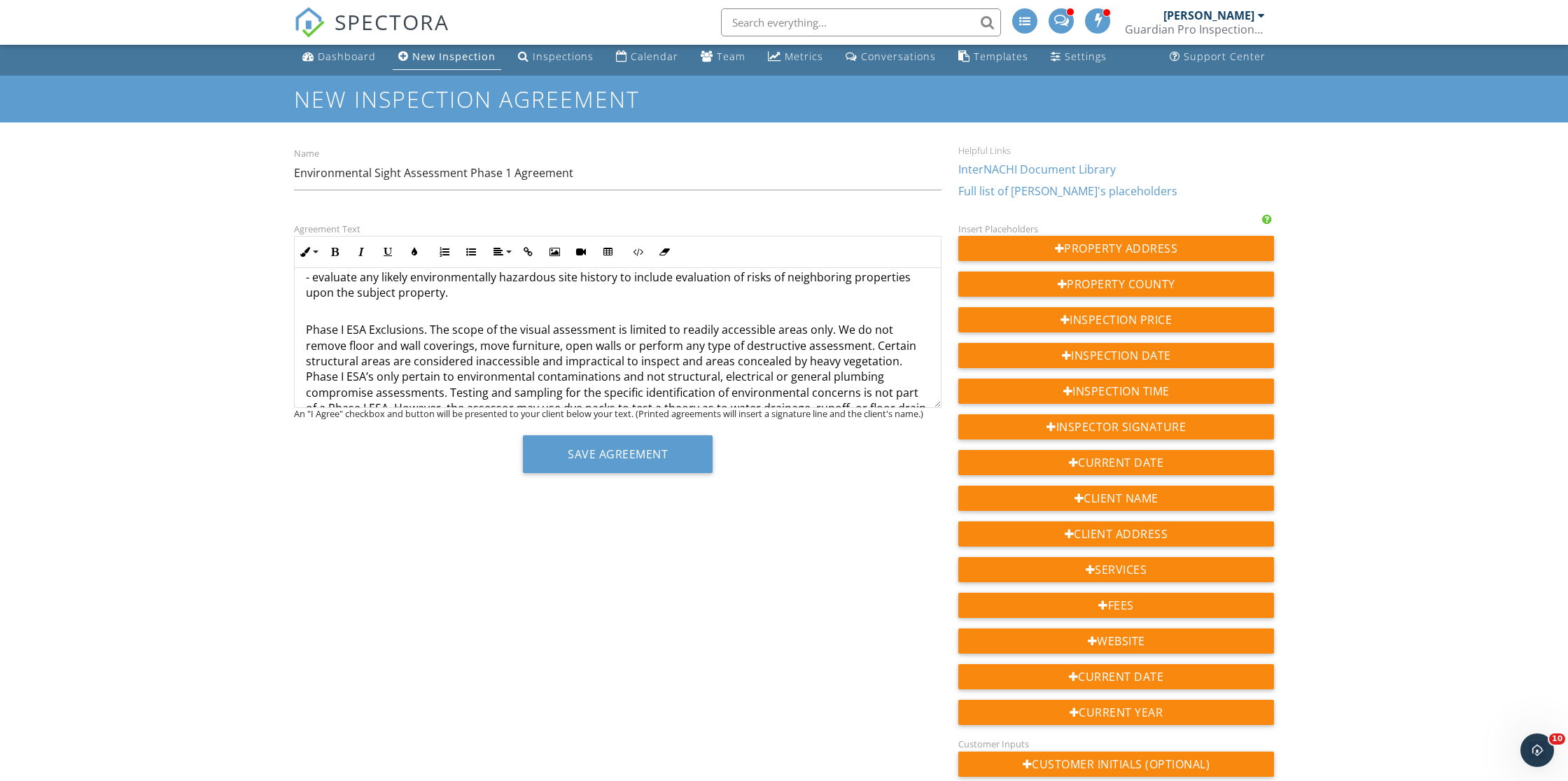
scroll to position [746, 0]
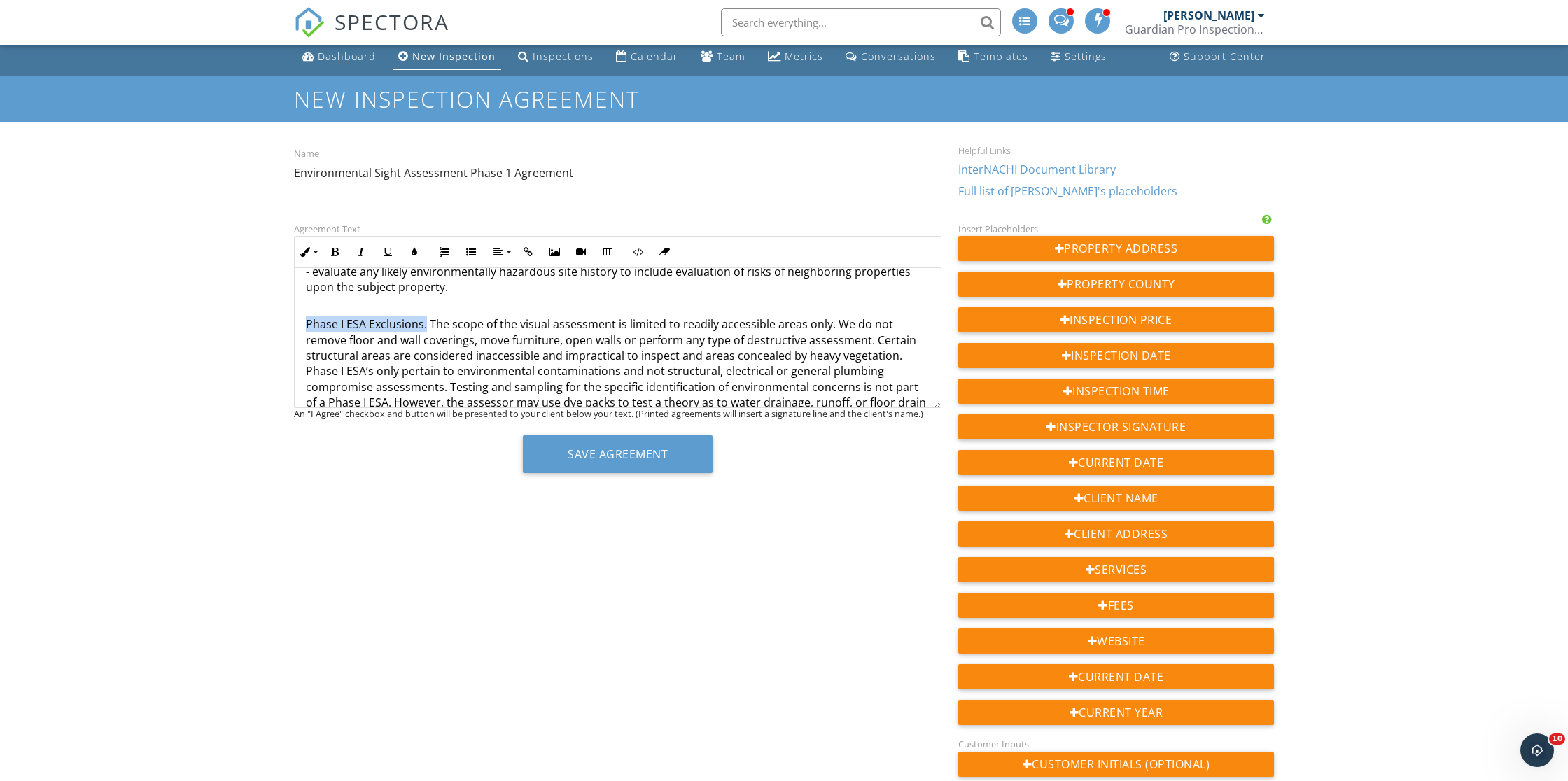
drag, startPoint x: 424, startPoint y: 320, endPoint x: 306, endPoint y: 316, distance: 118.1
click at [306, 316] on p "Phase I ESA Exclusions. The scope of the visual assessment is limited to readil…" at bounding box center [617, 717] width 624 height 831
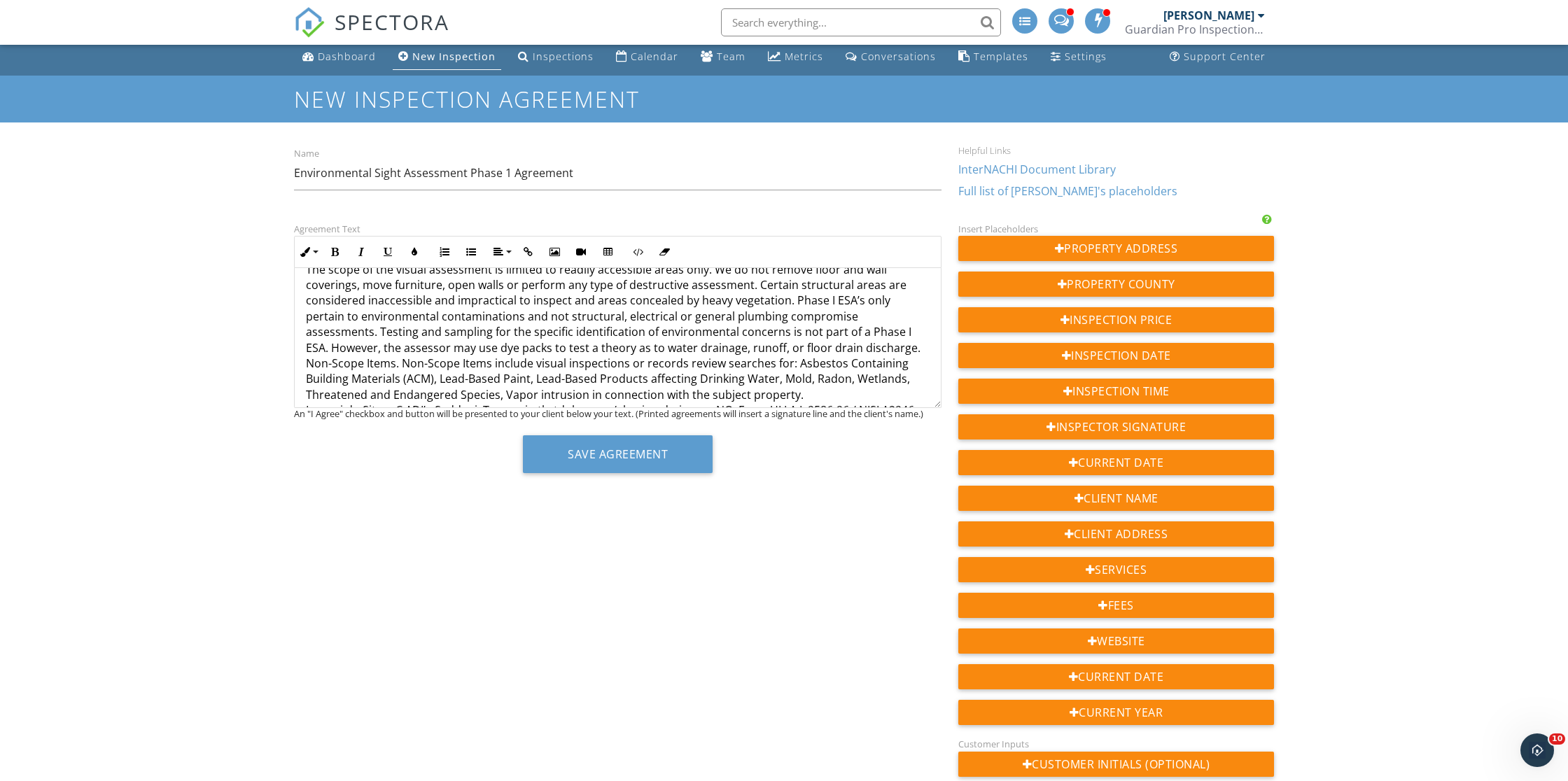
scroll to position [823, 0]
click at [306, 349] on p "The scope of the visual assessment is limited to readily accessible areas only.…" at bounding box center [617, 660] width 624 height 799
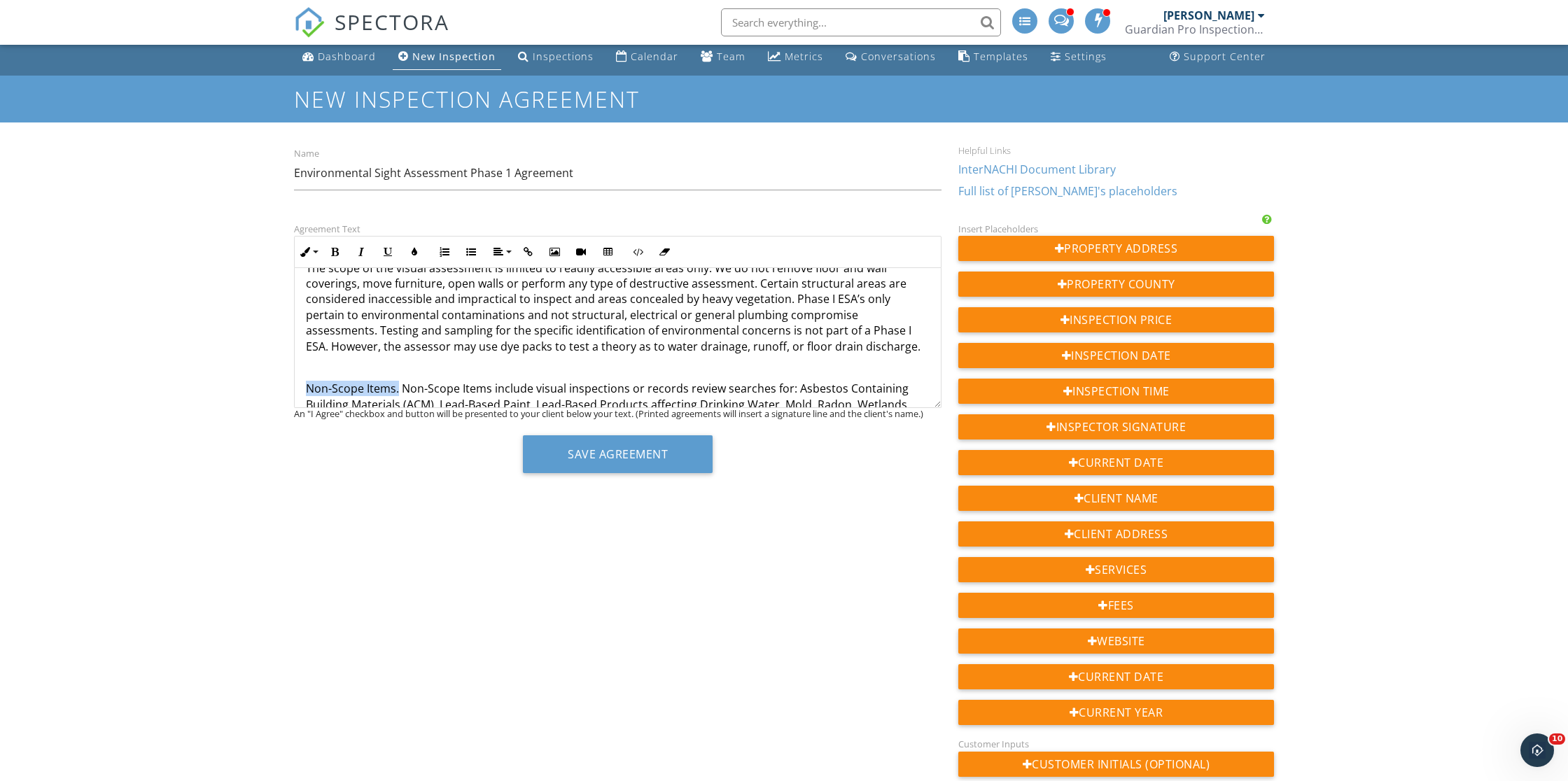
drag, startPoint x: 398, startPoint y: 377, endPoint x: 290, endPoint y: 375, distance: 108.0
click at [290, 375] on div "Agreement Text Inline Style XLarge Large Normal Small Light Small/Light Bold It…" at bounding box center [618, 352] width 665 height 263
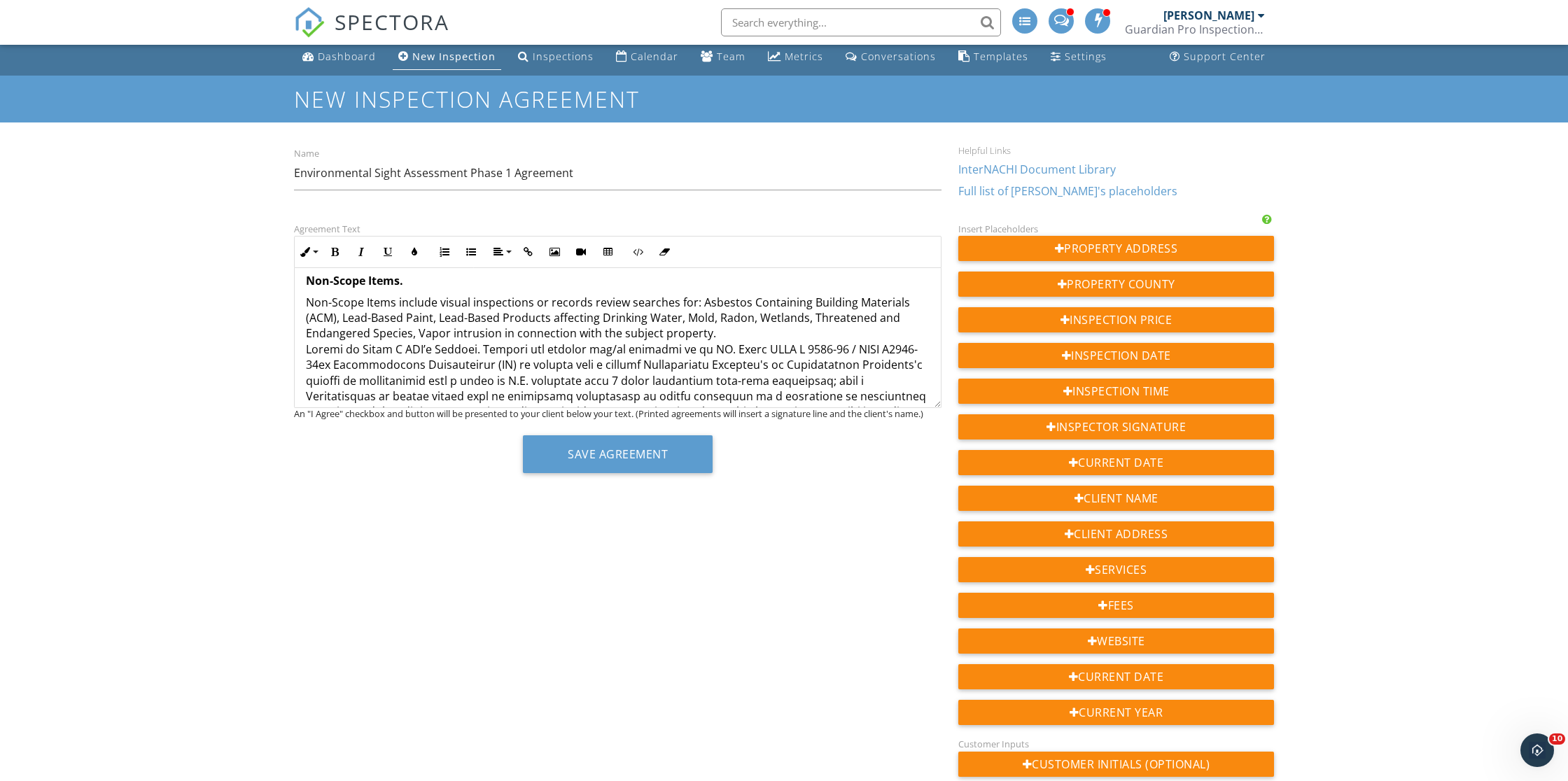
scroll to position [932, 0]
click at [306, 333] on p "Non-Scope Items include visual inspections or records review searches for: Asbe…" at bounding box center [617, 646] width 624 height 706
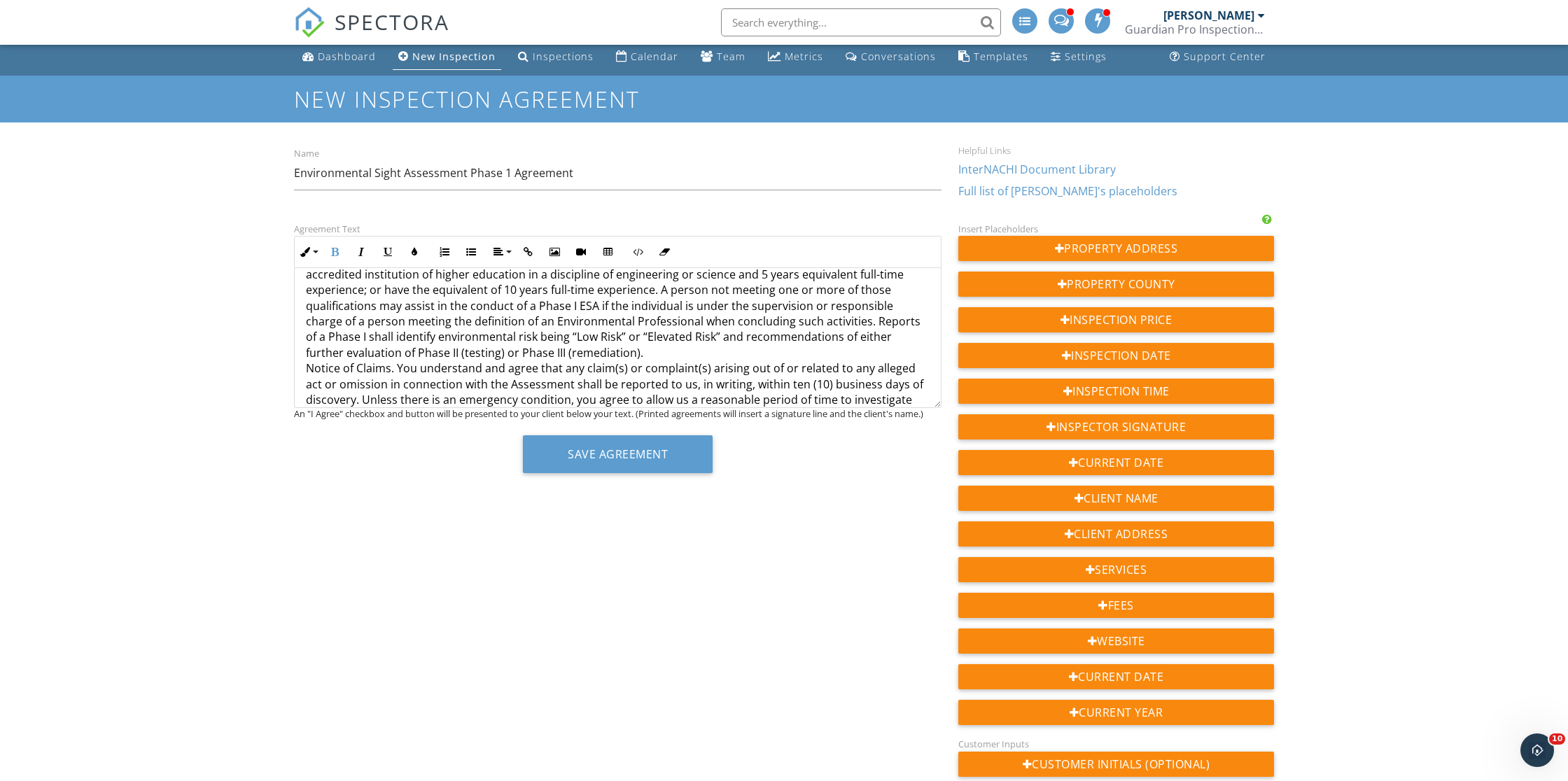
scroll to position [1107, 0]
click at [306, 346] on p "Reports are written and/or reviewed by an EP. Under ASTM E 1527-13 / ASTM E1527…" at bounding box center [617, 535] width 624 height 643
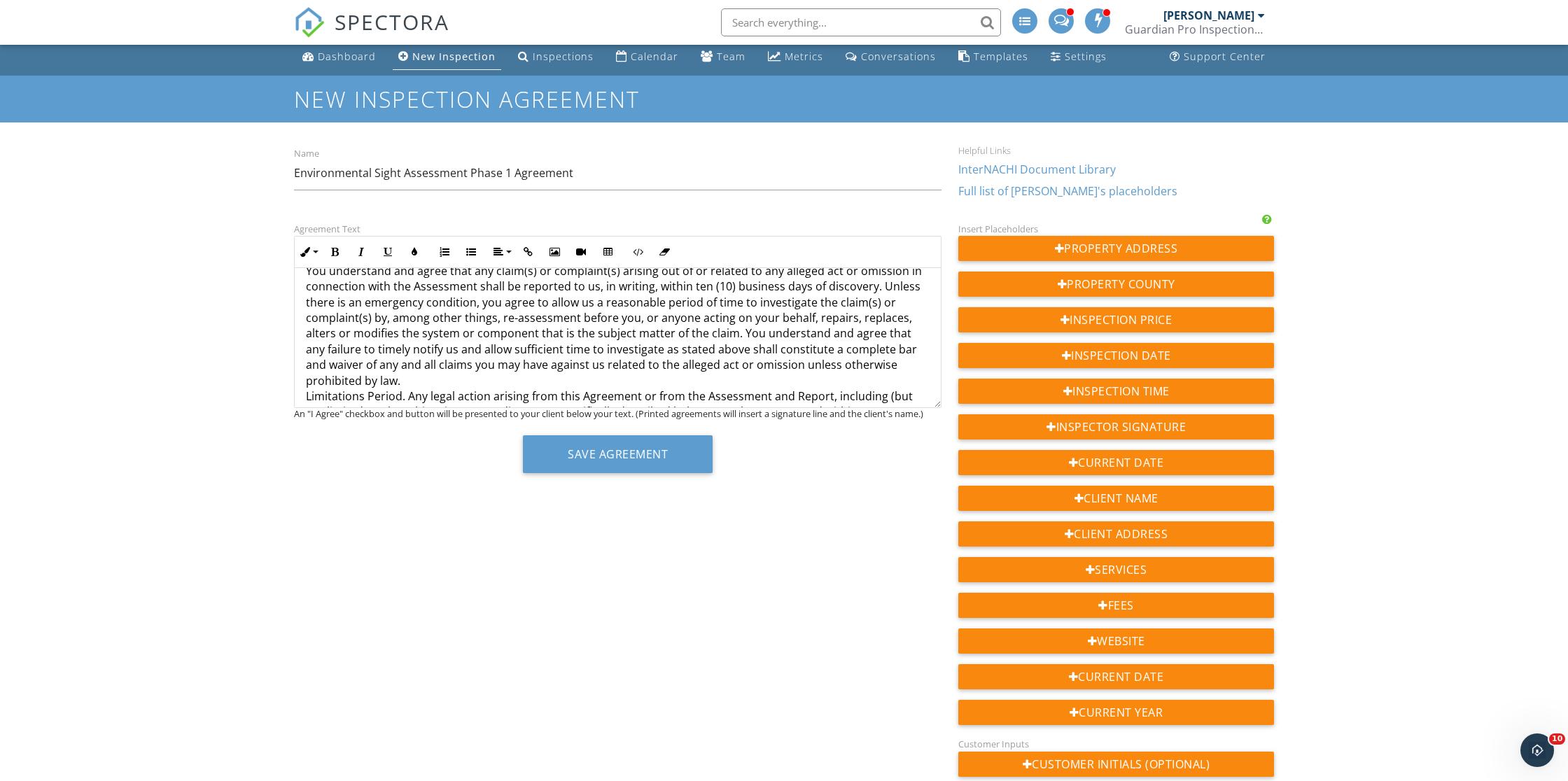
scroll to position [1248, 0]
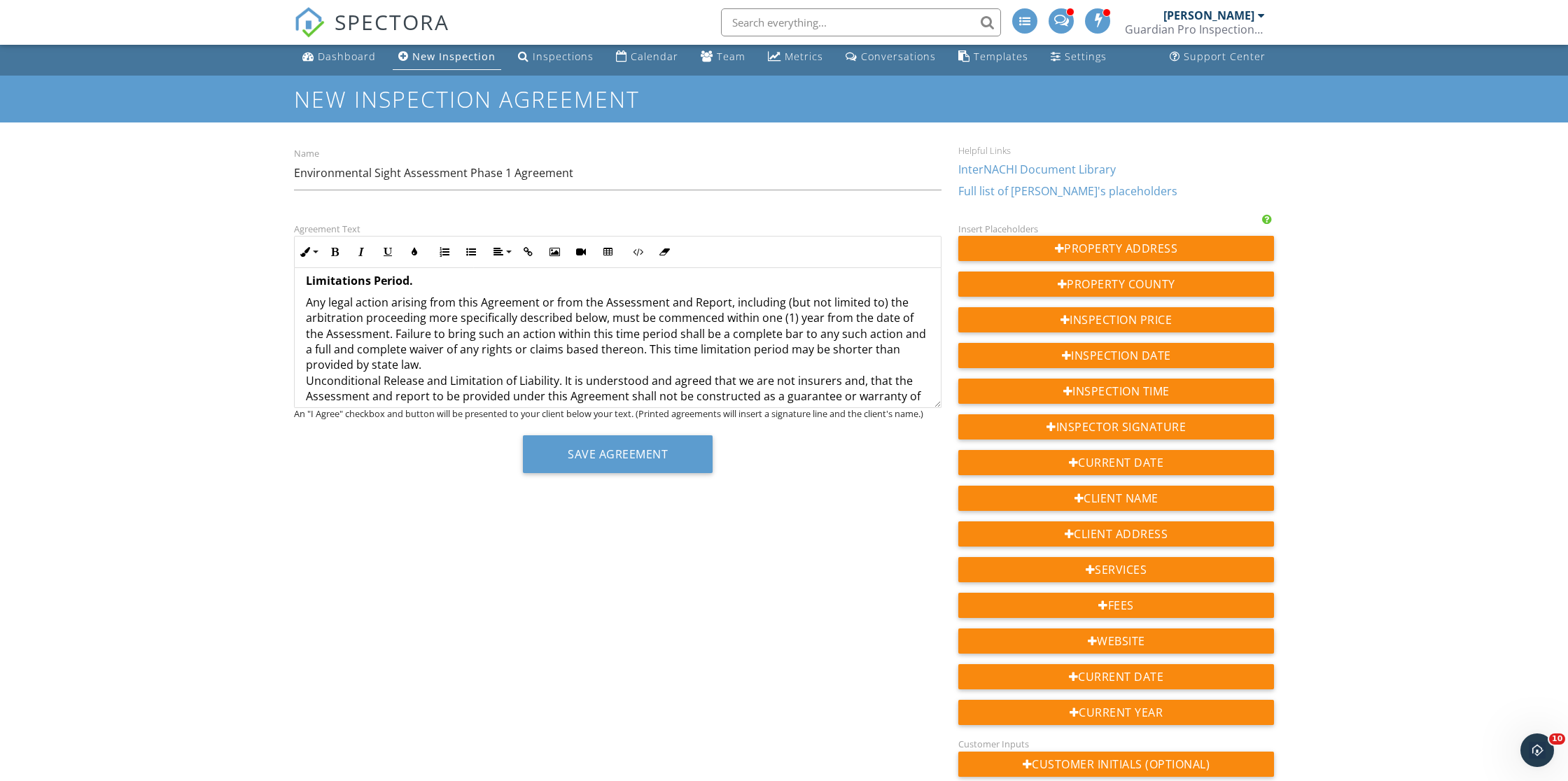
scroll to position [7, 0]
click at [306, 359] on p "Any legal action arising from this Agreement or from the Assessment and Report,…" at bounding box center [617, 483] width 624 height 376
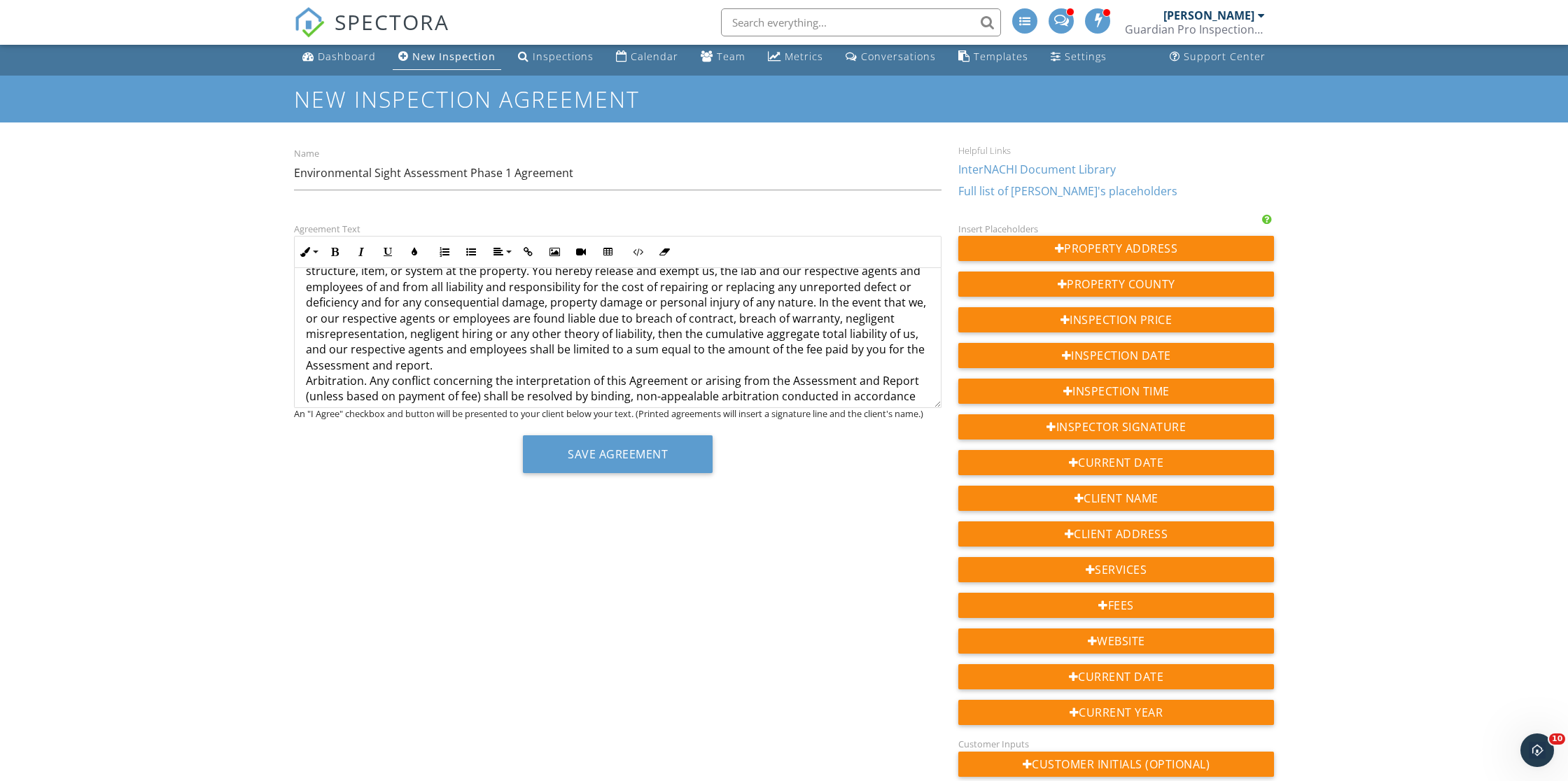
scroll to position [1606, 0]
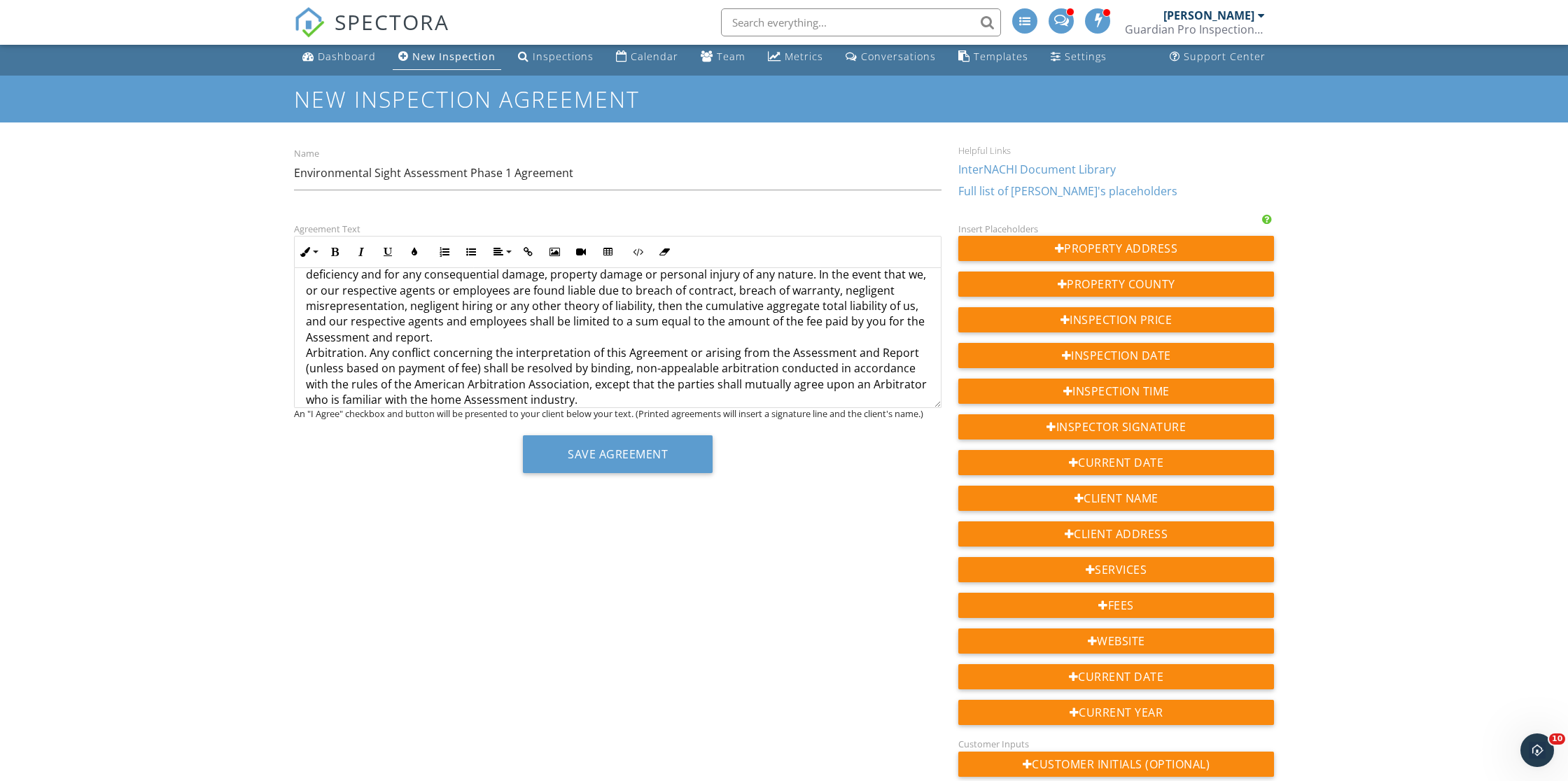
click at [306, 327] on p "It is understood and agreed that we are not insurers and, that the Assessment a…" at bounding box center [617, 353] width 624 height 298
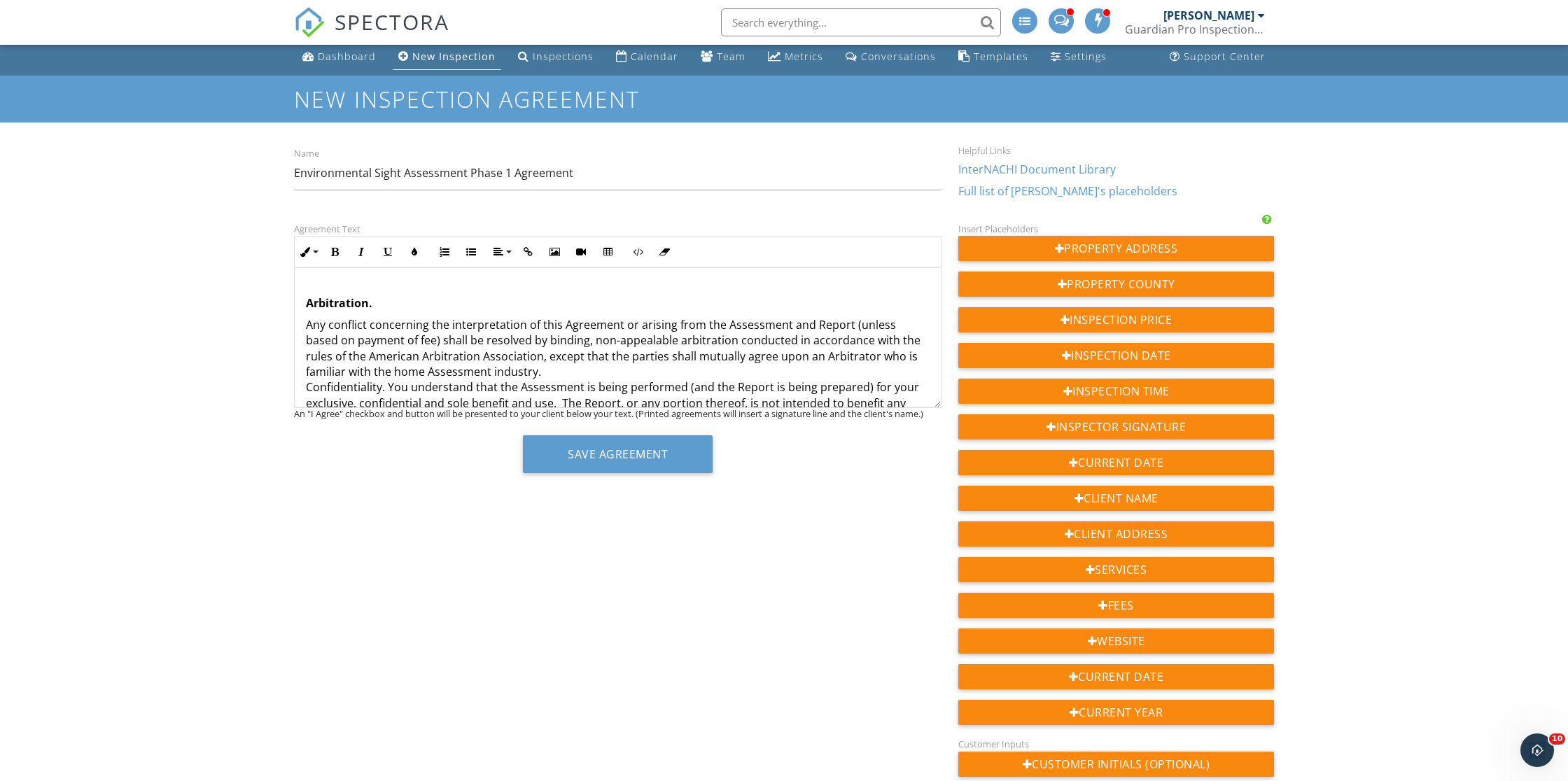
scroll to position [1677, 0]
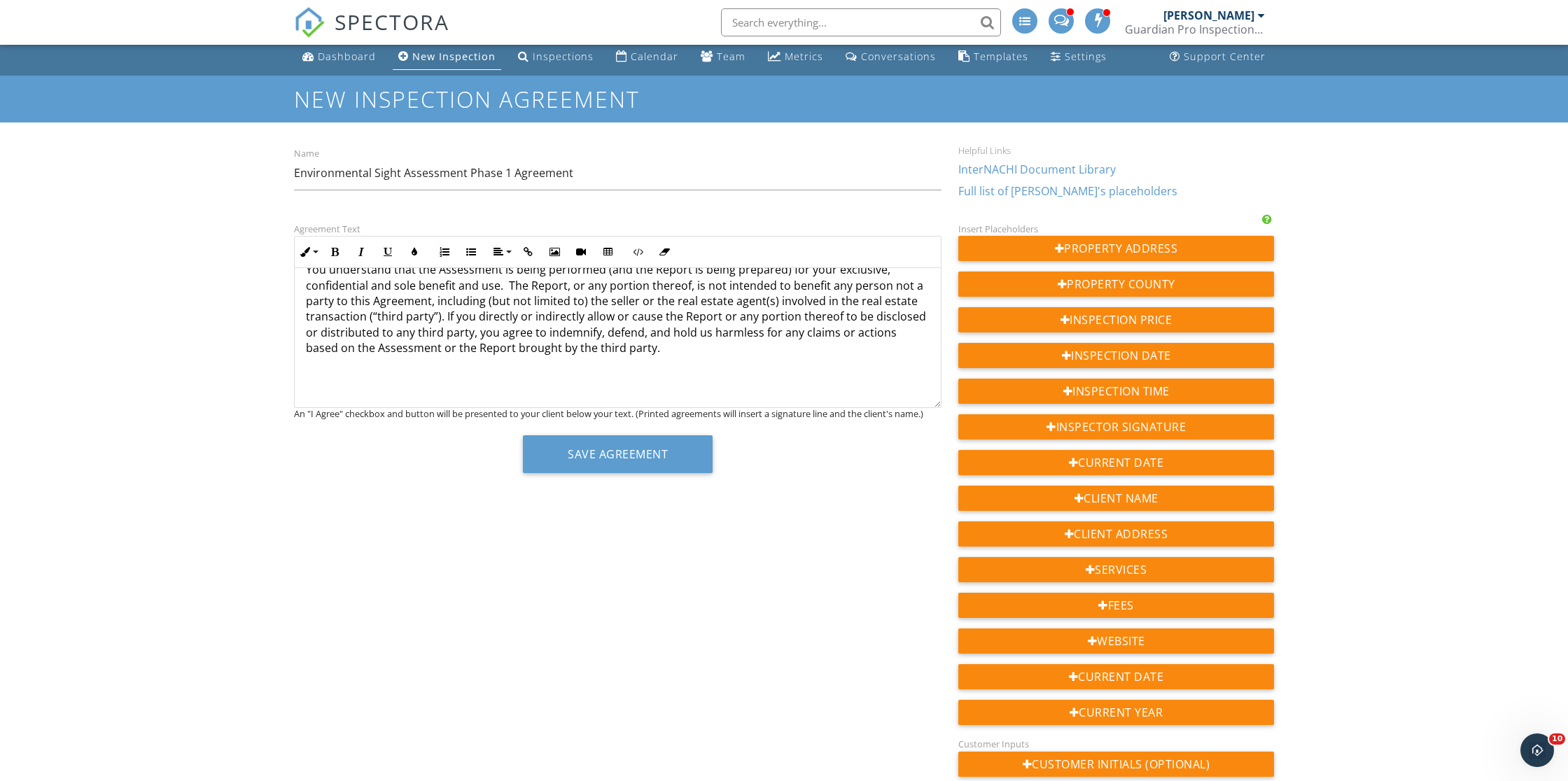
scroll to position [1847, 0]
drag, startPoint x: 379, startPoint y: 385, endPoint x: 288, endPoint y: 382, distance: 91.0
click at [288, 382] on div "Agreement Text Inline Style XLarge Large Normal Small Light Small/Light Bold It…" at bounding box center [618, 352] width 665 height 263
copy p "{{ADDRESS}}"
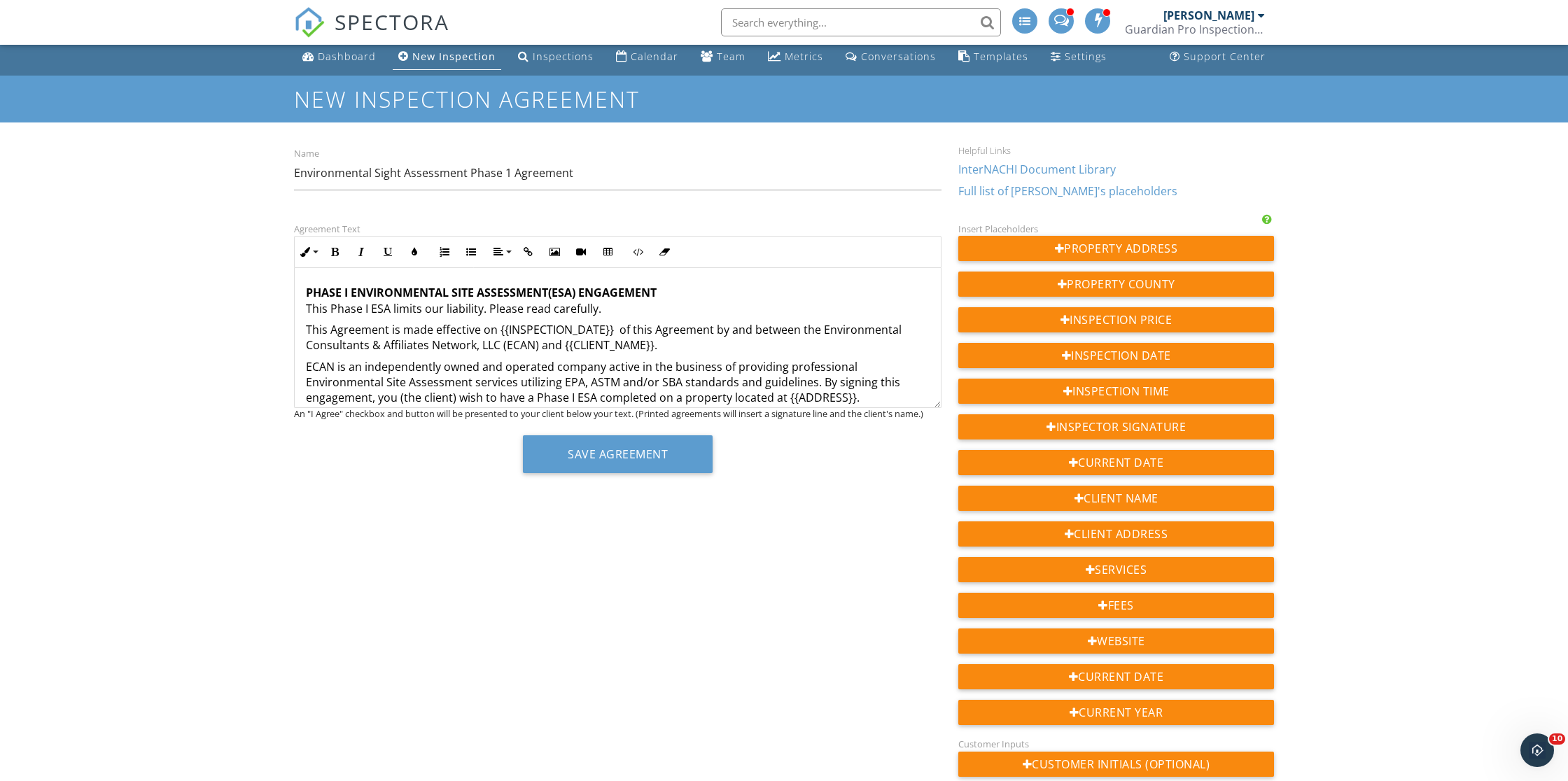
scroll to position [0, 0]
click at [677, 344] on p "This Agreement is made effective on {{INSPECTION_DATE}} of this Agreement by an…" at bounding box center [617, 337] width 624 height 31
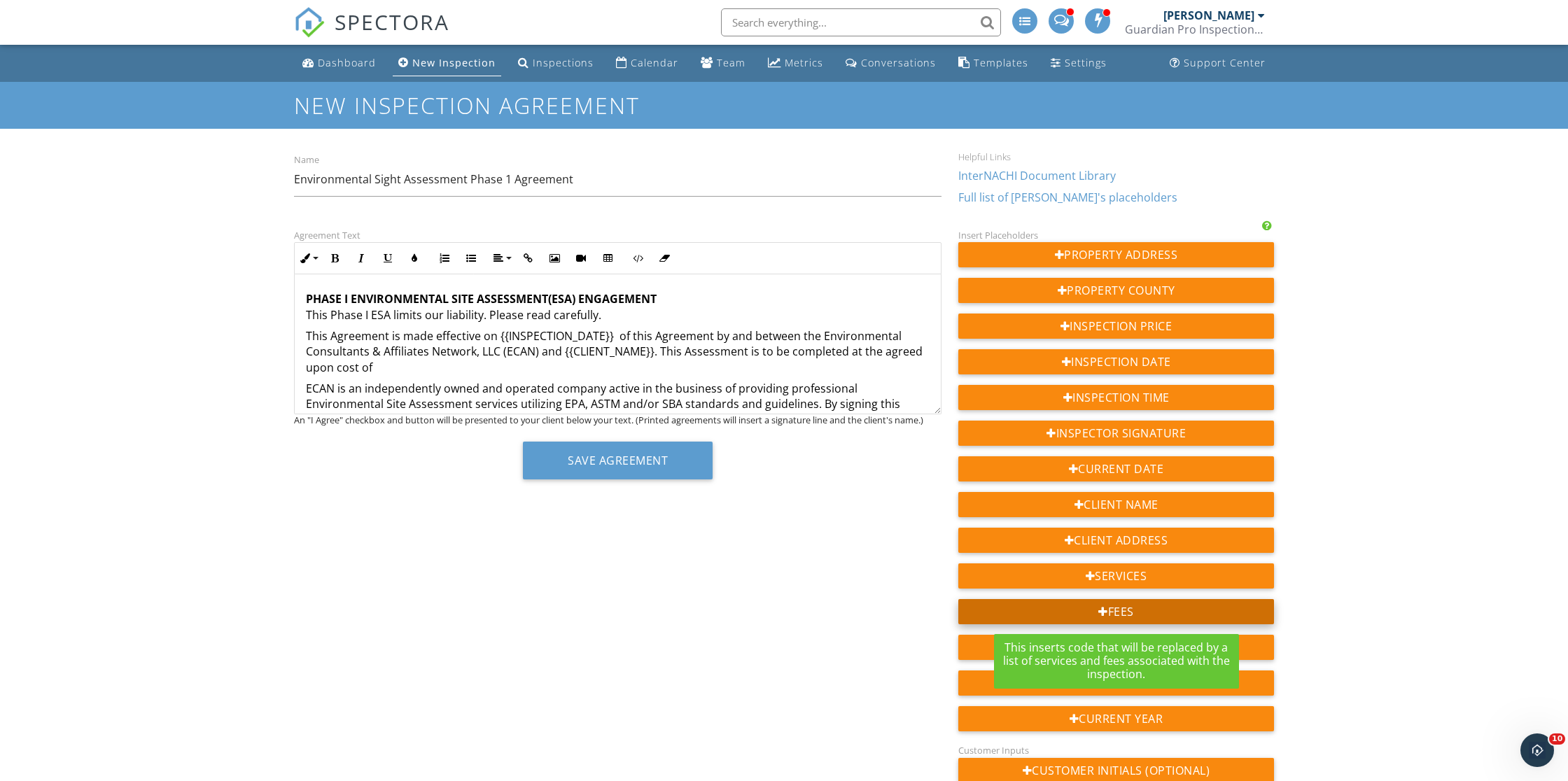
click at [1099, 609] on div at bounding box center [1103, 611] width 10 height 11
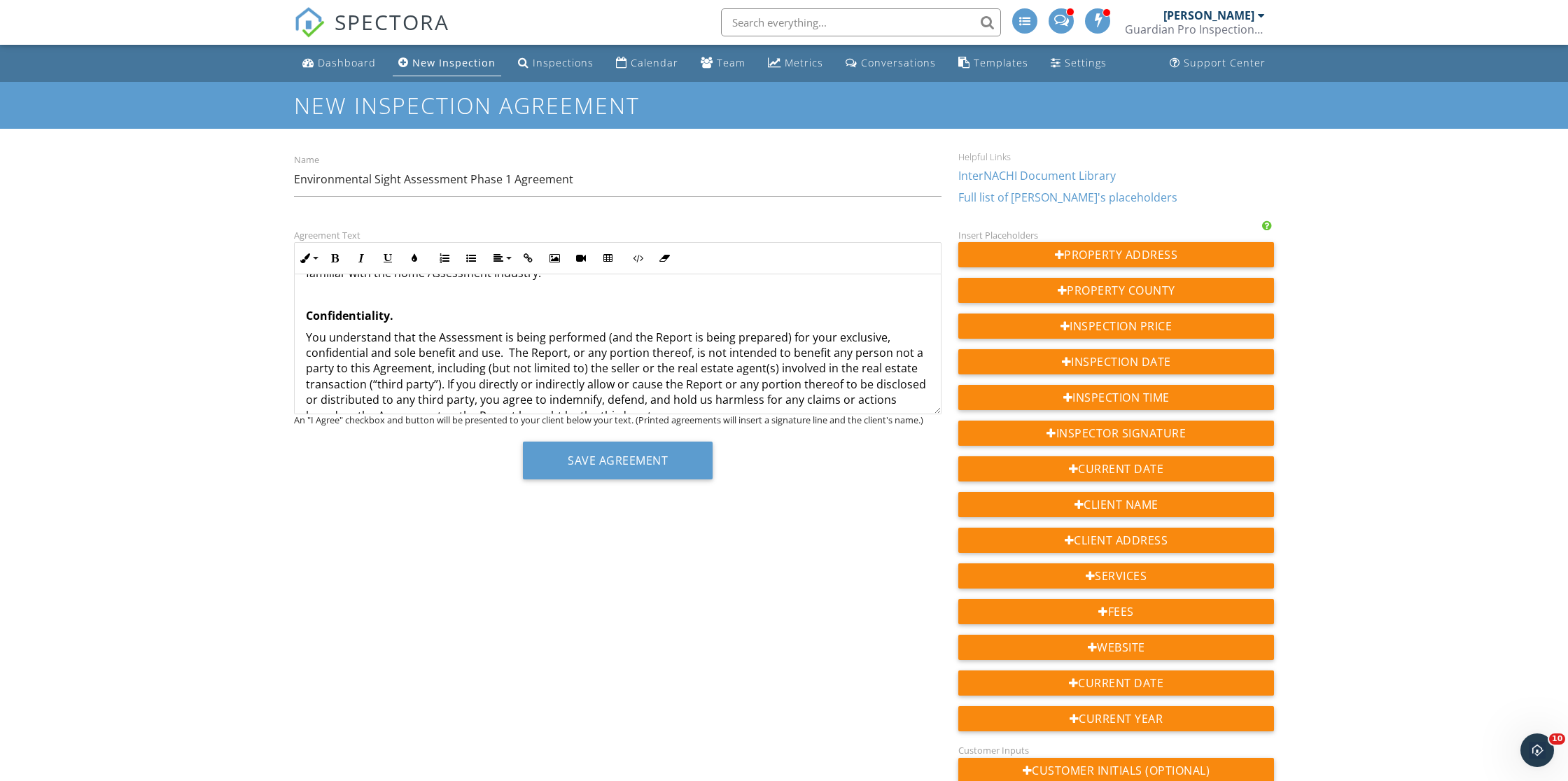
drag, startPoint x: 357, startPoint y: 407, endPoint x: 293, endPoint y: 407, distance: 64.0
click at [293, 407] on div "Agreement Text Inline Style XLarge Large Normal Small Light Small/Light Bold It…" at bounding box center [618, 358] width 665 height 263
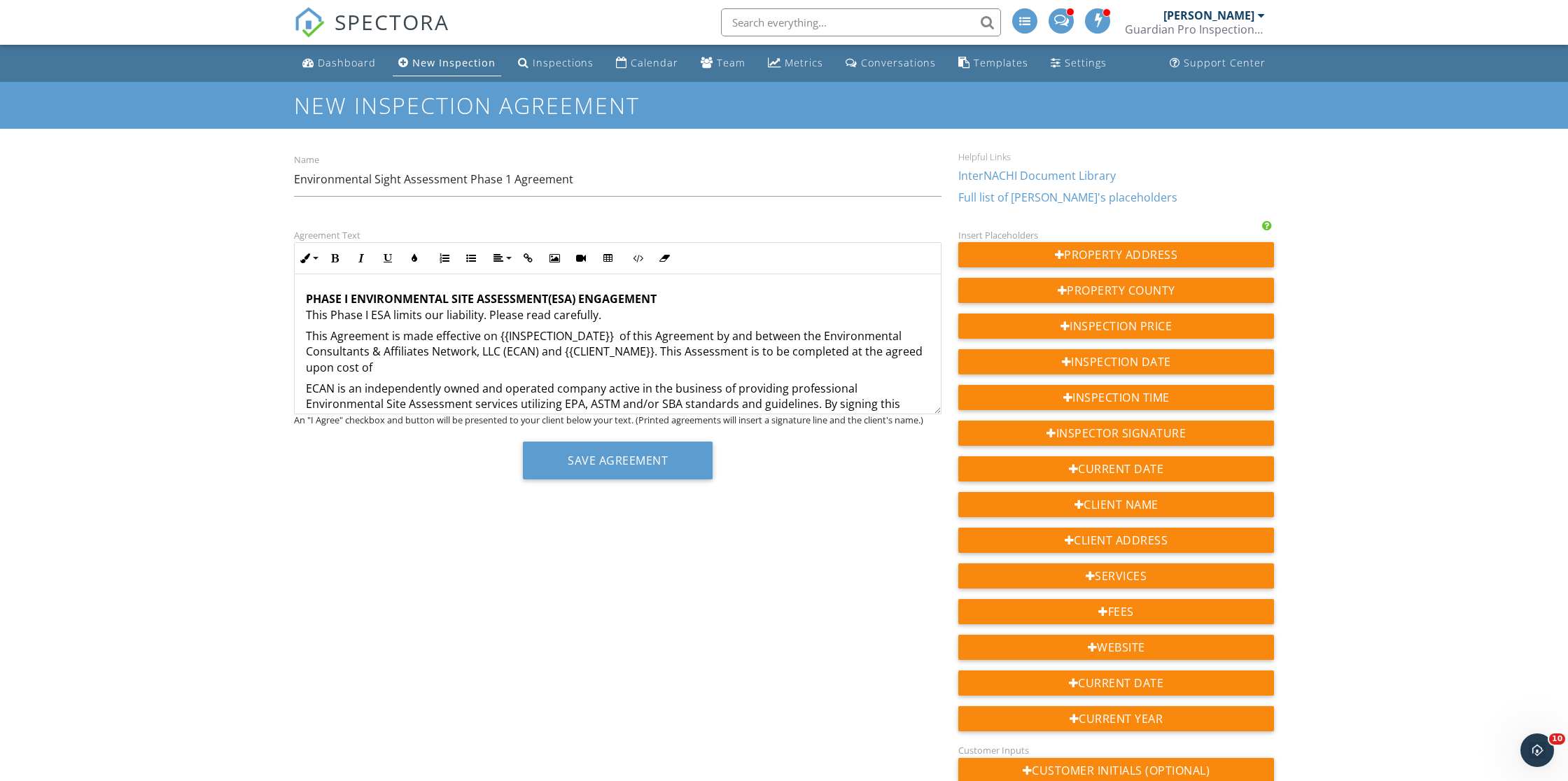
scroll to position [0, 0]
click at [380, 365] on p "This Agreement is made effective on {{INSPECTION_DATE}} of this Agreement by an…" at bounding box center [617, 352] width 624 height 47
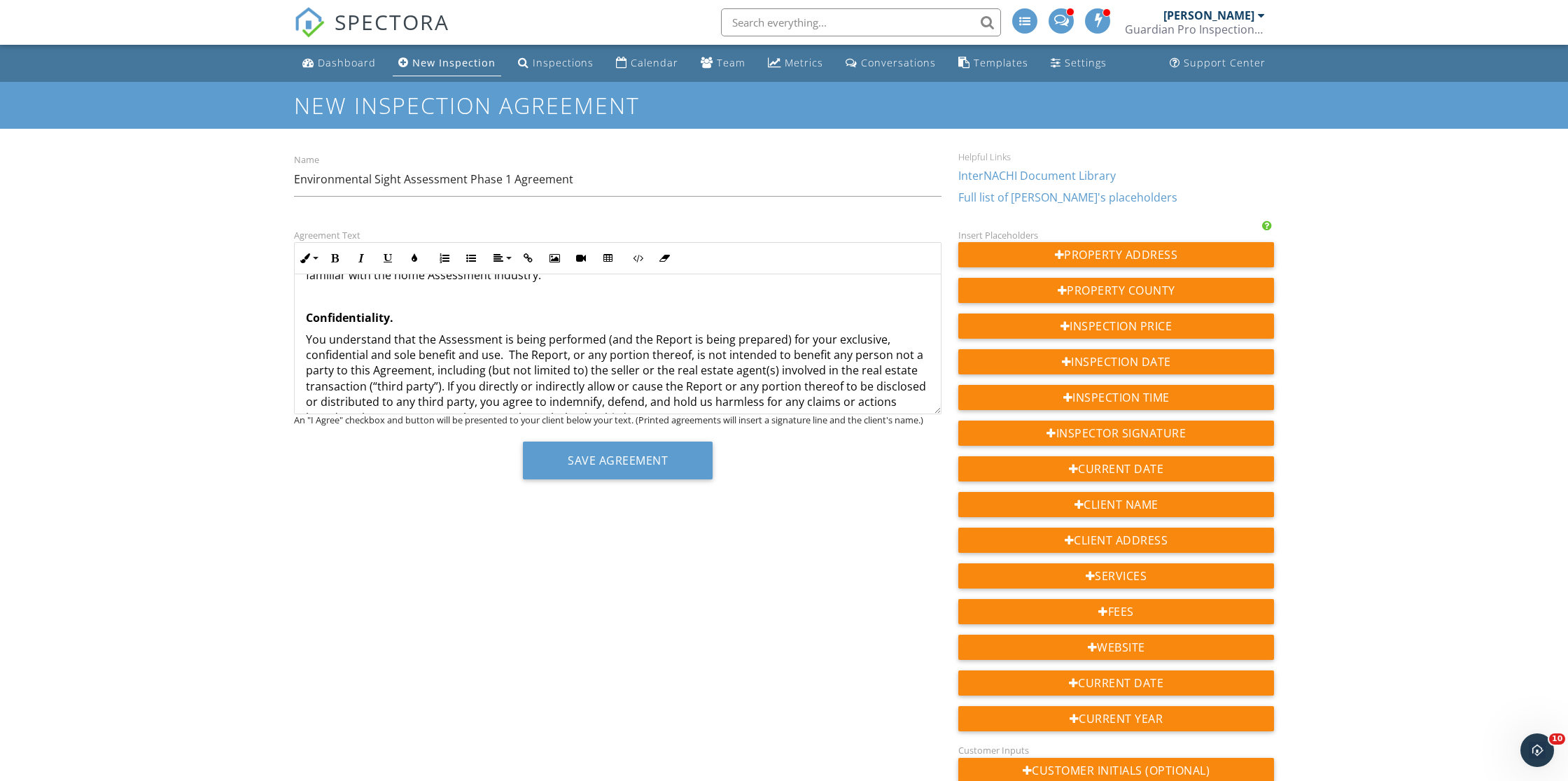
scroll to position [1800, 0]
drag, startPoint x: 599, startPoint y: 390, endPoint x: 608, endPoint y: 390, distance: 9.0
click at [600, 390] on p "You understand that the Assessment is being performed (and the Report is being …" at bounding box center [617, 380] width 624 height 94
click at [611, 388] on p "You understand that the Assessment is being performed (and the Report is being …" at bounding box center [617, 380] width 624 height 94
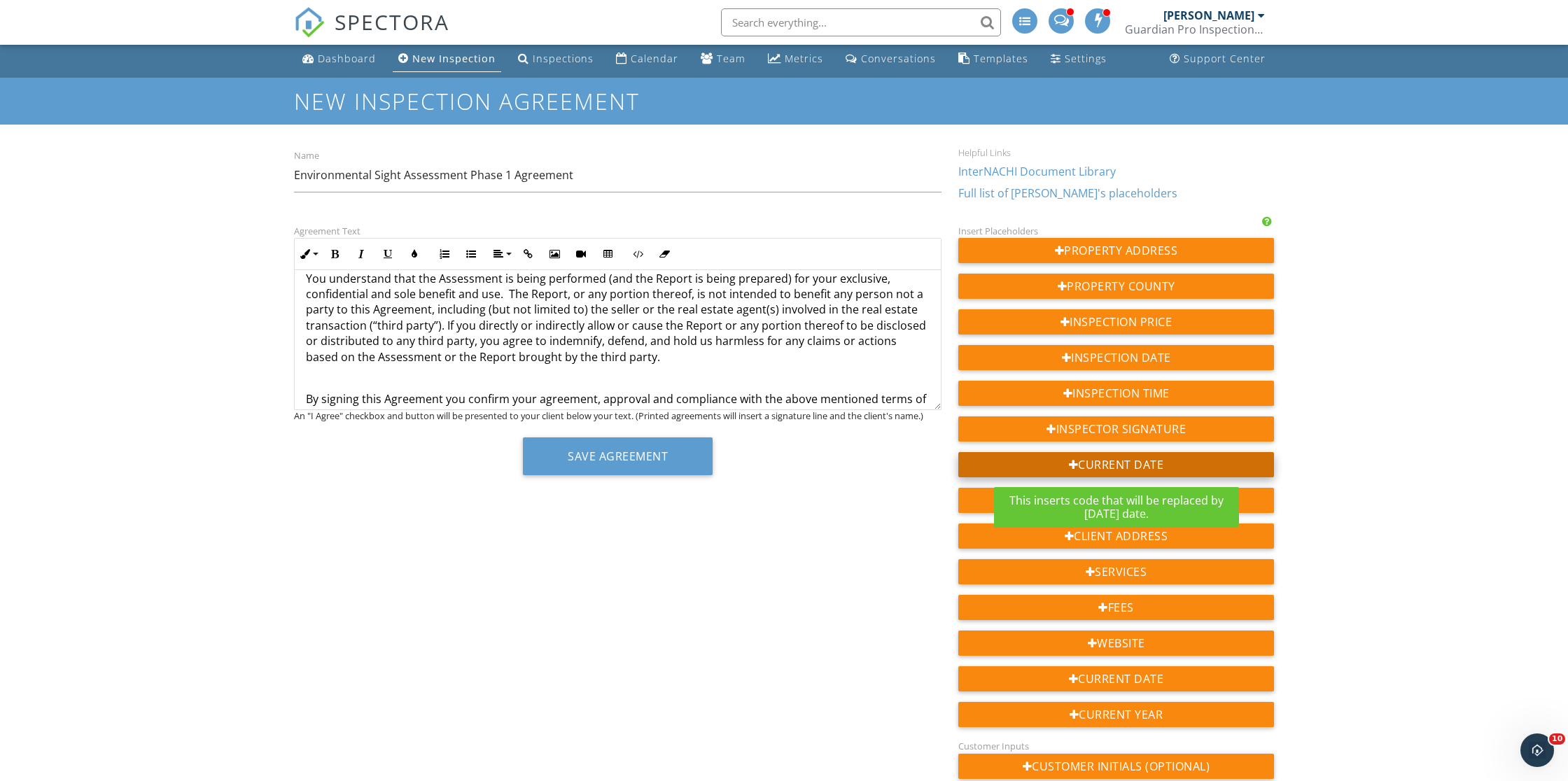
scroll to position [0, 0]
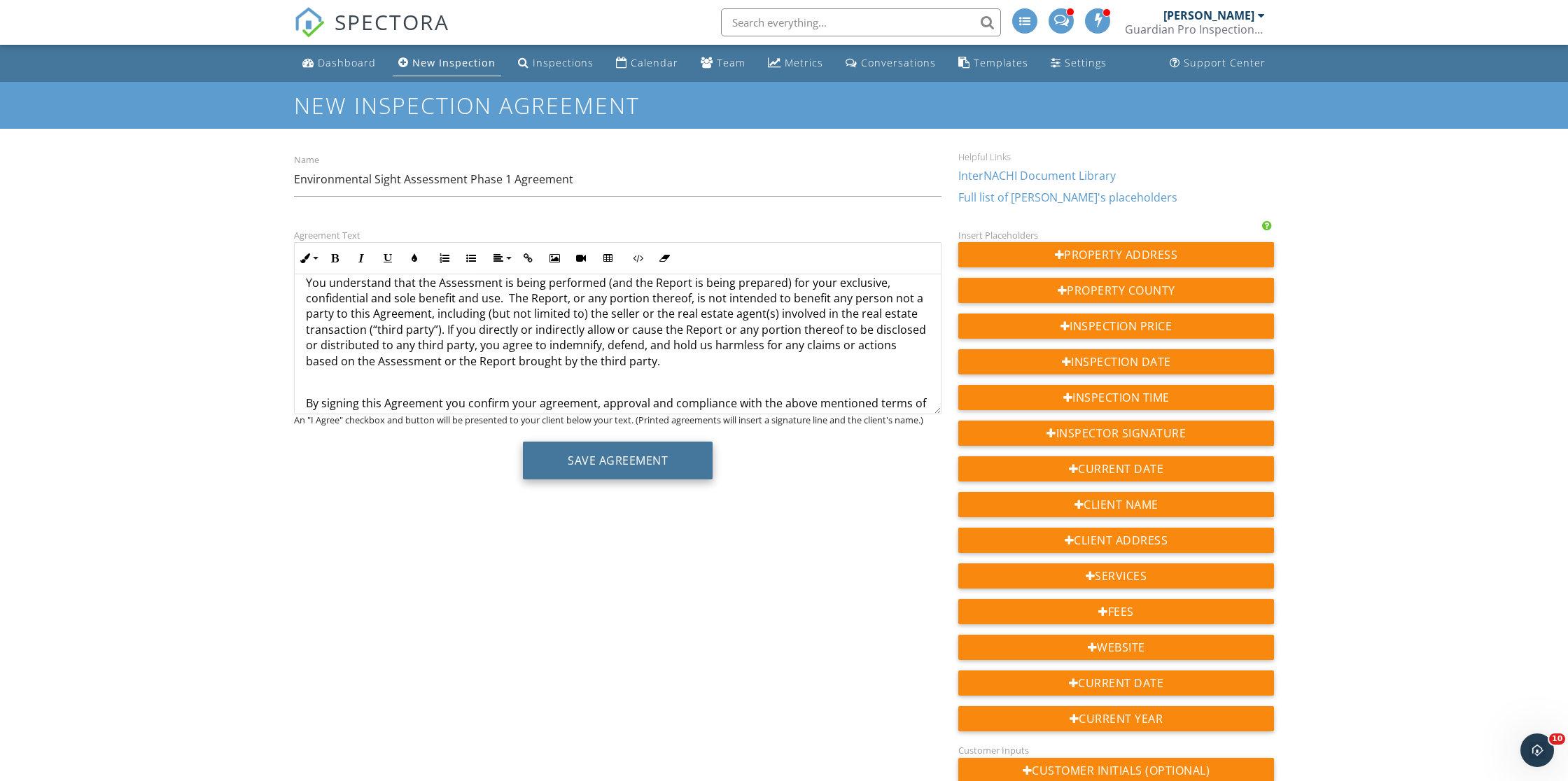
click at [613, 458] on button "Save Agreement" at bounding box center [617, 461] width 189 height 38
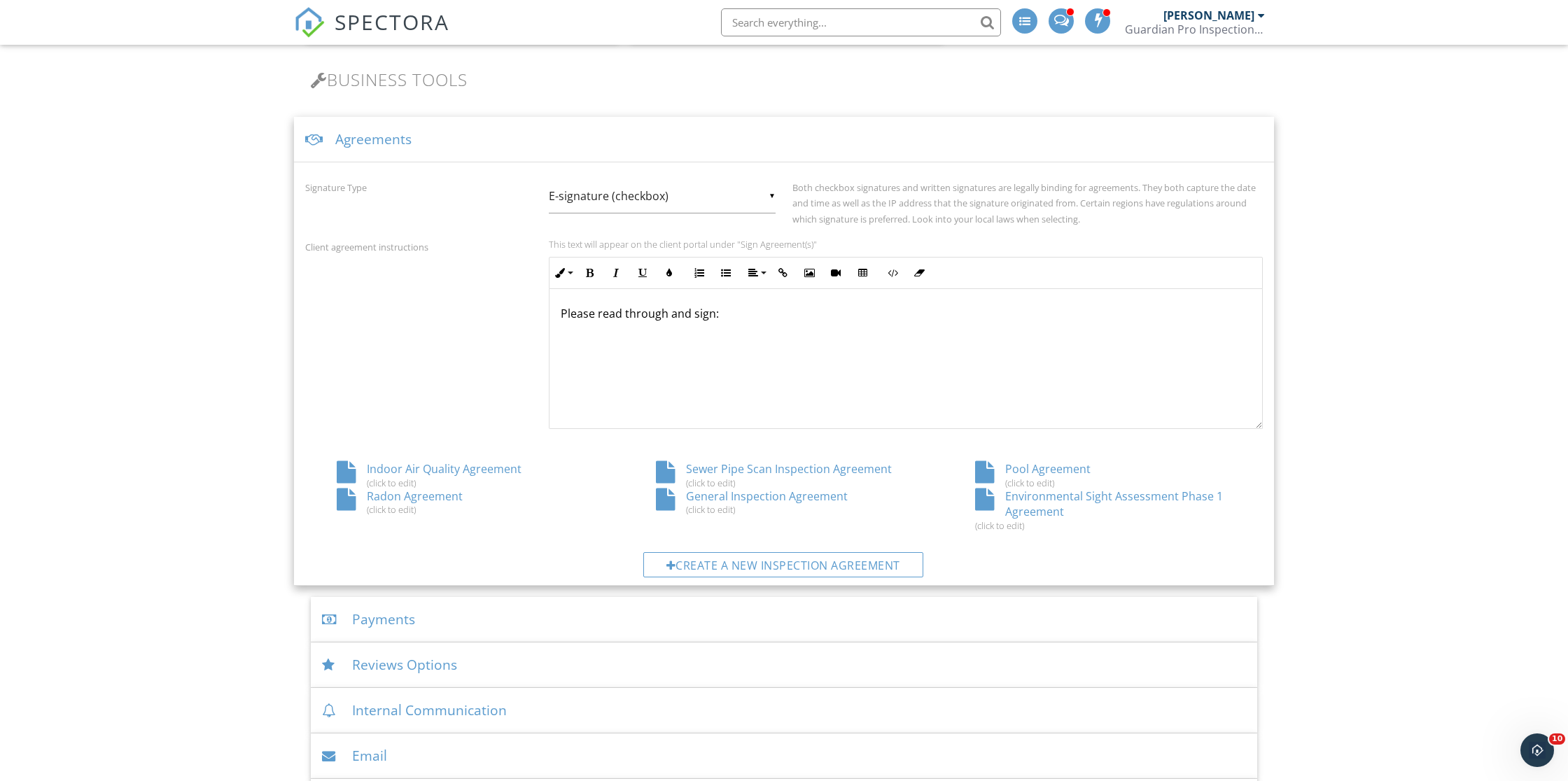
scroll to position [450, 0]
click at [366, 135] on div "Agreements" at bounding box center [784, 135] width 980 height 45
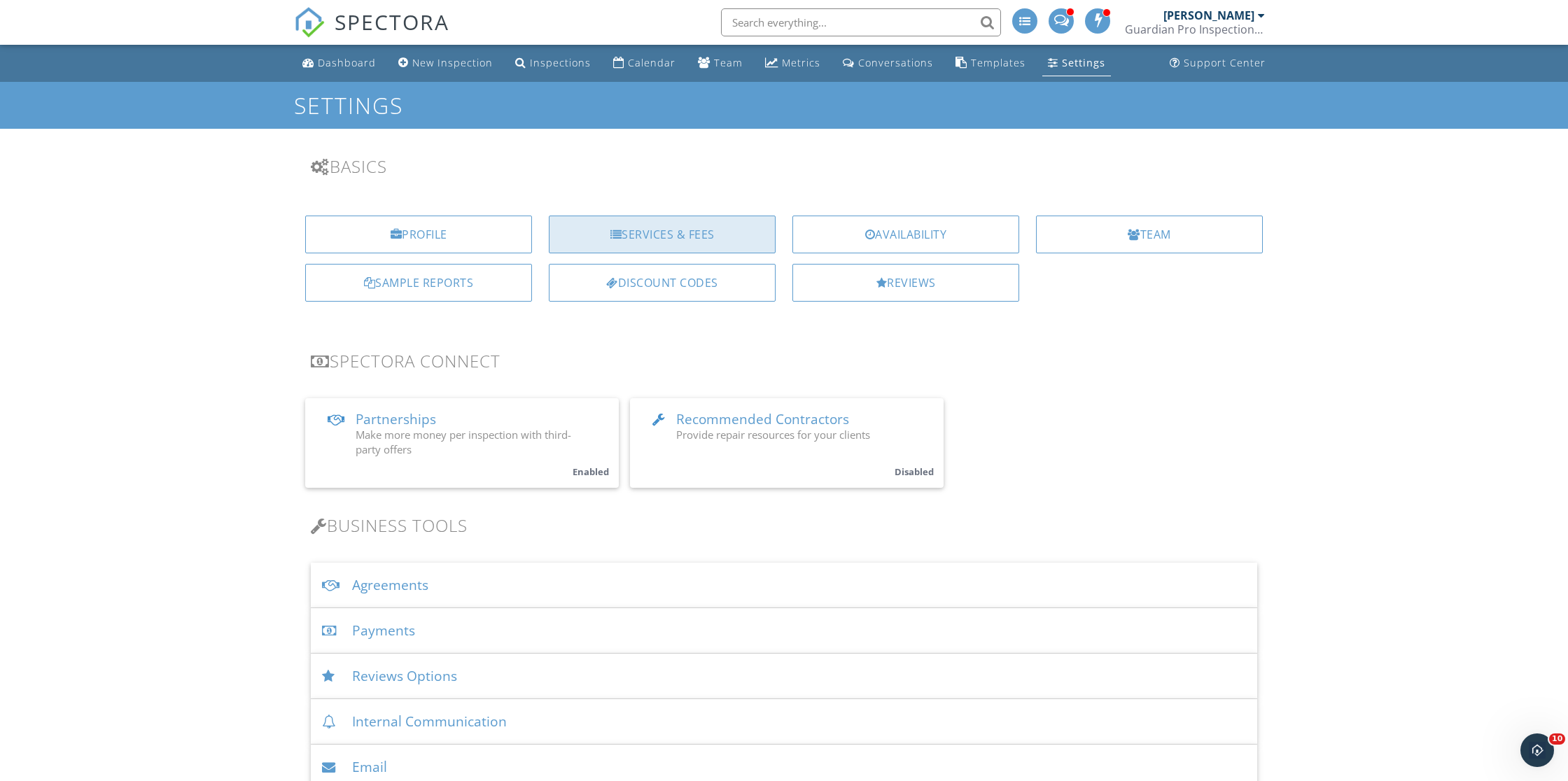
scroll to position [0, 0]
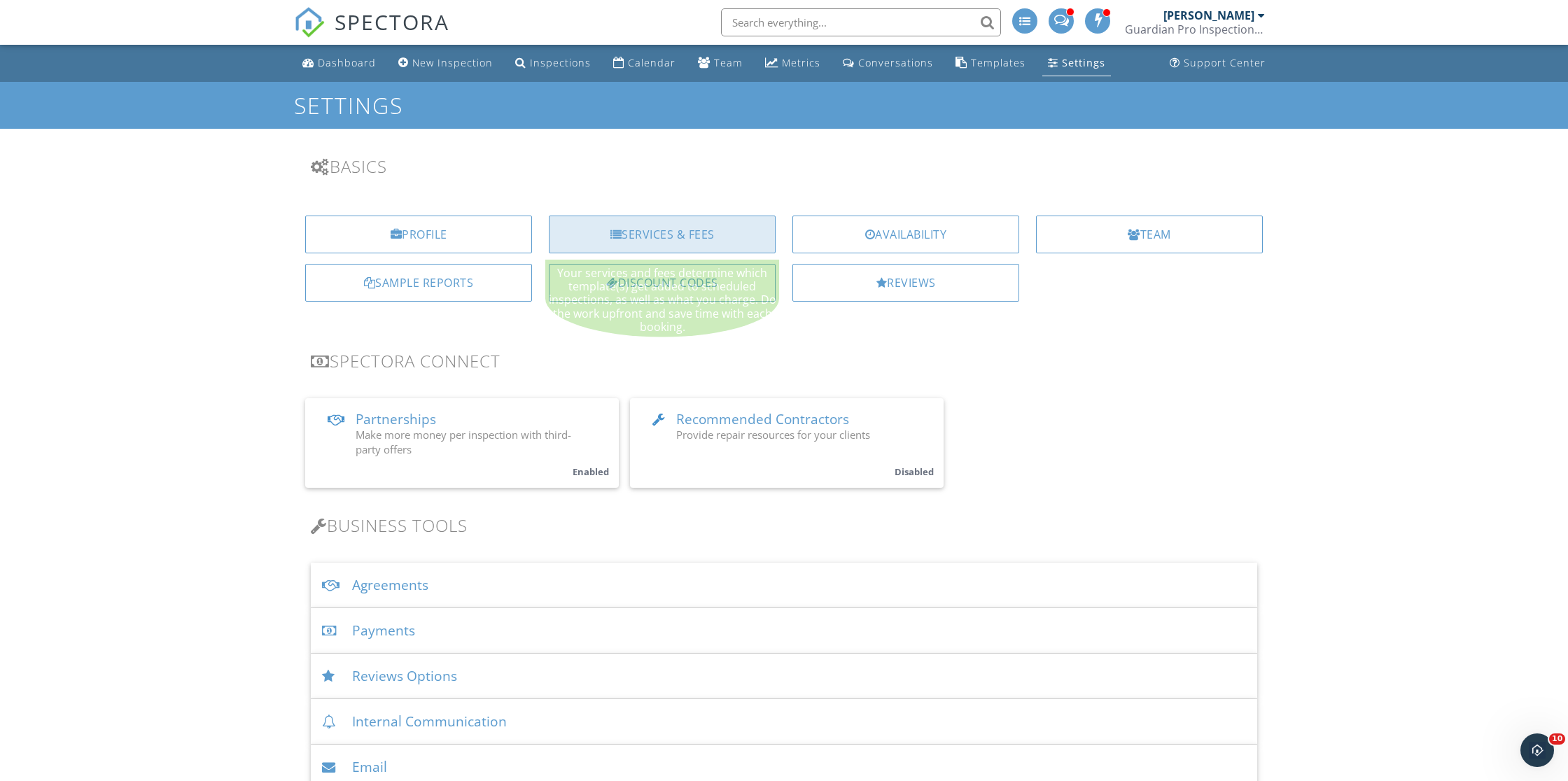
click at [627, 222] on div "Services & Fees" at bounding box center [663, 235] width 227 height 38
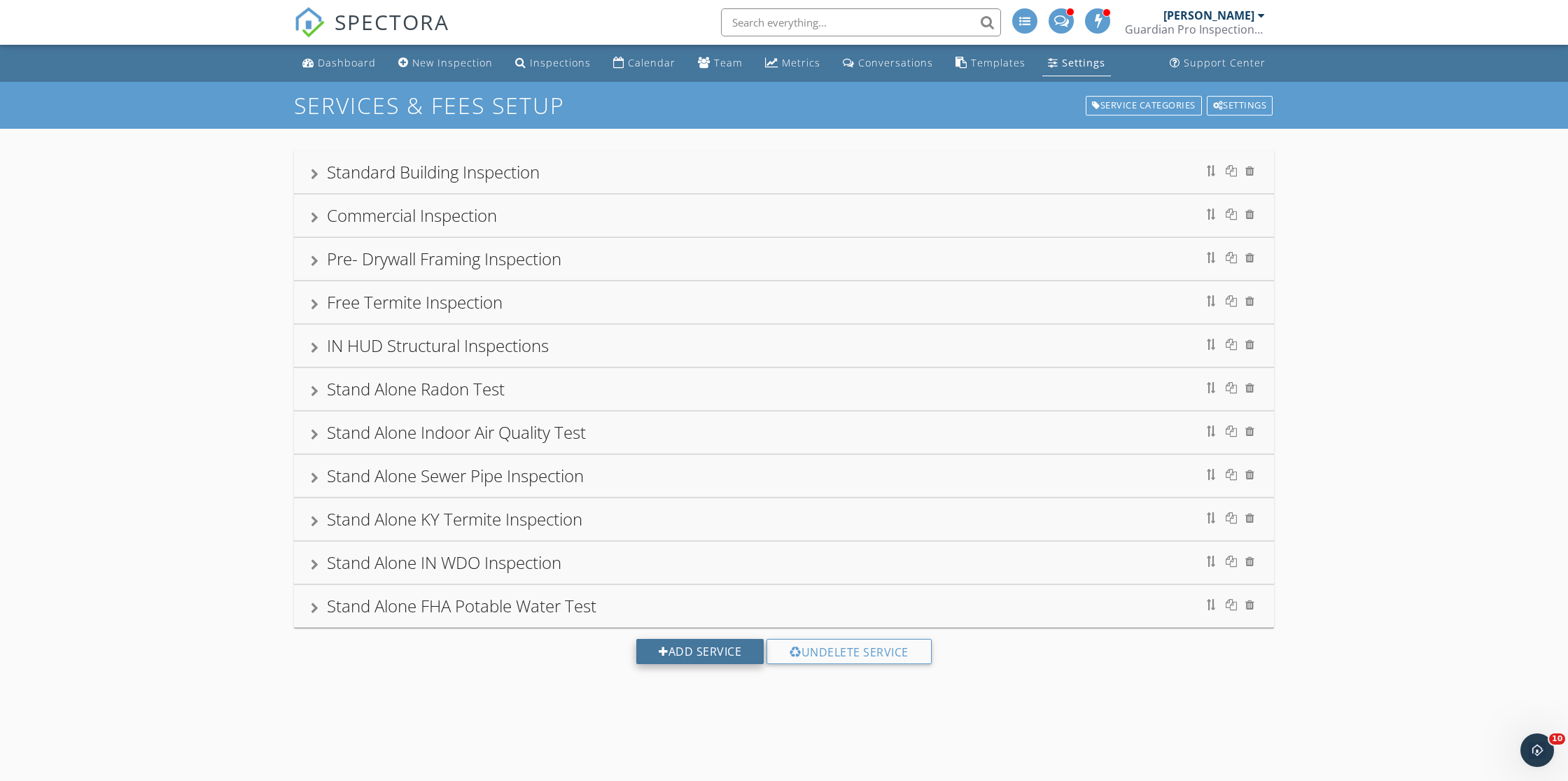
click at [687, 647] on div "Add Service" at bounding box center [700, 652] width 127 height 25
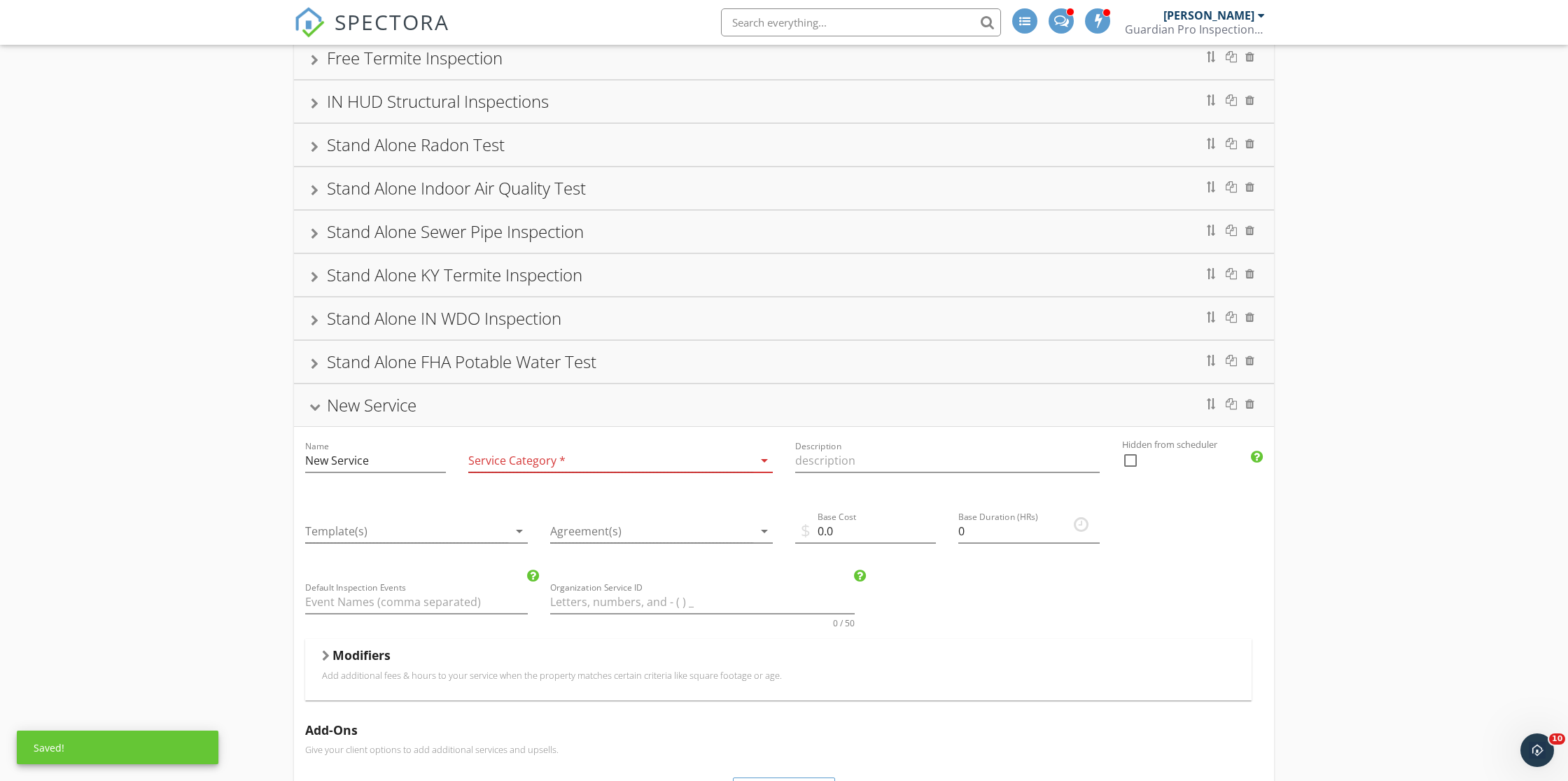
scroll to position [247, 0]
drag, startPoint x: 380, startPoint y: 462, endPoint x: 238, endPoint y: 451, distance: 142.4
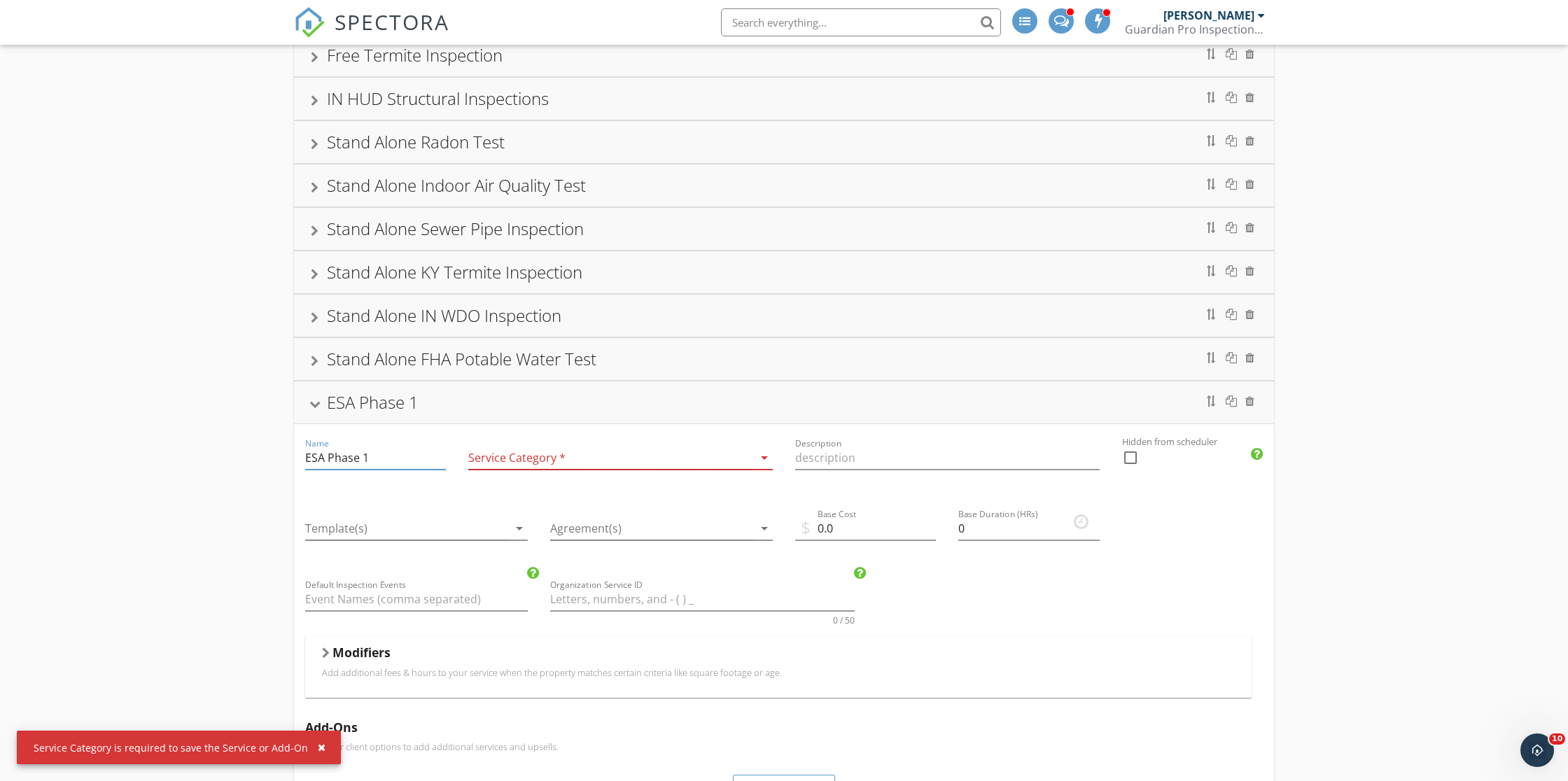
type input "ESA Phase 1"
click at [524, 462] on div at bounding box center [611, 459] width 285 height 23
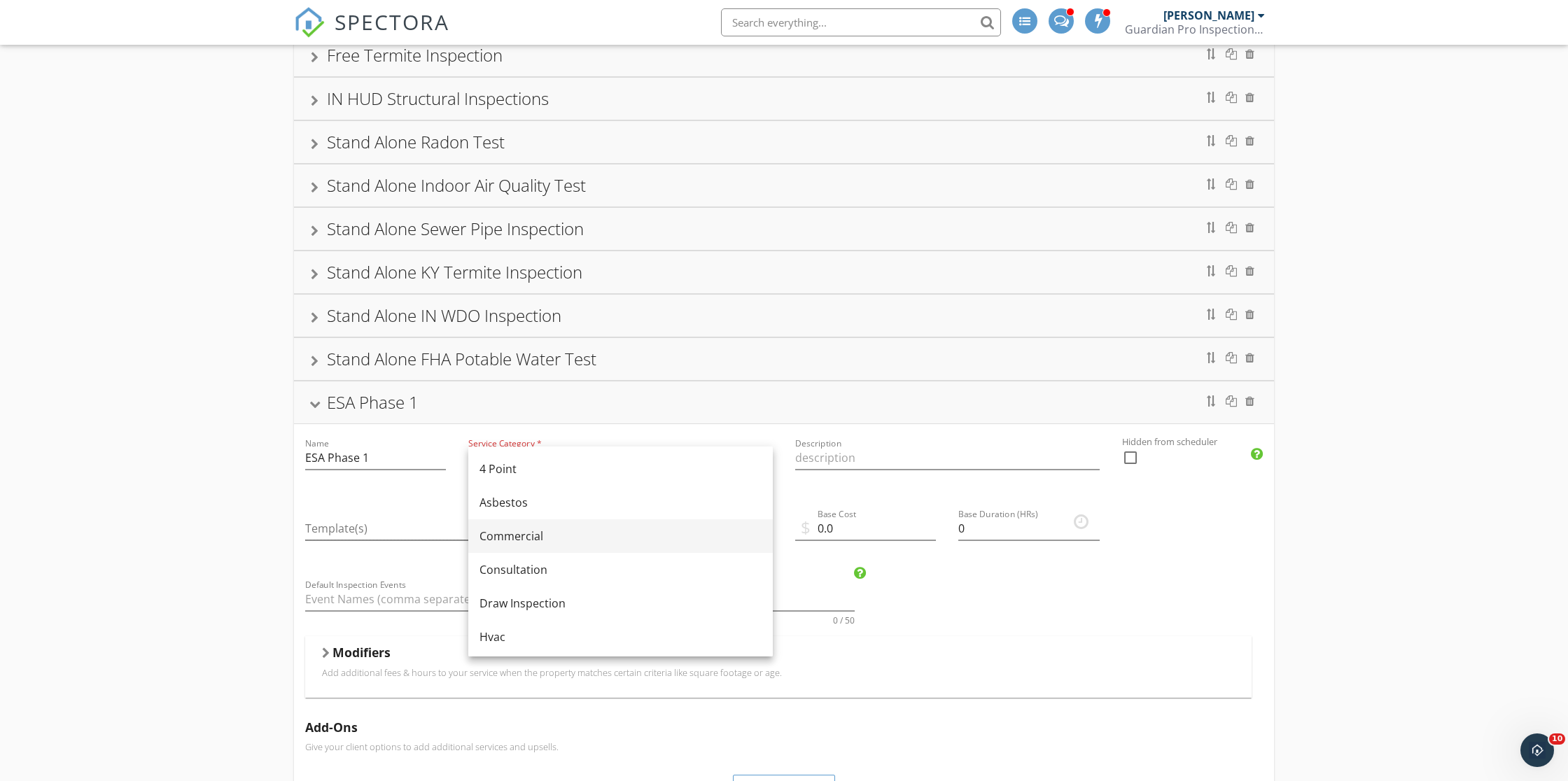
scroll to position [0, 0]
click at [517, 535] on div "Commercial" at bounding box center [621, 536] width 282 height 17
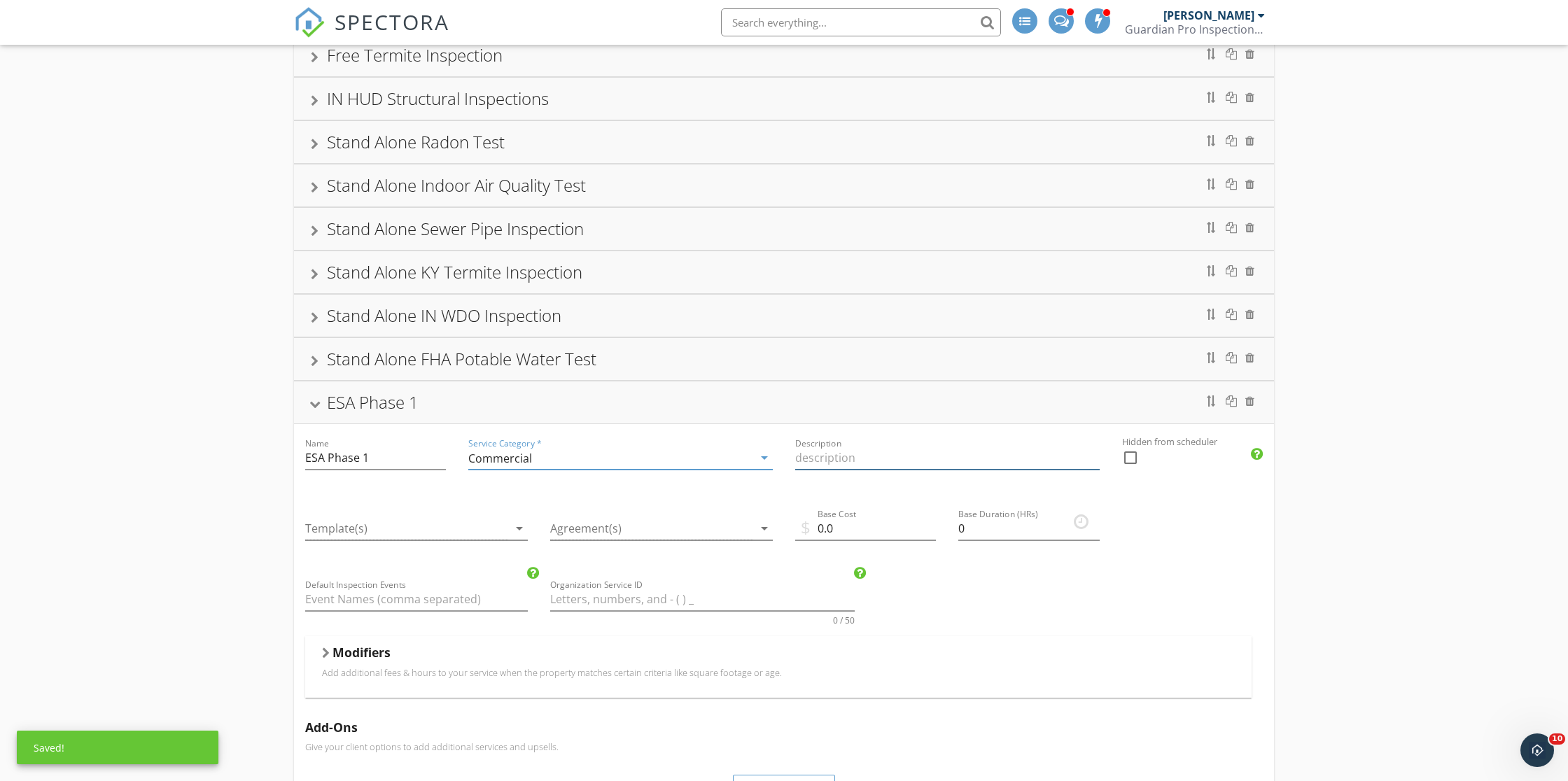
click at [818, 457] on input "Description" at bounding box center [948, 459] width 304 height 23
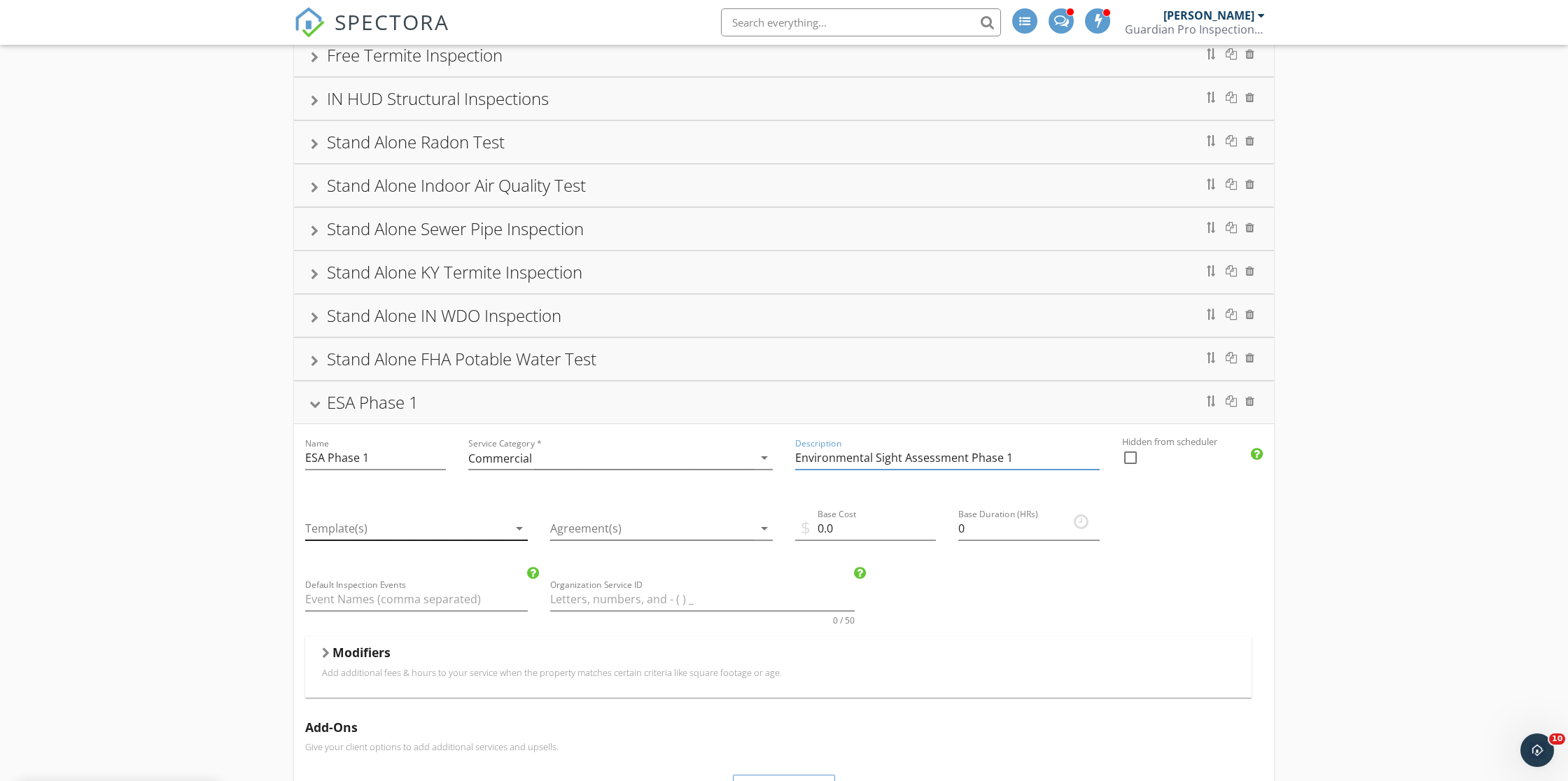
type input "Environmental Sight Assessment Phase 1"
click at [391, 531] on div at bounding box center [407, 529] width 203 height 23
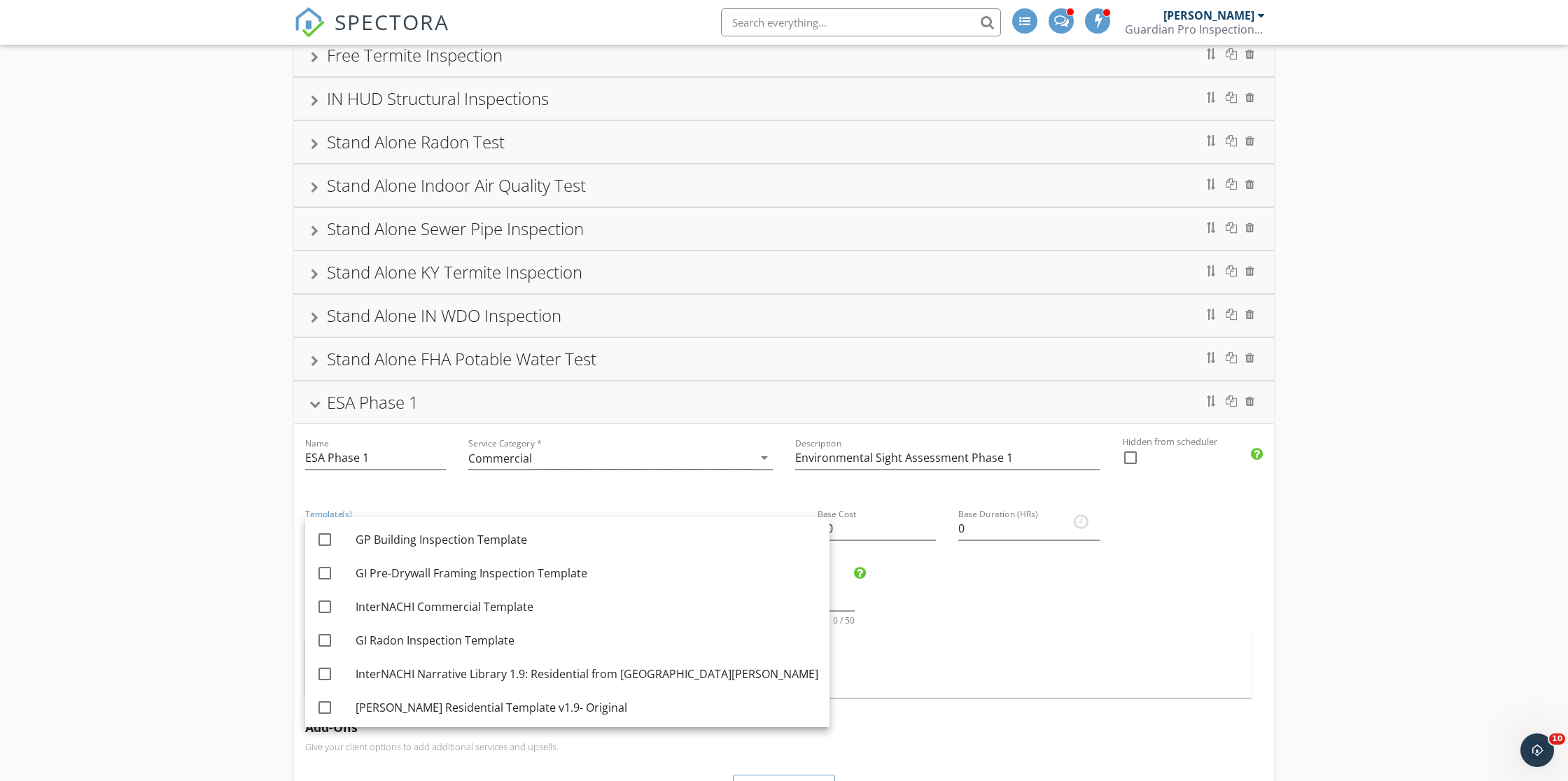
click at [250, 507] on div "Standard Building Inspection Commercial Inspection Pre- Drywall Framing Inspect…" at bounding box center [784, 519] width 1568 height 1276
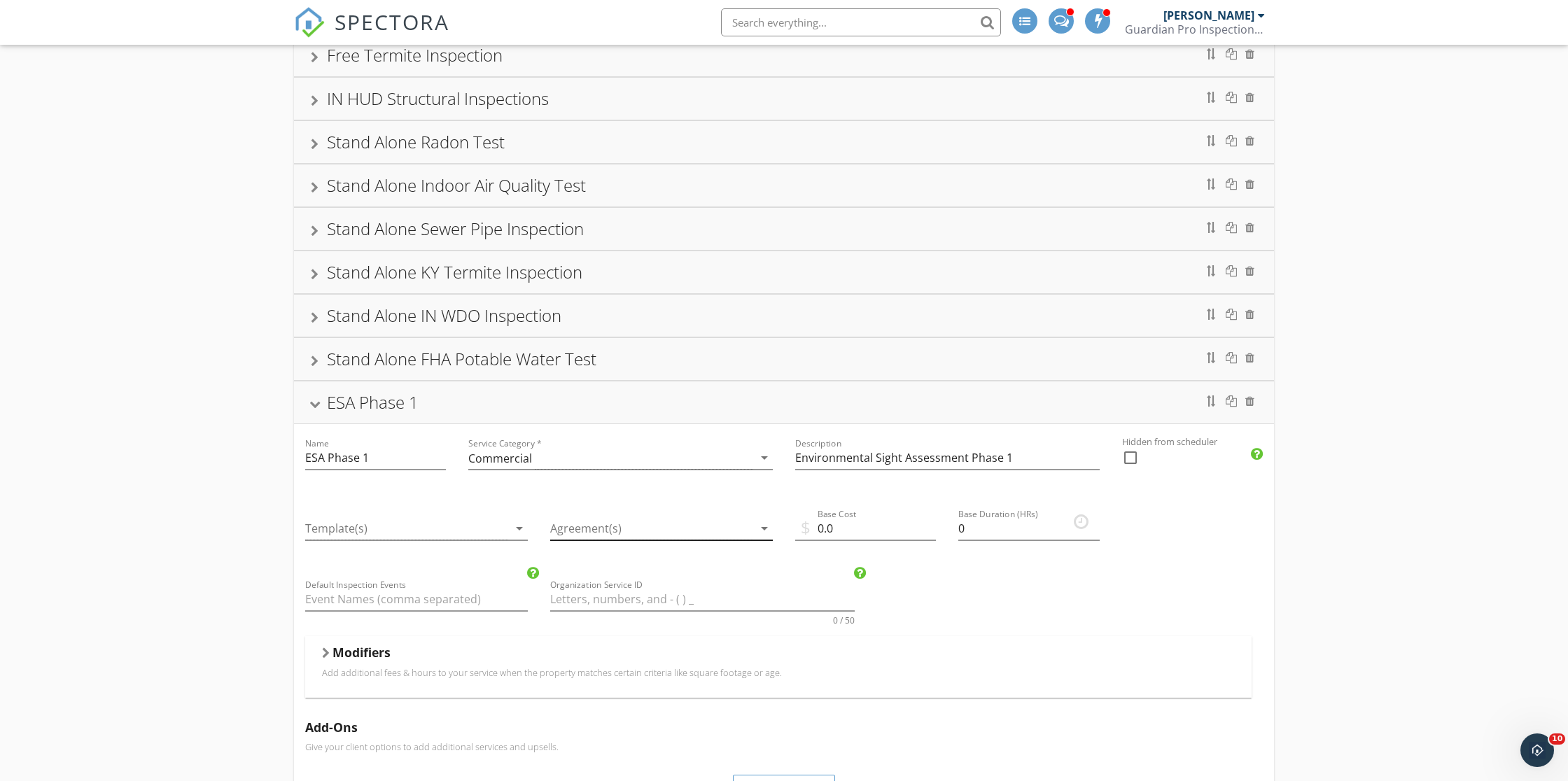
click at [571, 529] on div at bounding box center [652, 529] width 203 height 23
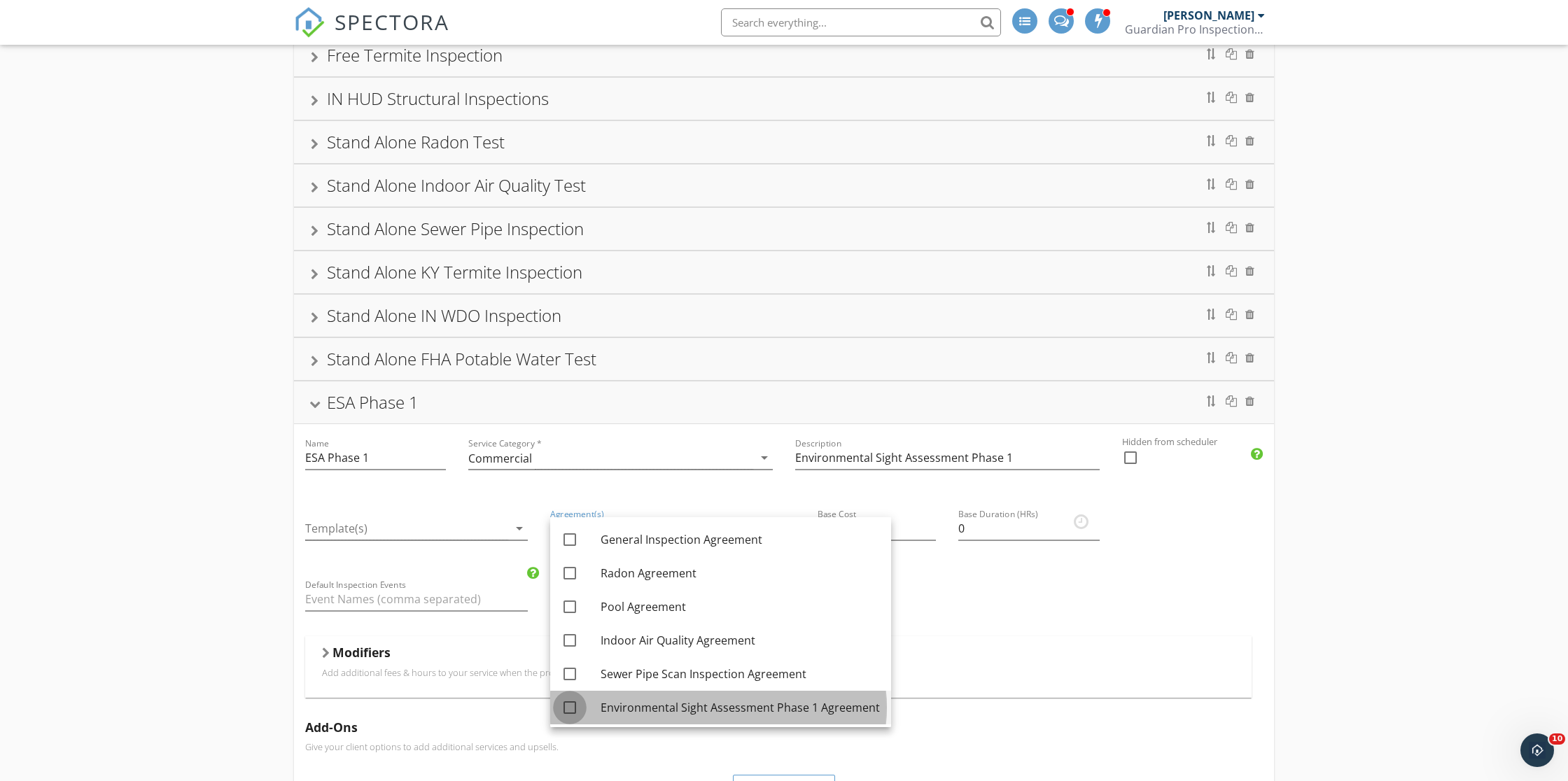
click at [564, 705] on div at bounding box center [570, 708] width 24 height 24
checkbox input "true"
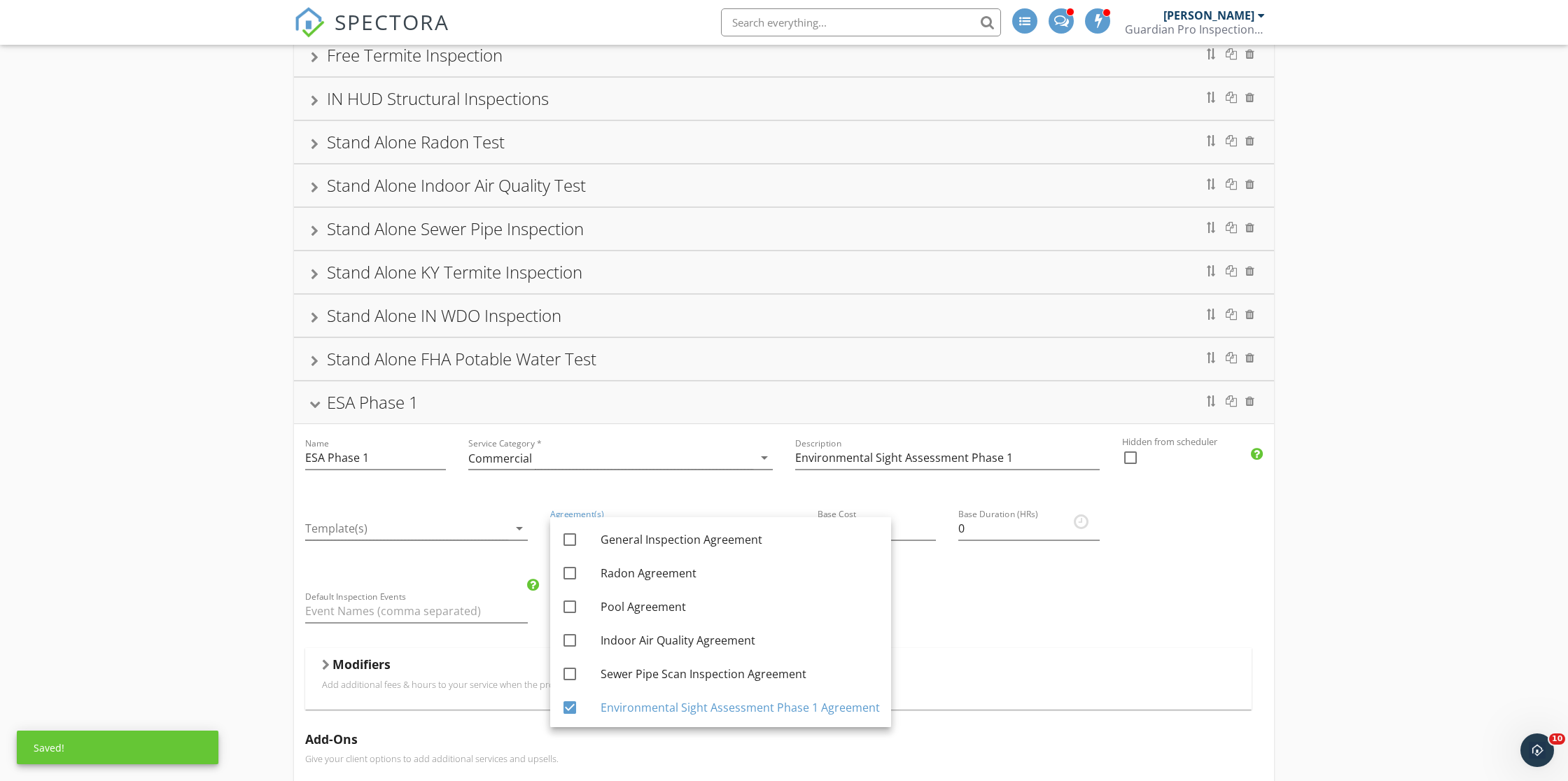
click at [207, 525] on div "Standard Building Inspection Commercial Inspection Pre- Drywall Framing Inspect…" at bounding box center [784, 525] width 1568 height 1288
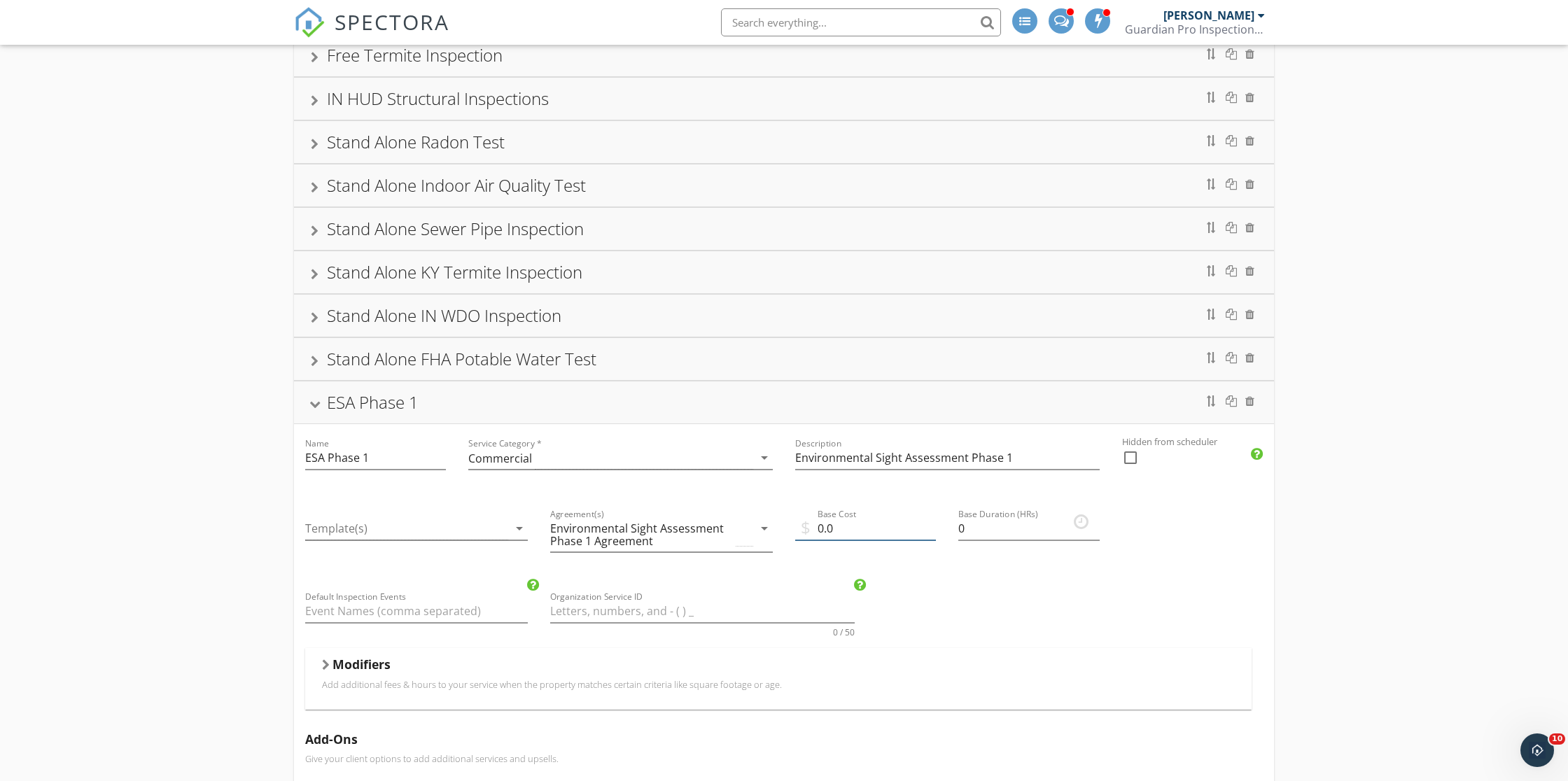
click at [857, 529] on input "0.0" at bounding box center [866, 529] width 140 height 23
type input "0"
type input "1900"
click at [976, 527] on input "0" at bounding box center [1029, 529] width 140 height 23
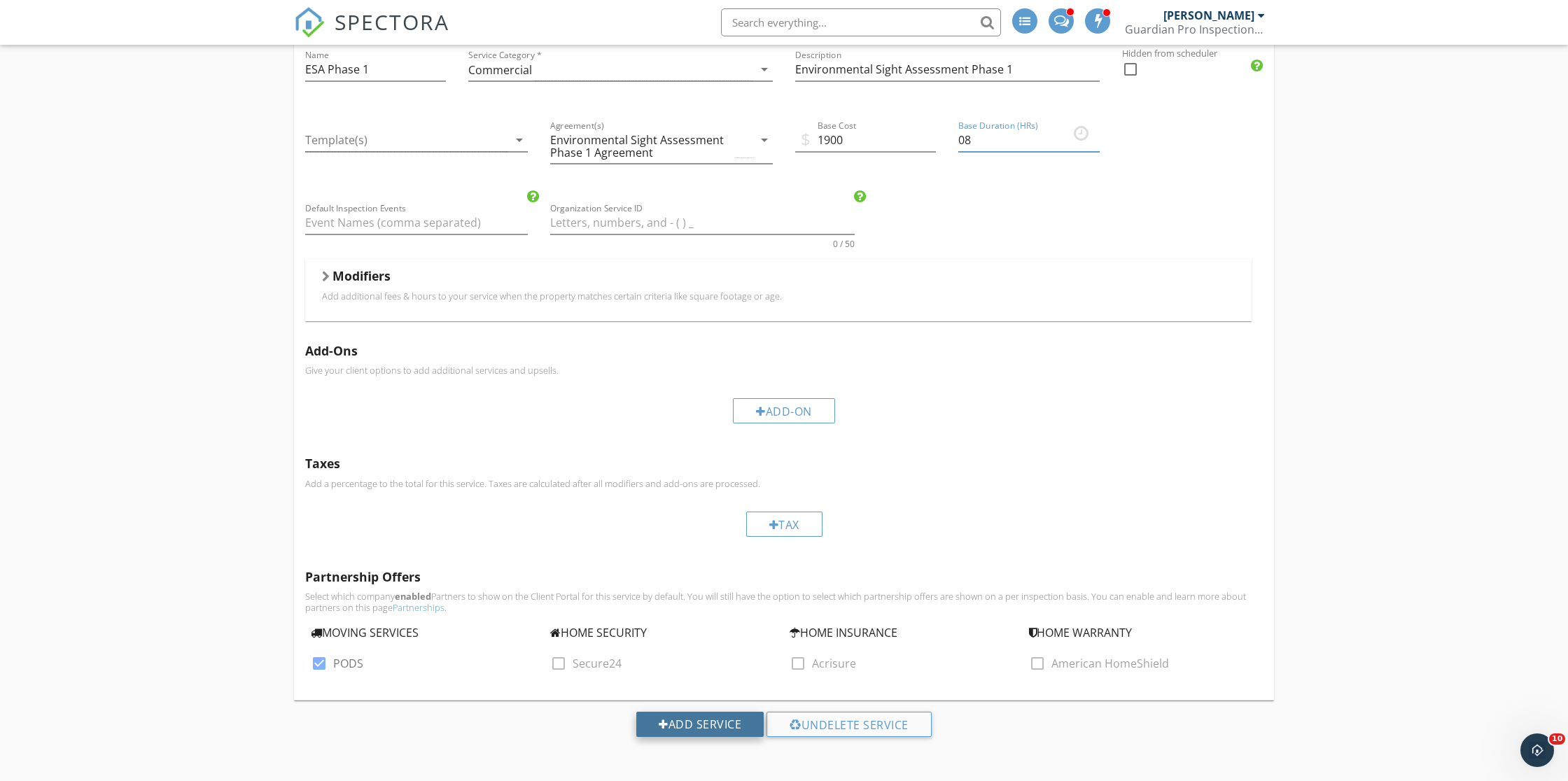
scroll to position [635, 0]
type input "08"
click at [686, 727] on div "Add Service" at bounding box center [700, 725] width 127 height 25
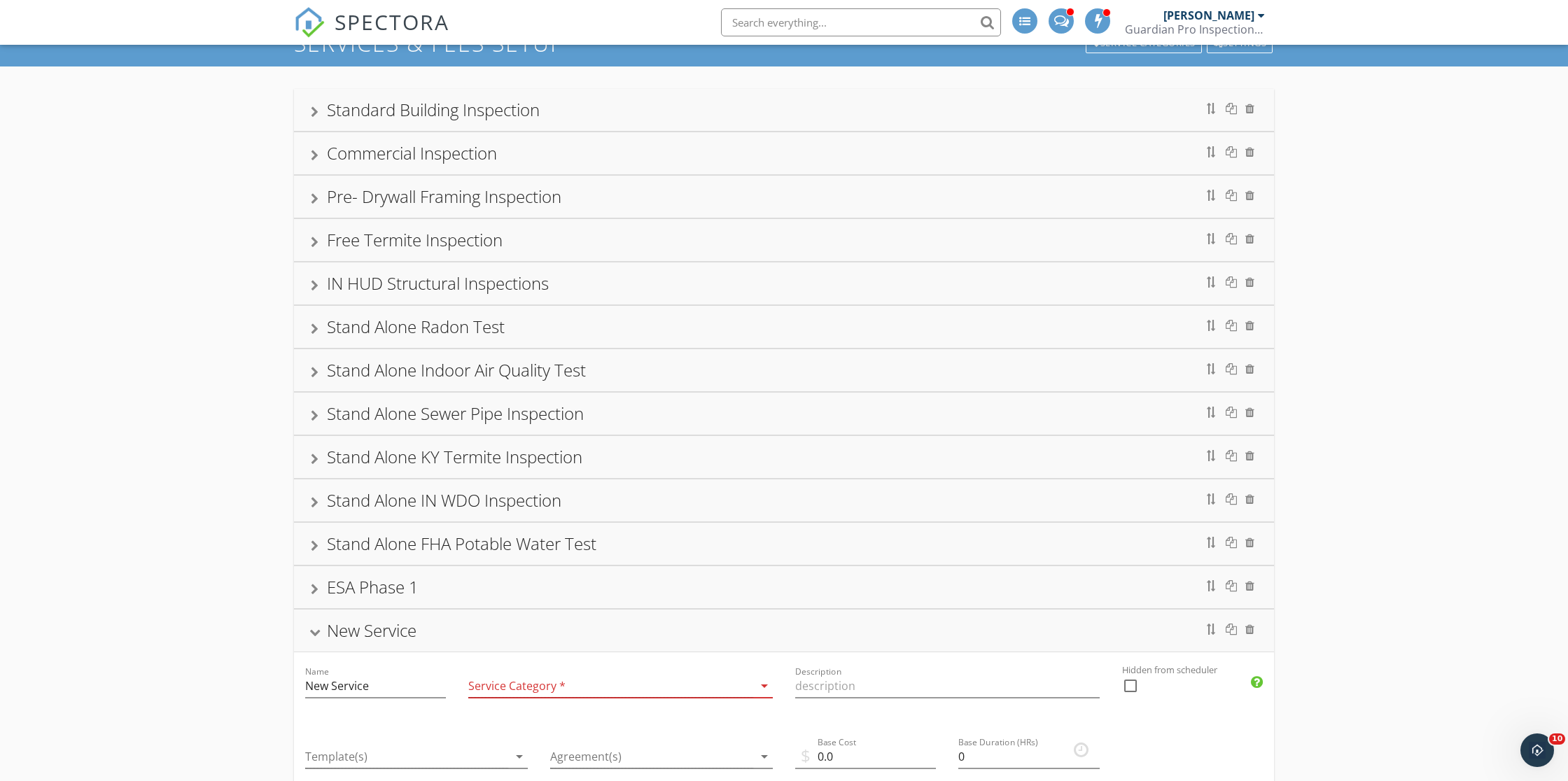
scroll to position [68, 0]
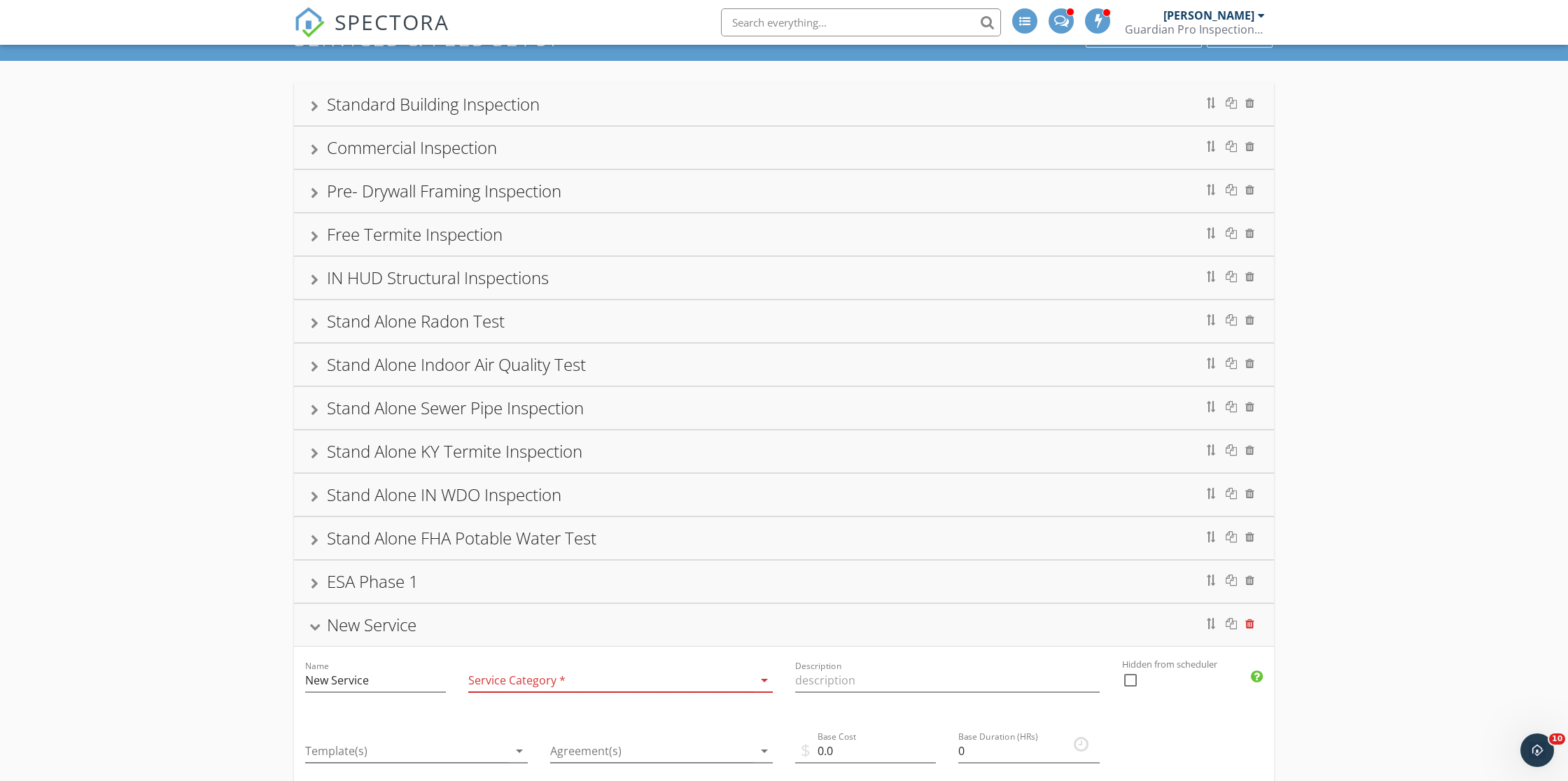
click at [1248, 620] on div at bounding box center [1250, 623] width 9 height 11
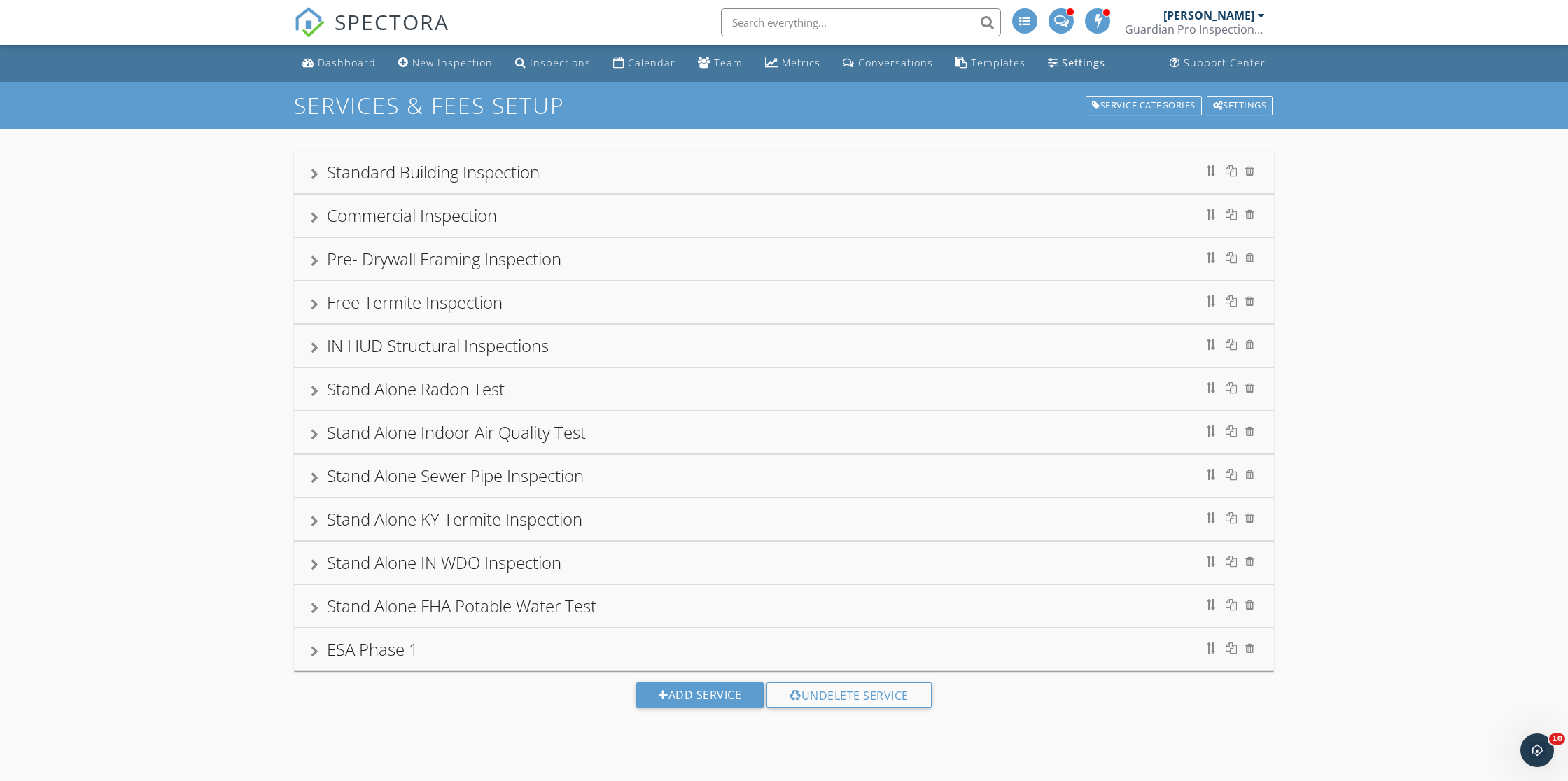
scroll to position [0, 0]
click at [333, 63] on div "Dashboard" at bounding box center [347, 63] width 58 height 13
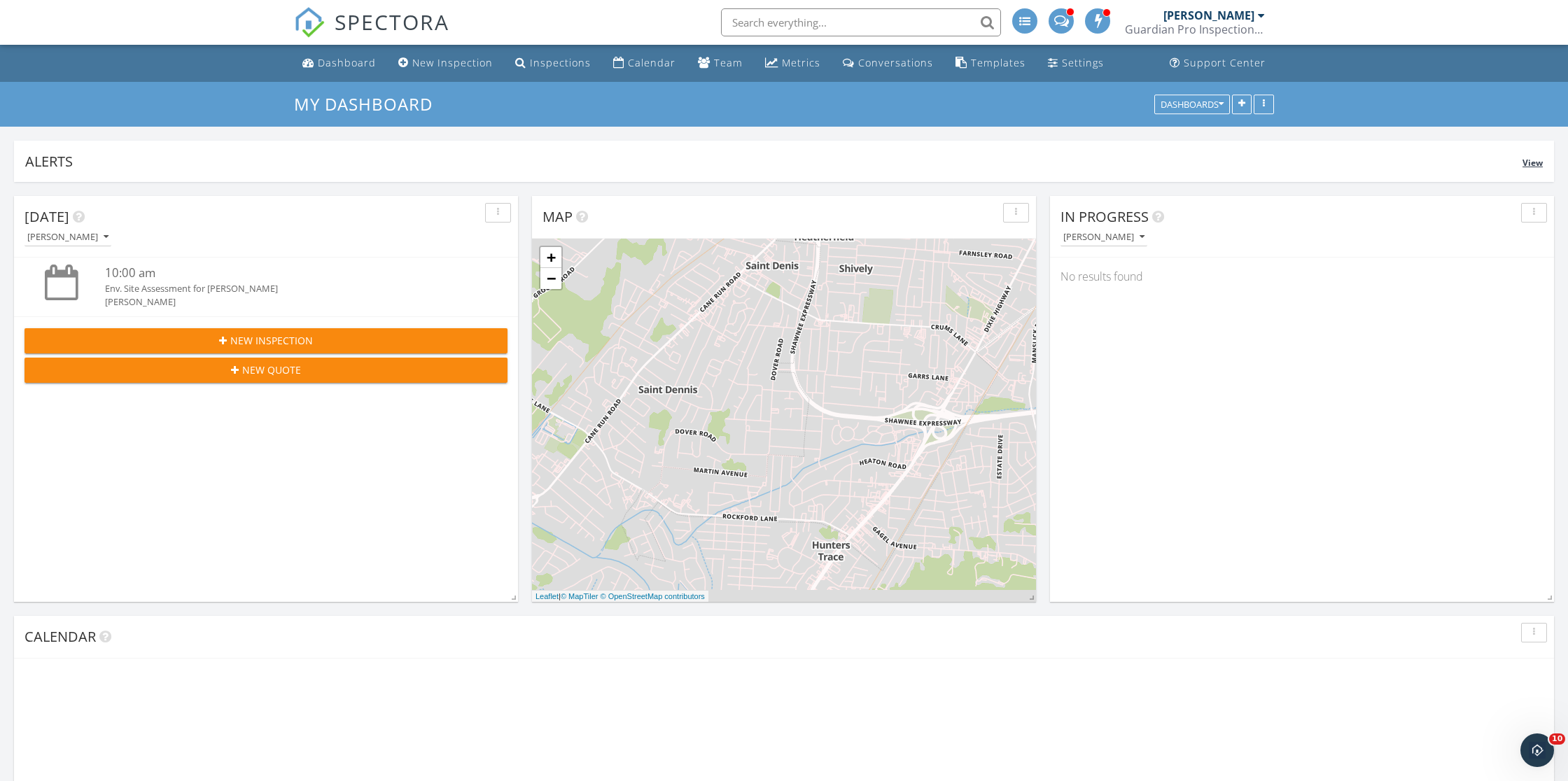
scroll to position [1275, 1569]
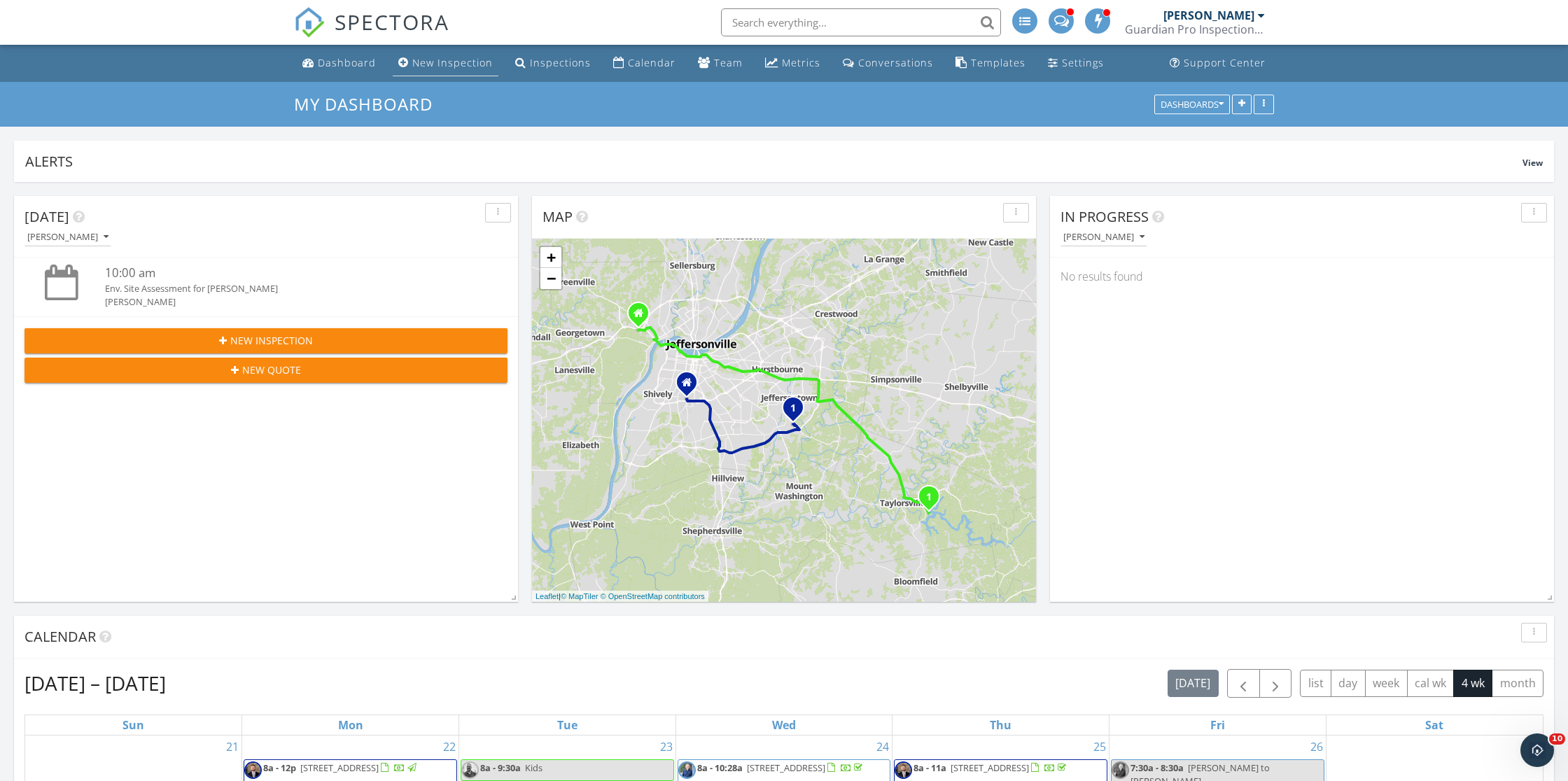
click at [449, 61] on div "New Inspection" at bounding box center [453, 63] width 80 height 13
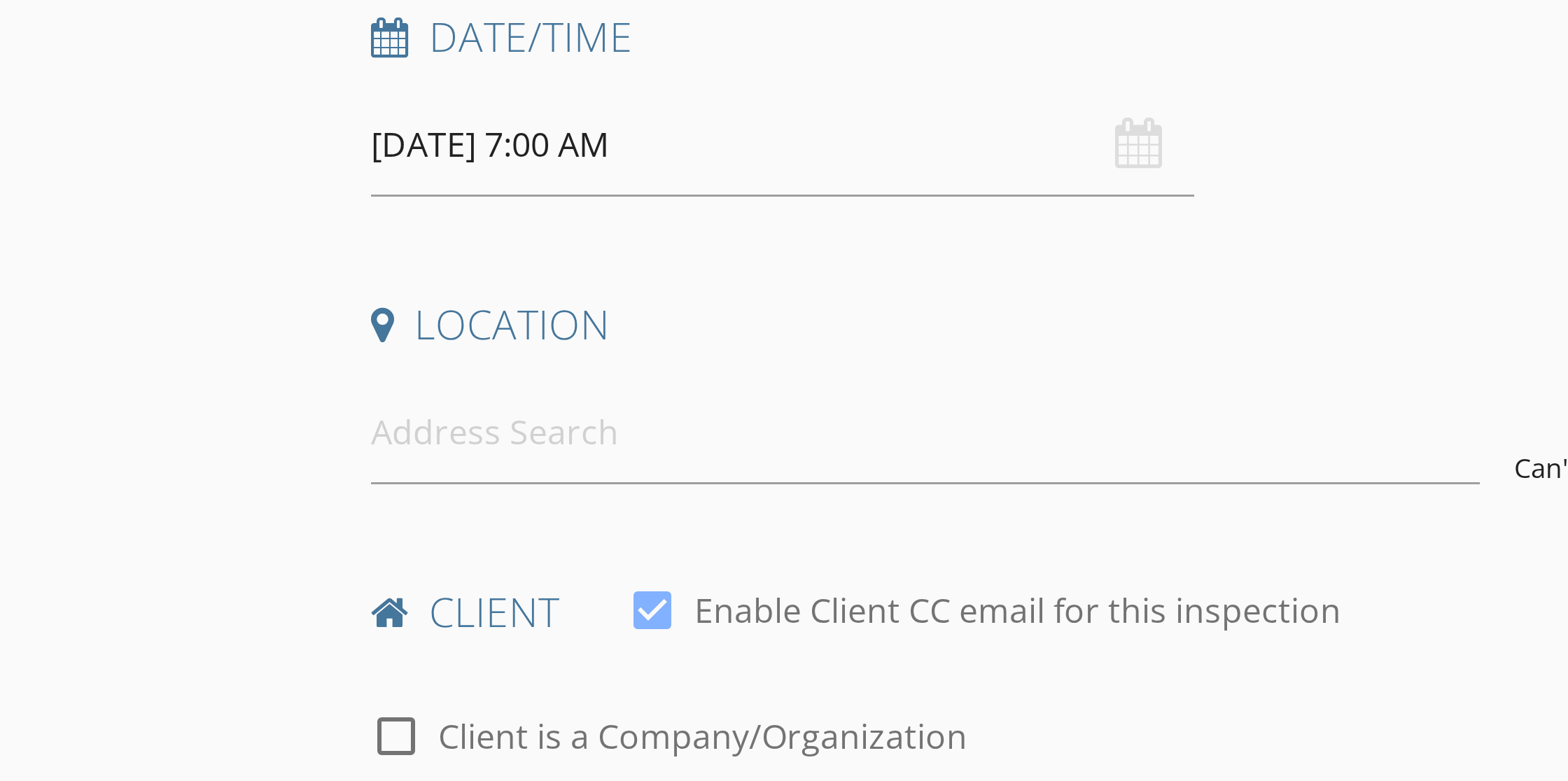
scroll to position [100, 0]
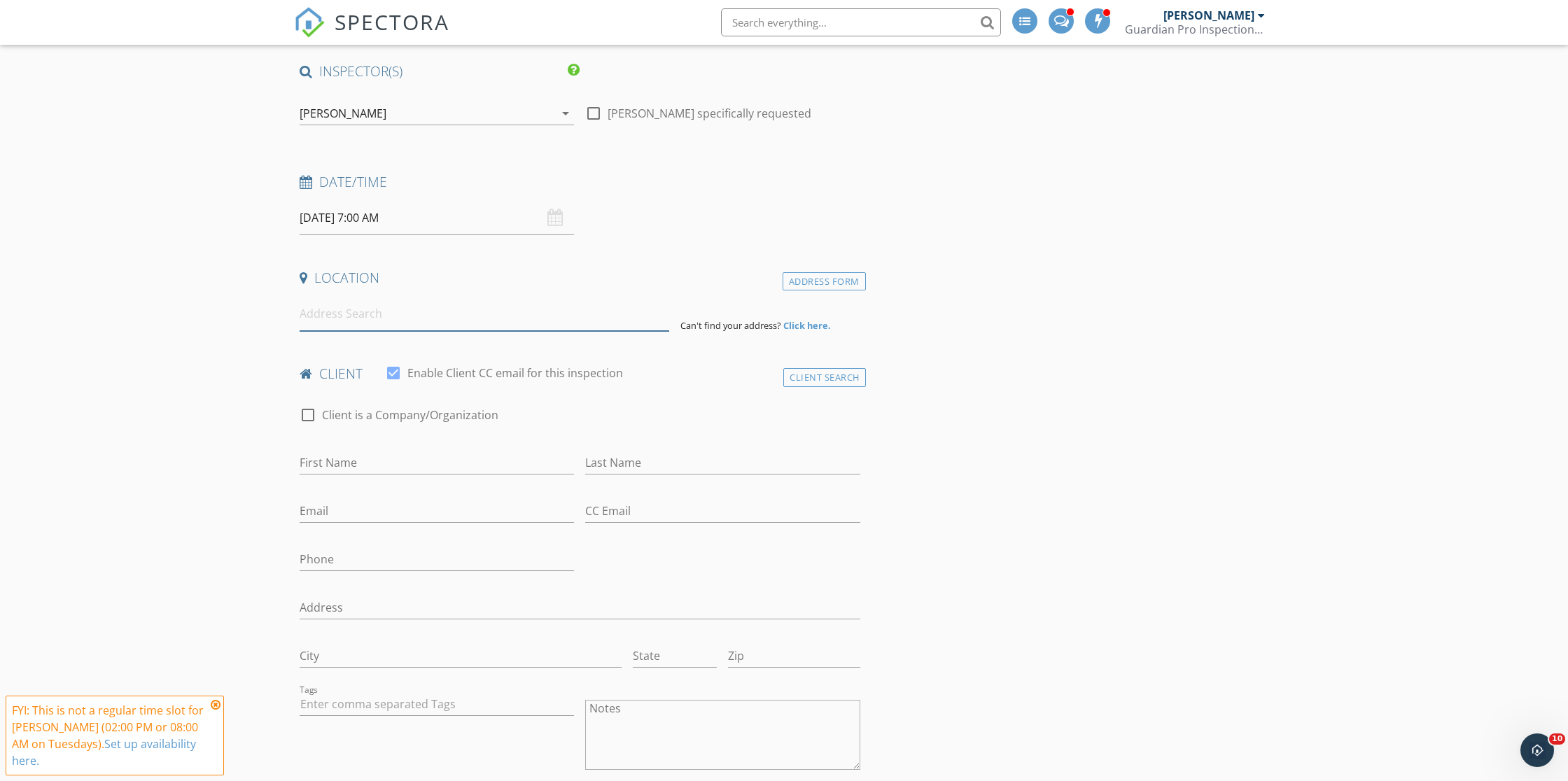
click at [336, 320] on input at bounding box center [484, 314] width 369 height 34
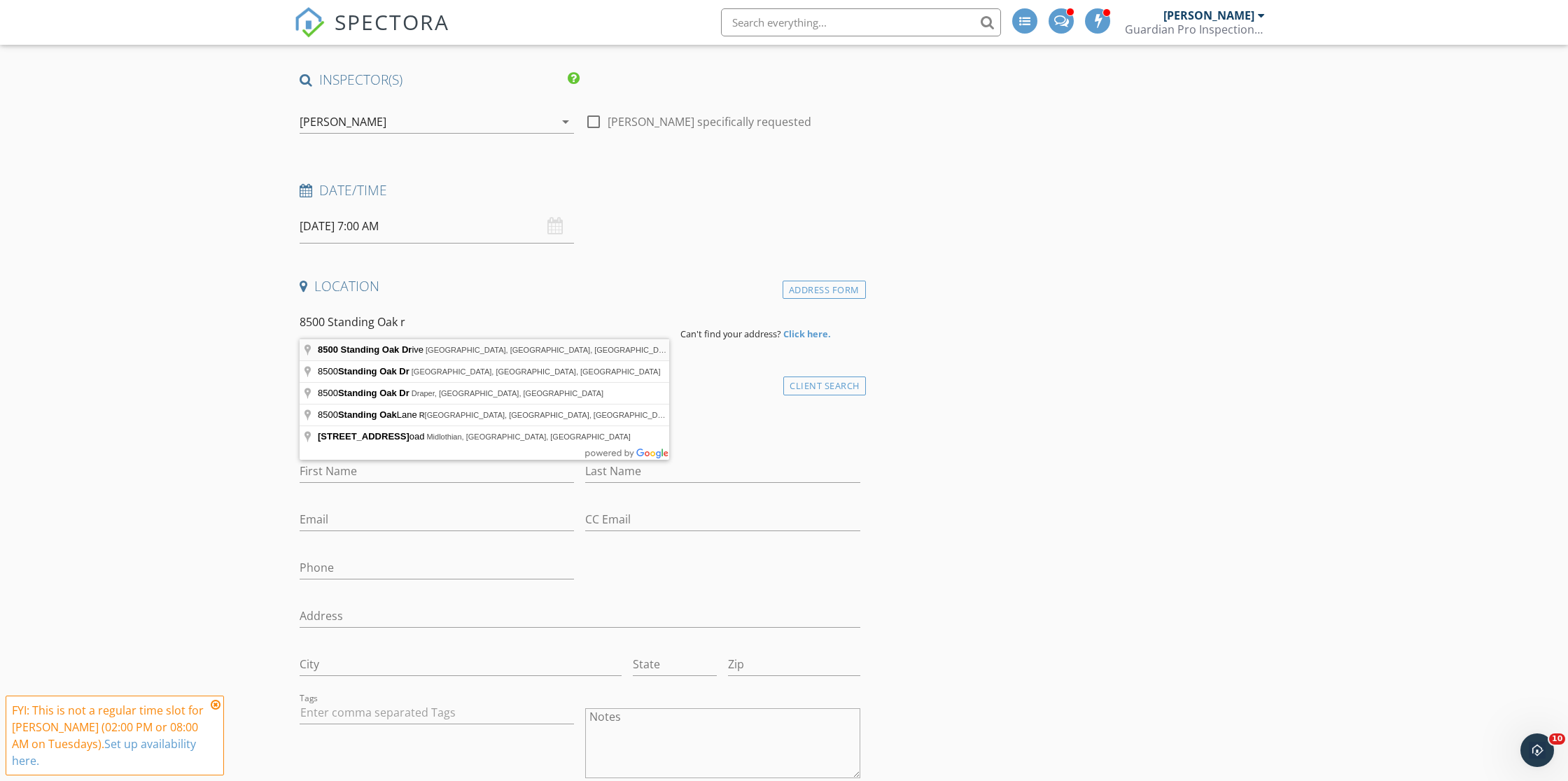
type input "[STREET_ADDRESS]"
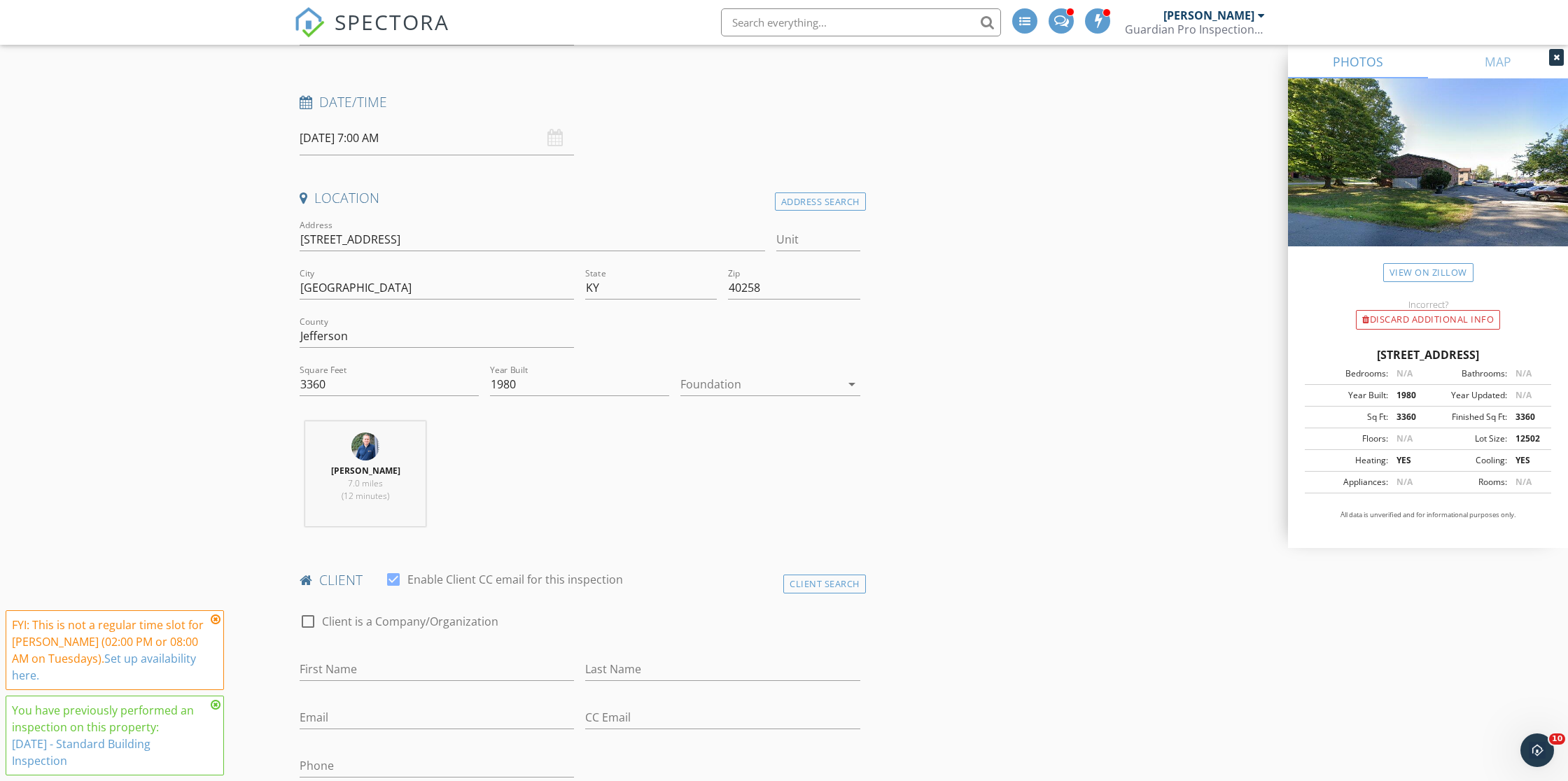
scroll to position [177, 0]
drag, startPoint x: 328, startPoint y: 240, endPoint x: 326, endPoint y: 233, distance: 7.3
type input "8500, Standing Oak Dr"
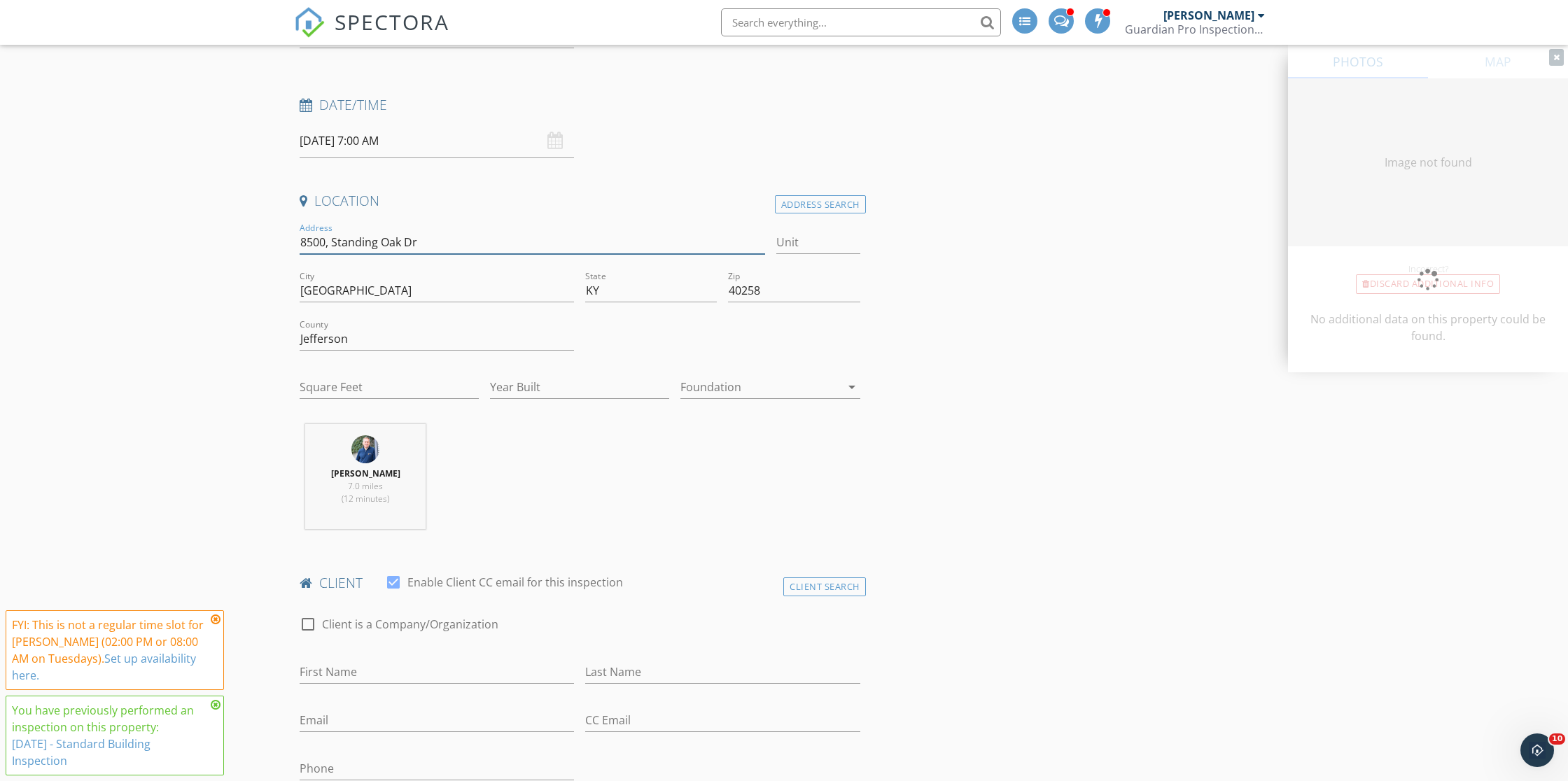
type input "3360"
type input "1980"
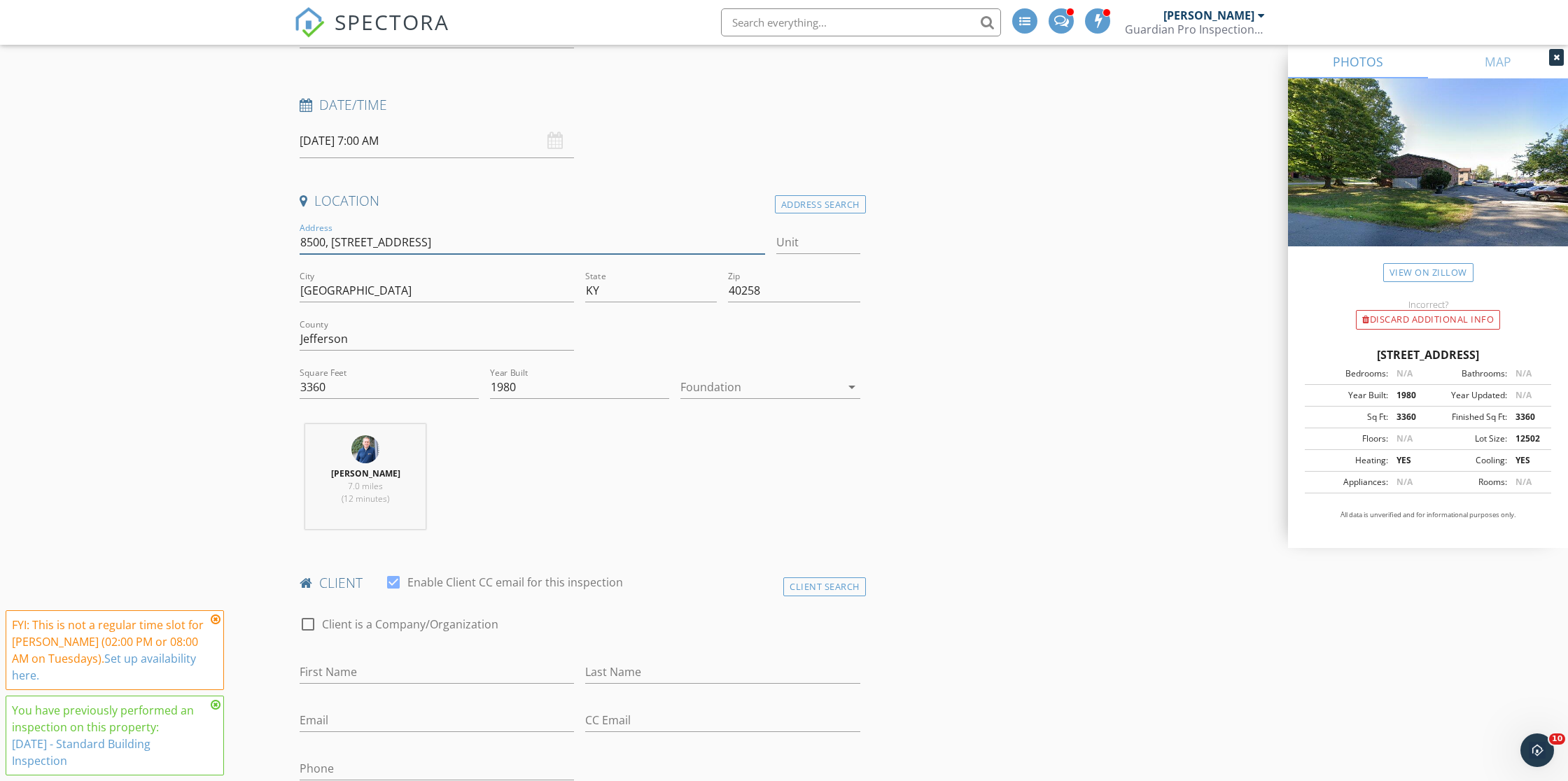
type input "8500, [STREET_ADDRESS]"
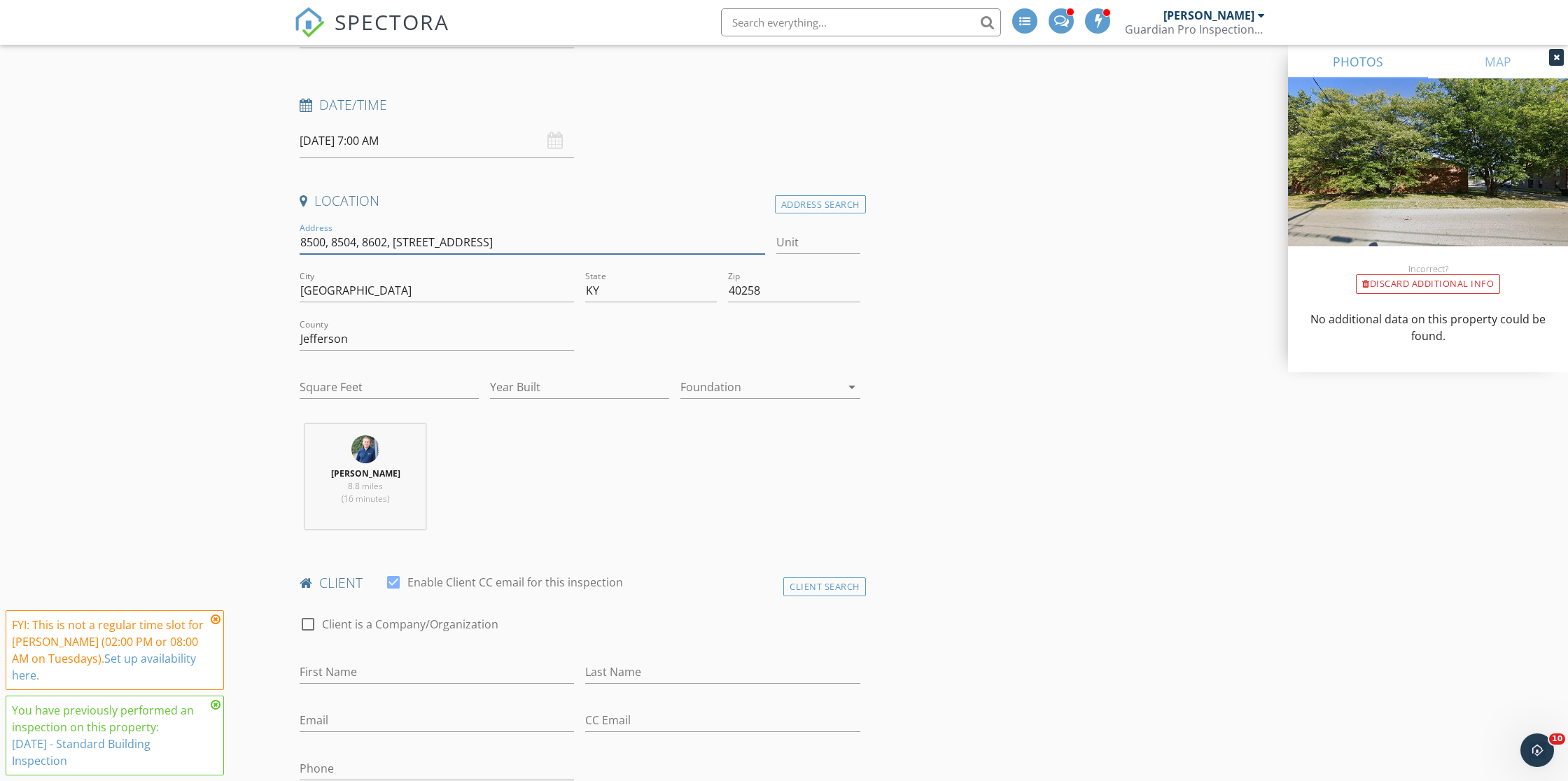
type input "8500, 8504, 8602, [STREET_ADDRESS]"
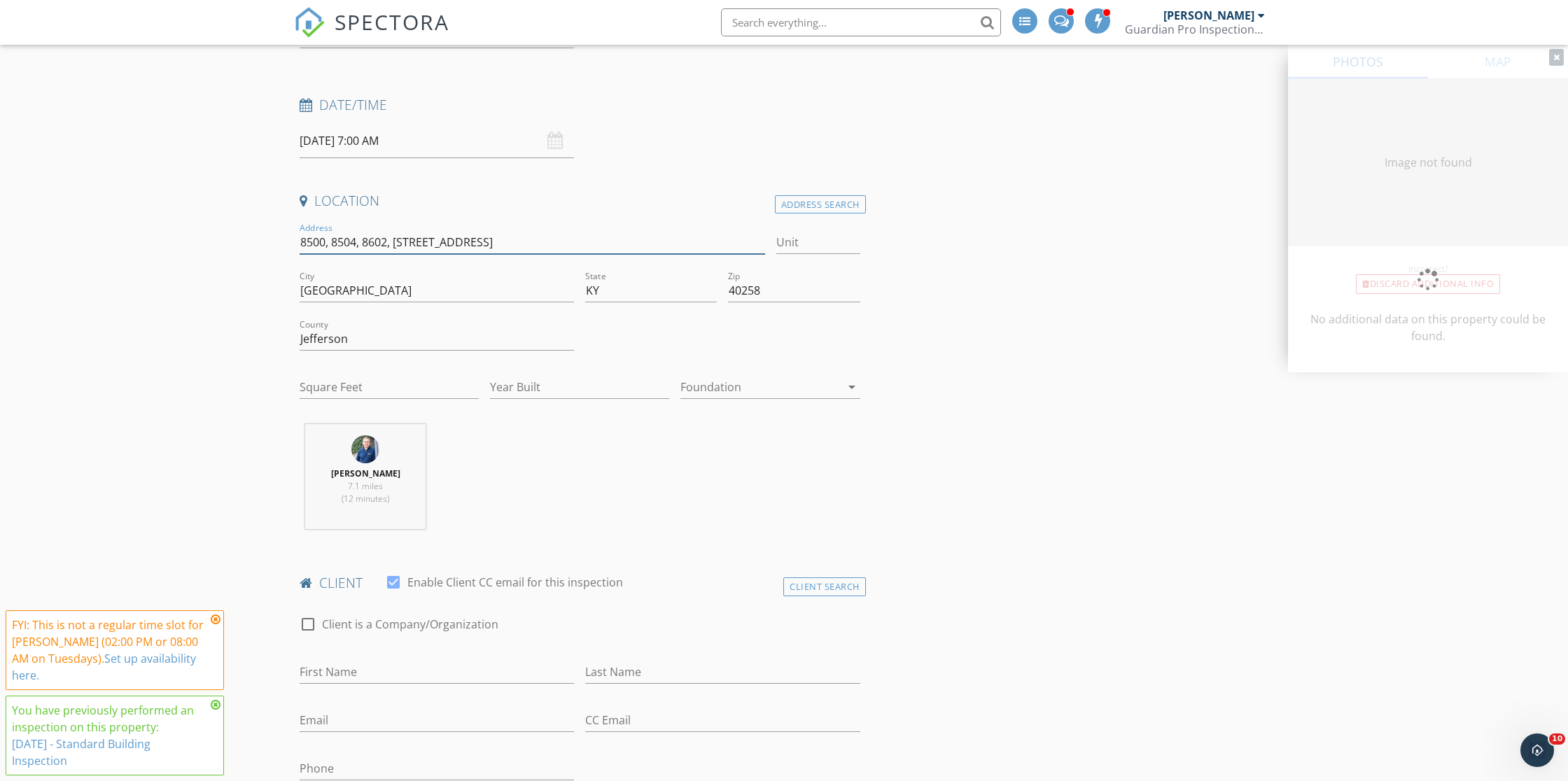
type input "3360"
type input "1980"
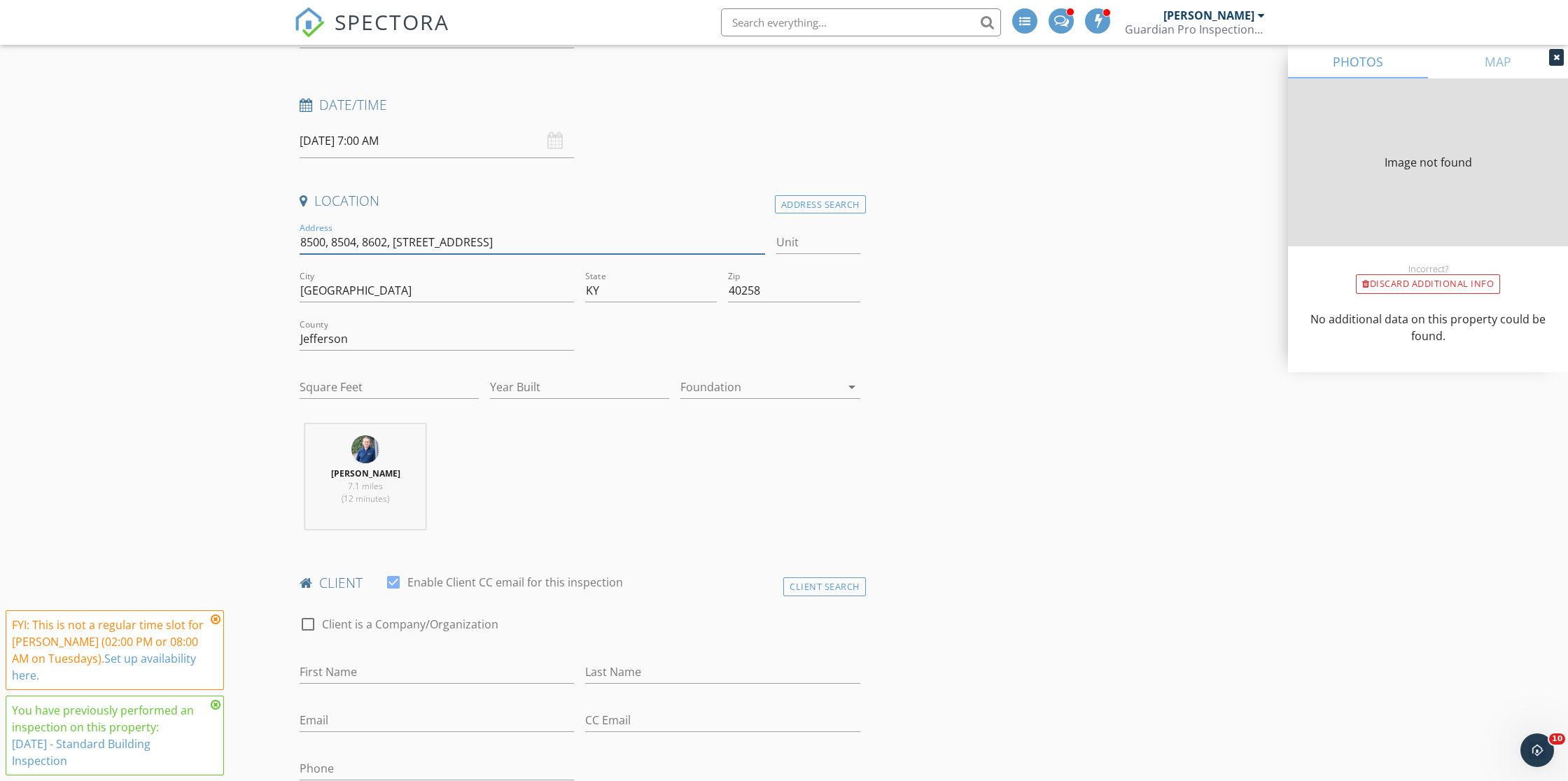
type input "3360"
type input "1980"
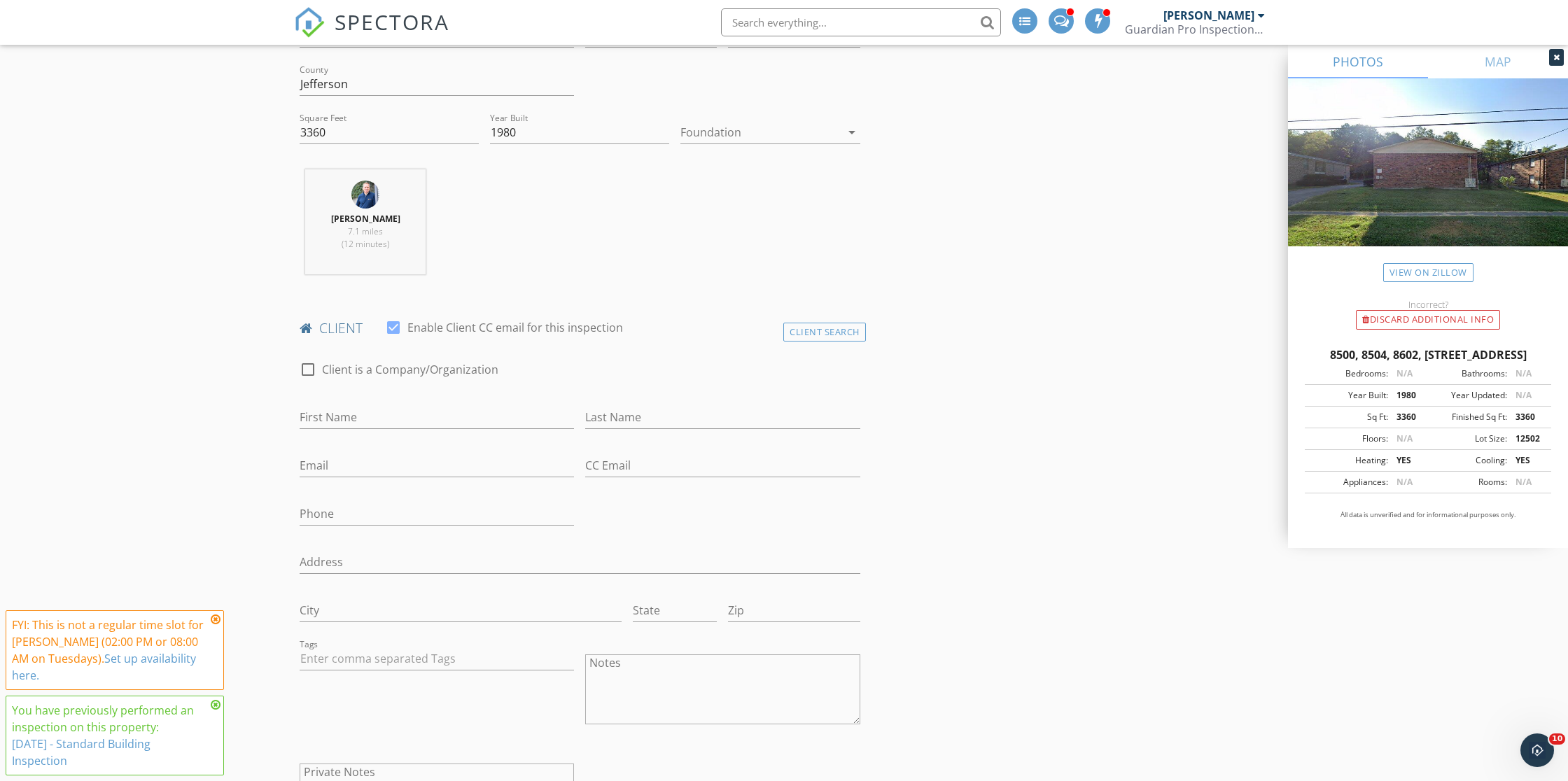
scroll to position [434, 0]
type input "8500, 8504, 8602, [STREET_ADDRESS]"
click at [801, 332] on div "Client Search" at bounding box center [824, 331] width 83 height 19
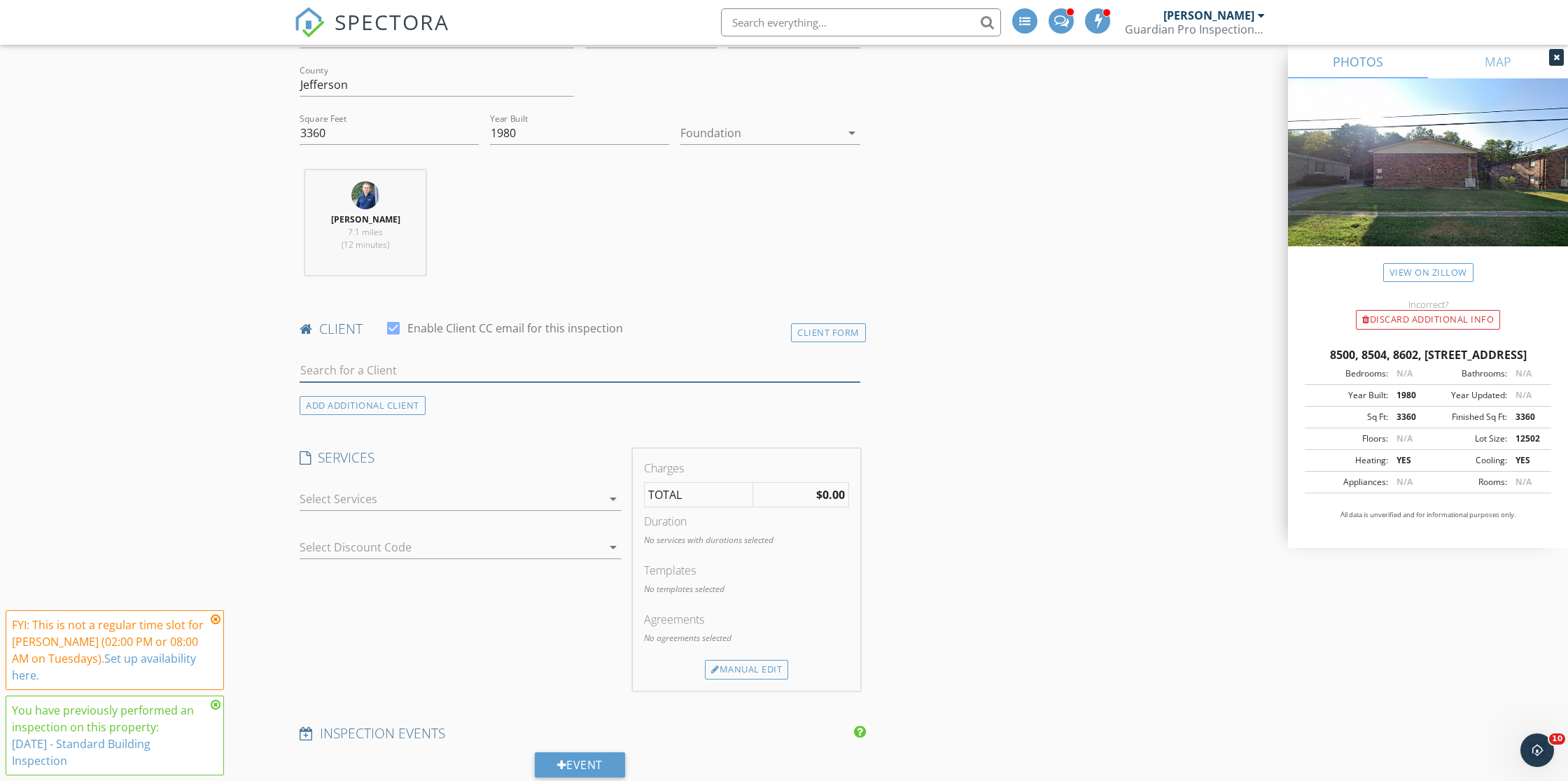
click at [412, 374] on input "text" at bounding box center [580, 371] width 561 height 23
type input "[PERSON_NAME]"
click at [396, 389] on div "[PERSON_NAME]" at bounding box center [477, 394] width 276 height 17
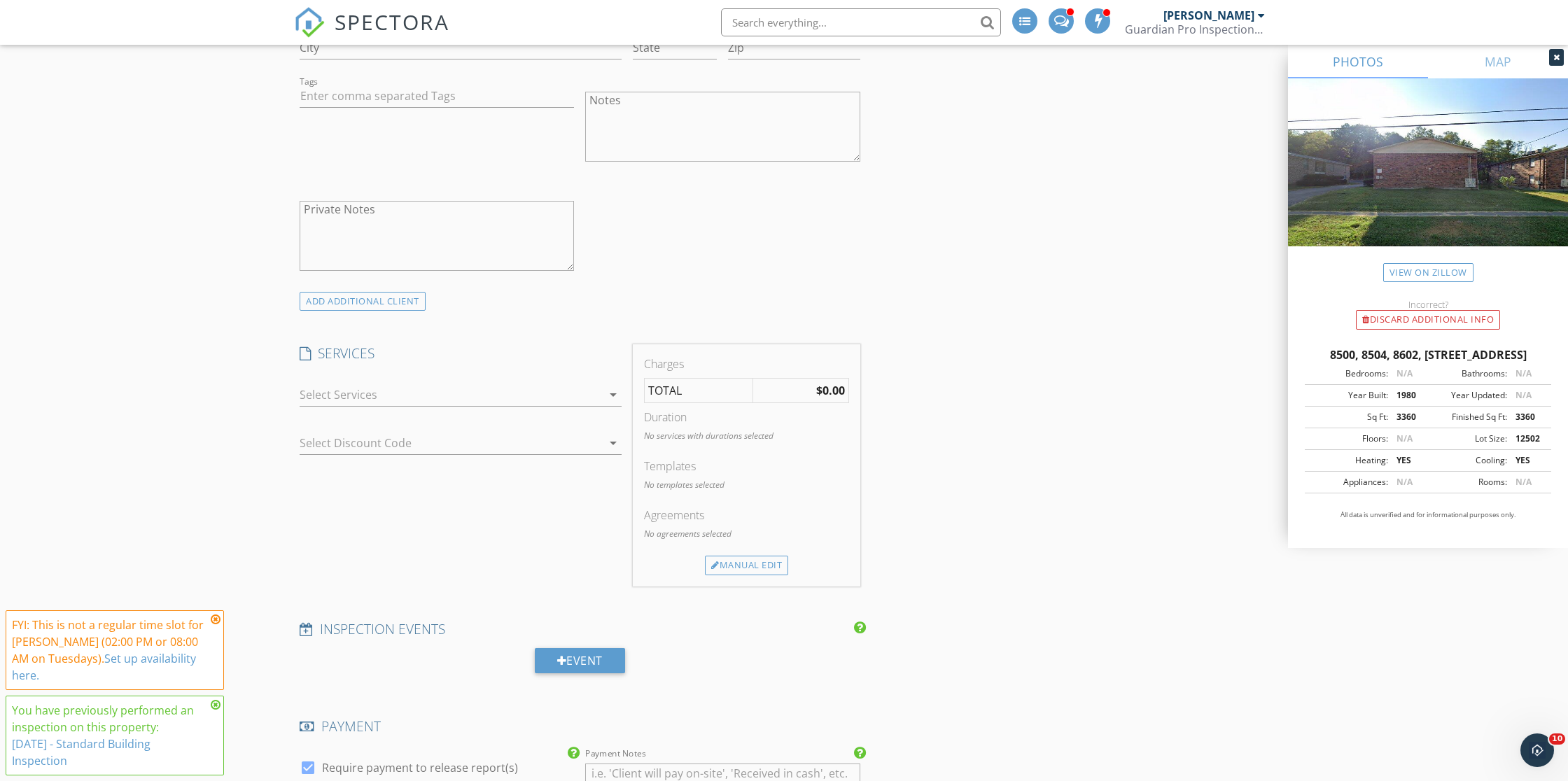
scroll to position [1020, 0]
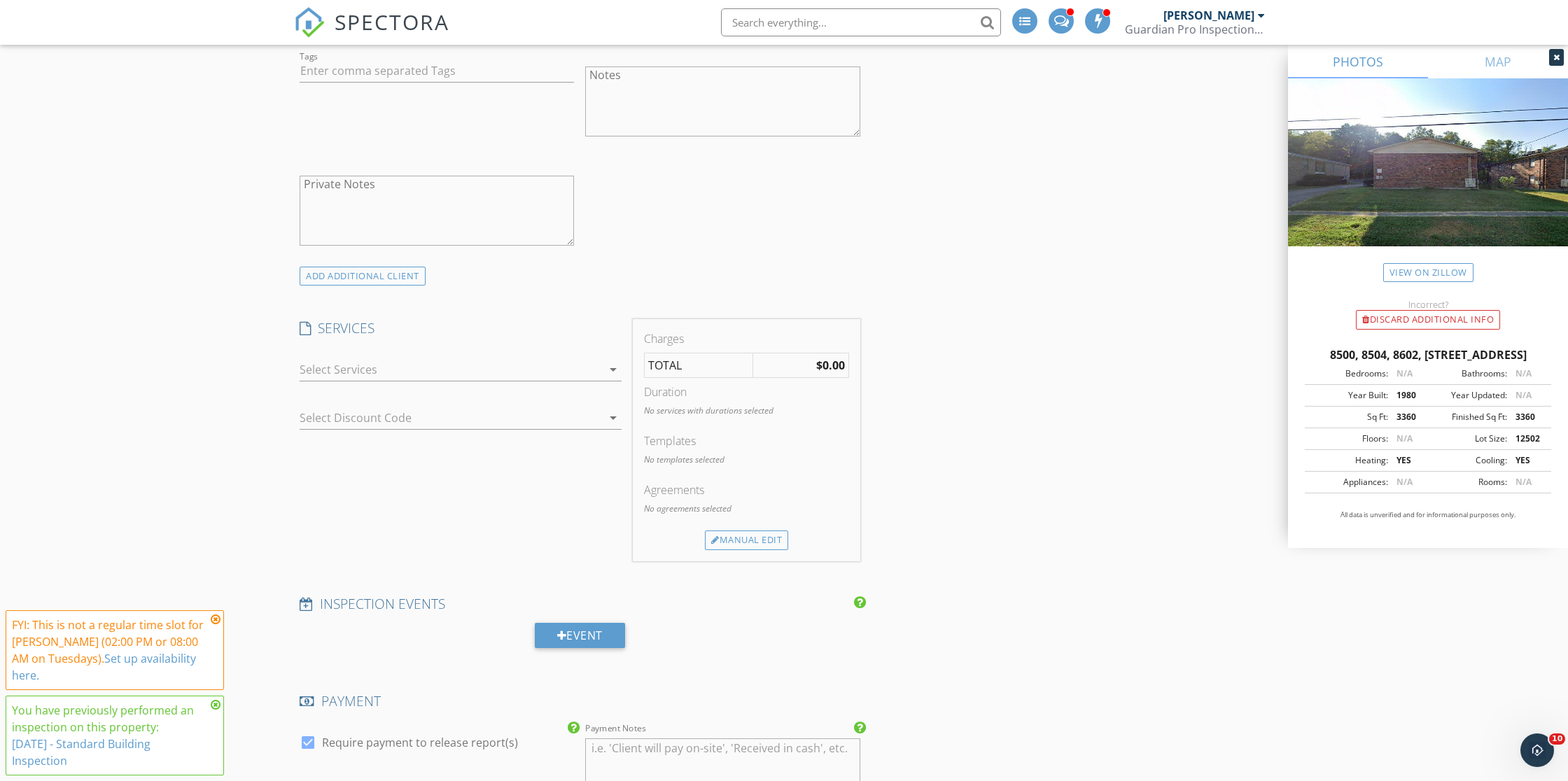
click at [346, 370] on div at bounding box center [451, 369] width 303 height 23
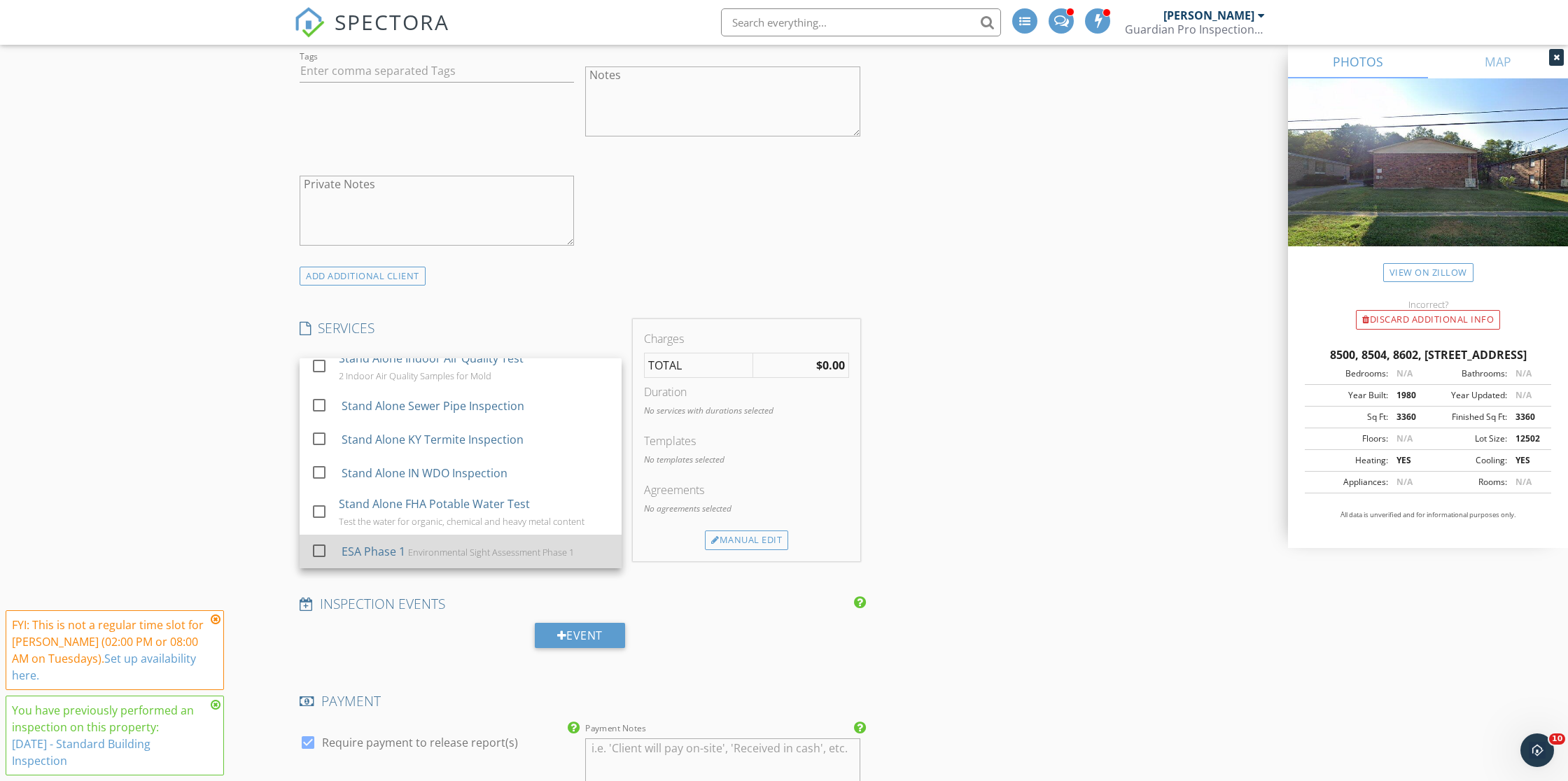
scroll to position [227, 0]
click at [317, 546] on div at bounding box center [319, 551] width 24 height 24
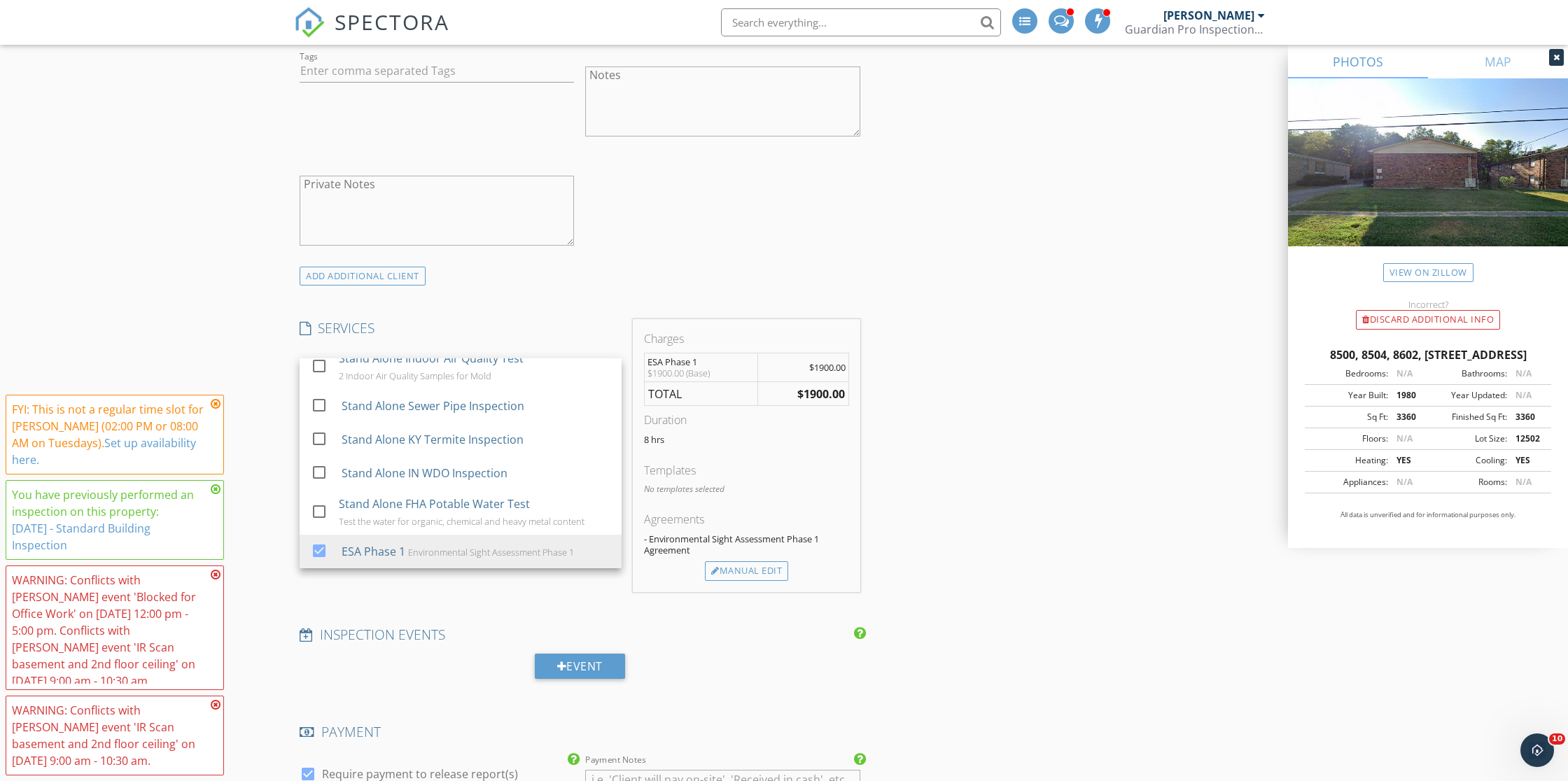
click at [216, 410] on icon at bounding box center [215, 404] width 10 height 11
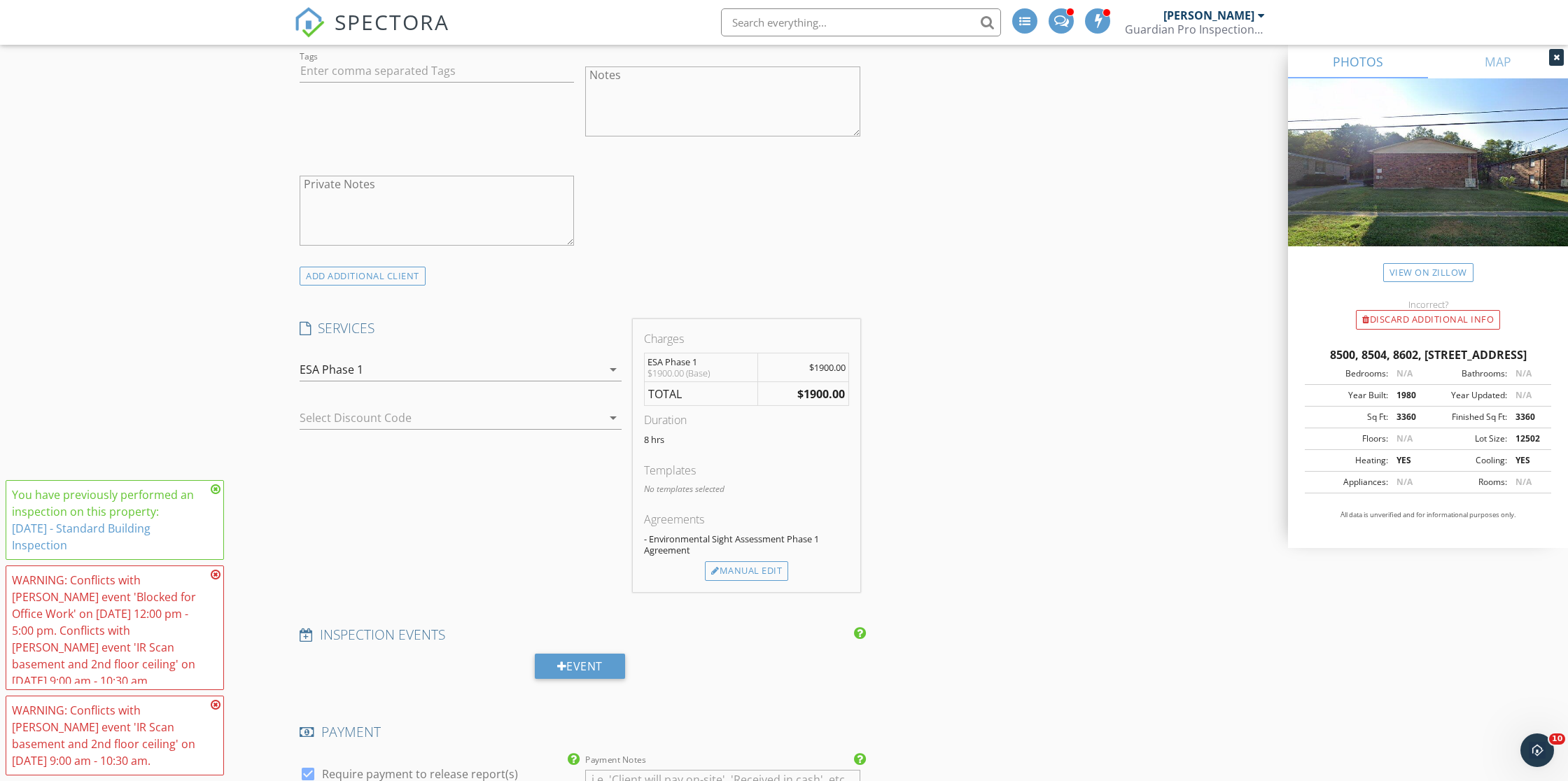
click at [217, 490] on icon at bounding box center [215, 489] width 10 height 11
click at [214, 575] on icon at bounding box center [215, 574] width 10 height 11
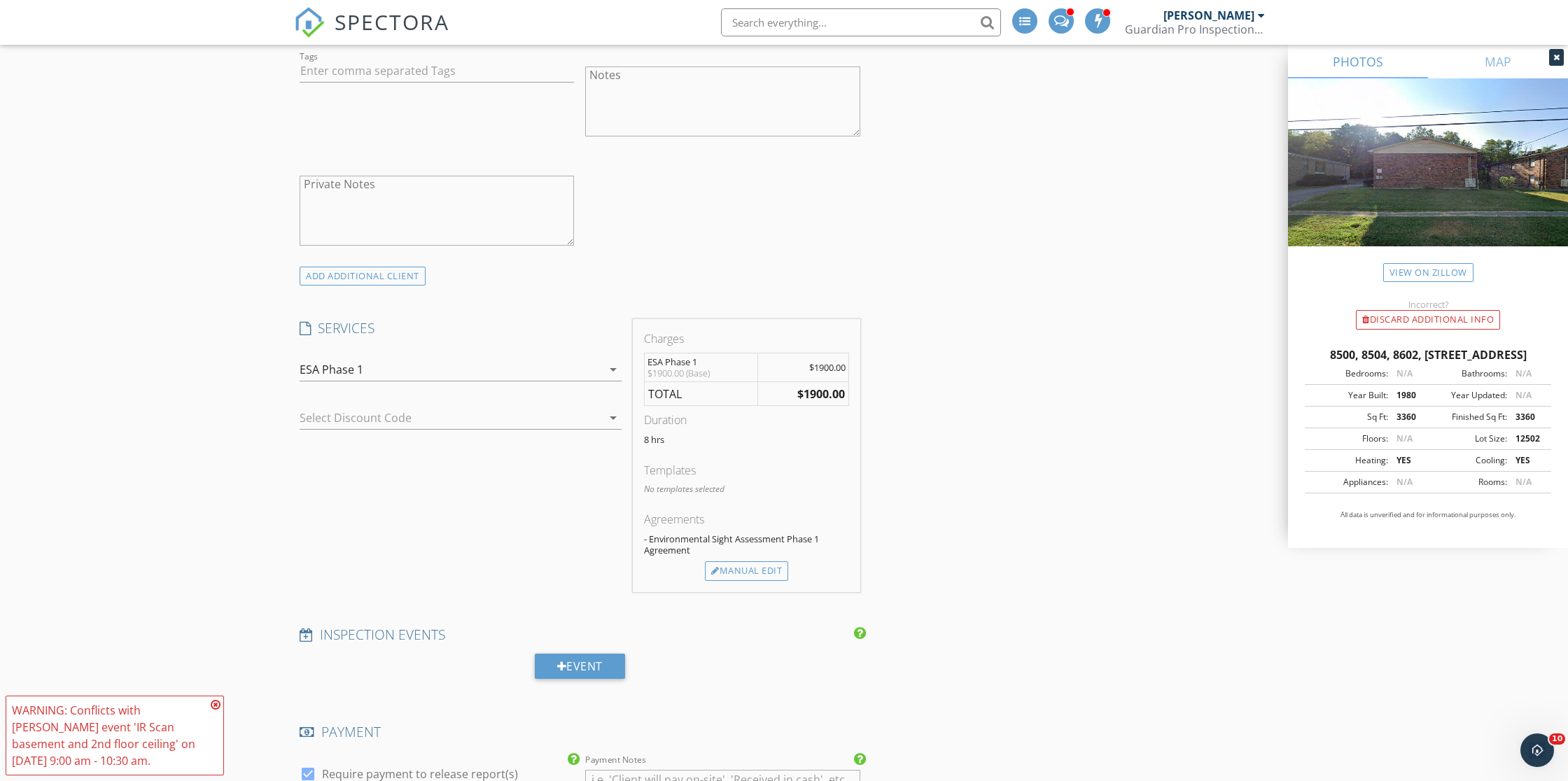
click at [214, 703] on icon at bounding box center [215, 704] width 10 height 11
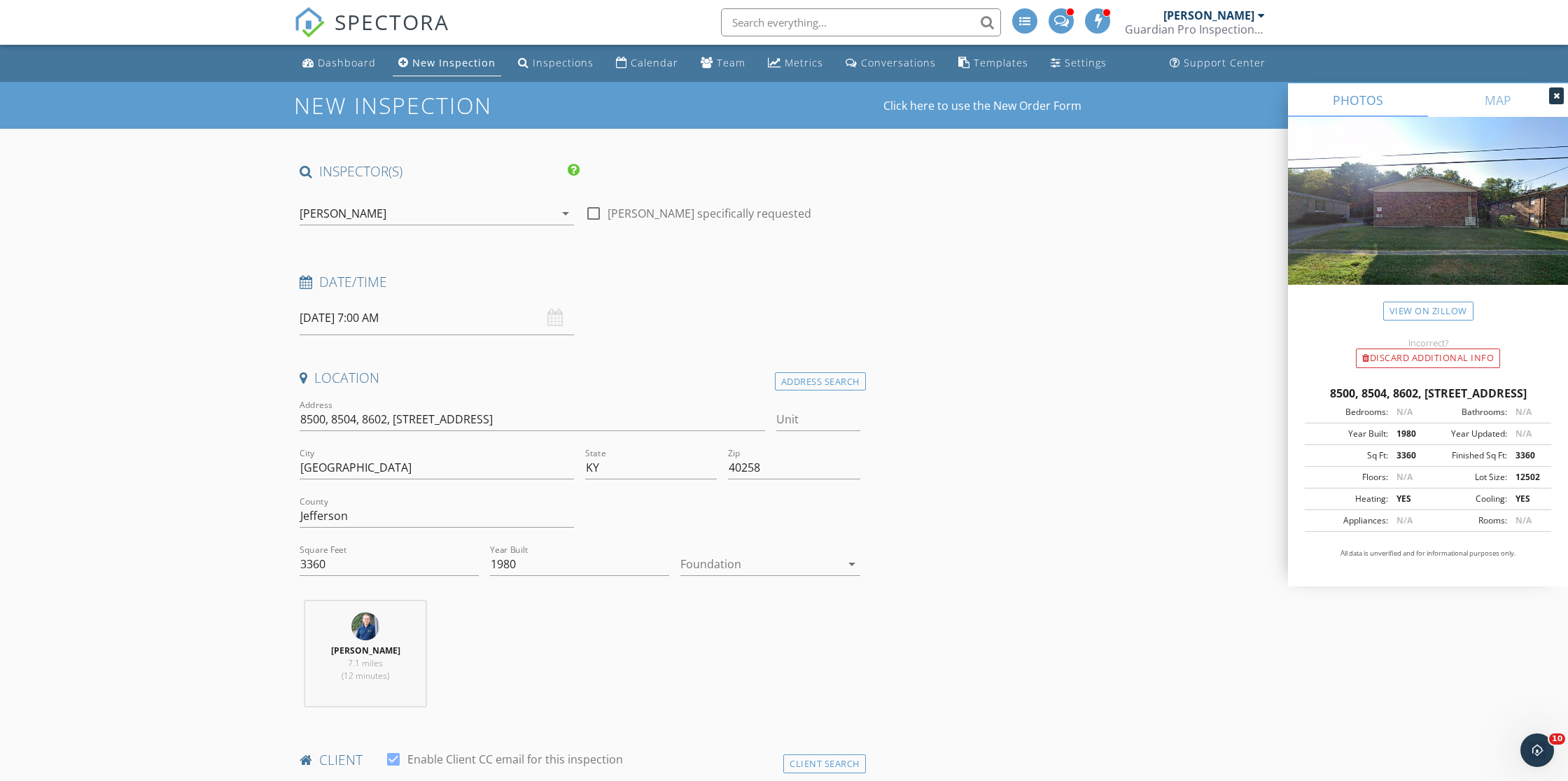
scroll to position [0, 0]
click at [764, 17] on input "text" at bounding box center [861, 22] width 280 height 28
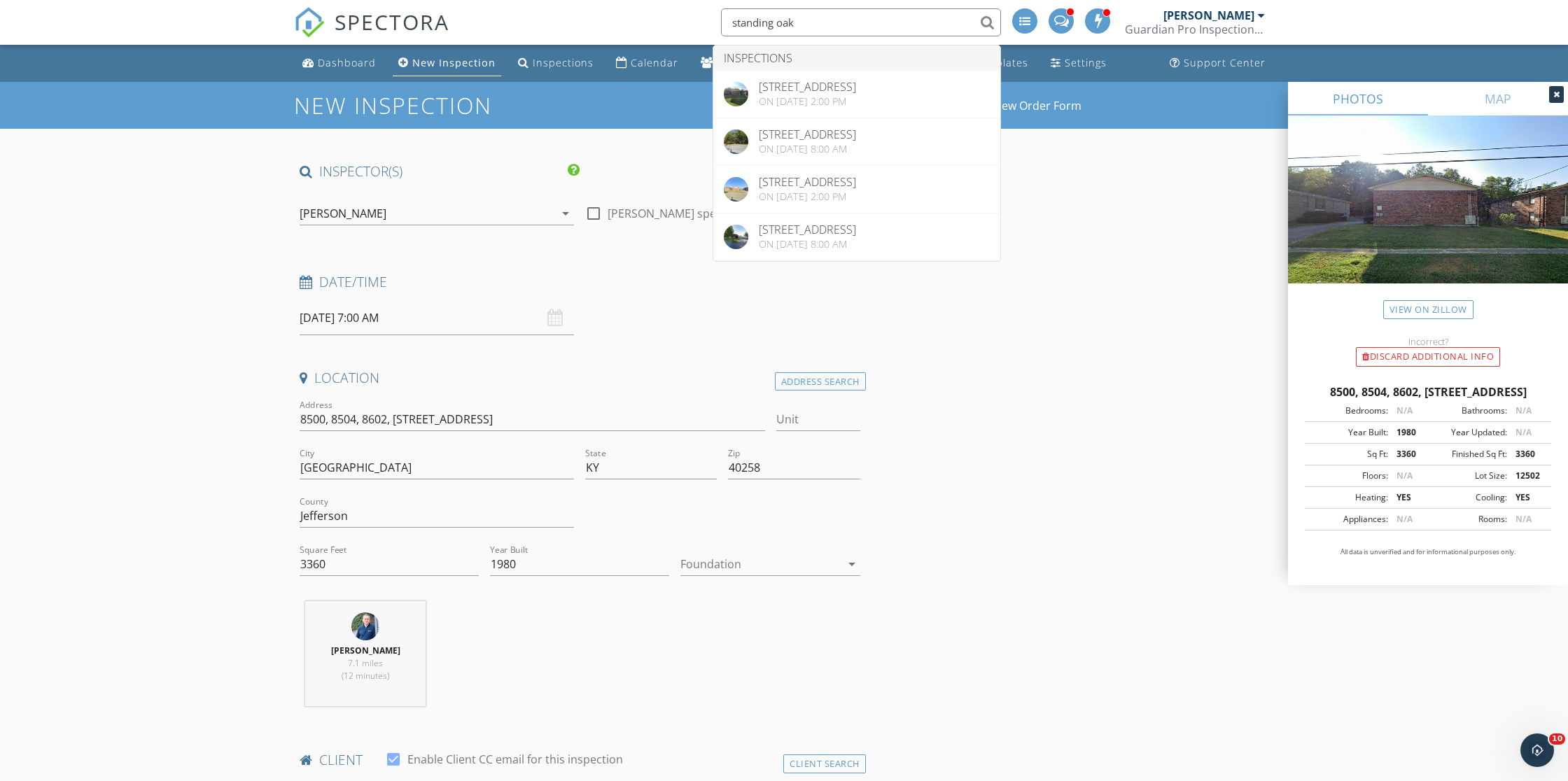
type input "standing oak"
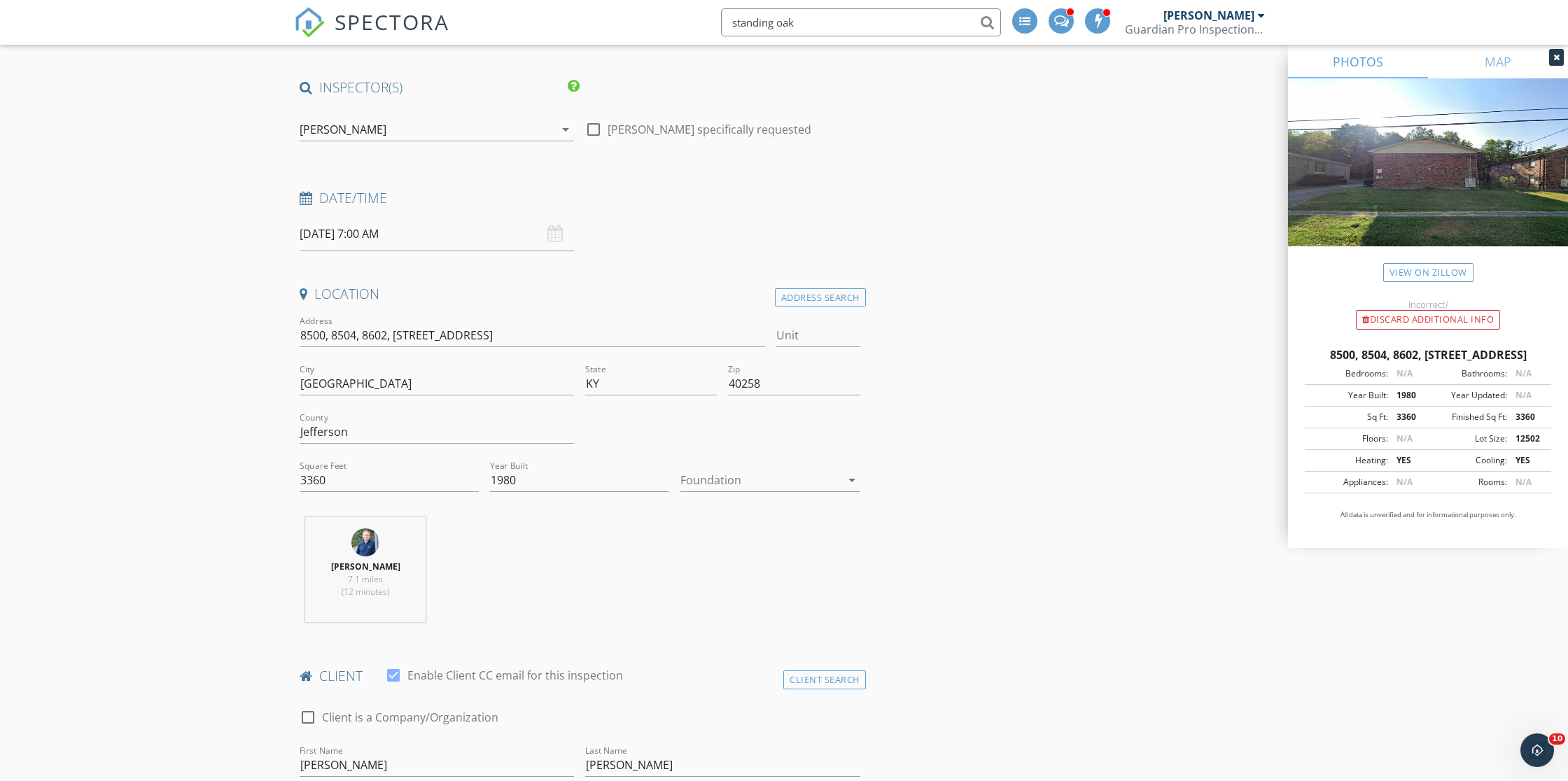
scroll to position [86, 0]
click at [371, 231] on input "[DATE] 7:00 AM" at bounding box center [437, 232] width 274 height 34
type input "09/29/2025 7:00 AM"
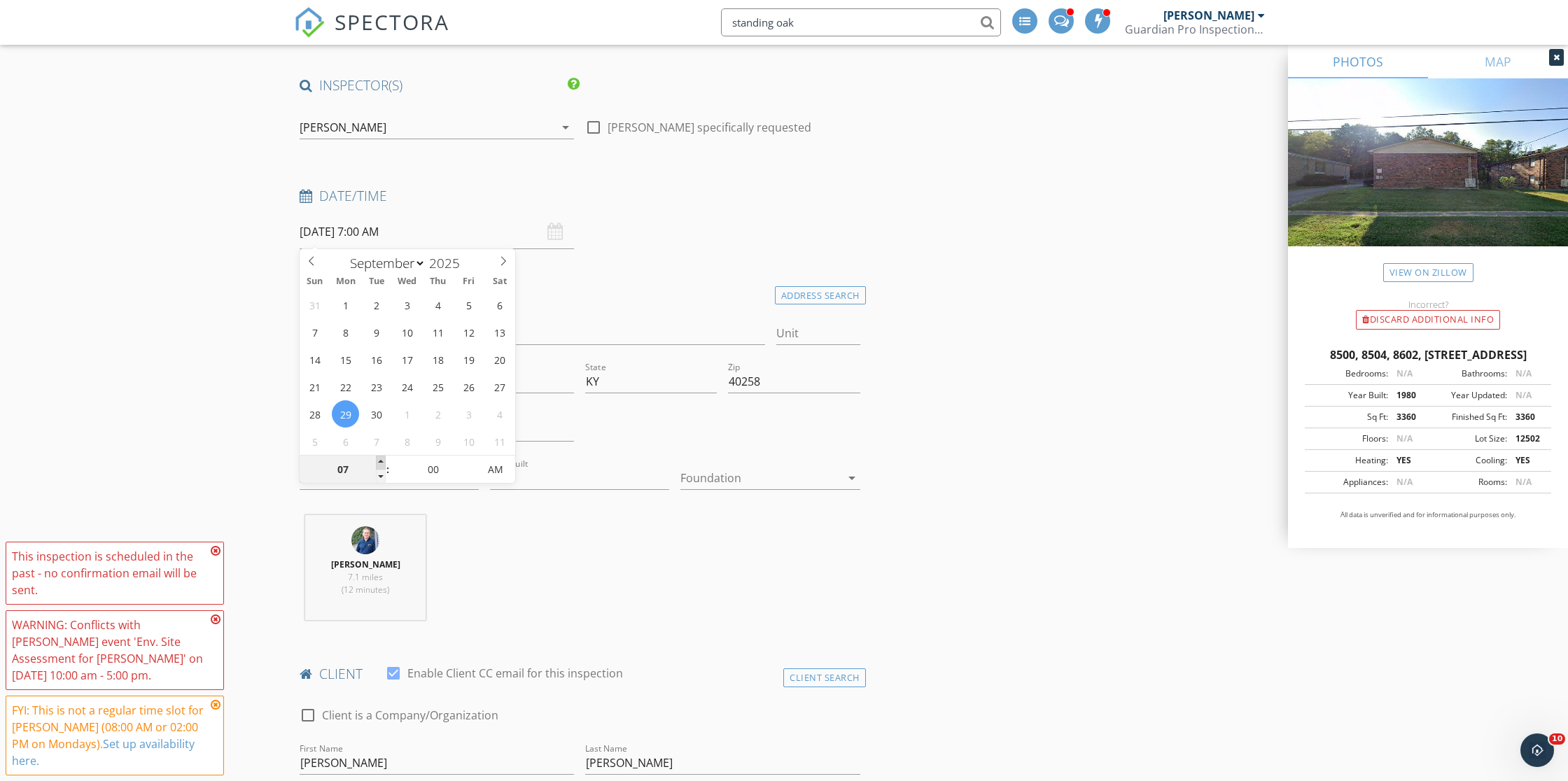
type input "08"
type input "[DATE] 8:00 AM"
click at [381, 461] on span at bounding box center [380, 462] width 10 height 14
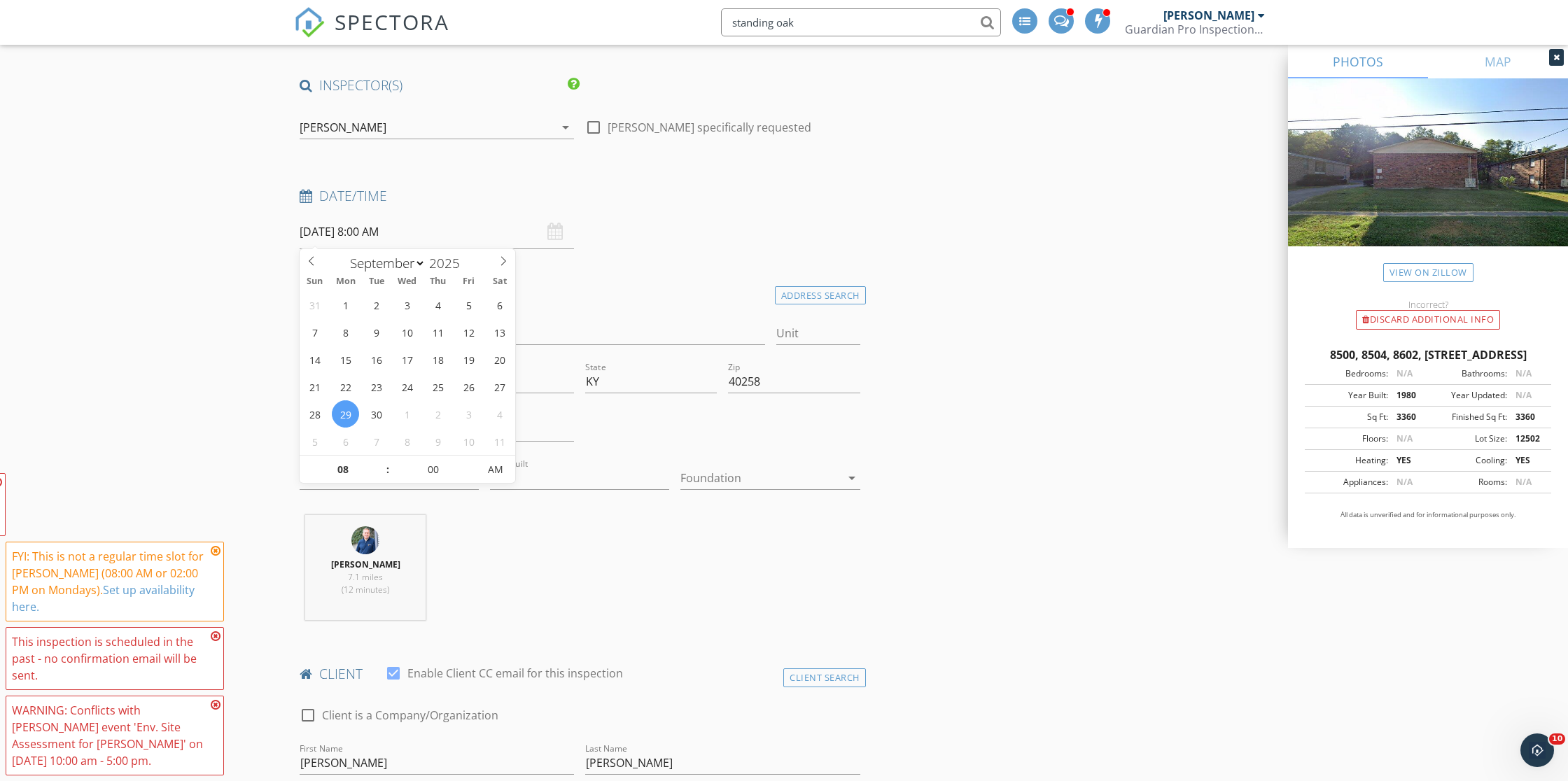
click at [213, 556] on icon at bounding box center [215, 551] width 10 height 11
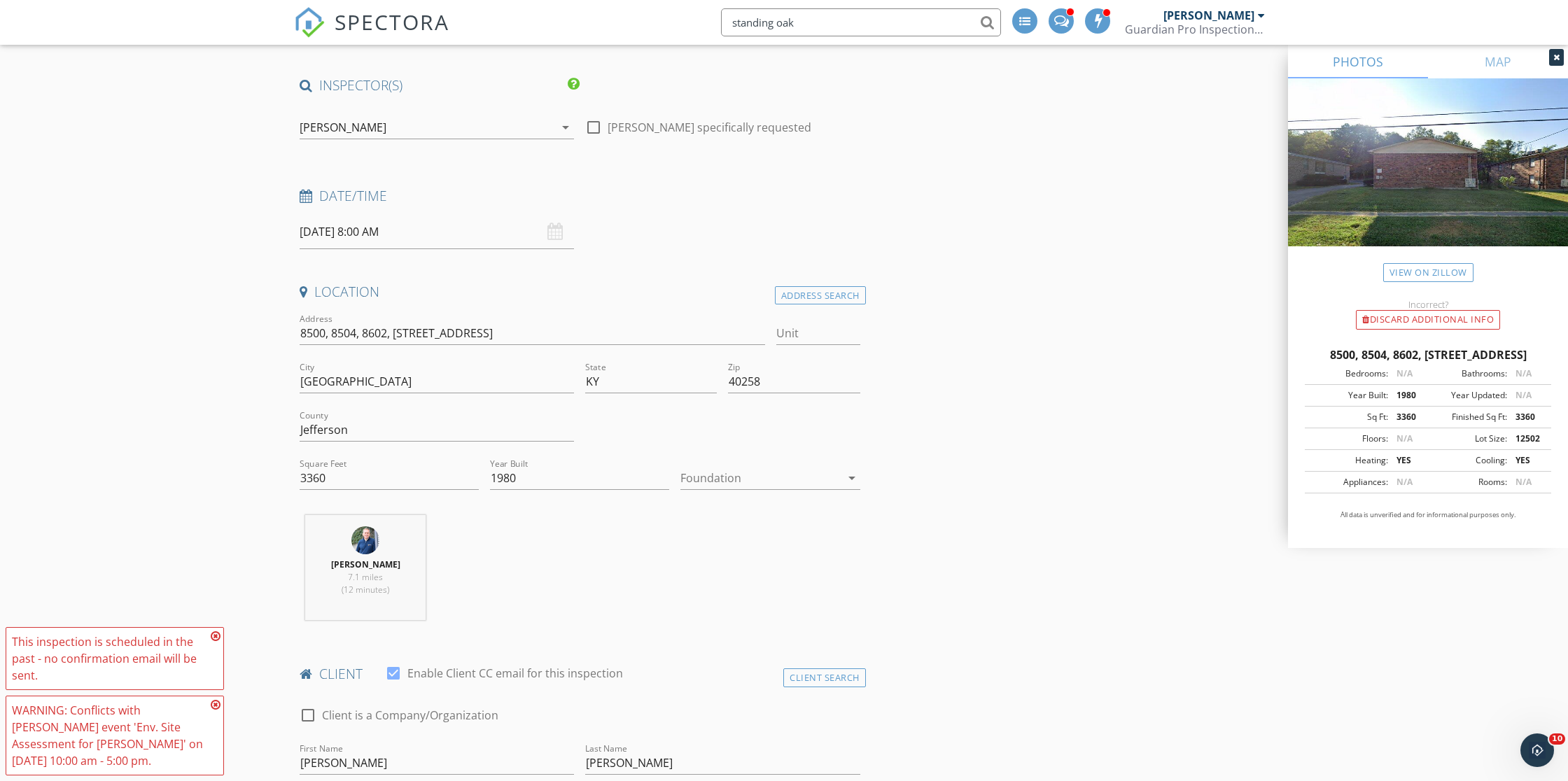
click at [216, 633] on icon at bounding box center [215, 636] width 10 height 11
click at [216, 701] on icon at bounding box center [215, 704] width 10 height 11
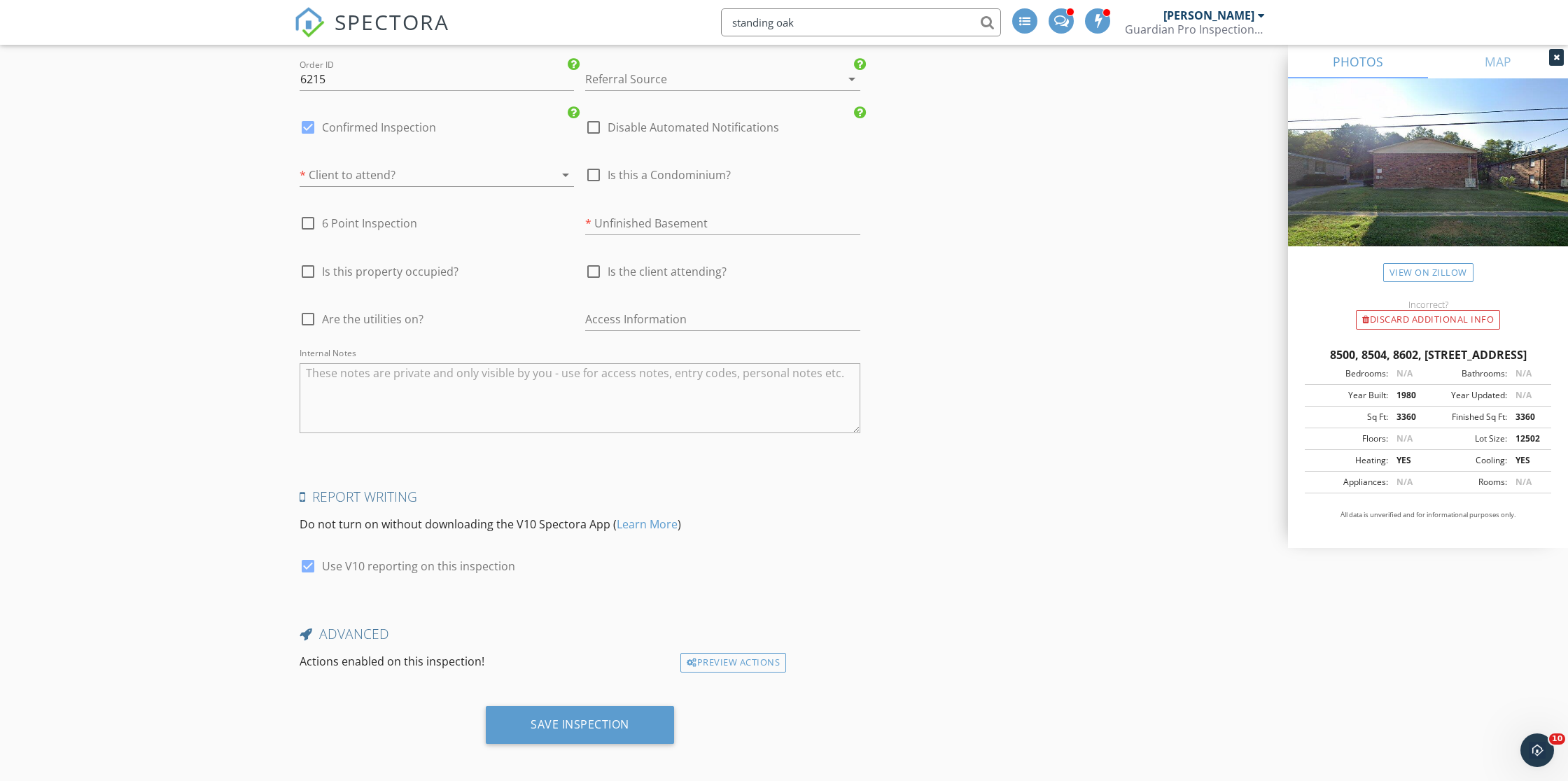
scroll to position [2276, 0]
click at [566, 720] on div "Save Inspection" at bounding box center [580, 725] width 99 height 14
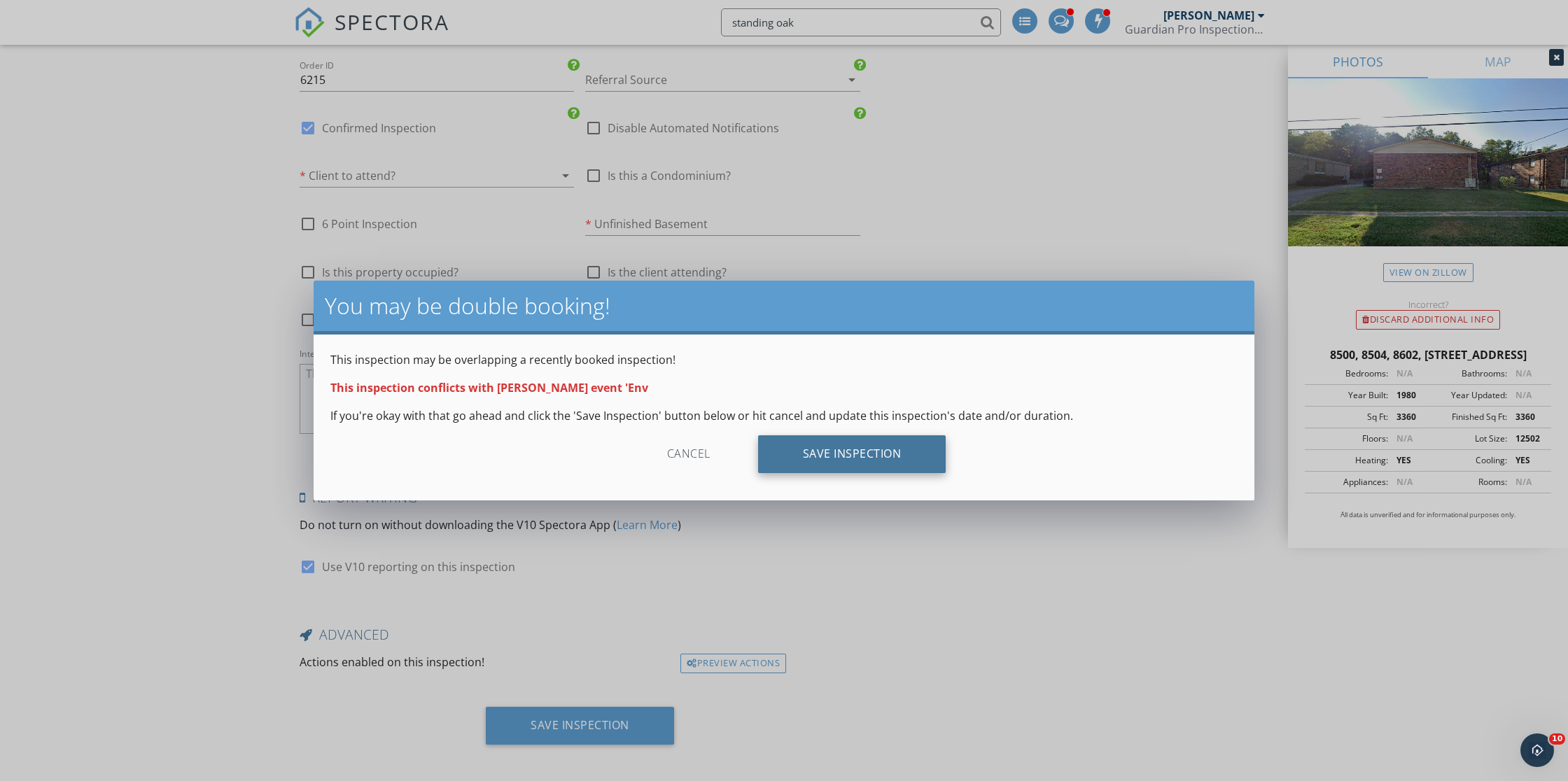
click at [840, 457] on div "Save Inspection" at bounding box center [853, 454] width 189 height 38
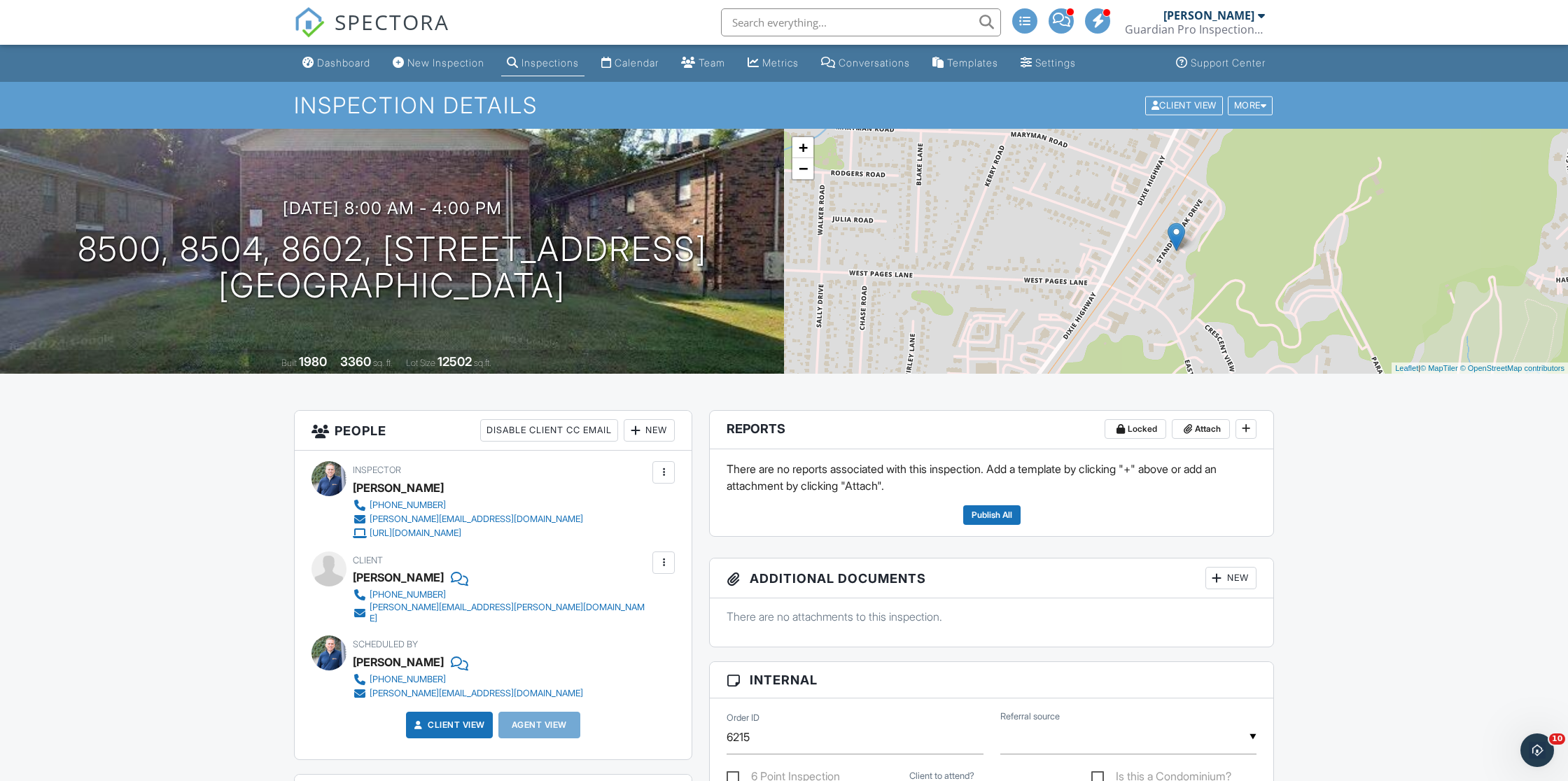
scroll to position [1, 0]
click at [358, 59] on div "Dashboard" at bounding box center [344, 62] width 53 height 12
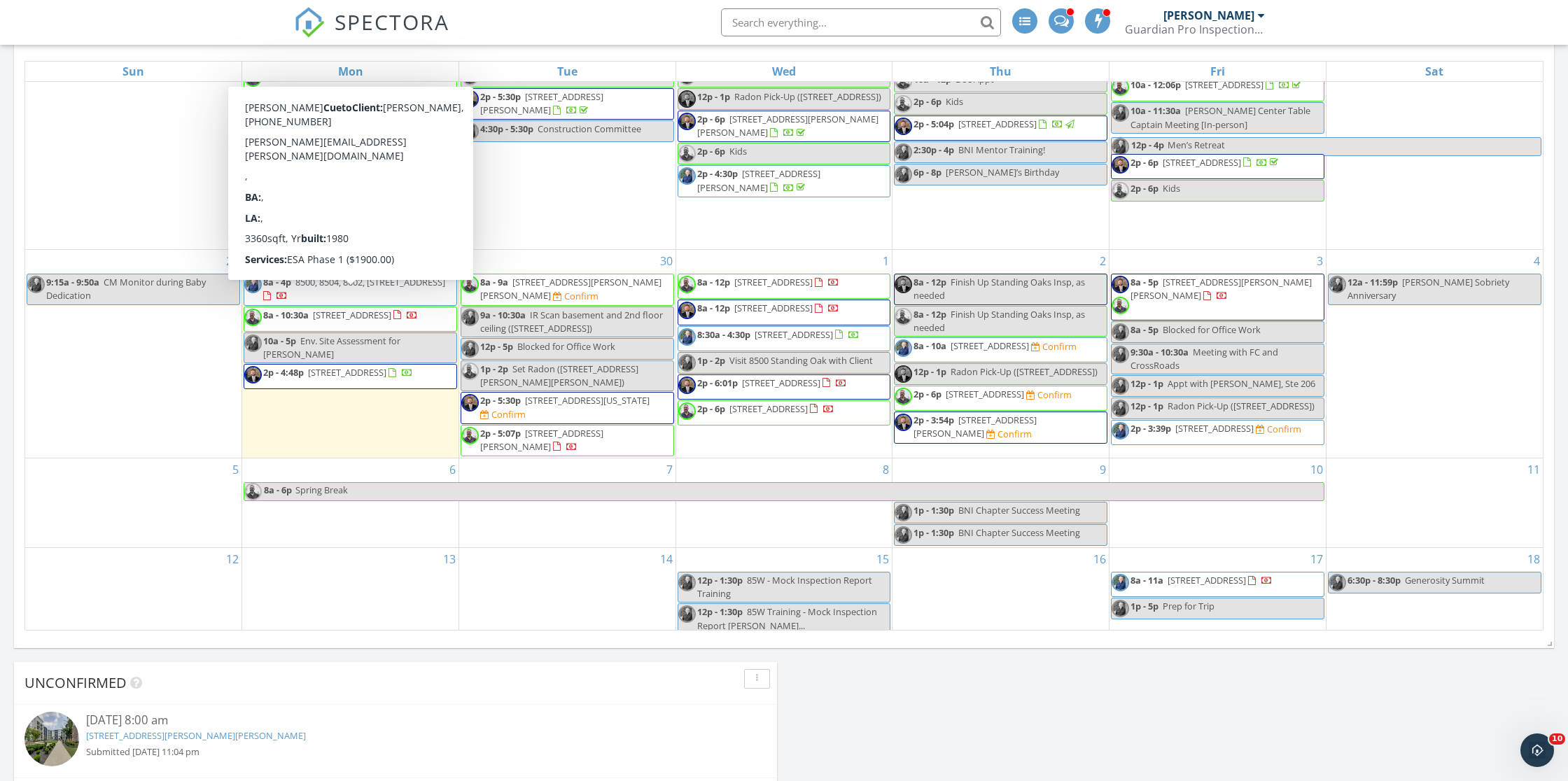
scroll to position [102, 0]
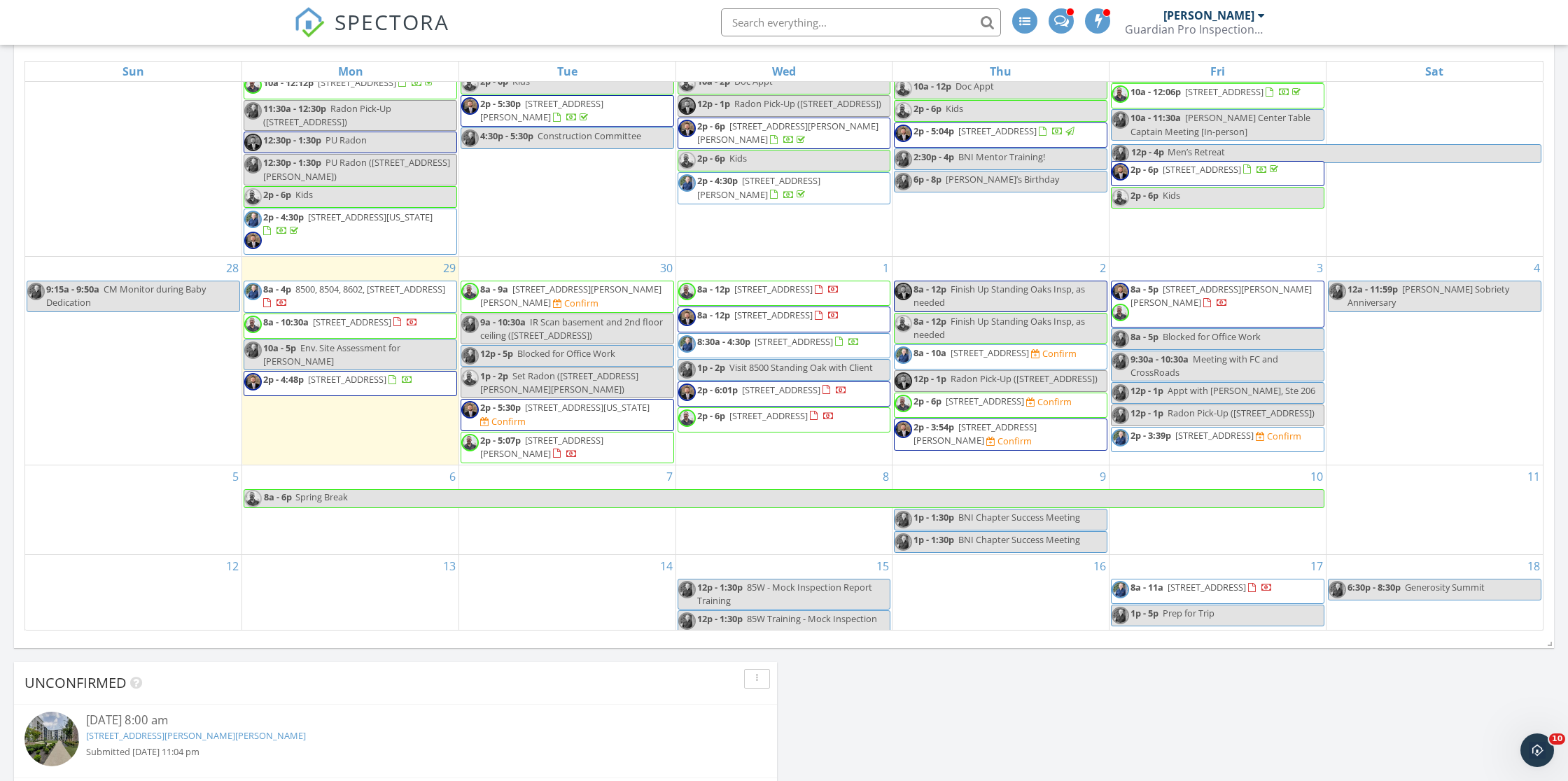
click at [333, 361] on span "Env. Site Assessment for Erick" at bounding box center [332, 354] width 137 height 26
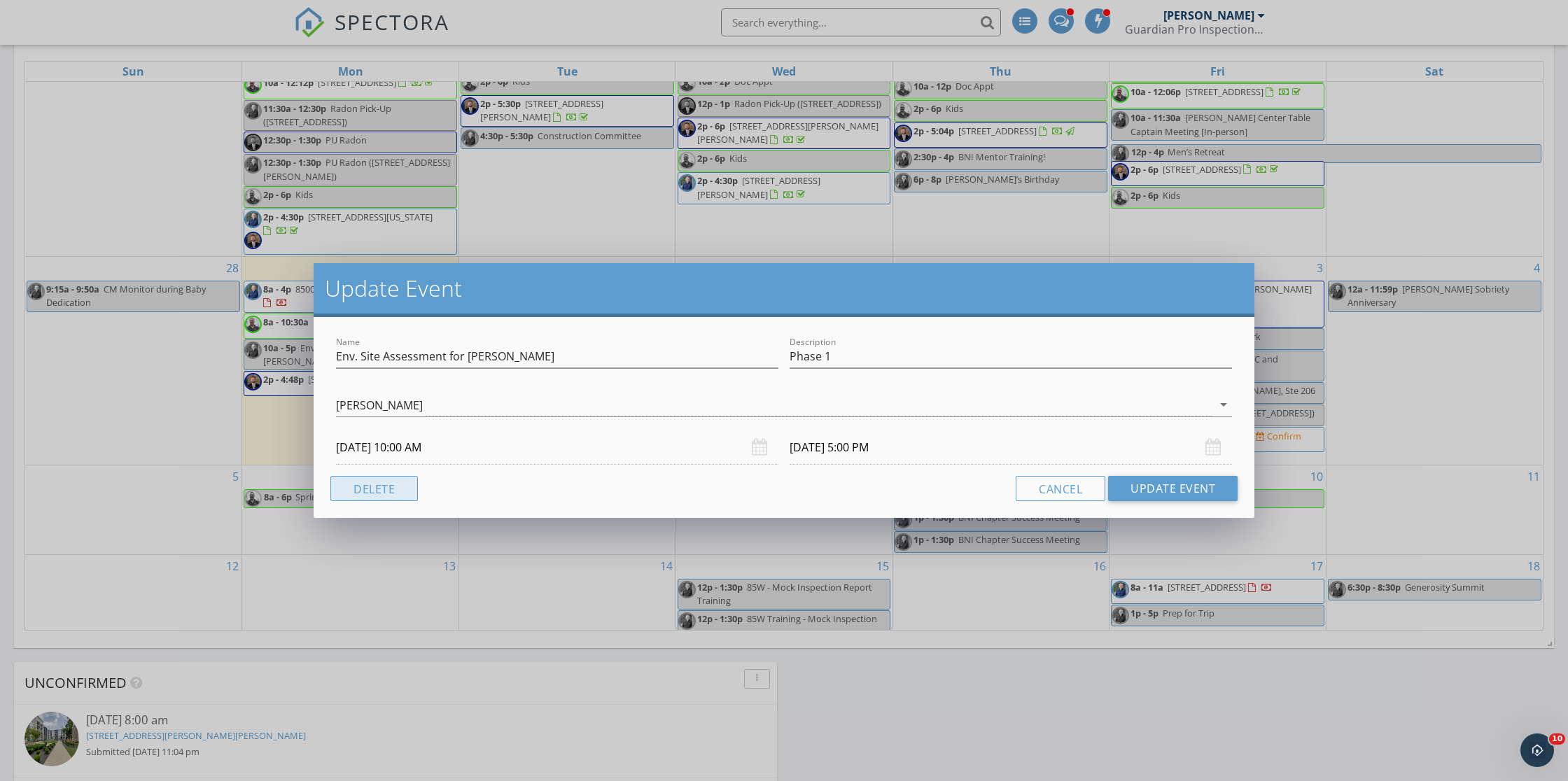
click at [387, 486] on button "Delete" at bounding box center [374, 488] width 88 height 25
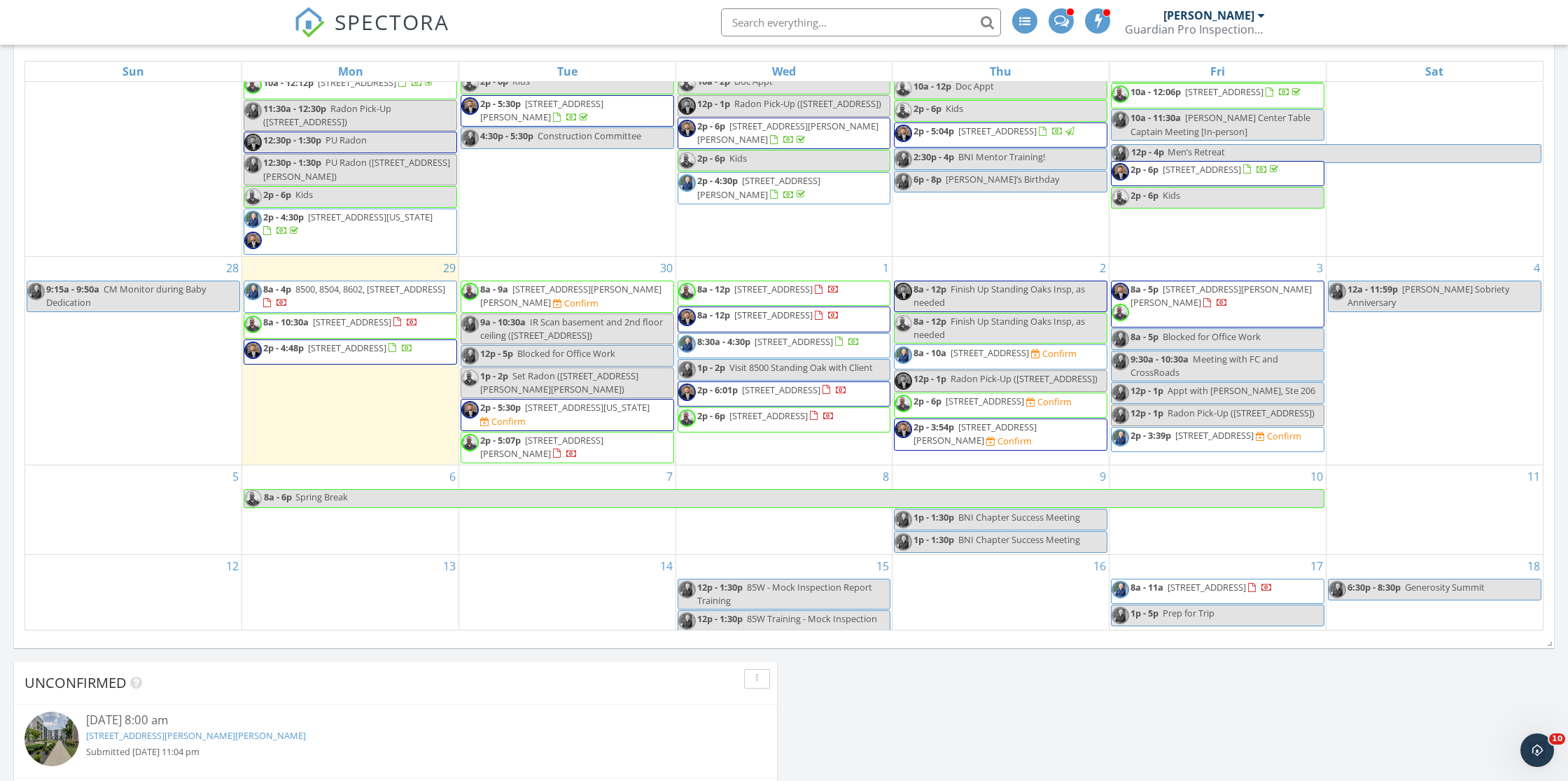
scroll to position [0, 0]
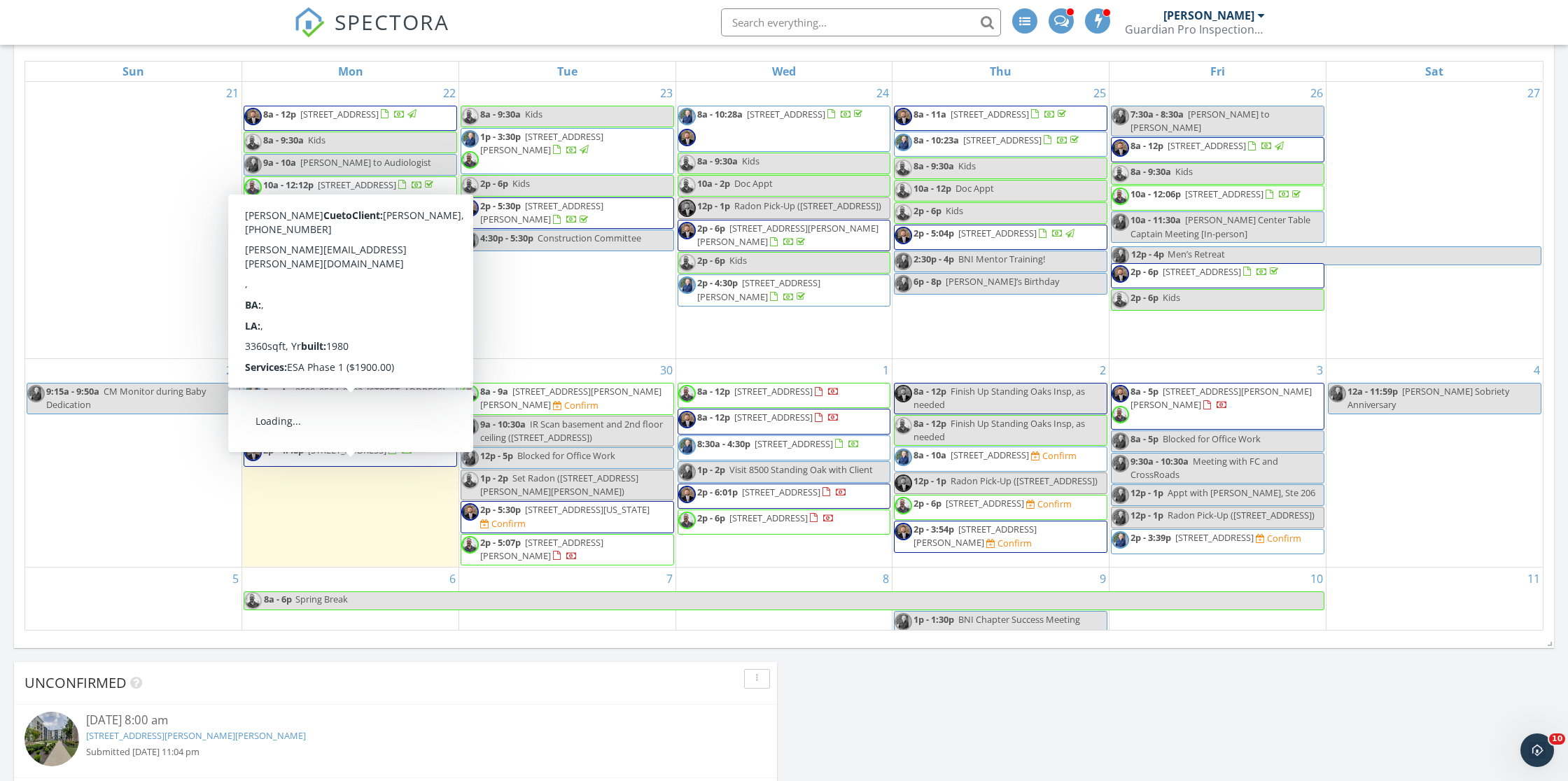
click at [378, 398] on span "8500, 8504, 8602, 8603 Standing Oak Dr, Louisville 40258" at bounding box center [370, 391] width 150 height 12
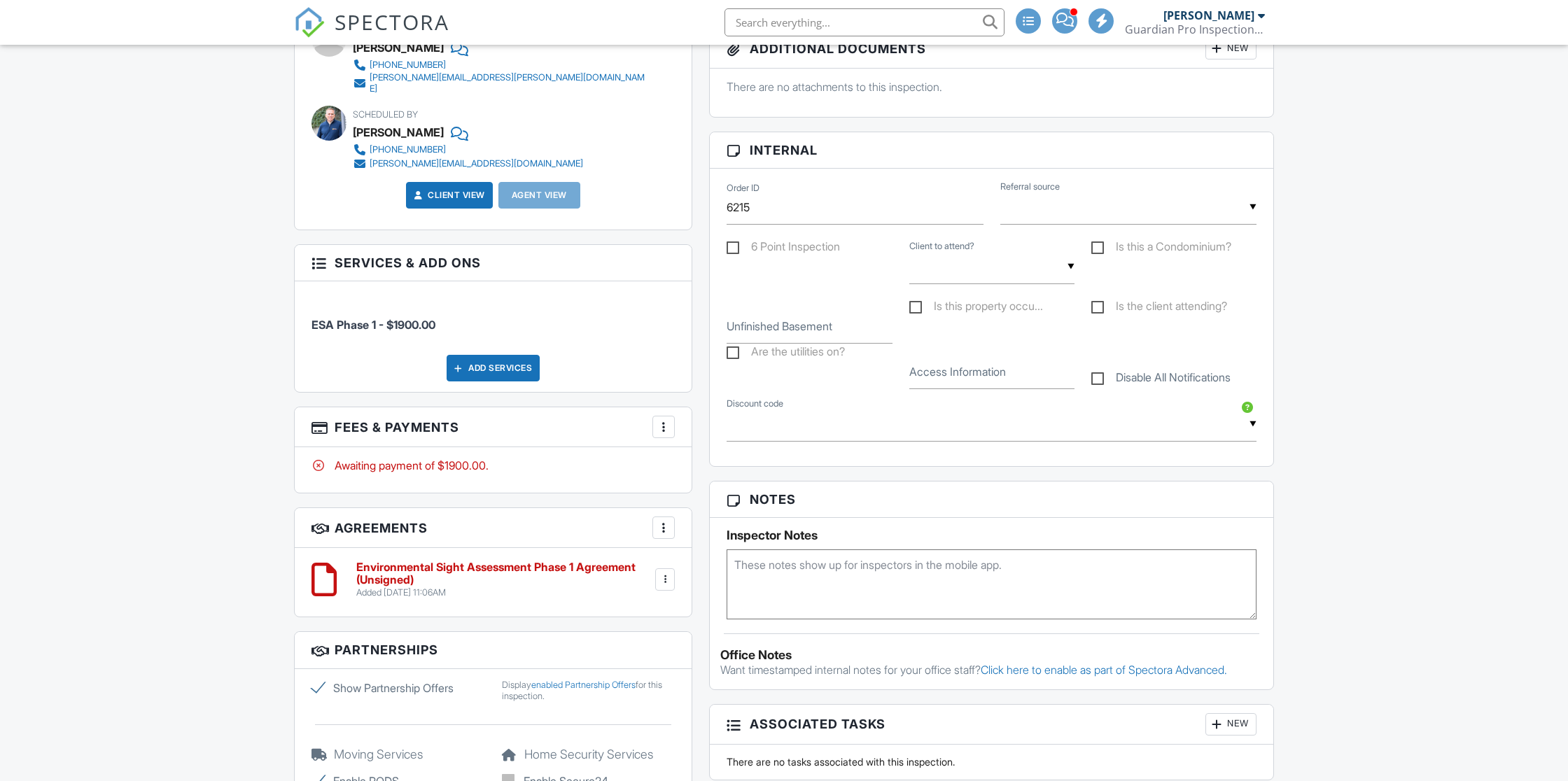
click at [665, 420] on div at bounding box center [663, 426] width 14 height 14
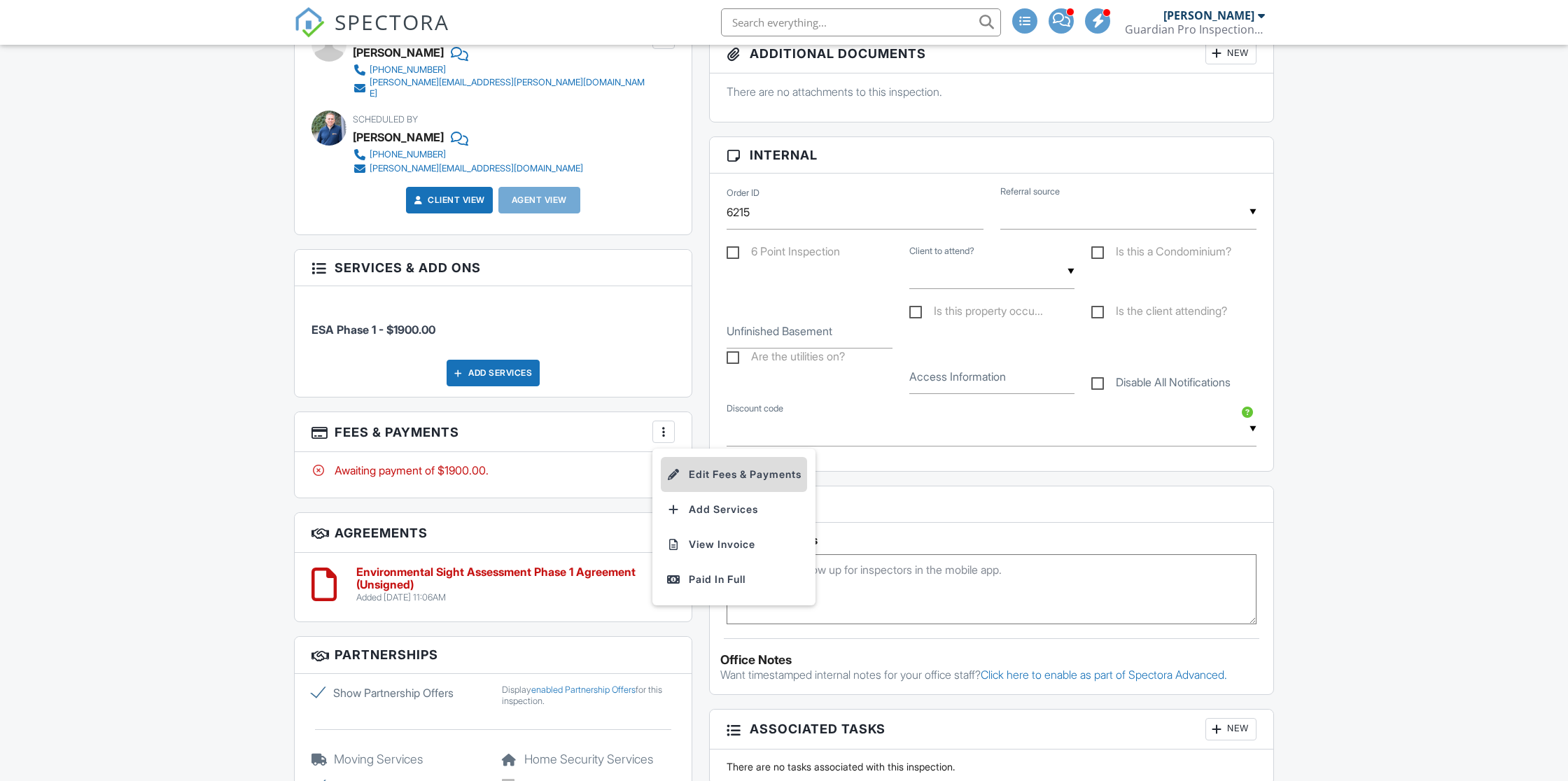
click at [692, 461] on li "Edit Fees & Payments" at bounding box center [734, 475] width 146 height 35
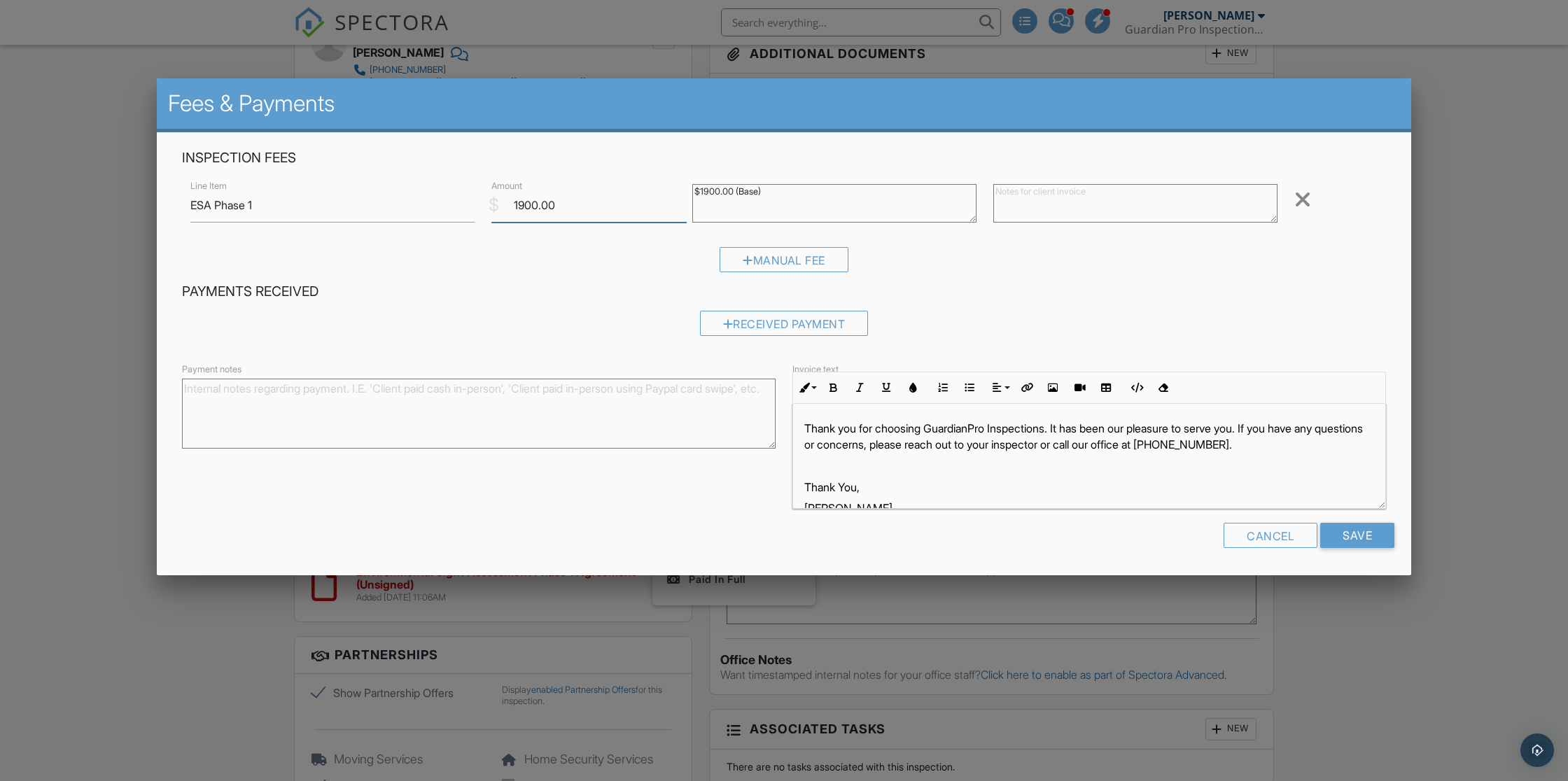
drag, startPoint x: 565, startPoint y: 208, endPoint x: 475, endPoint y: 205, distance: 90.0
click at [475, 205] on div "Line Item ESA Phase 1 $ Amount 1900.00 $1900.00 (Base) Remove" at bounding box center [784, 205] width 1205 height 56
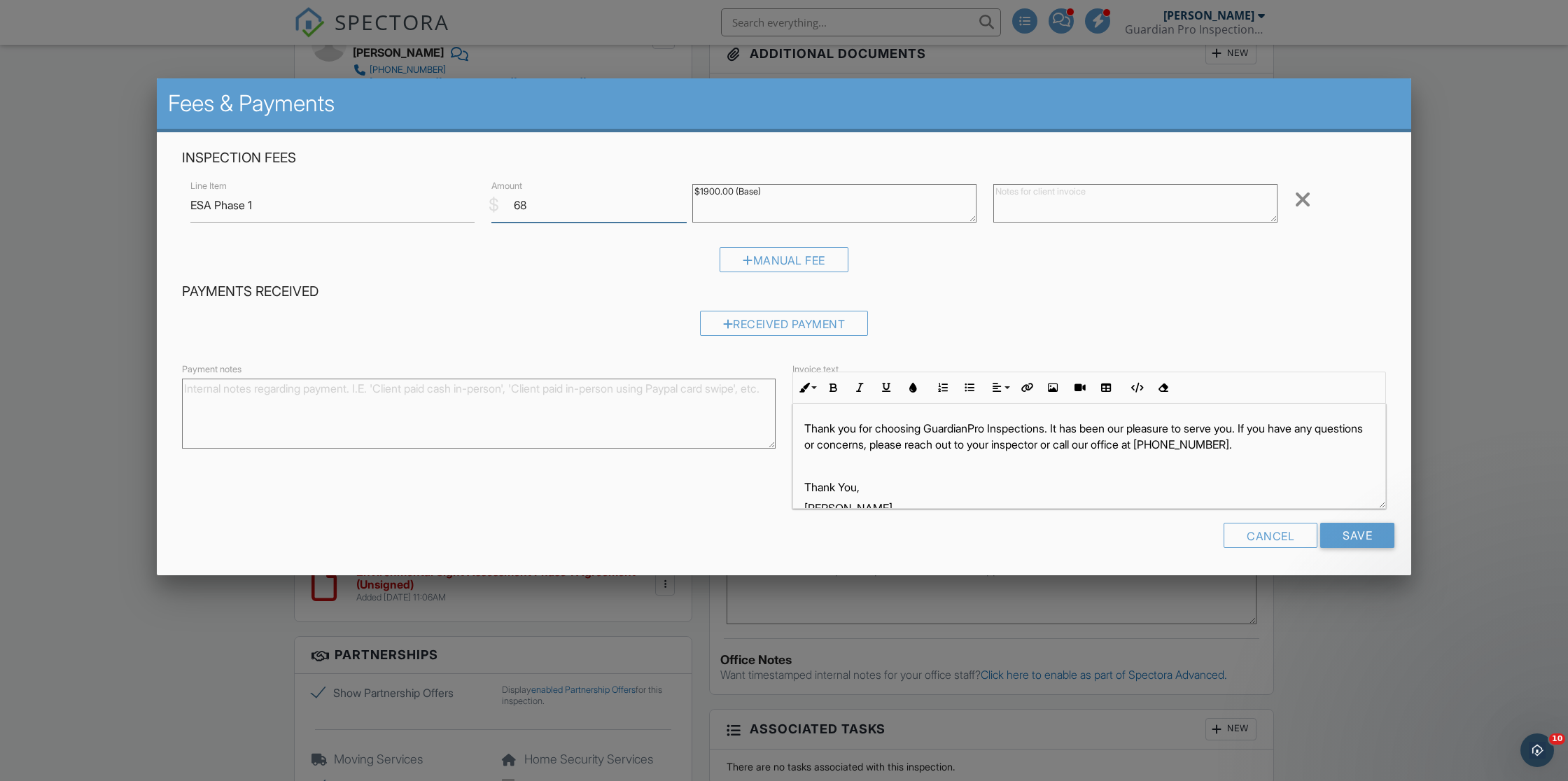
type input "6"
type input "6800.00"
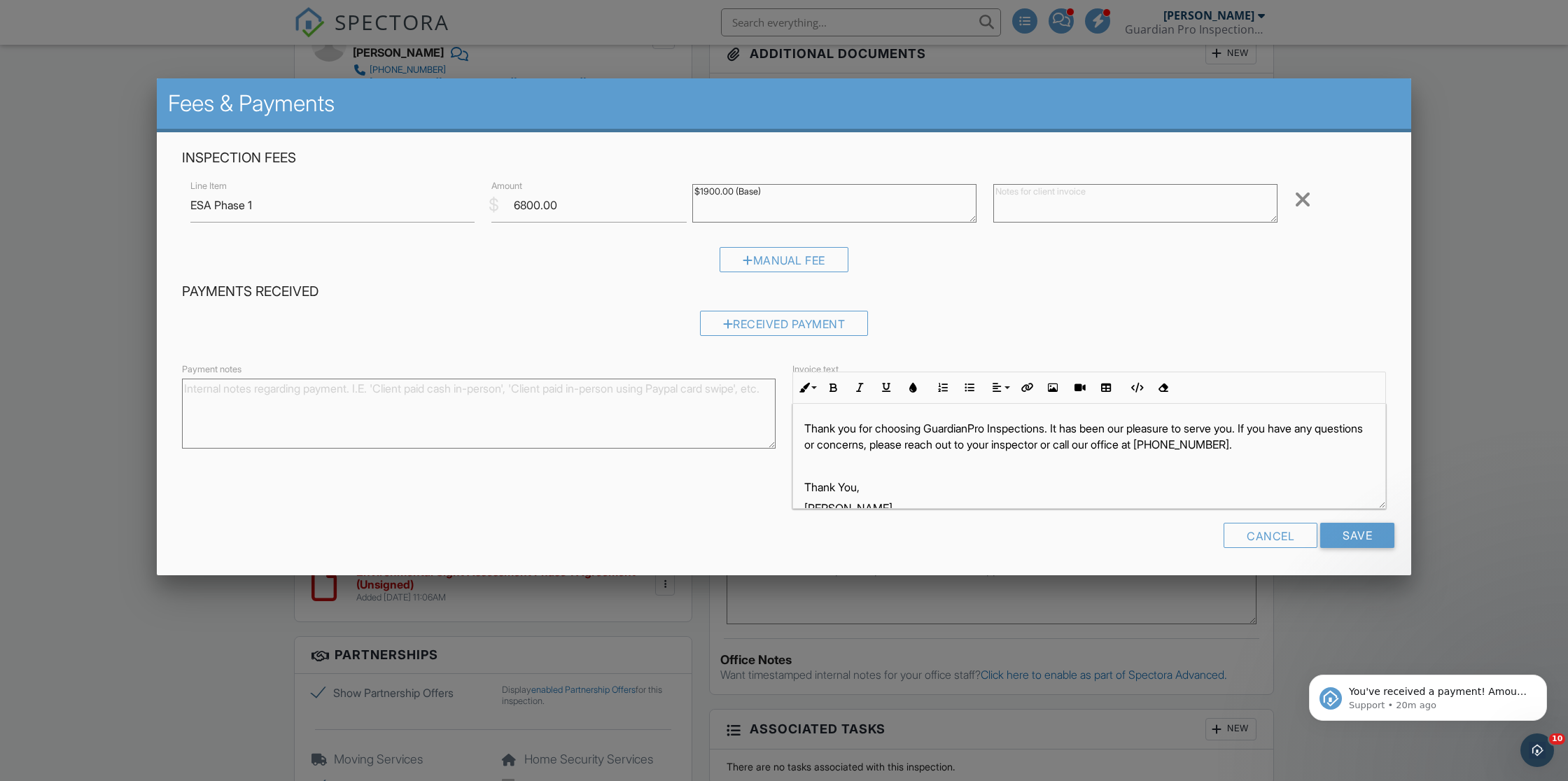
click at [765, 190] on textarea "$1900.00 (Base)" at bounding box center [834, 203] width 284 height 39
type textarea "$1900.00 (Base) 4x minuse $200 per discount"
click at [1353, 532] on input "Save" at bounding box center [1357, 535] width 74 height 25
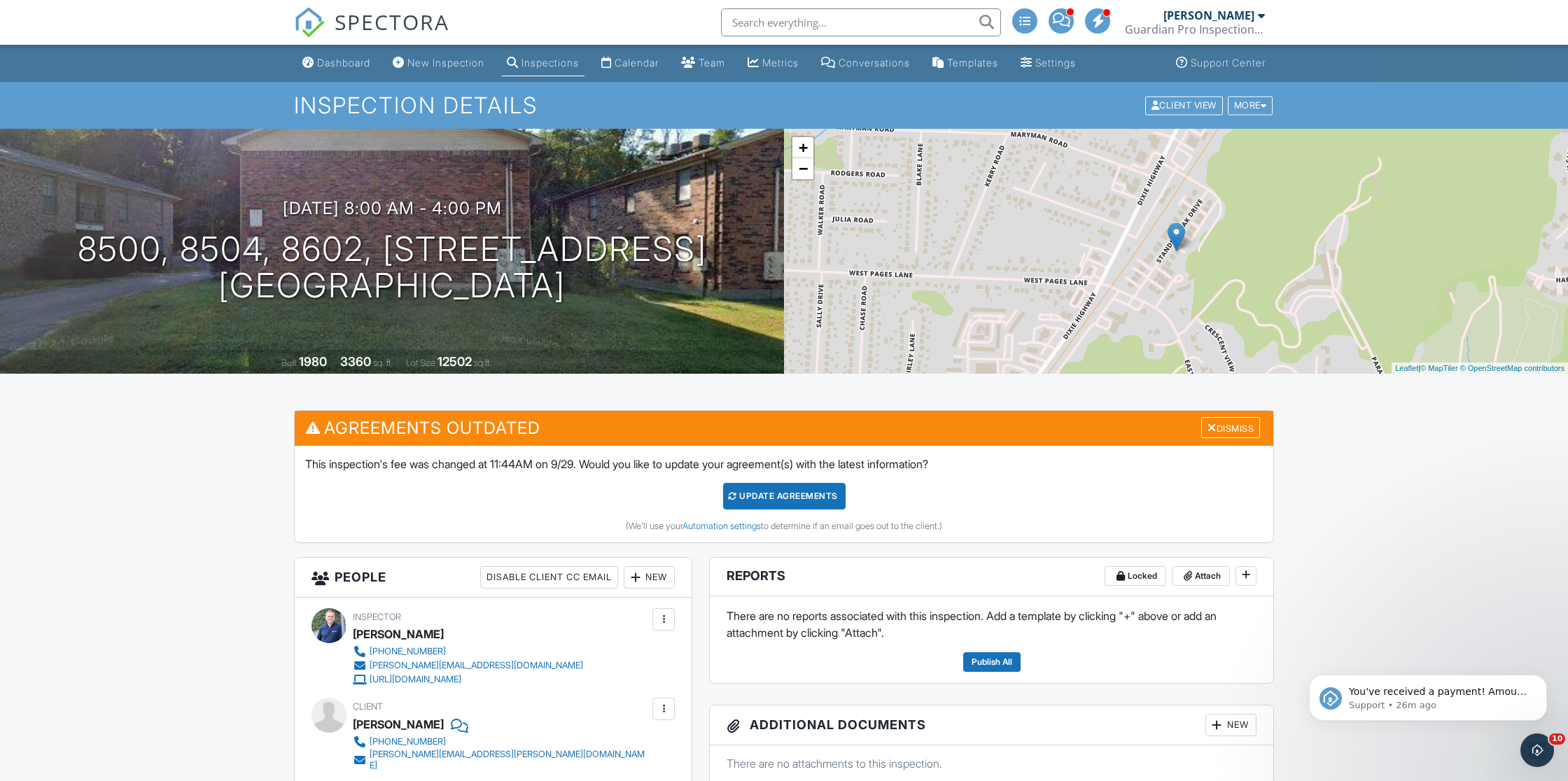
click at [798, 488] on div "Update Agreements" at bounding box center [785, 497] width 123 height 26
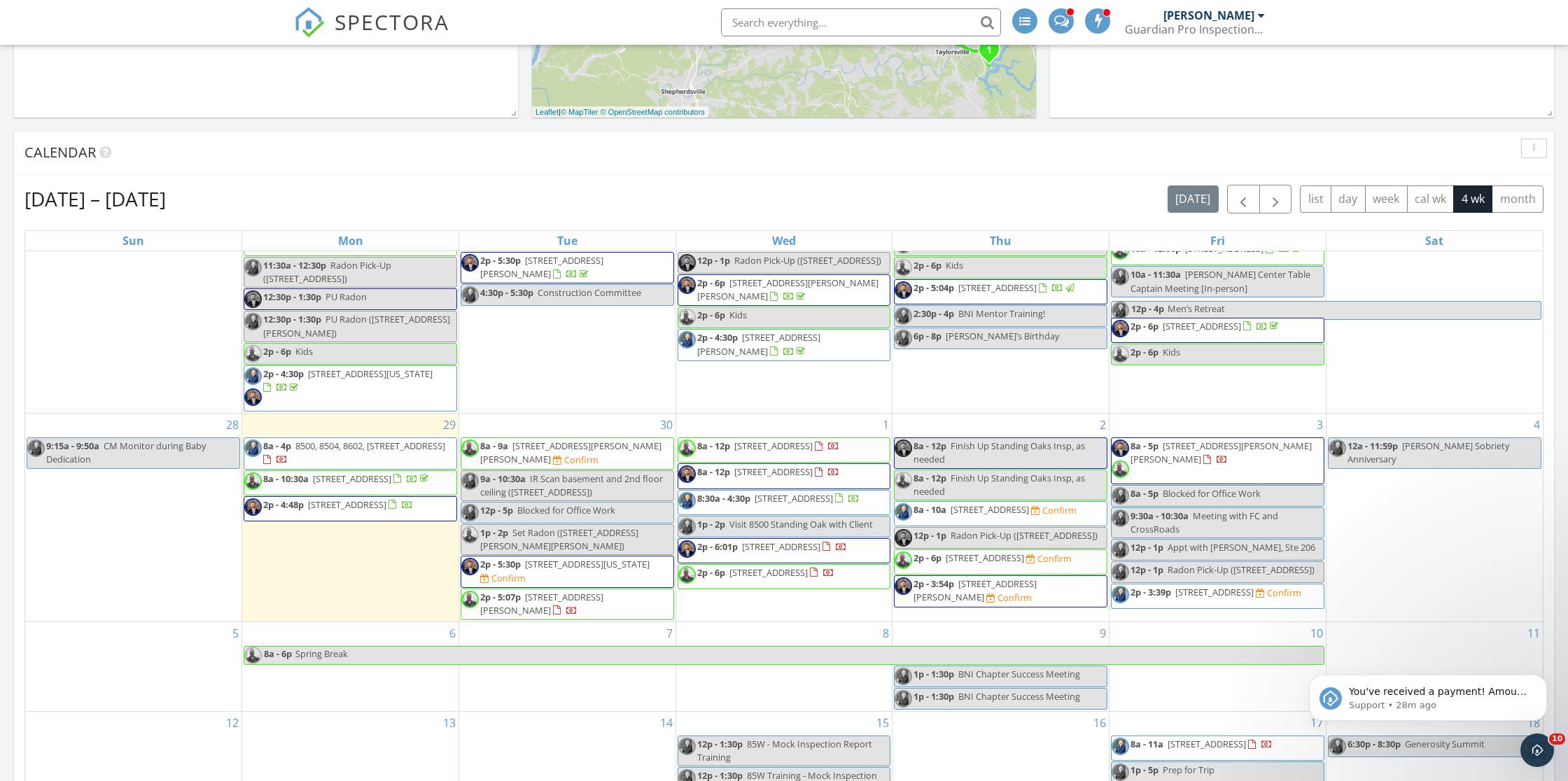
scroll to position [135, 0]
click at [130, 440] on span "CM Monitor during Baby Dedication" at bounding box center [126, 452] width 159 height 26
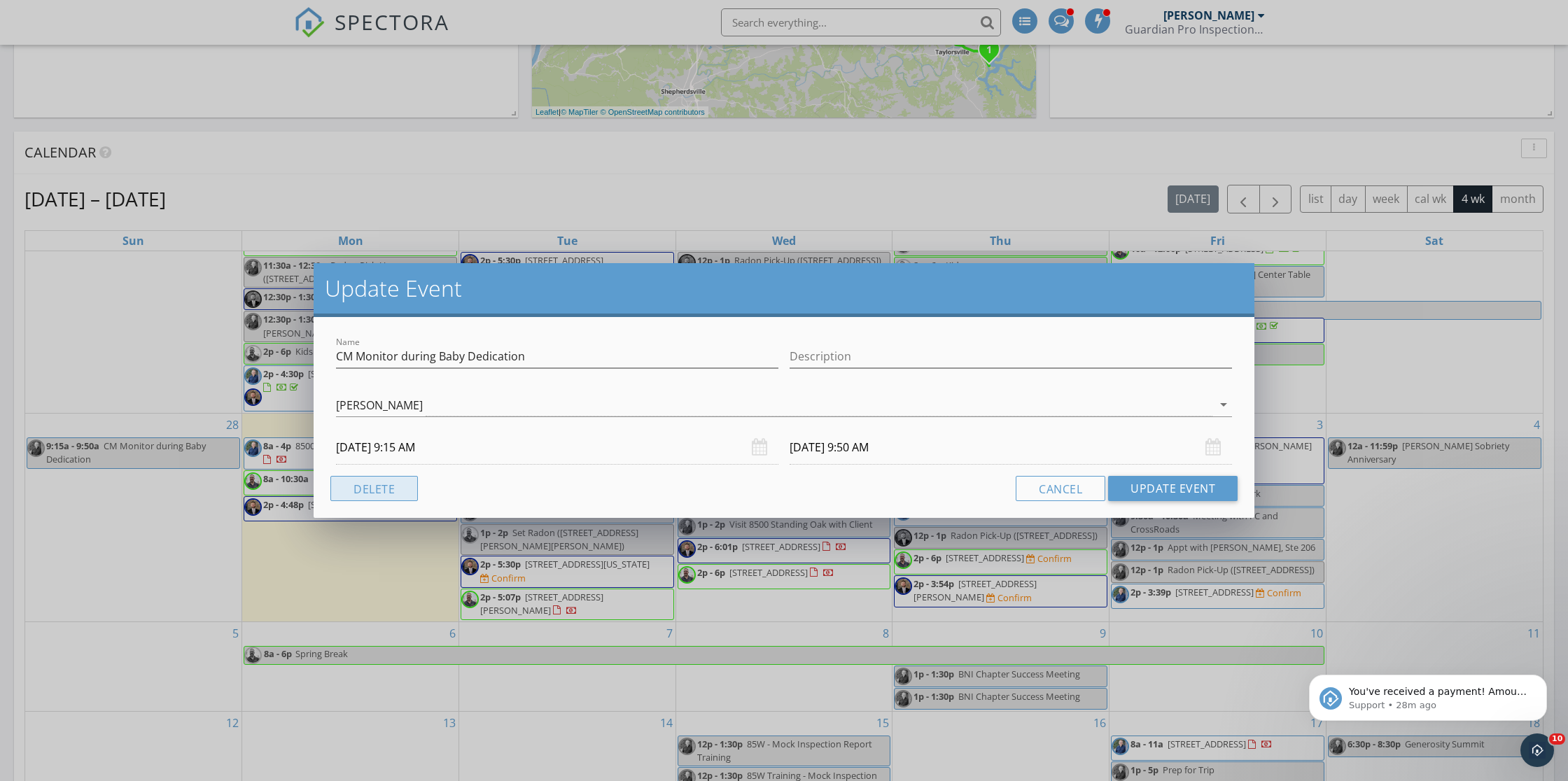
click at [371, 486] on button "Delete" at bounding box center [374, 488] width 88 height 25
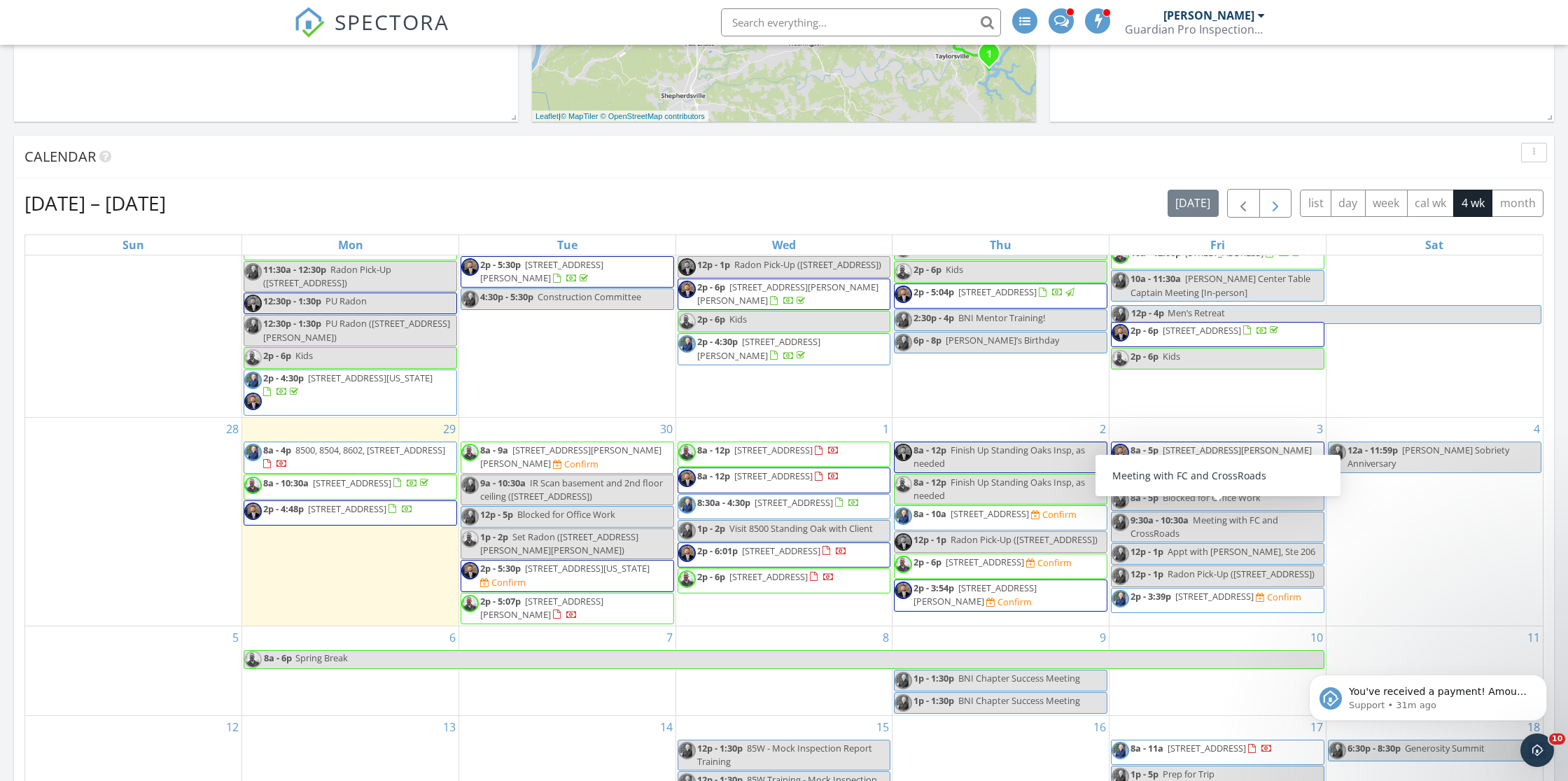
scroll to position [475, 0]
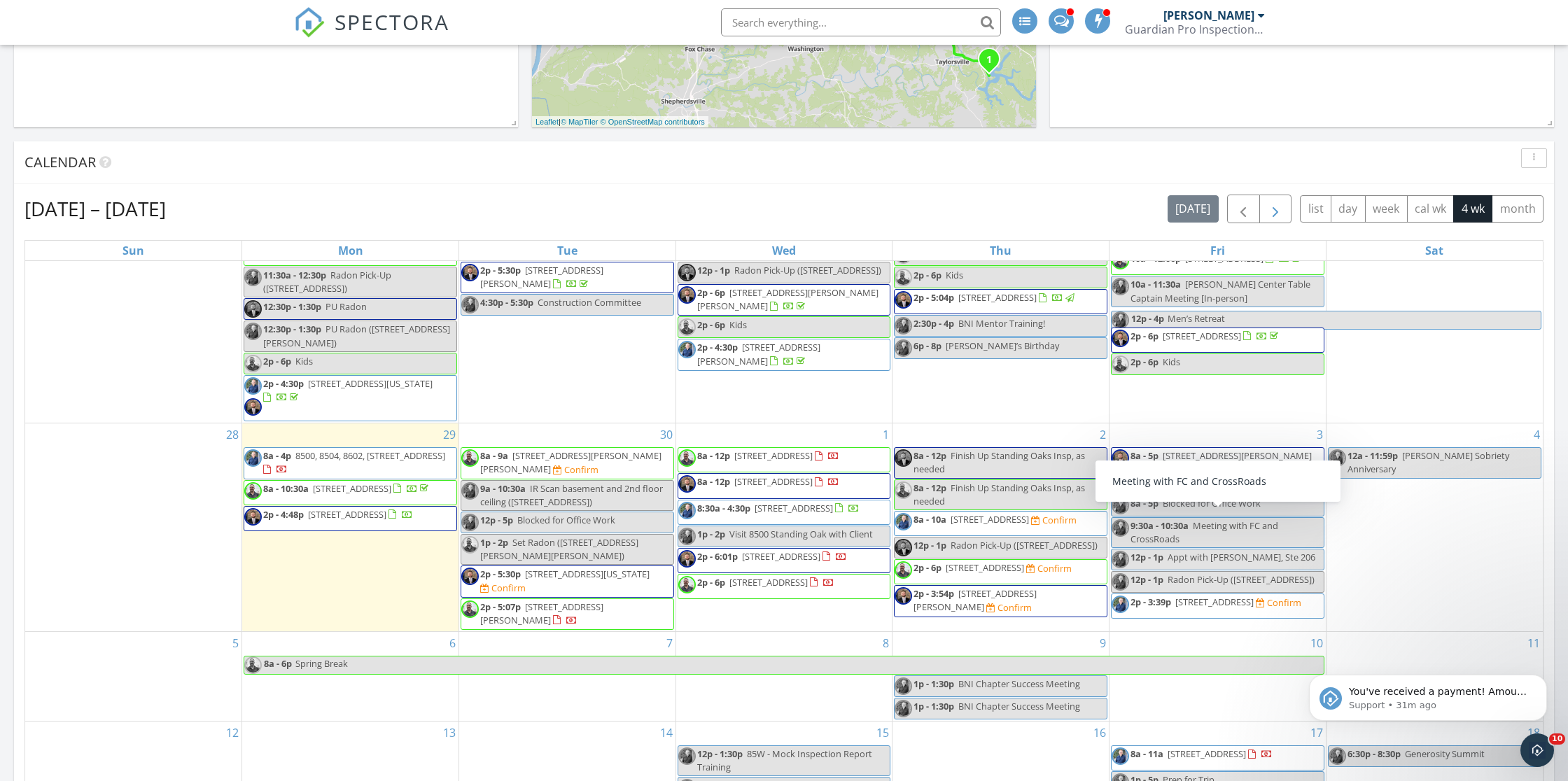
click at [1281, 208] on span "button" at bounding box center [1275, 209] width 17 height 17
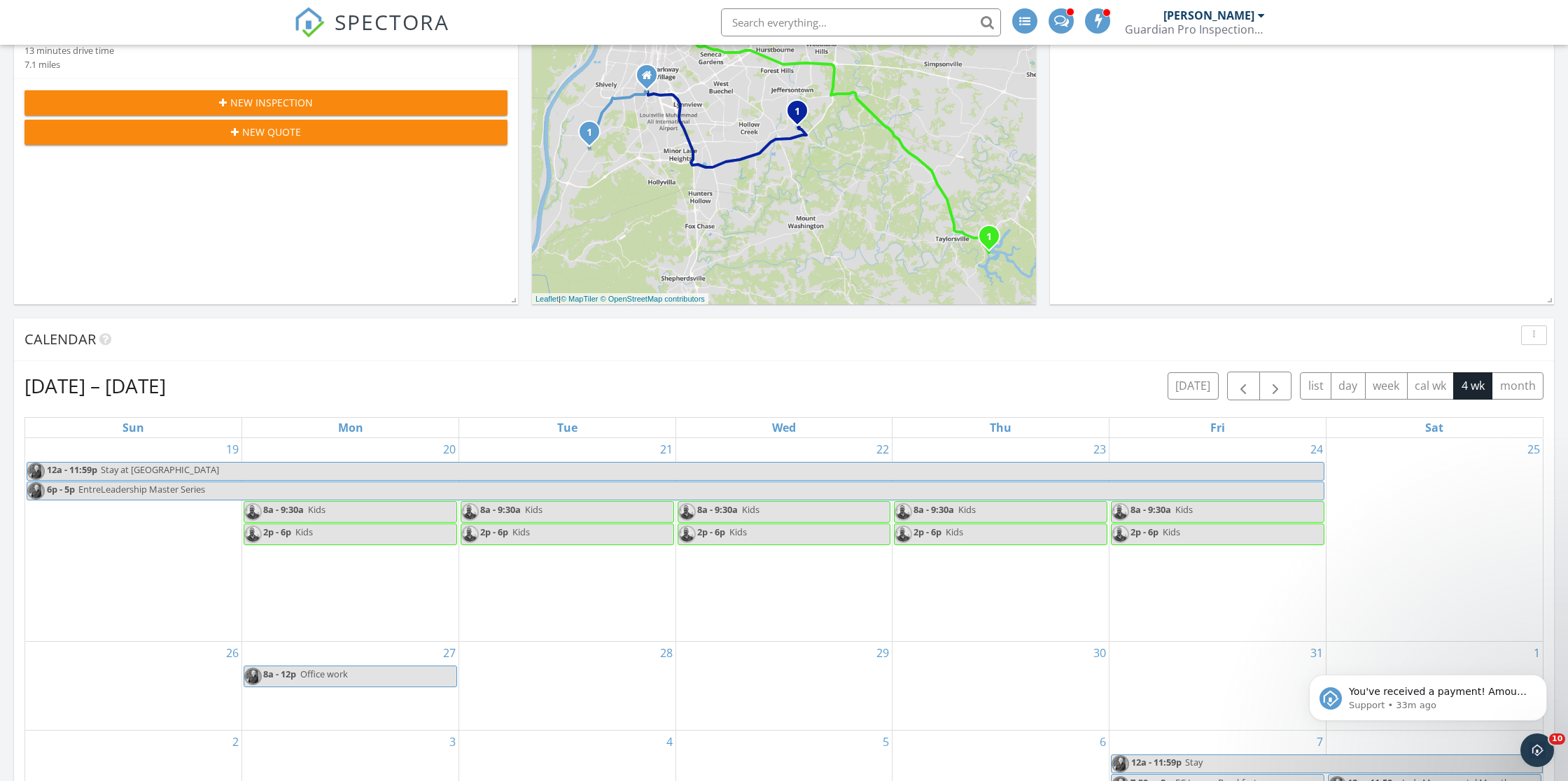
scroll to position [296, 0]
click at [1540, 679] on icon "Dismiss notification" at bounding box center [1543, 679] width 8 height 8
